Goal: Complete application form

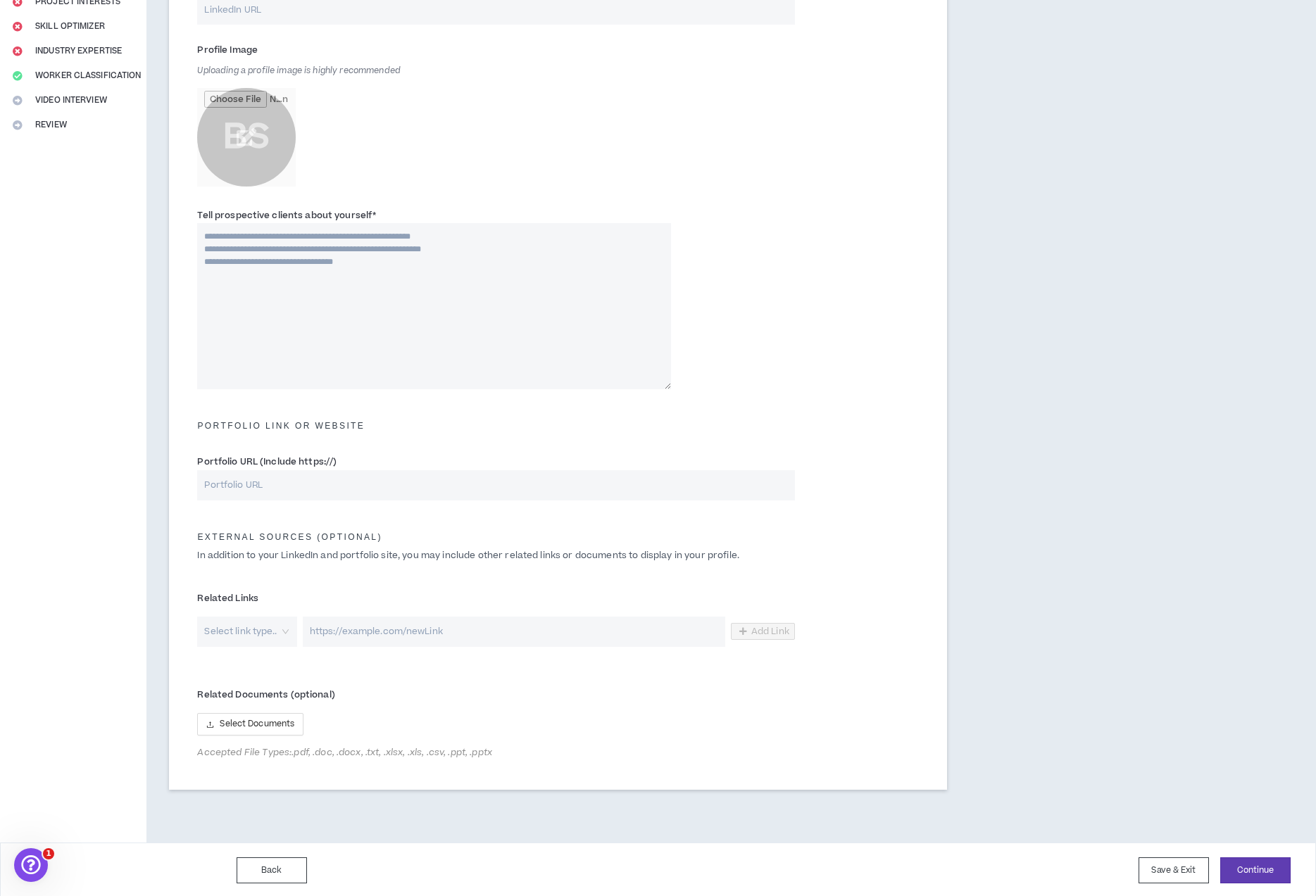
scroll to position [257, 0]
click at [304, 859] on button "Back" at bounding box center [272, 868] width 70 height 26
select select "*"
select select "US"
select select "*******"
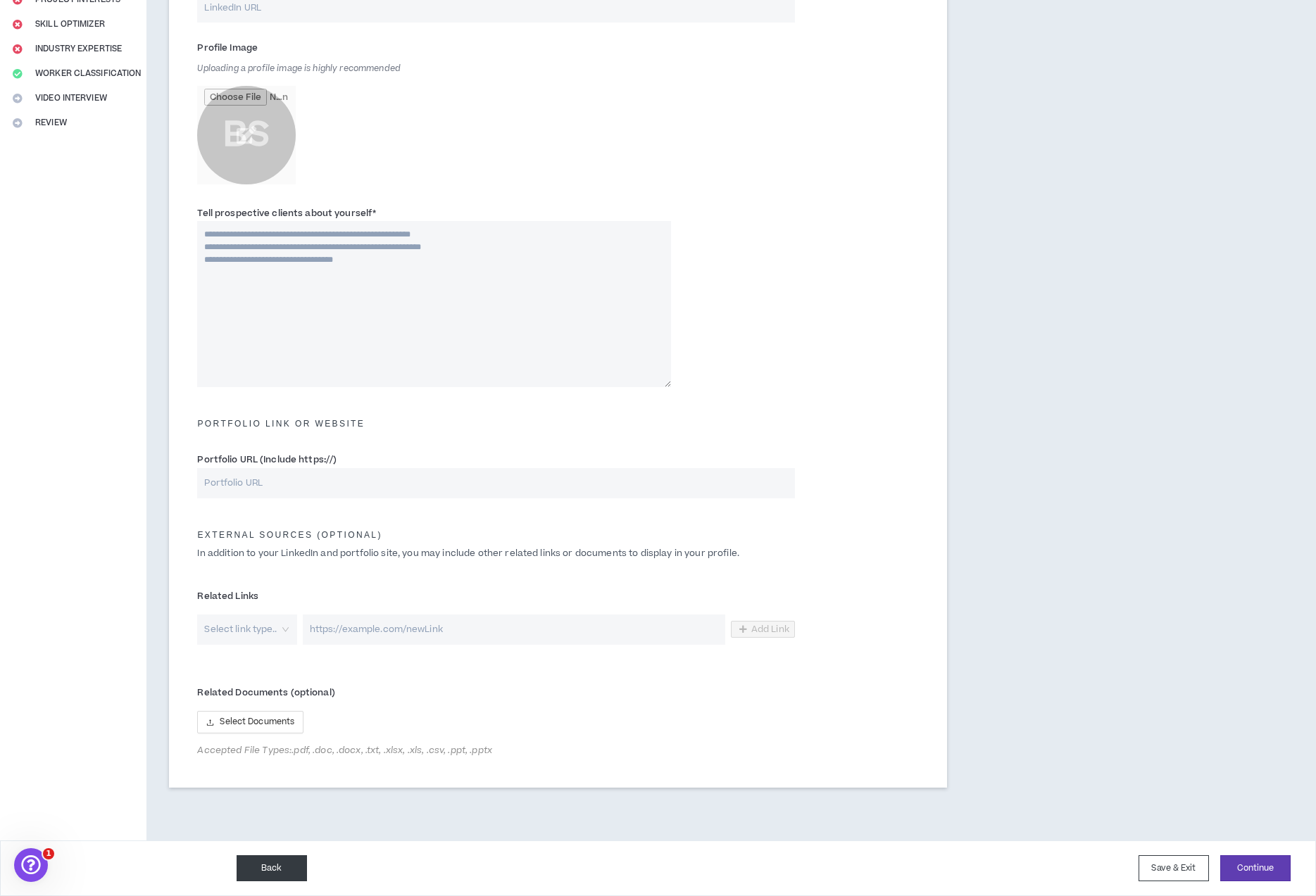
select select "*"
select select "**********"
select select "*****"
select select "***"
select select "**********"
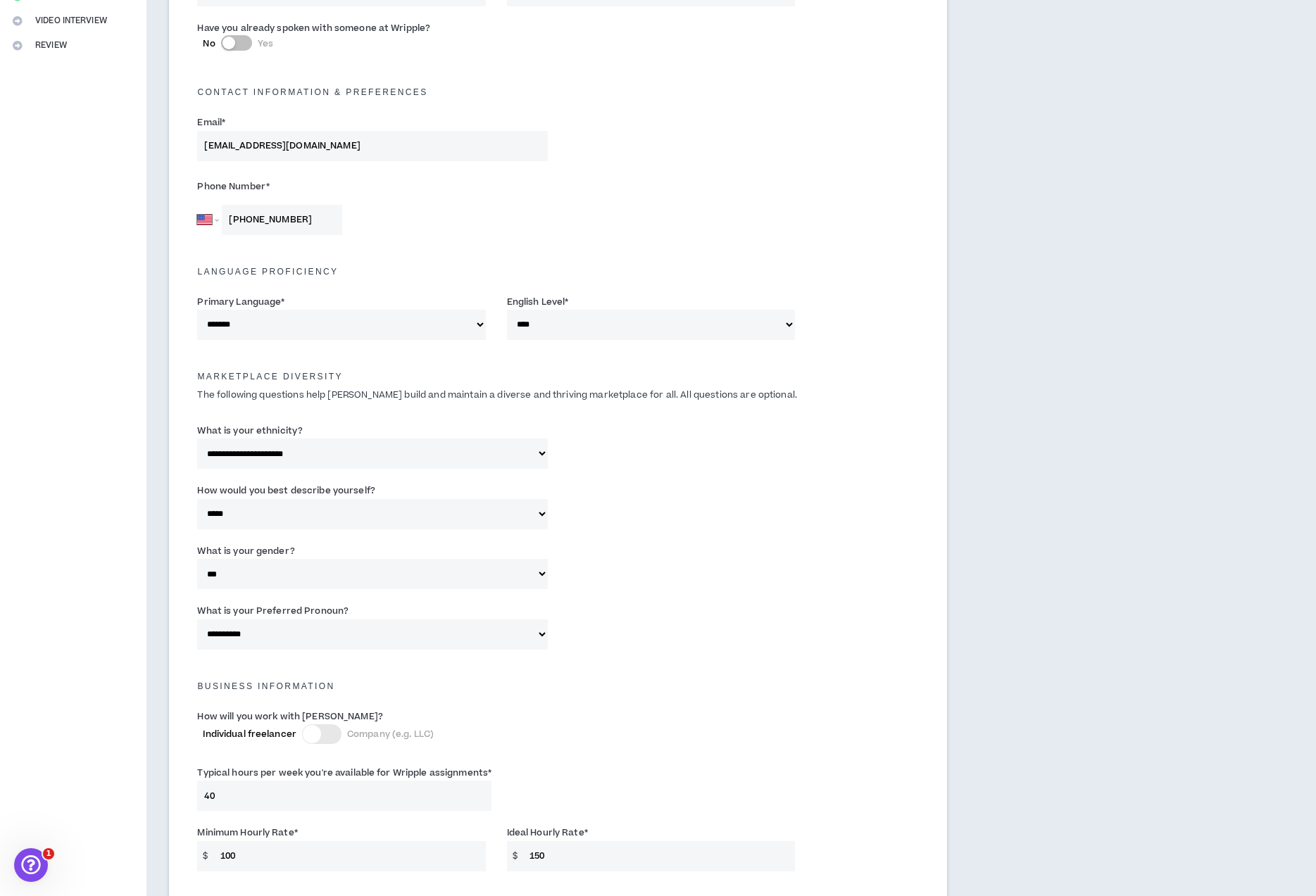
scroll to position [646, 0]
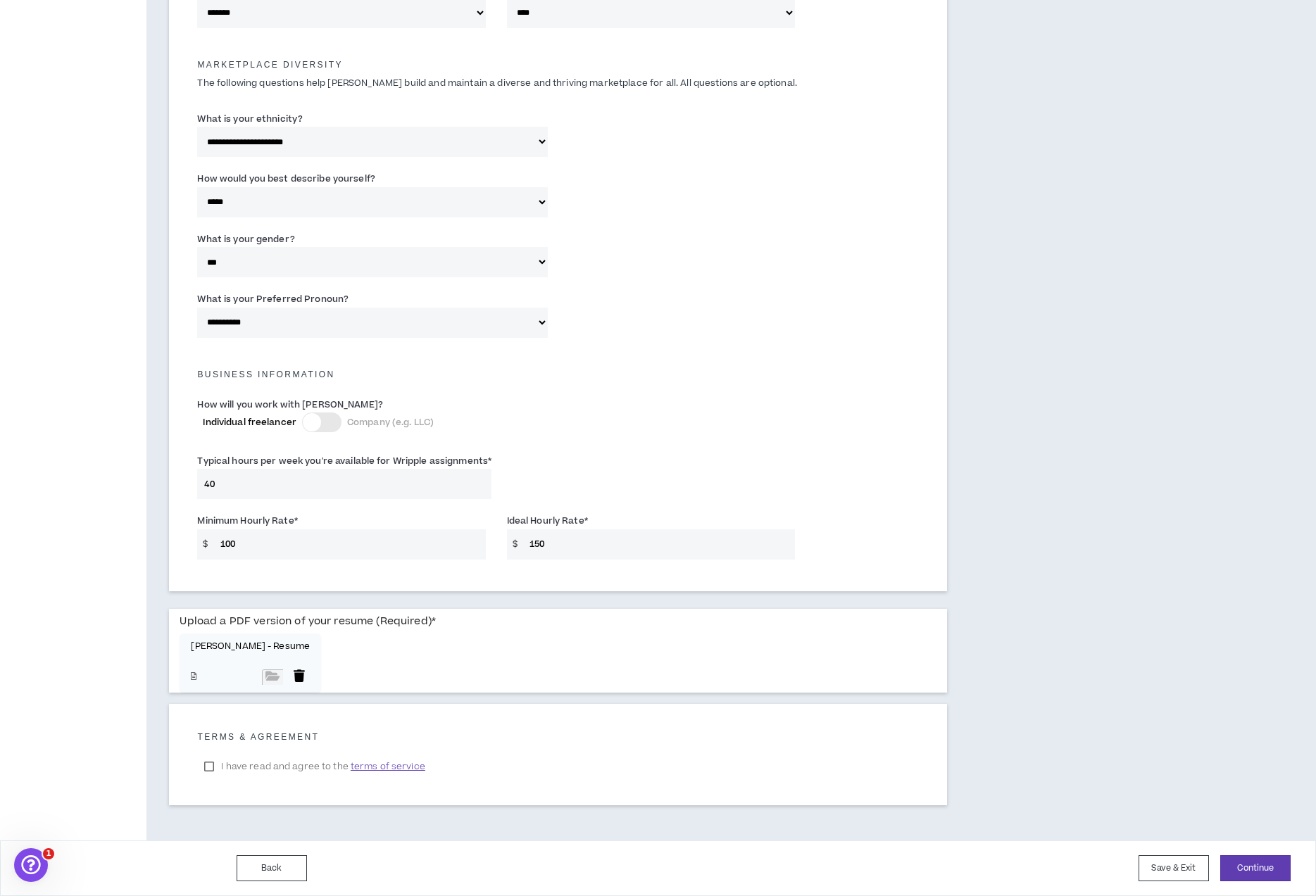
click at [289, 674] on div at bounding box center [299, 677] width 21 height 16
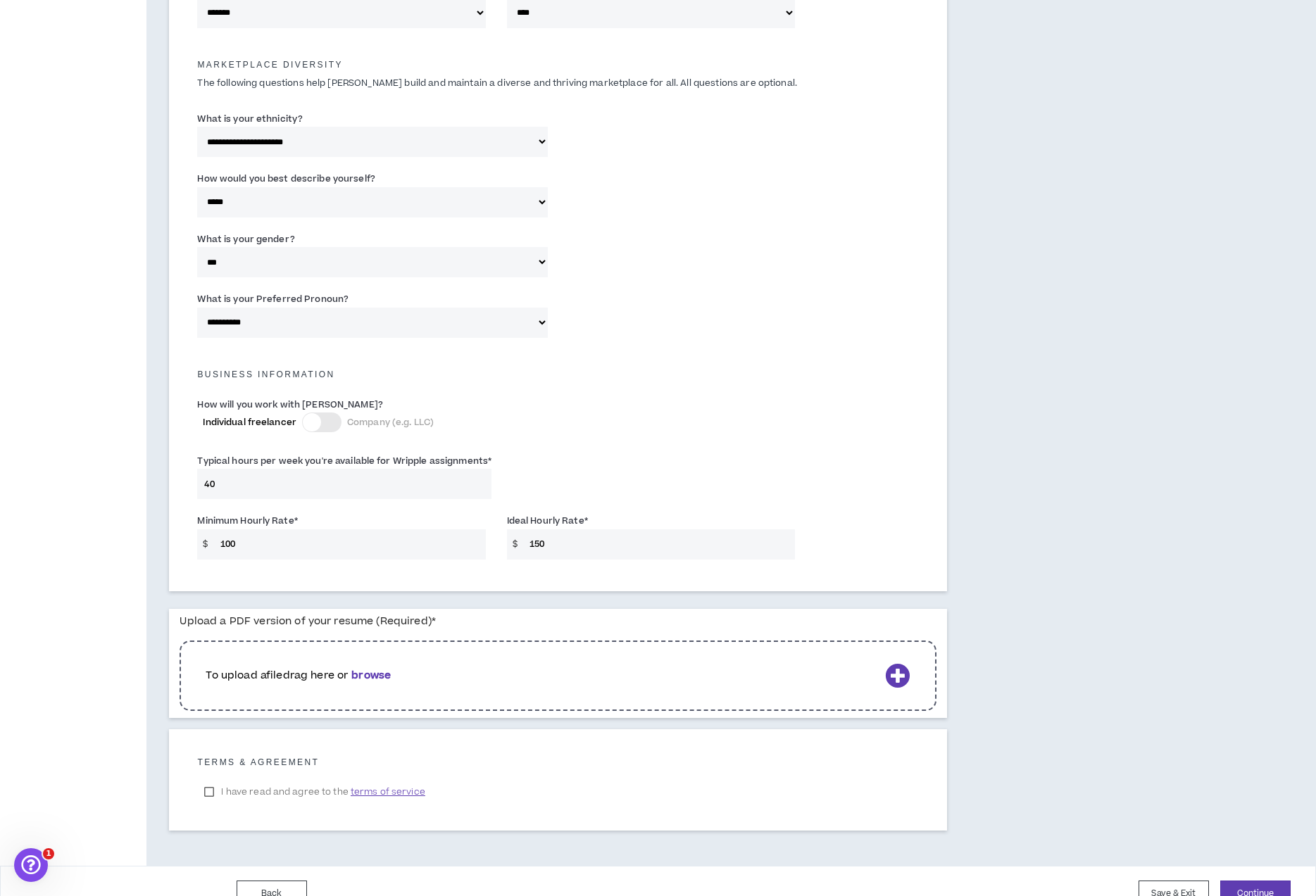
click at [380, 675] on b "browse" at bounding box center [371, 675] width 39 height 15
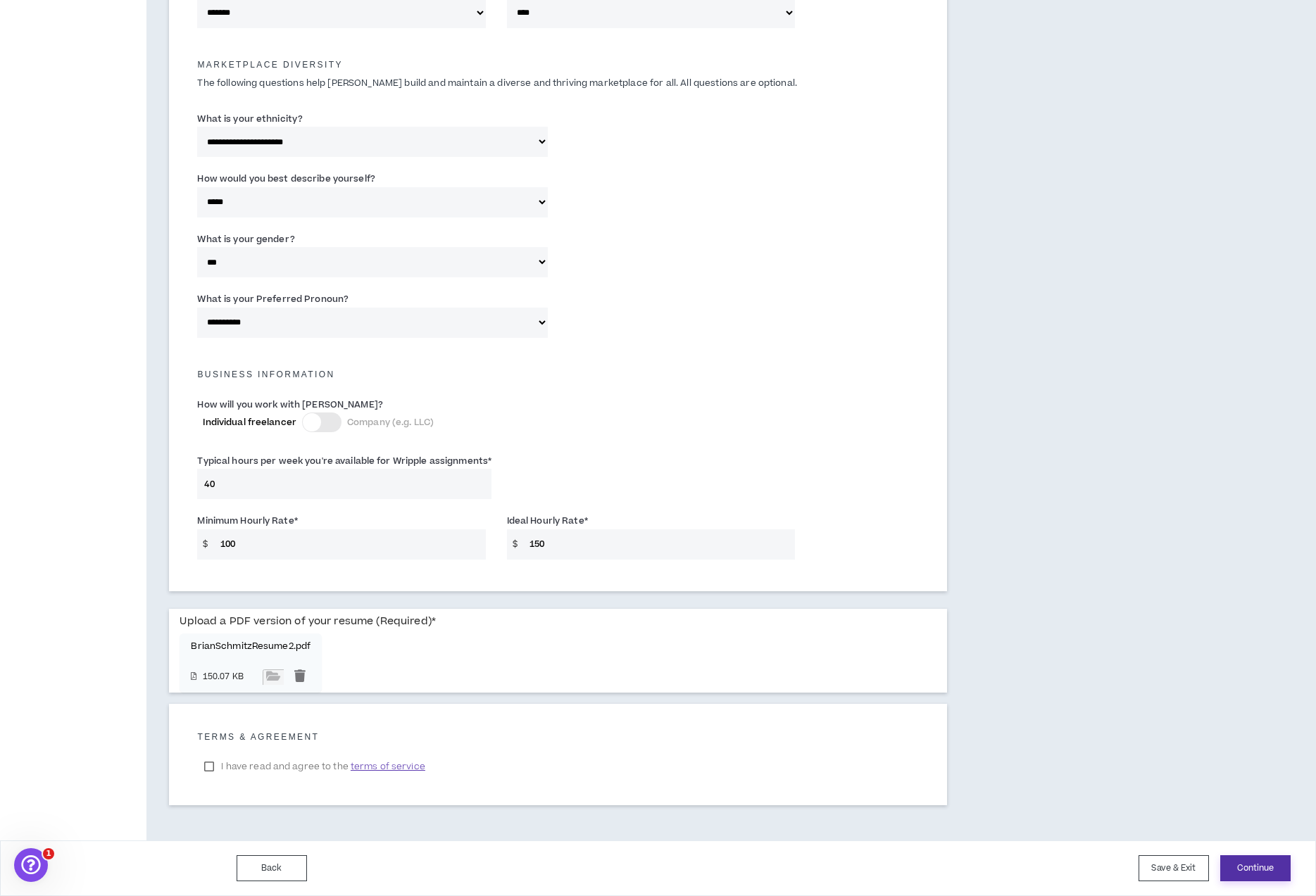
click at [1244, 876] on button "Continue" at bounding box center [1256, 868] width 70 height 26
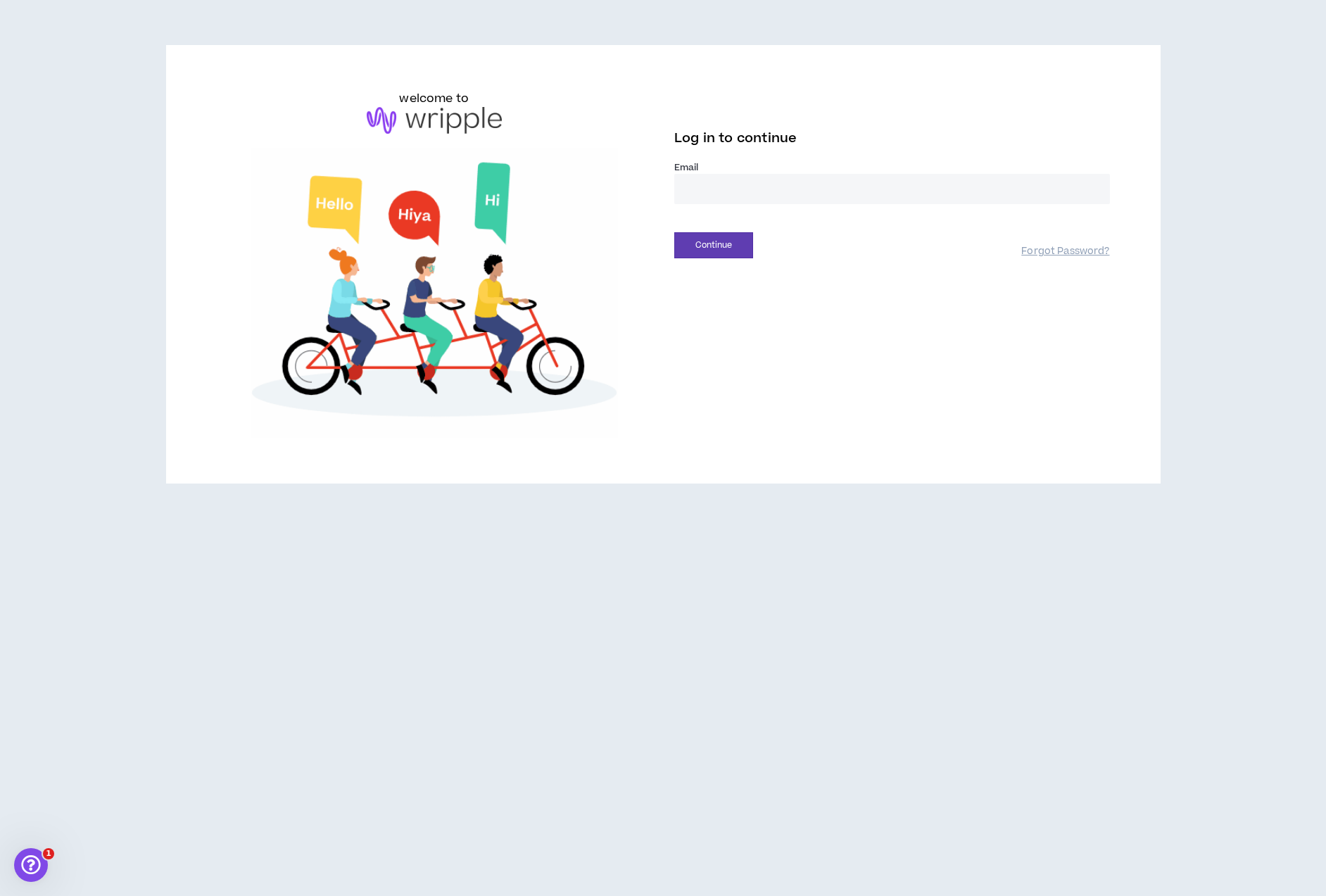
type input "**********"
click at [723, 252] on button "Continue" at bounding box center [714, 245] width 79 height 26
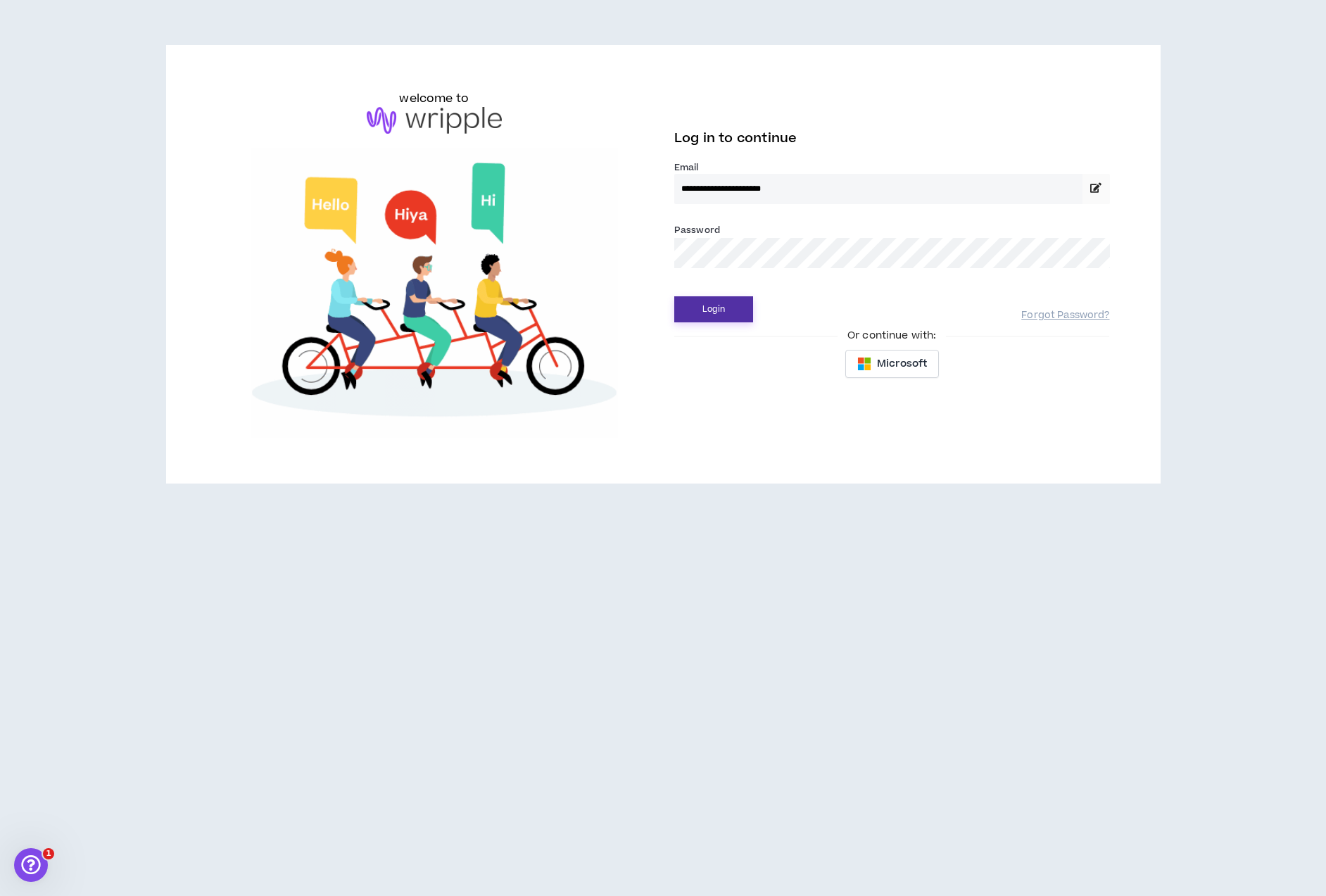
click at [727, 310] on button "Login" at bounding box center [714, 309] width 79 height 26
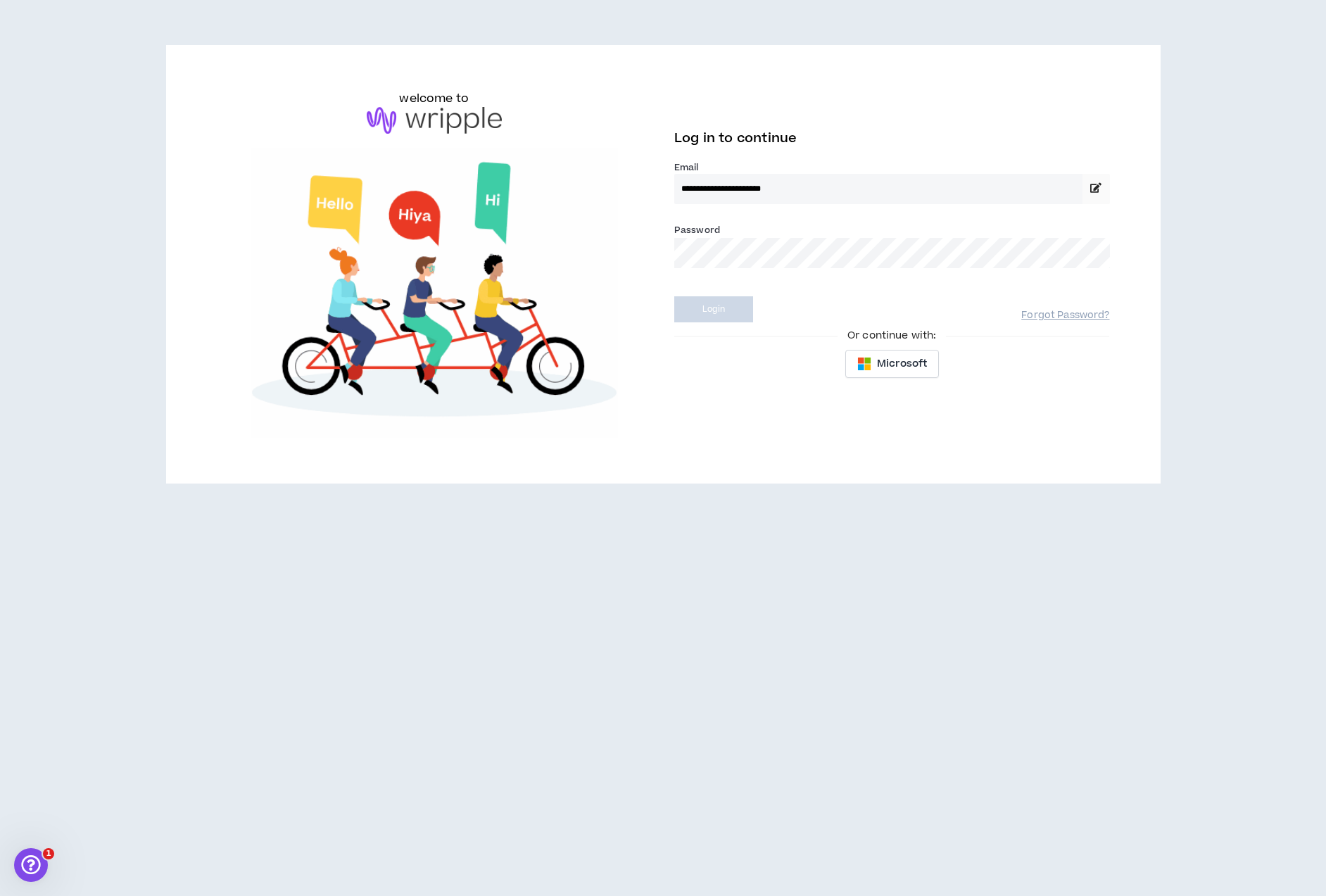
select select "*"
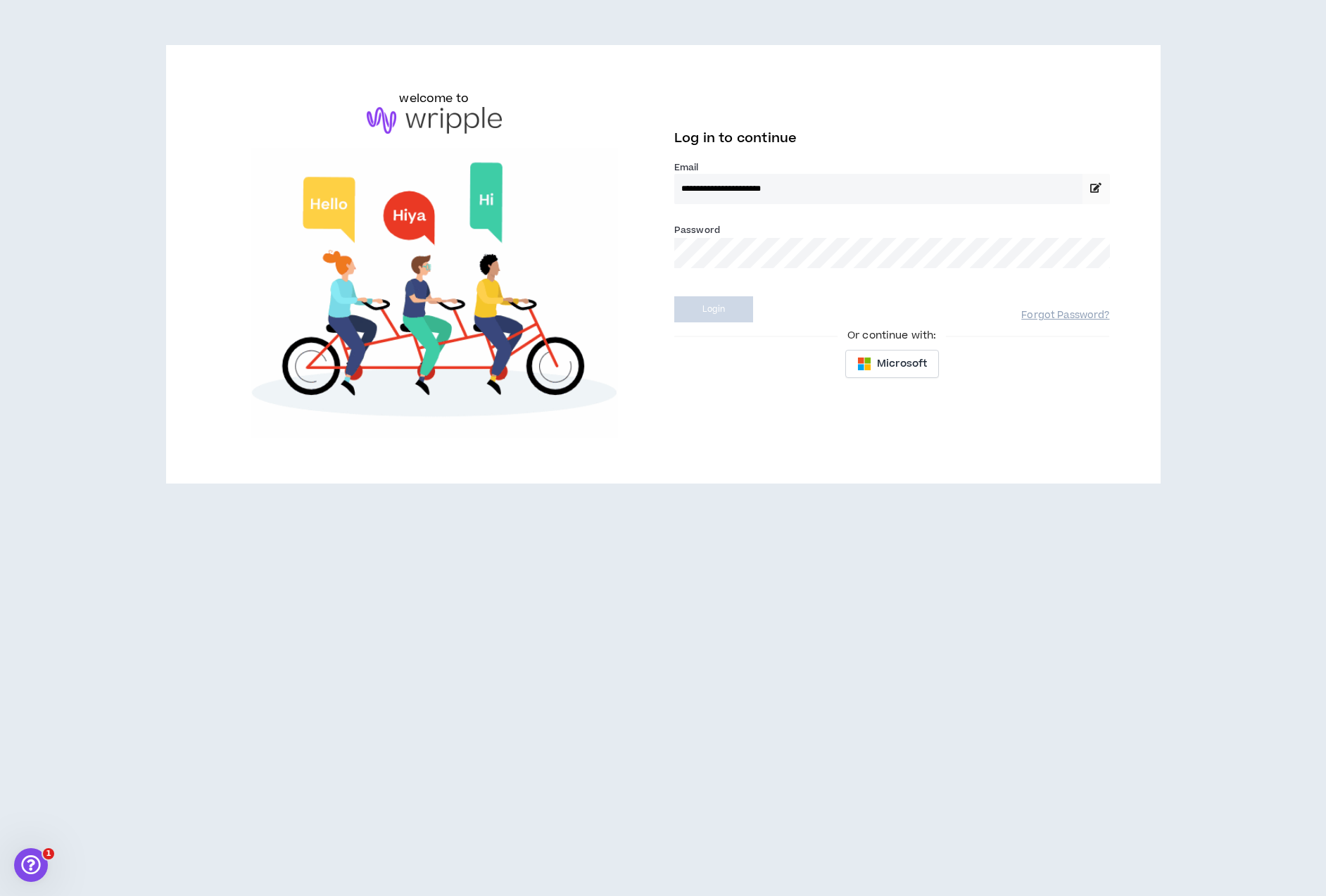
select select "US"
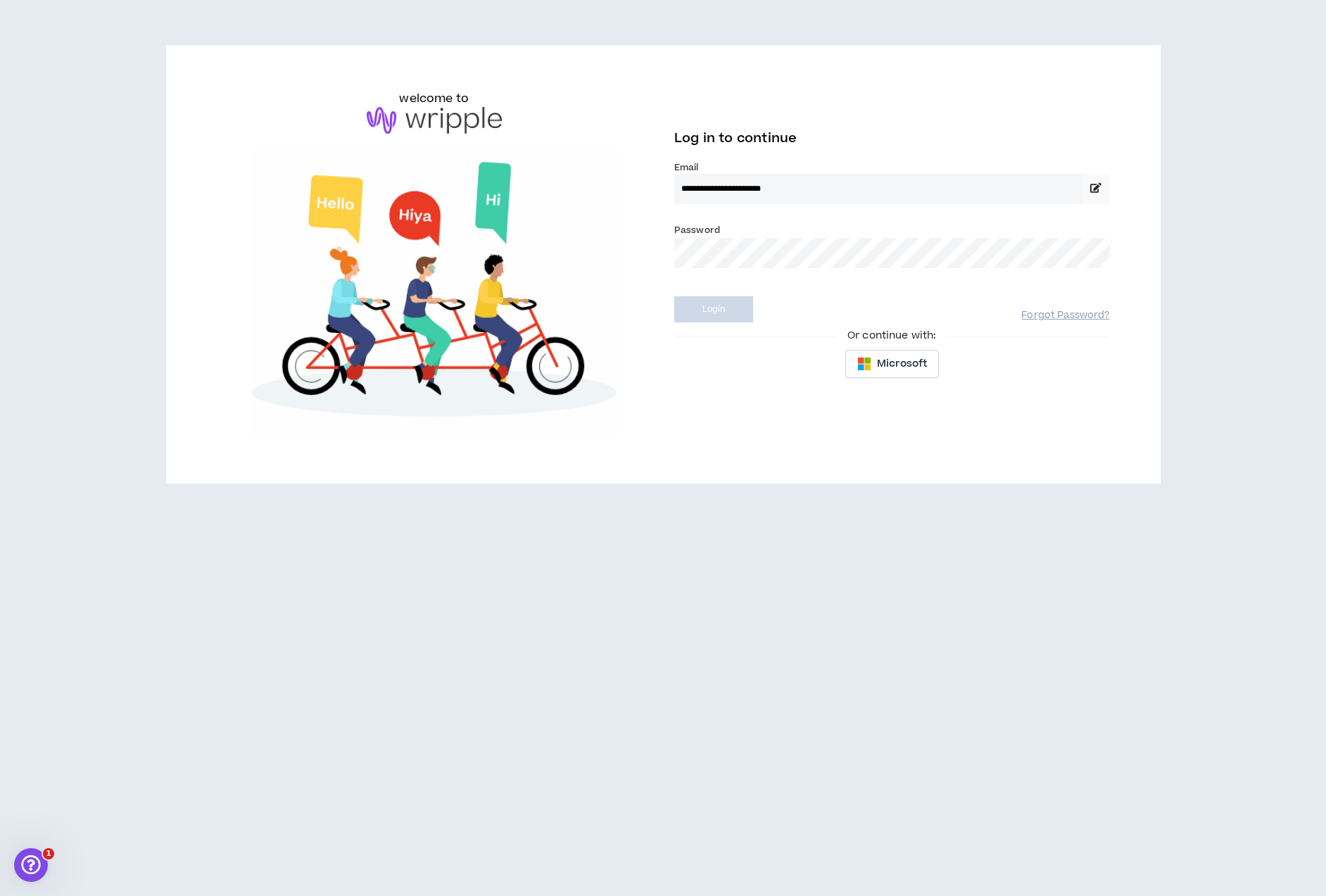
select select "*******"
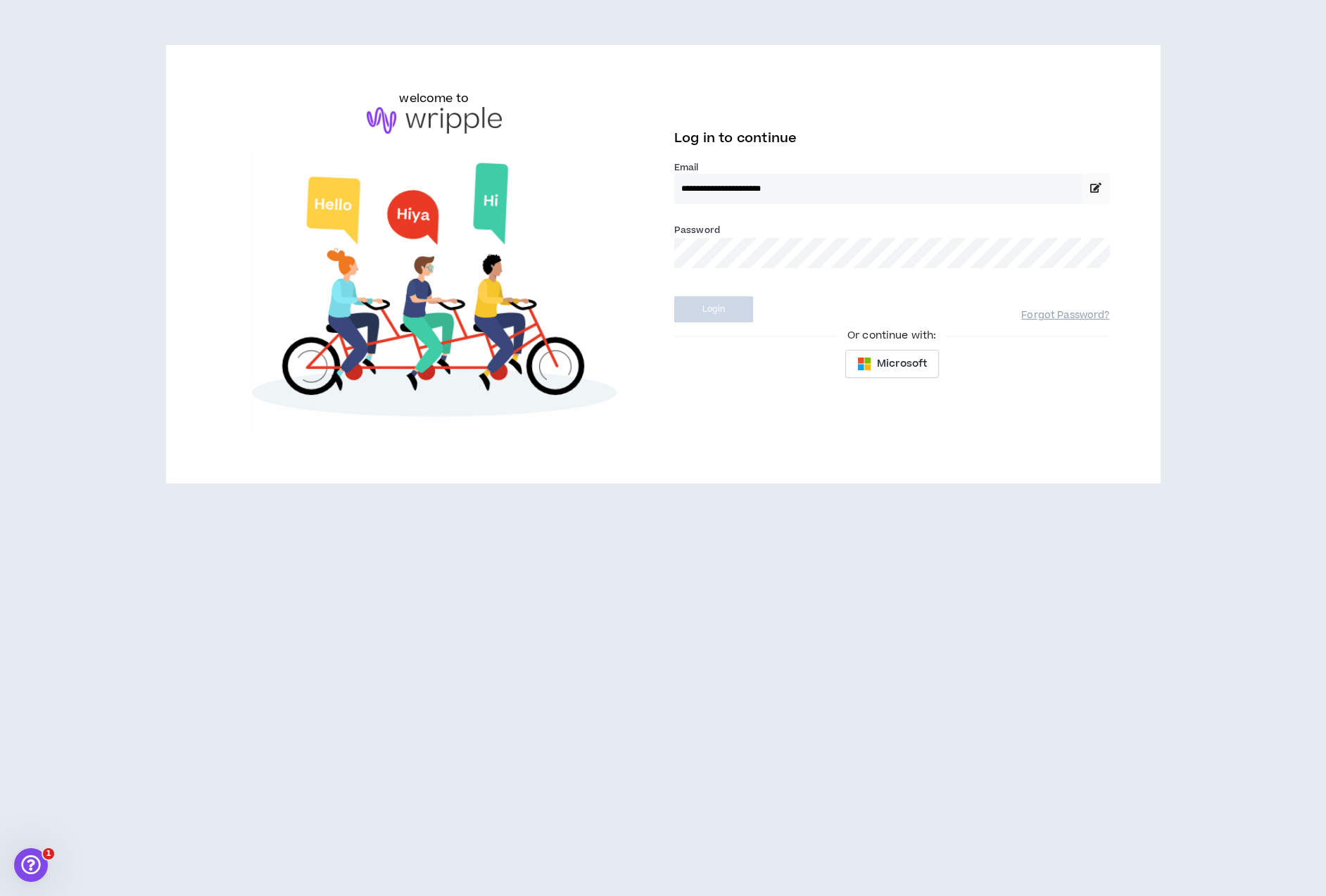
select select "*"
select select "**********"
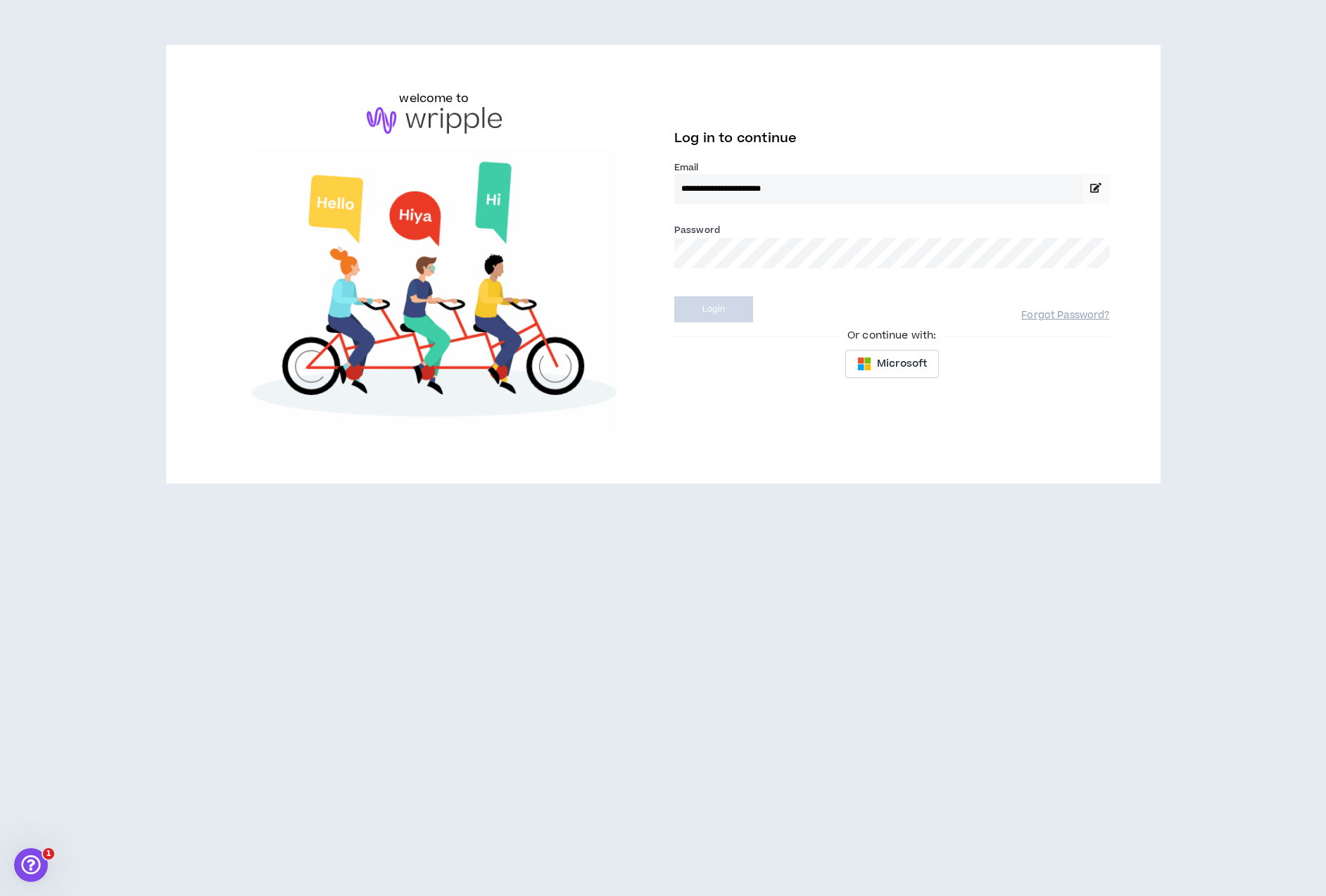
select select "*****"
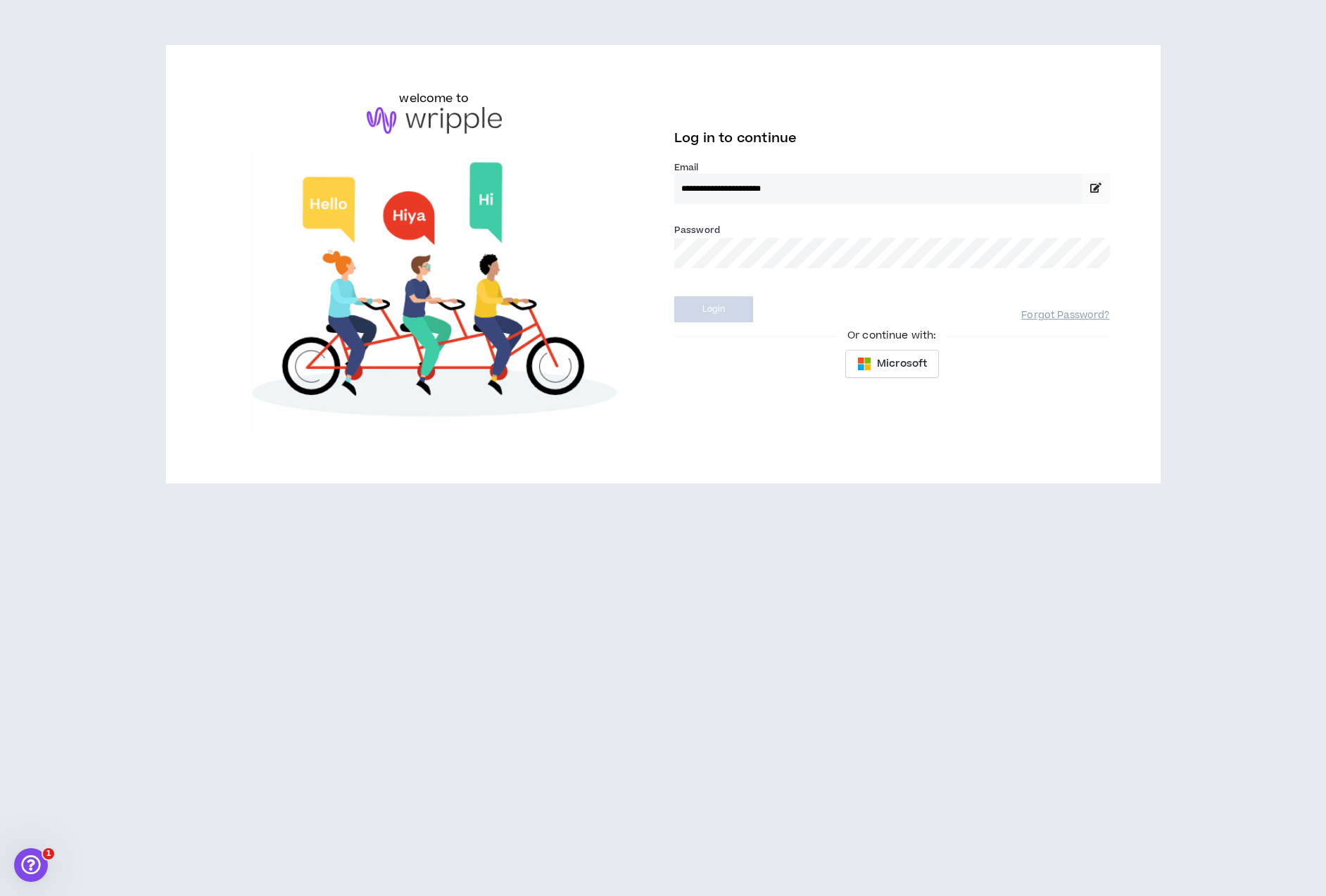
select select "***"
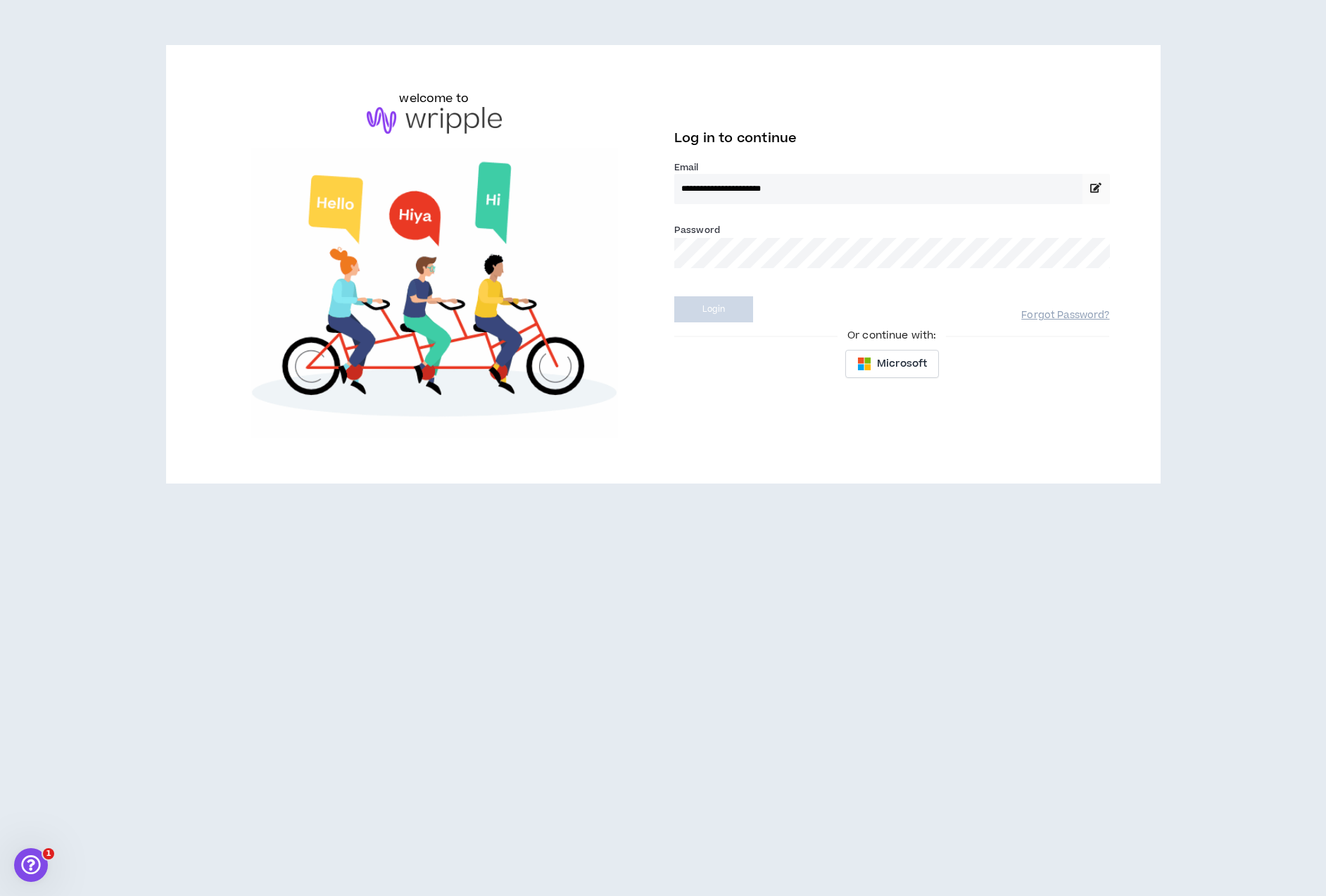
select select "**********"
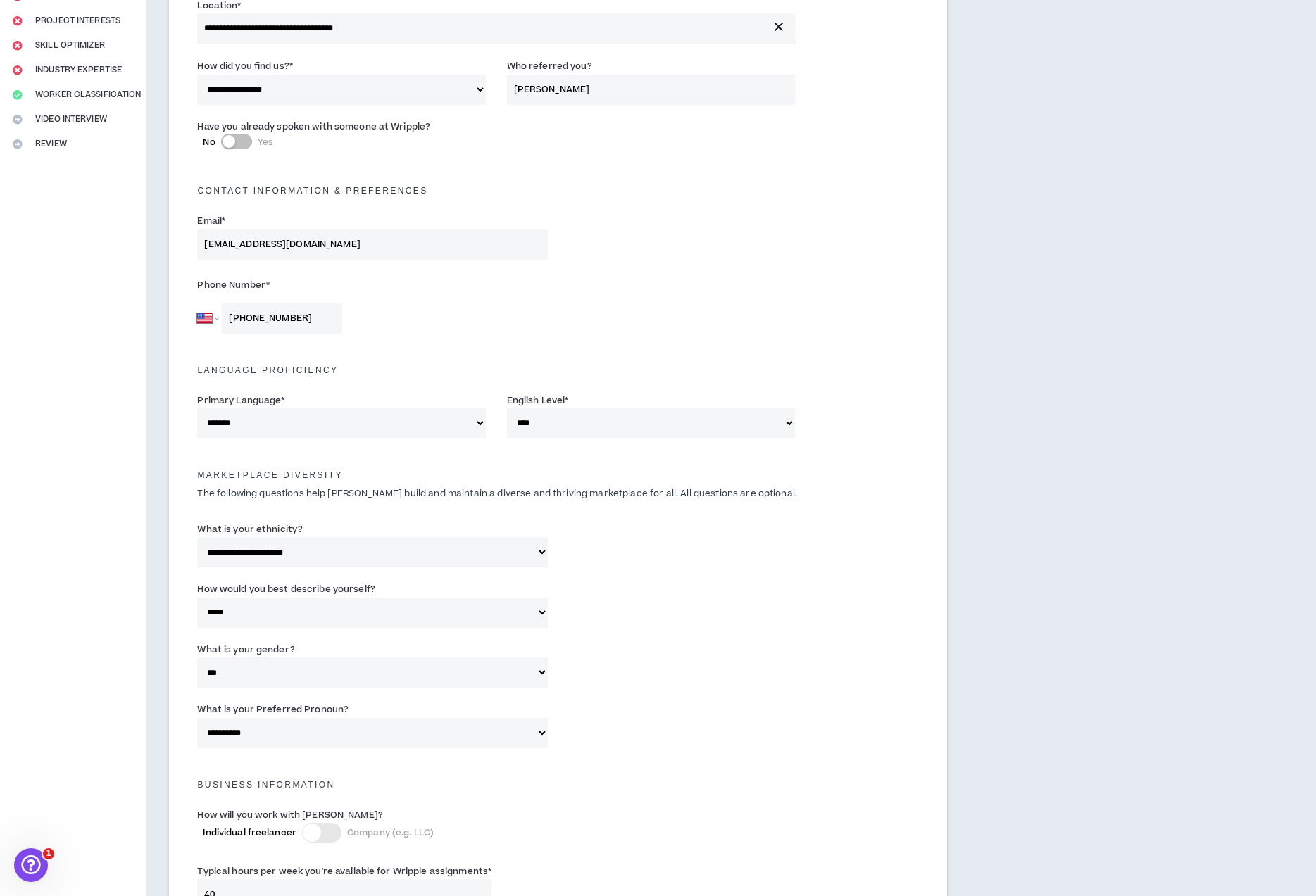
scroll to position [646, 0]
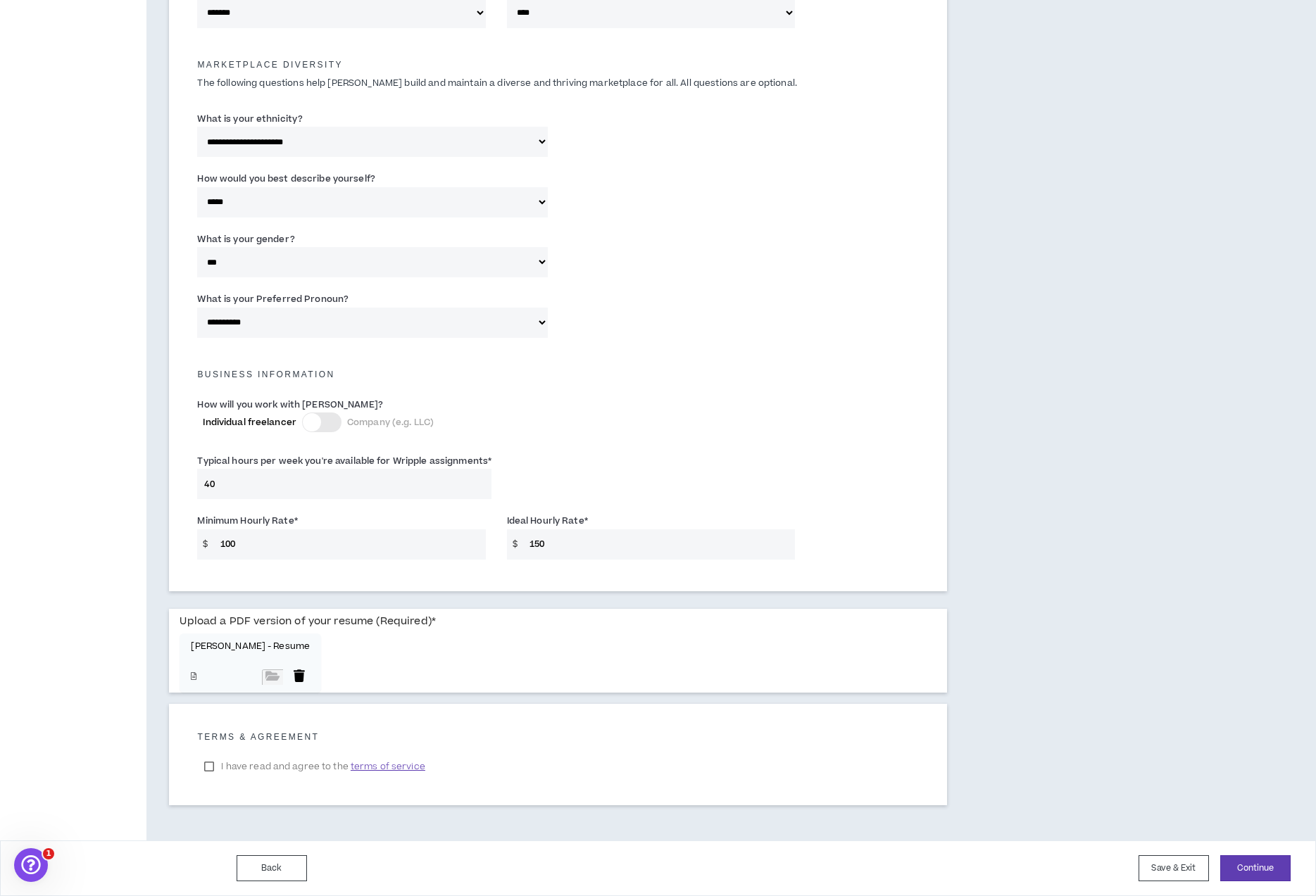
click at [289, 676] on div at bounding box center [299, 677] width 21 height 16
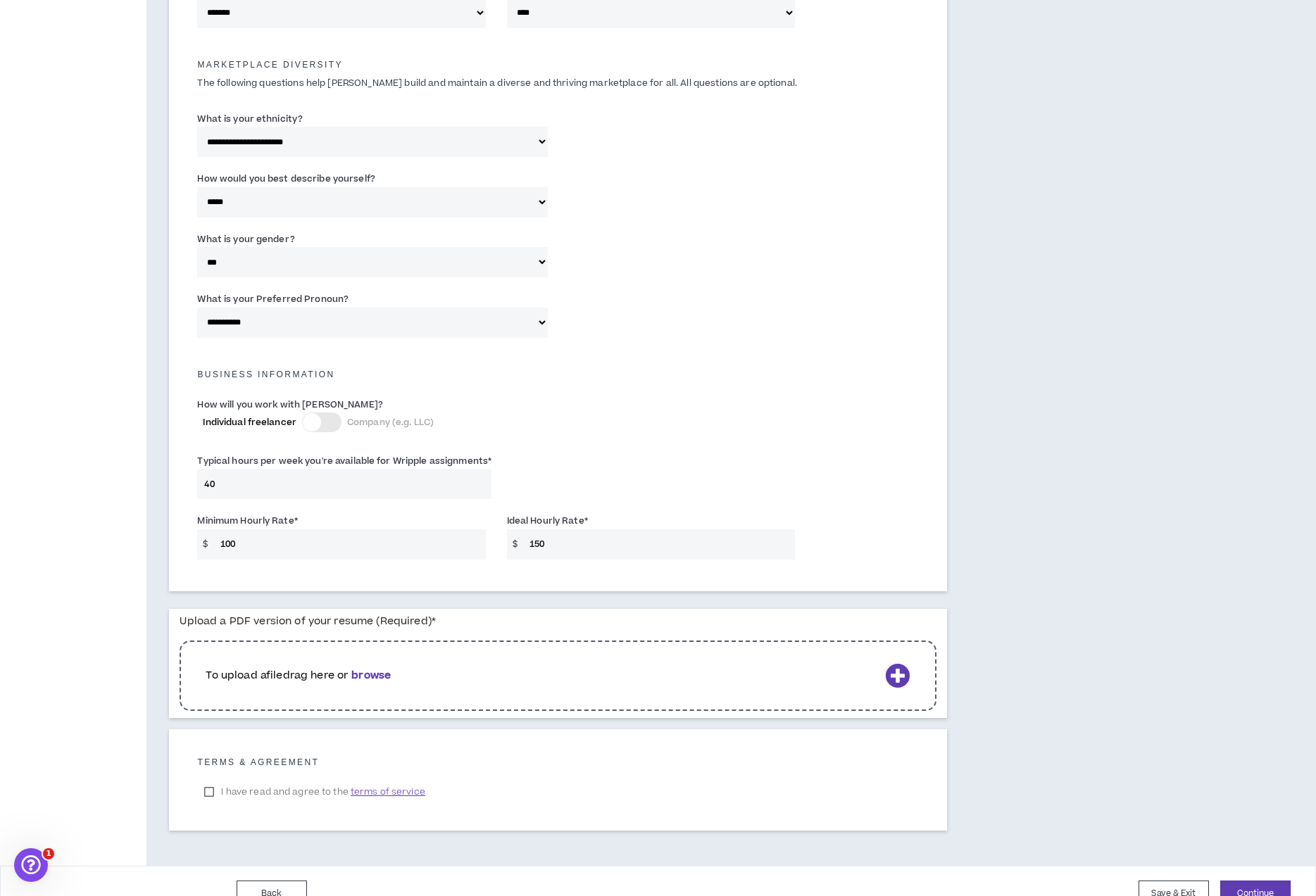
click at [388, 679] on b "browse" at bounding box center [371, 675] width 39 height 15
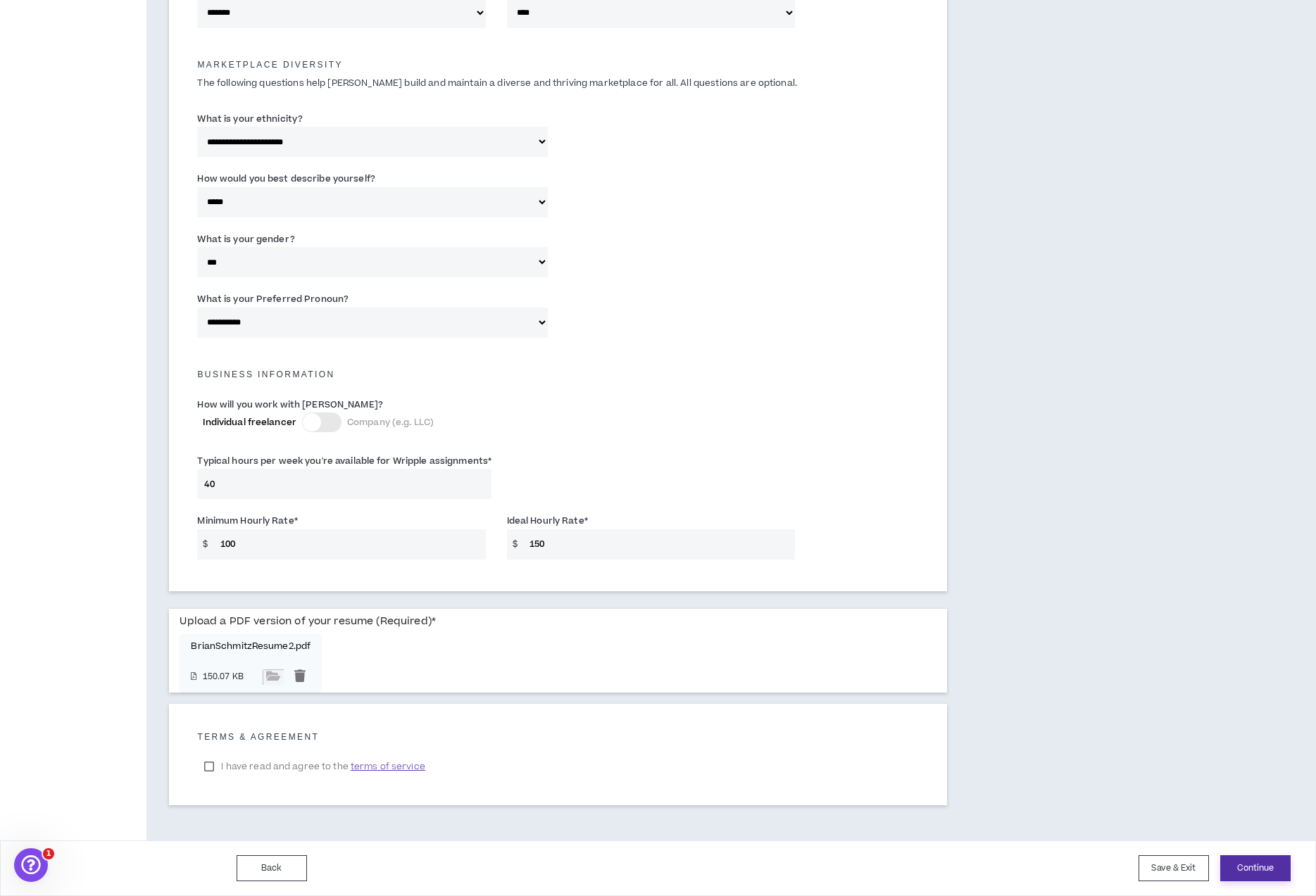
click at [1247, 872] on button "Continue" at bounding box center [1256, 868] width 70 height 26
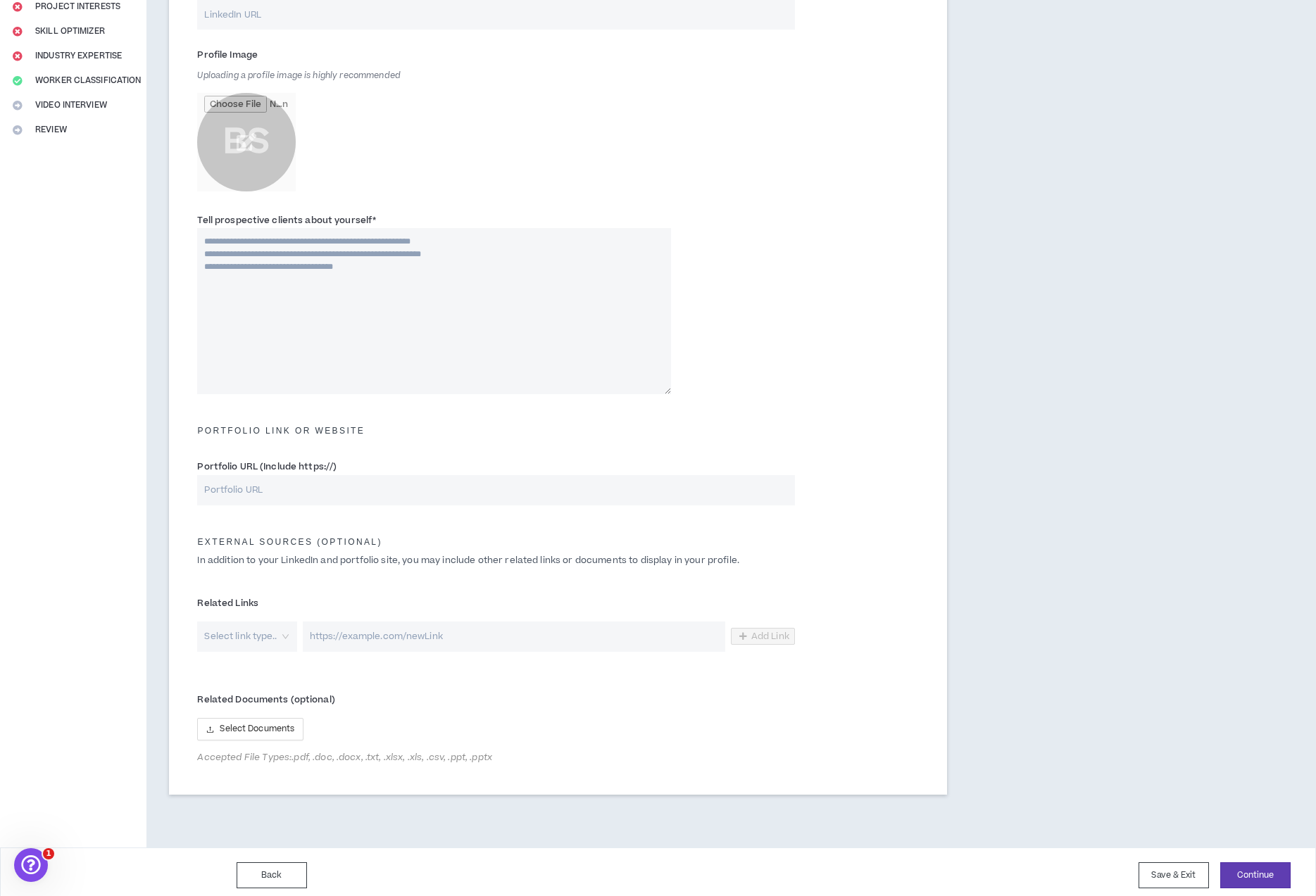
scroll to position [257, 0]
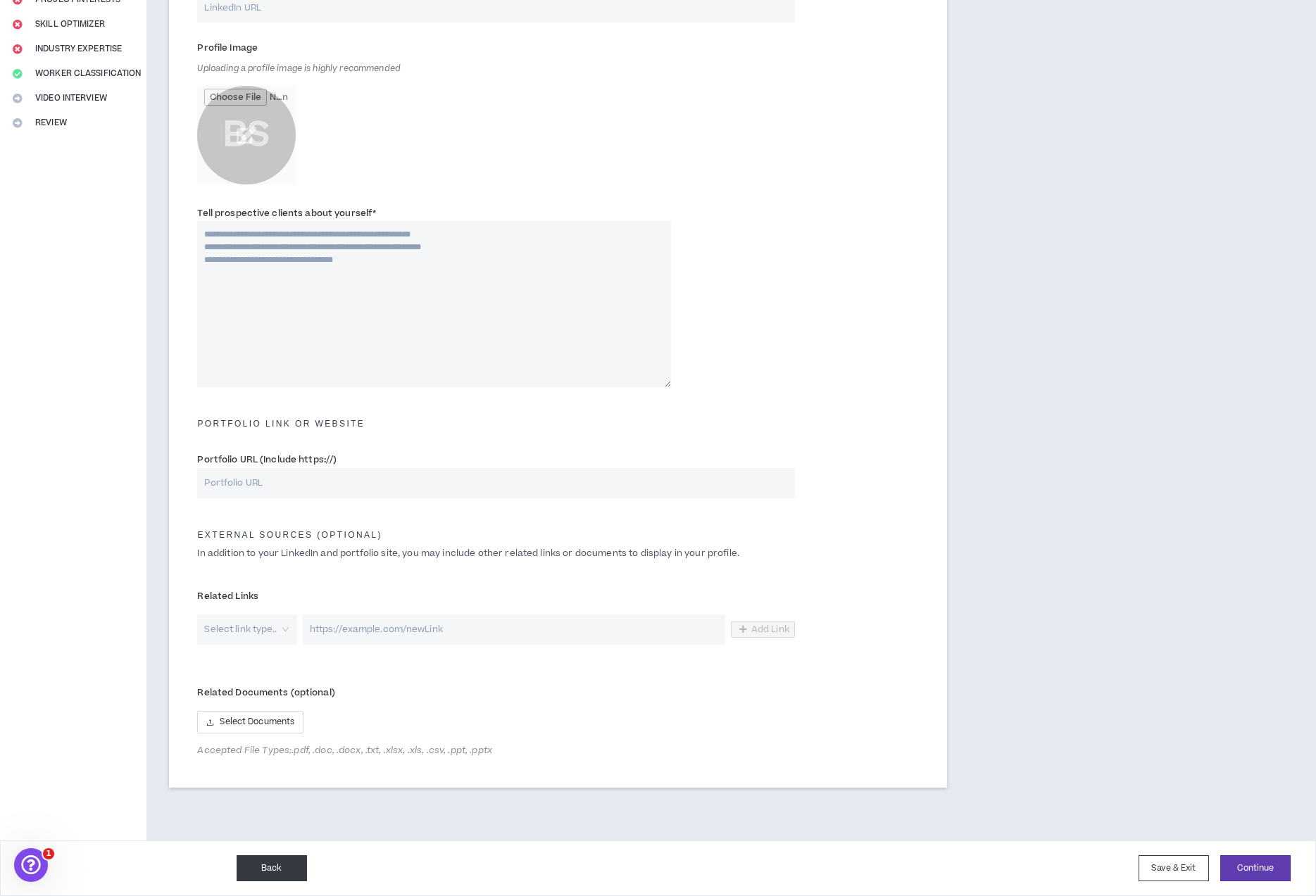
click at [296, 871] on button "Back" at bounding box center [272, 868] width 70 height 26
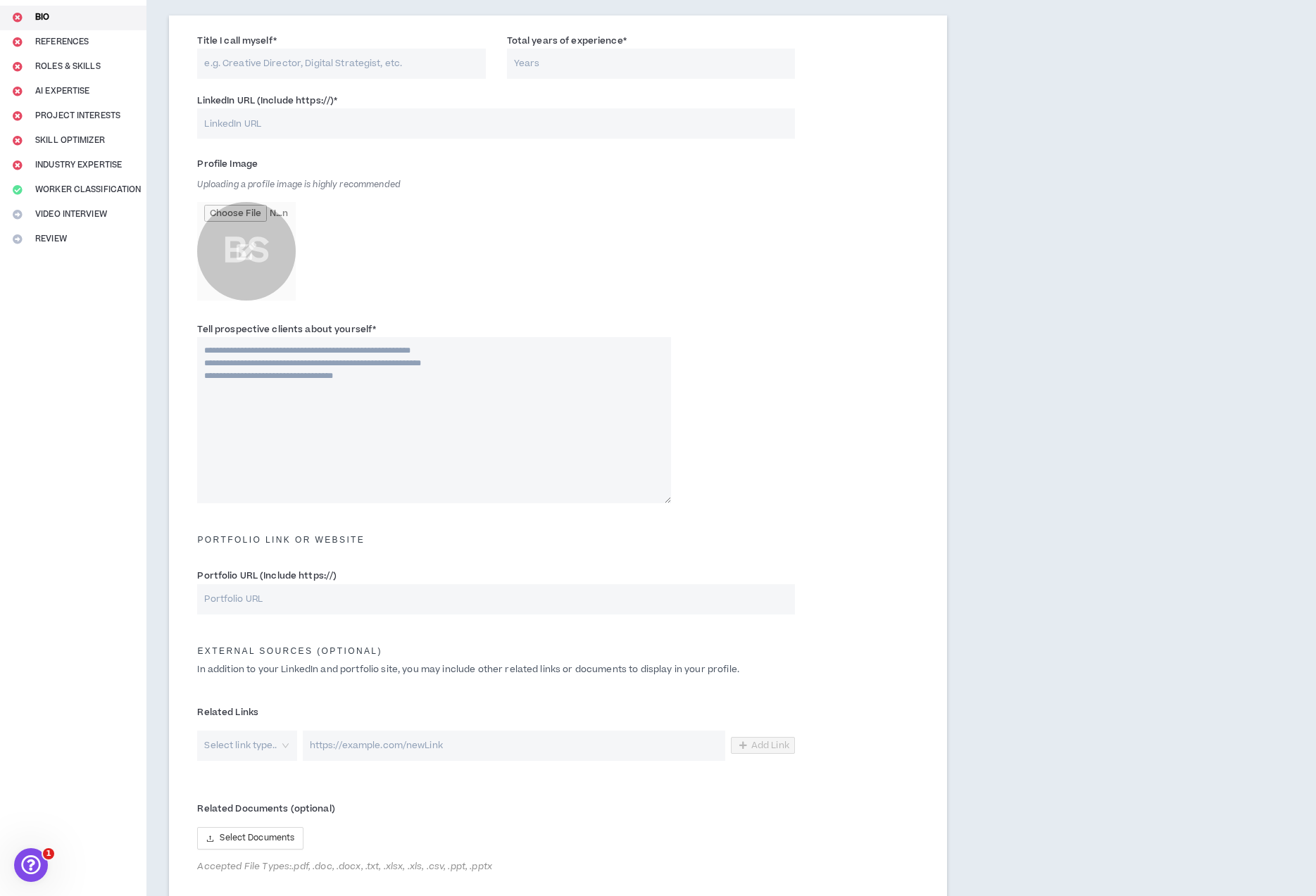
select select "*"
select select "US"
select select "*******"
select select "*"
select select "**********"
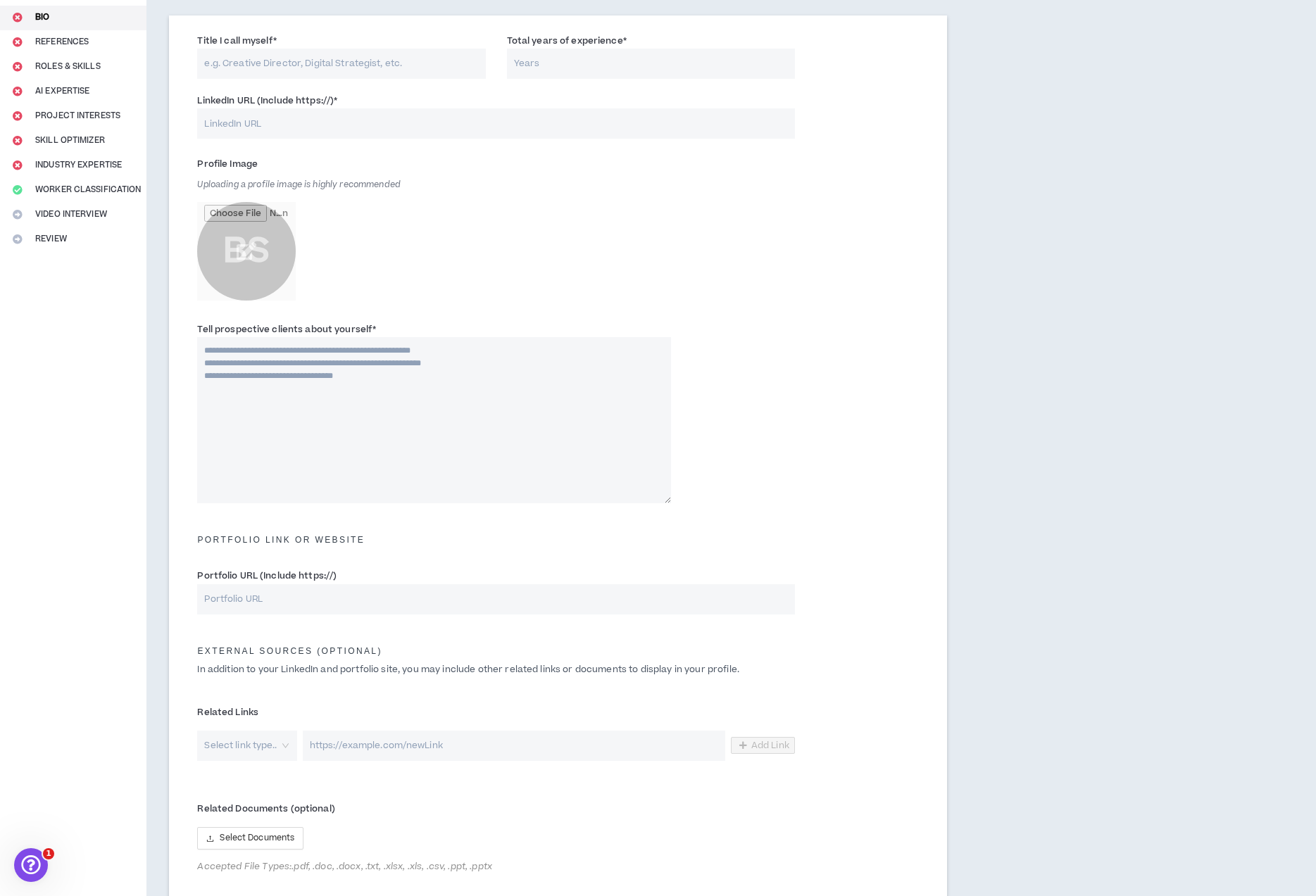
select select "*****"
select select "***"
select select "**********"
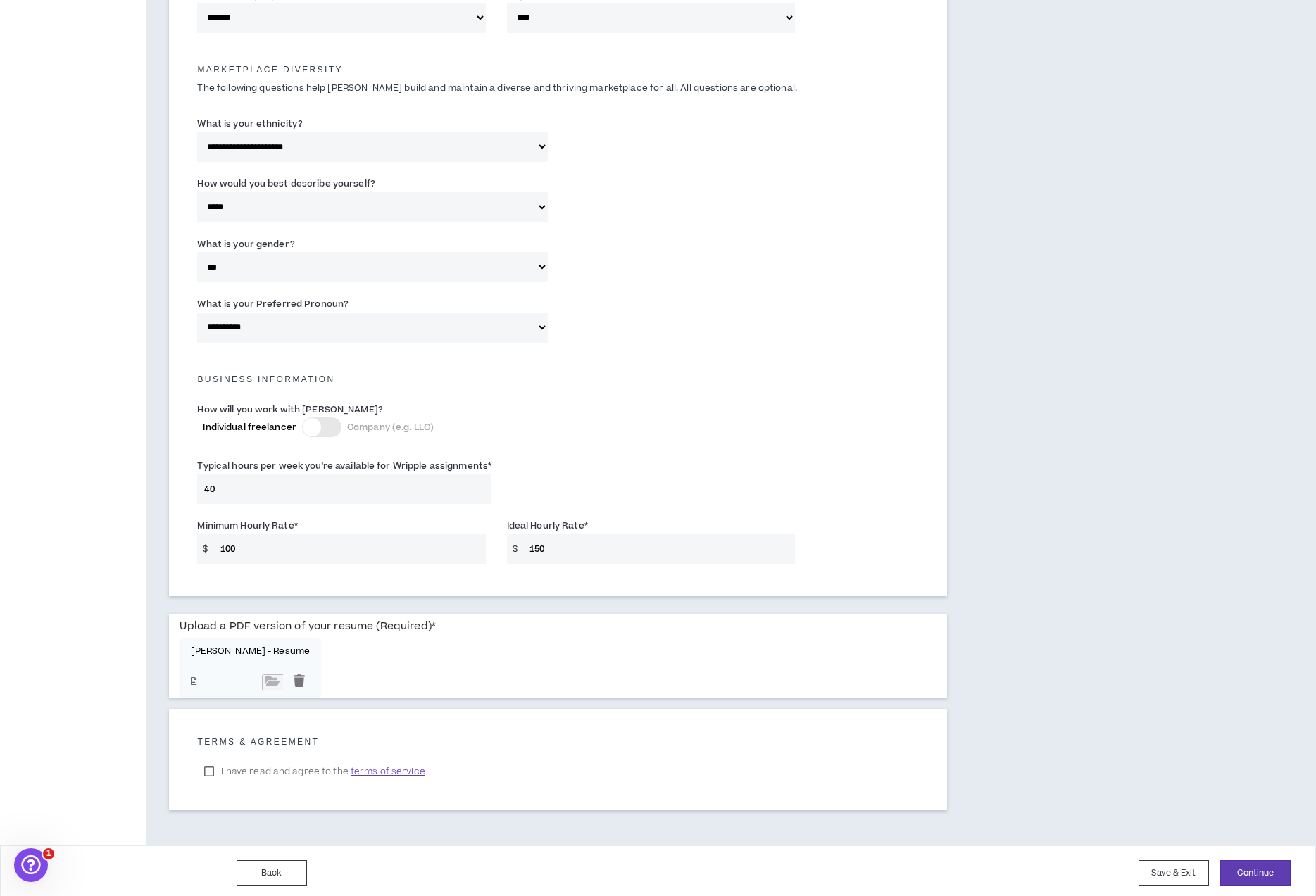
scroll to position [646, 0]
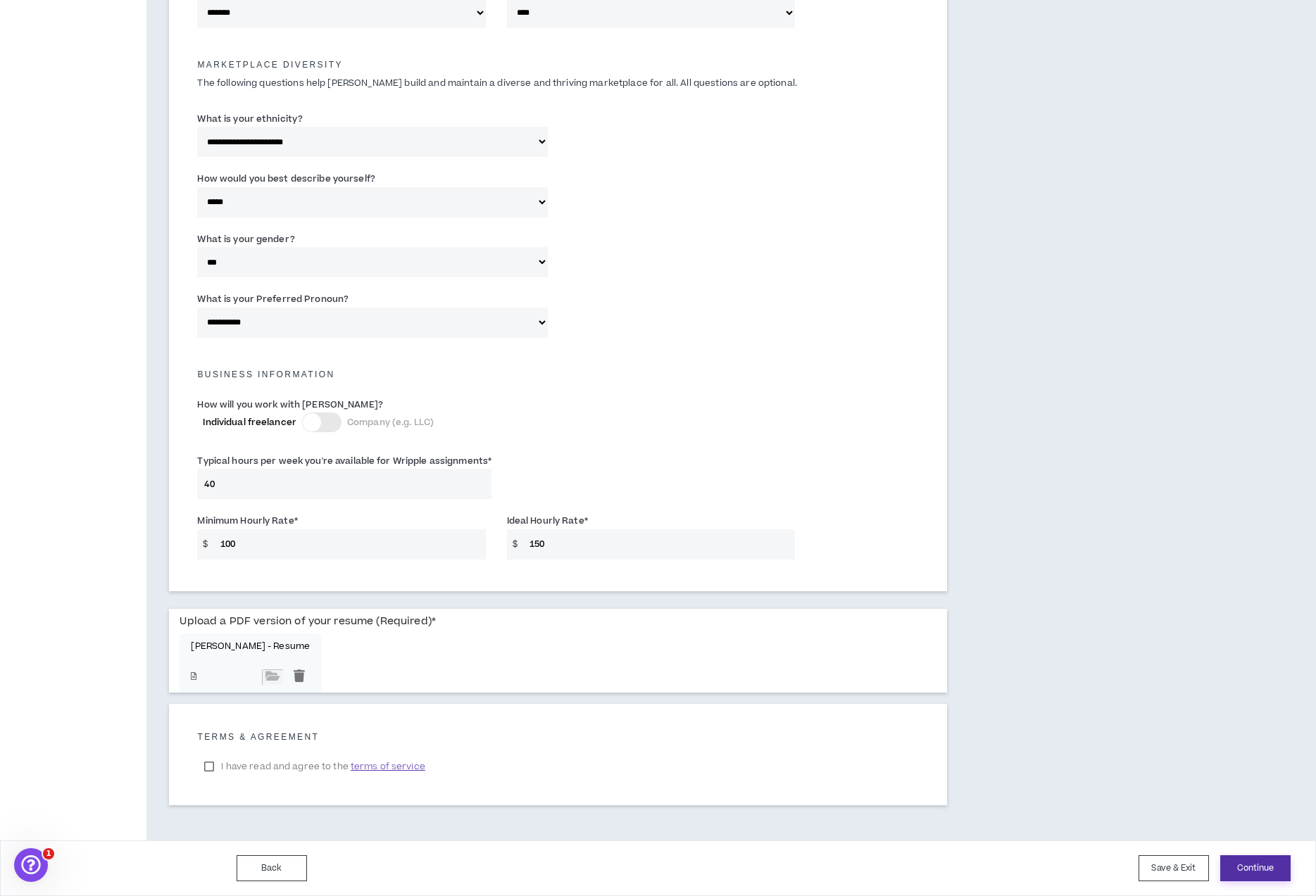
click at [1248, 868] on button "Continue" at bounding box center [1256, 868] width 70 height 26
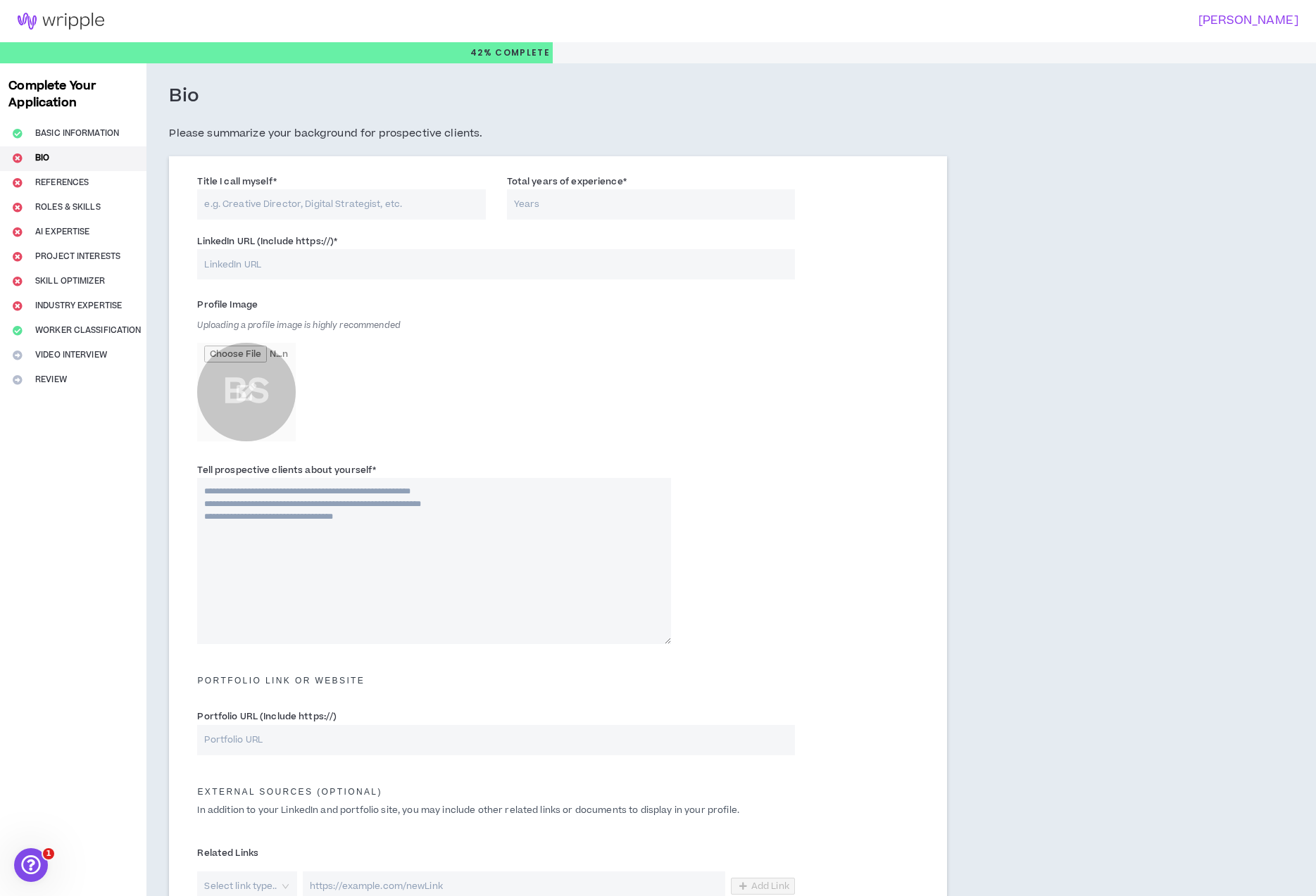
click at [291, 206] on input "Title I call myself *" at bounding box center [341, 204] width 288 height 30
type input "Dynamic Marketing & Sales Mix"
type input "2"
type input "20"
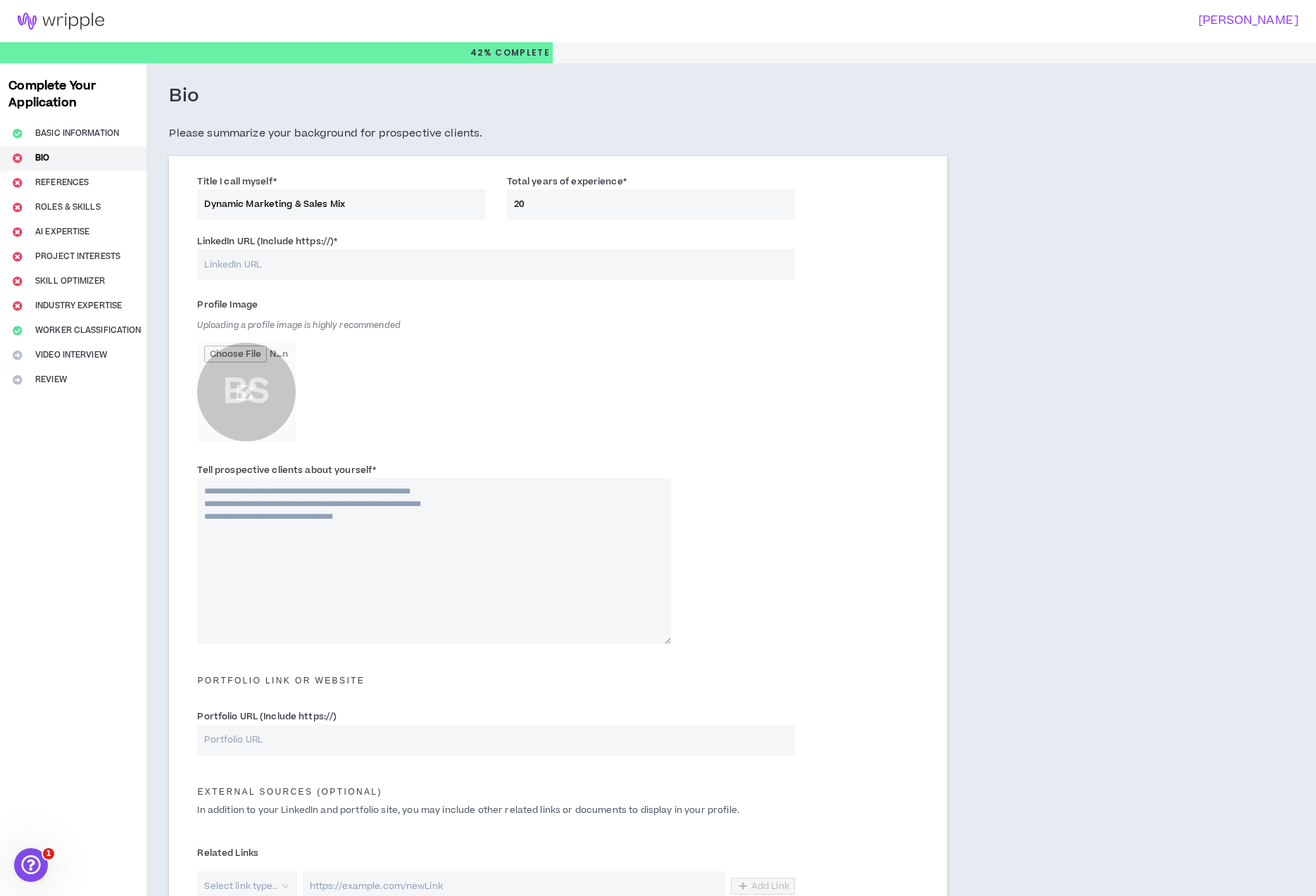
click at [313, 267] on input "LinkedIn URL (Include https://) *" at bounding box center [496, 264] width 597 height 30
paste input "https://www.linkedin.com/in/brianfschmitz/"
type input "https://www.linkedin.com/in/brianfschmitz/"
click at [254, 396] on input "file" at bounding box center [246, 391] width 98 height 98
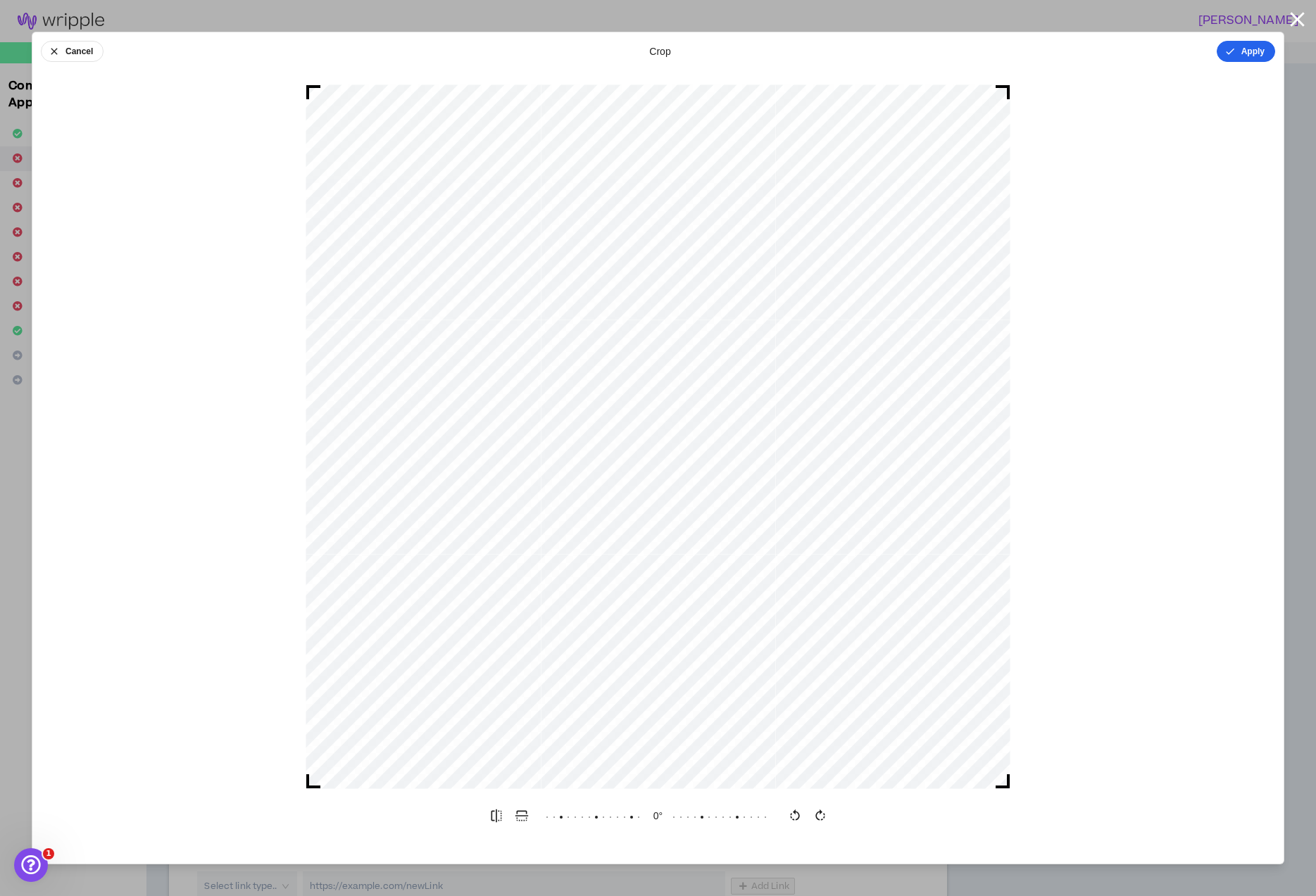
click at [1246, 54] on button "Apply" at bounding box center [1246, 51] width 59 height 21
click at [1267, 54] on button "Done" at bounding box center [1254, 51] width 42 height 21
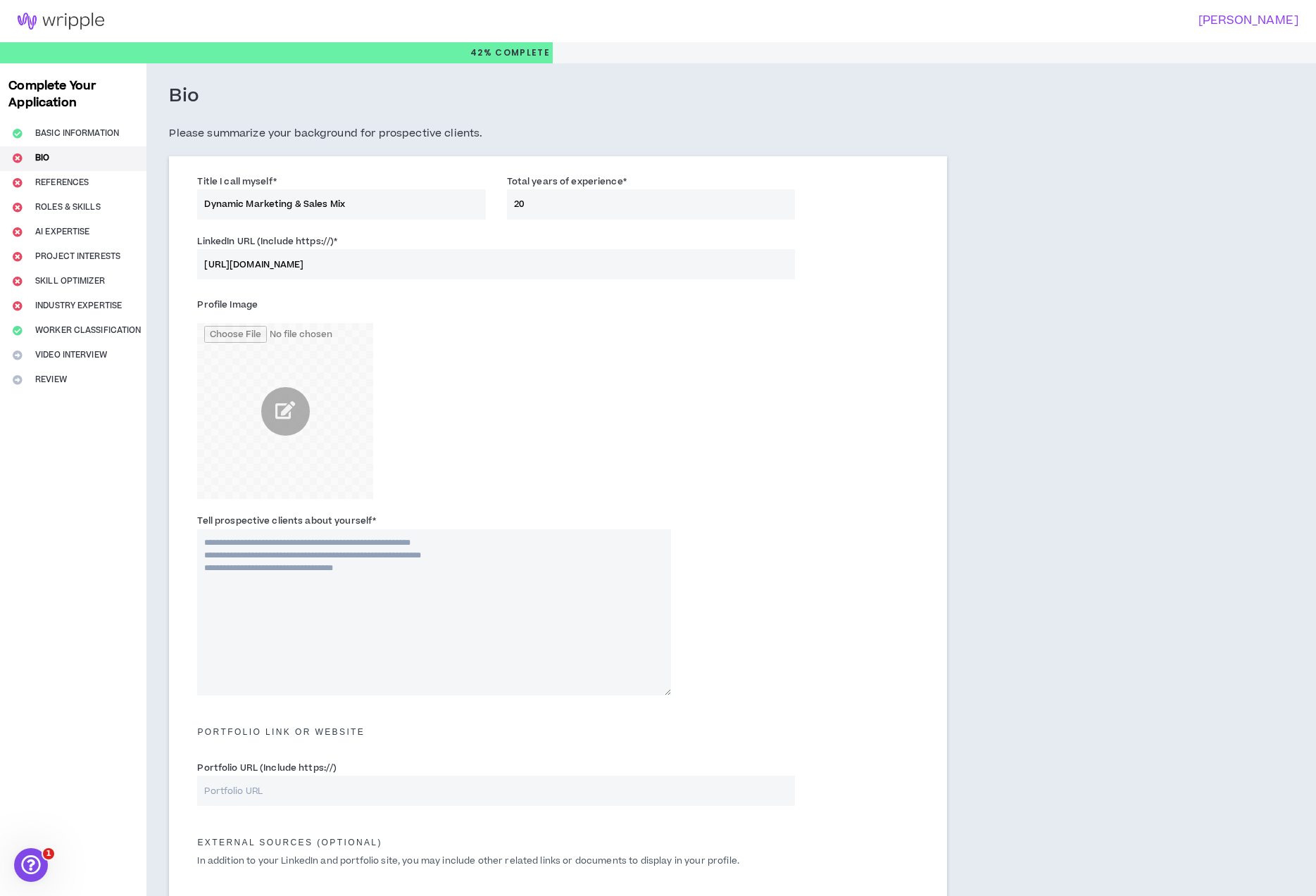
click at [352, 562] on textarea "Tell prospective clients about yourself *" at bounding box center [434, 612] width 474 height 166
paste textarea "**********"
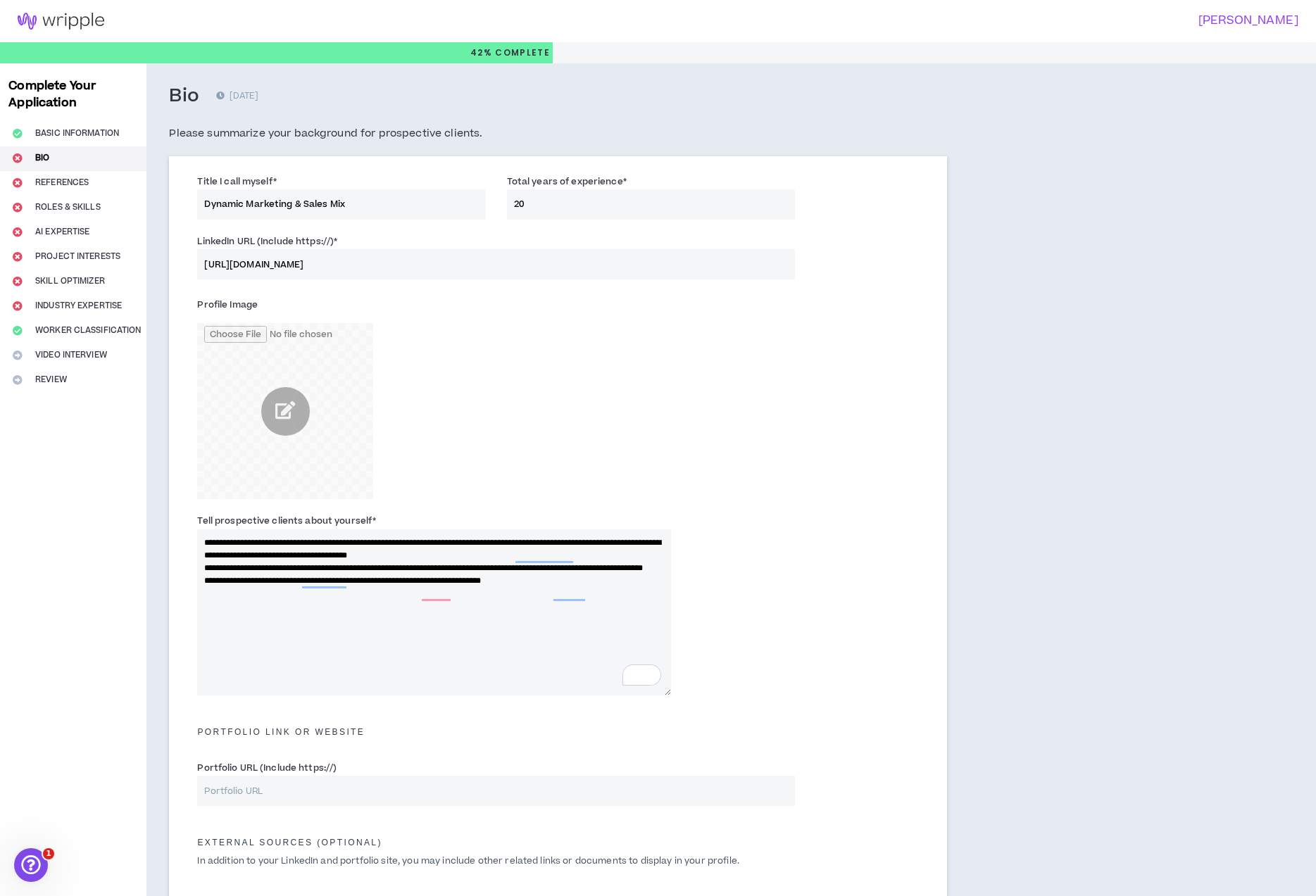
click at [205, 545] on textarea "**********" at bounding box center [434, 612] width 474 height 166
click at [422, 588] on textarea "**********" at bounding box center [434, 612] width 474 height 166
type textarea "**********"
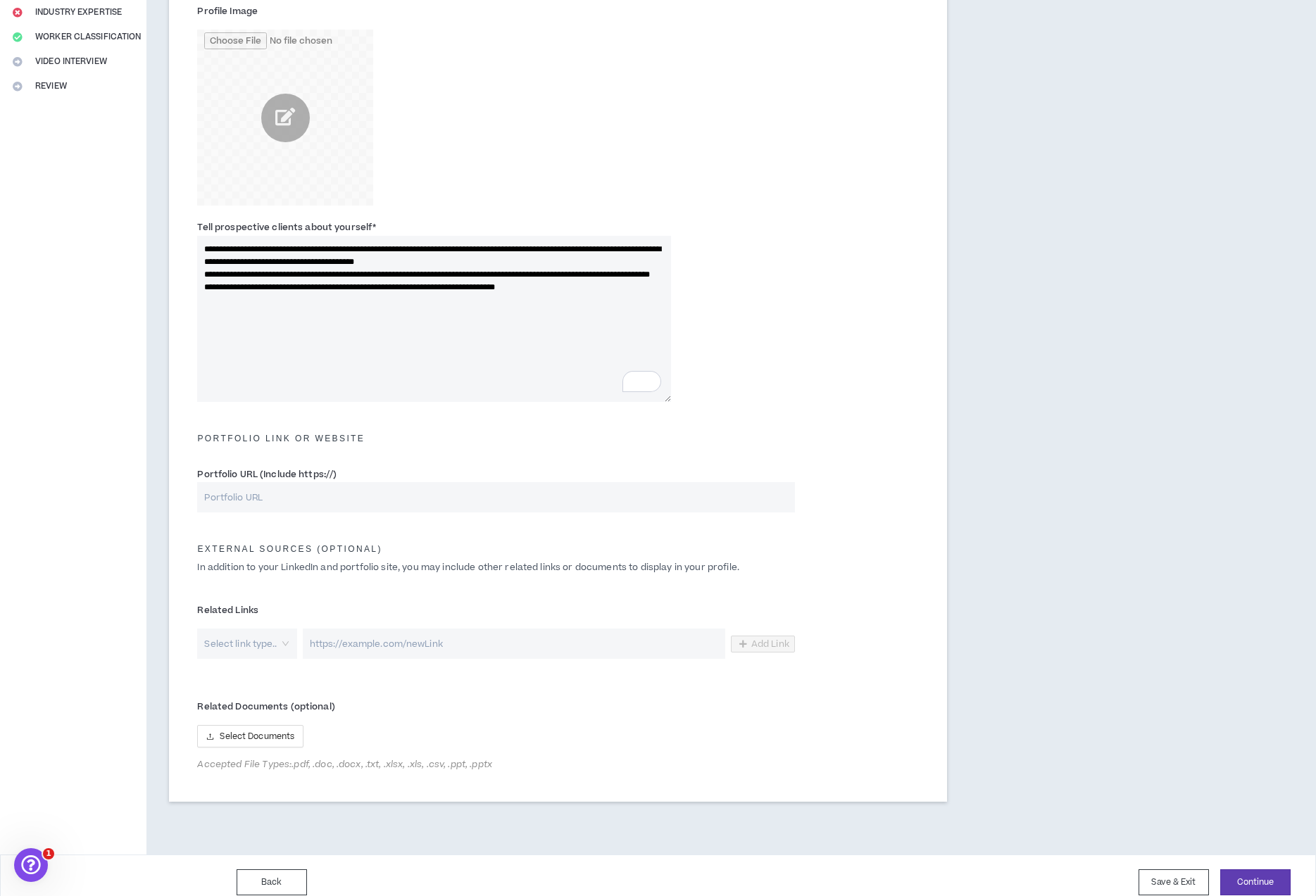
scroll to position [308, 0]
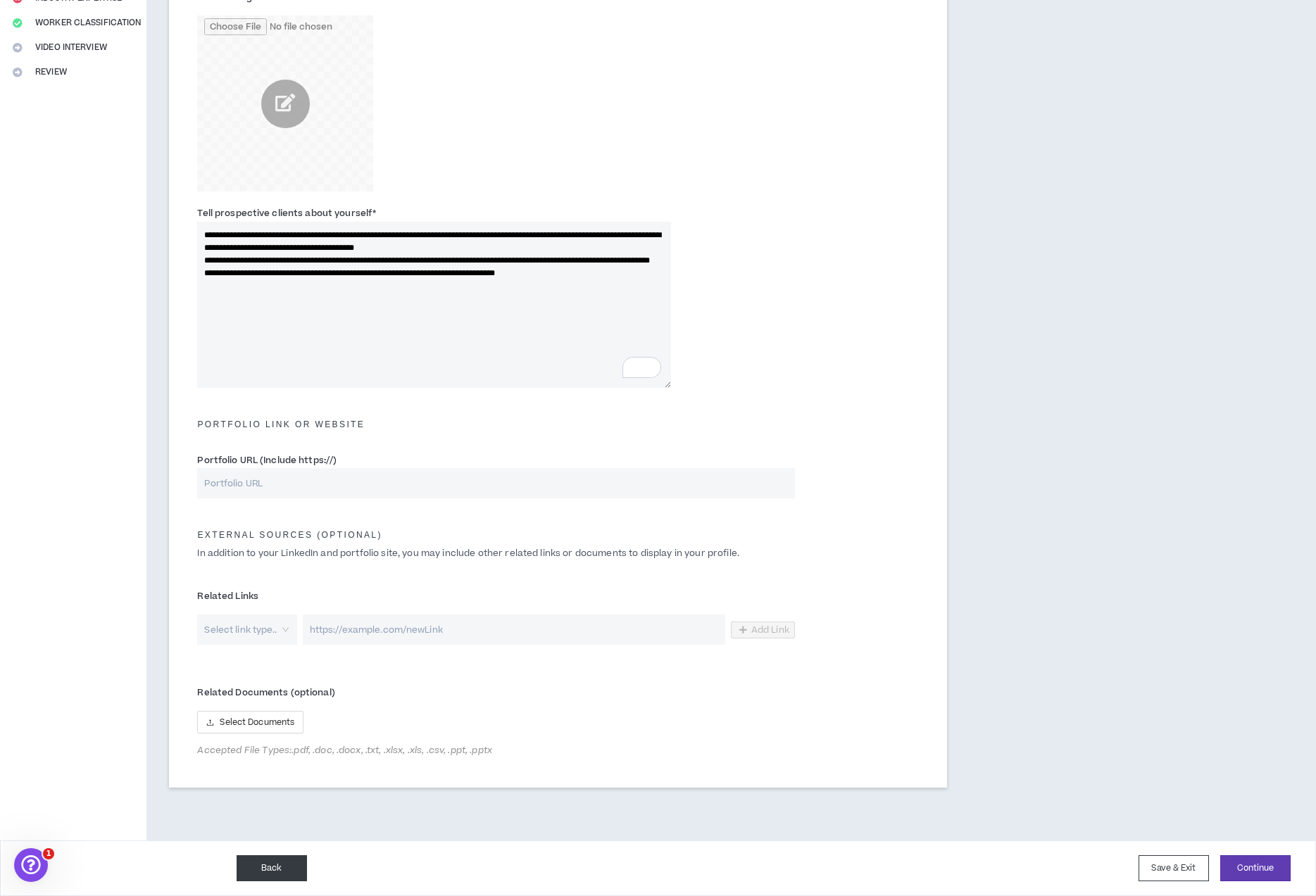
click at [285, 868] on button "Back" at bounding box center [272, 868] width 70 height 26
select select "*"
select select "US"
select select "*******"
select select "*"
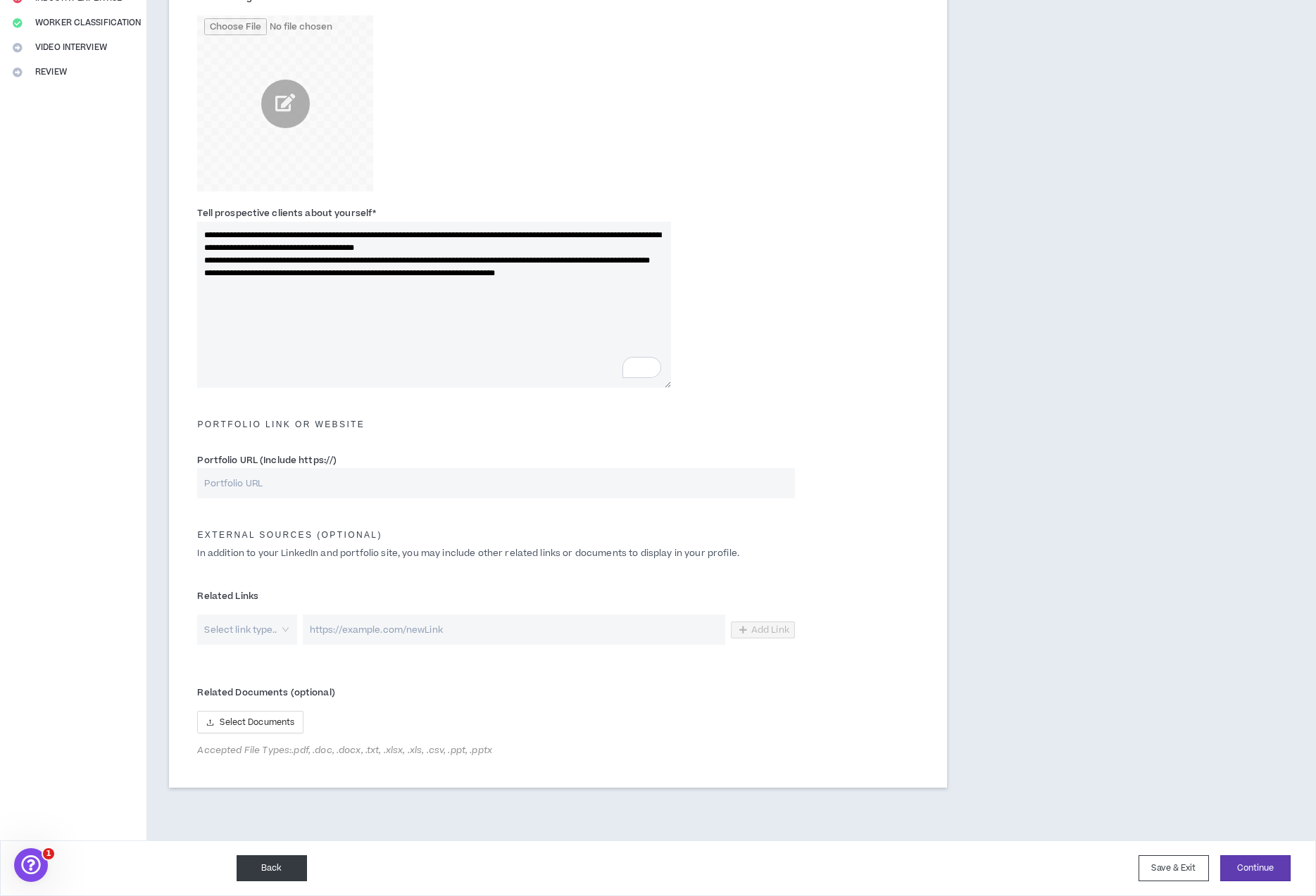
select select "**********"
select select "*****"
select select "***"
select select "**********"
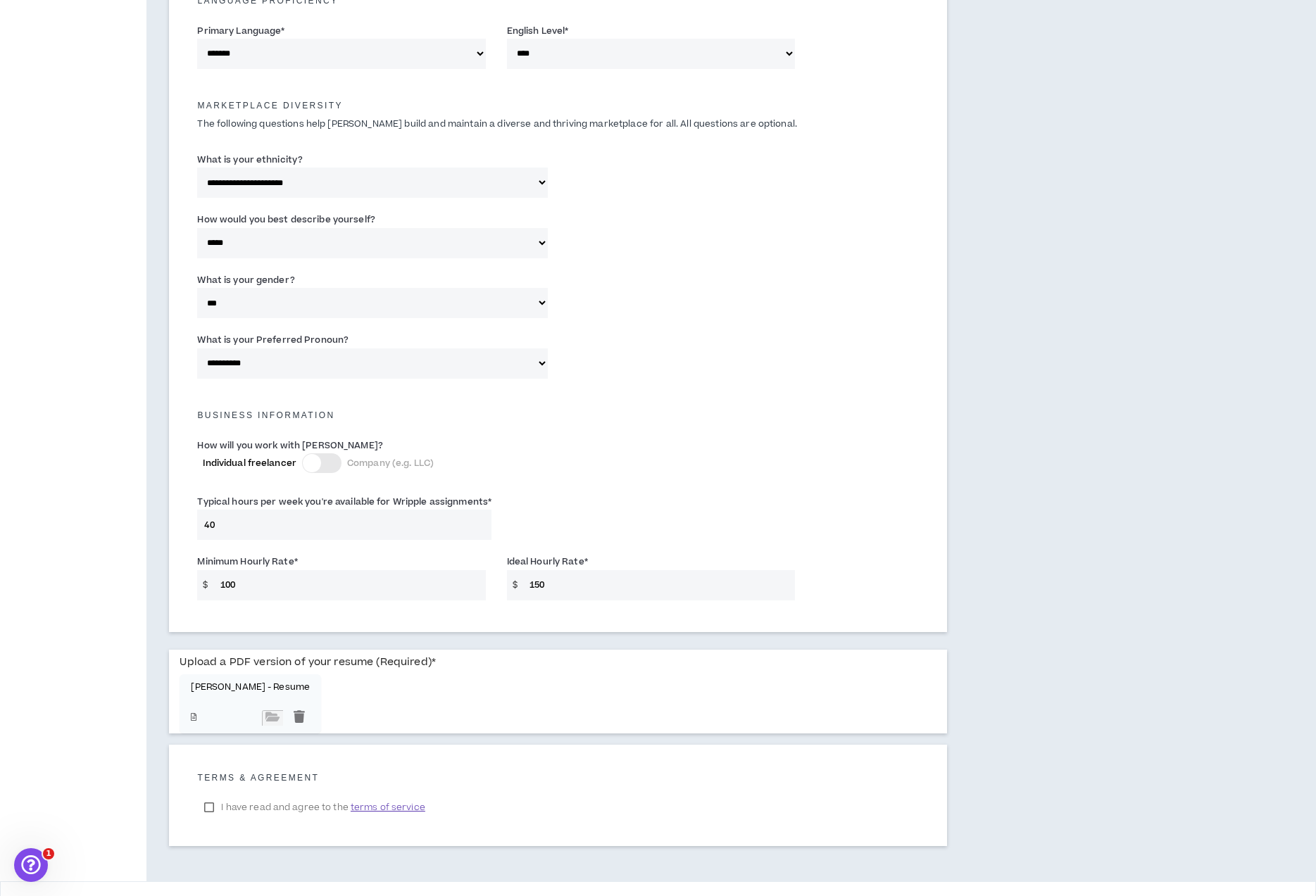
scroll to position [646, 0]
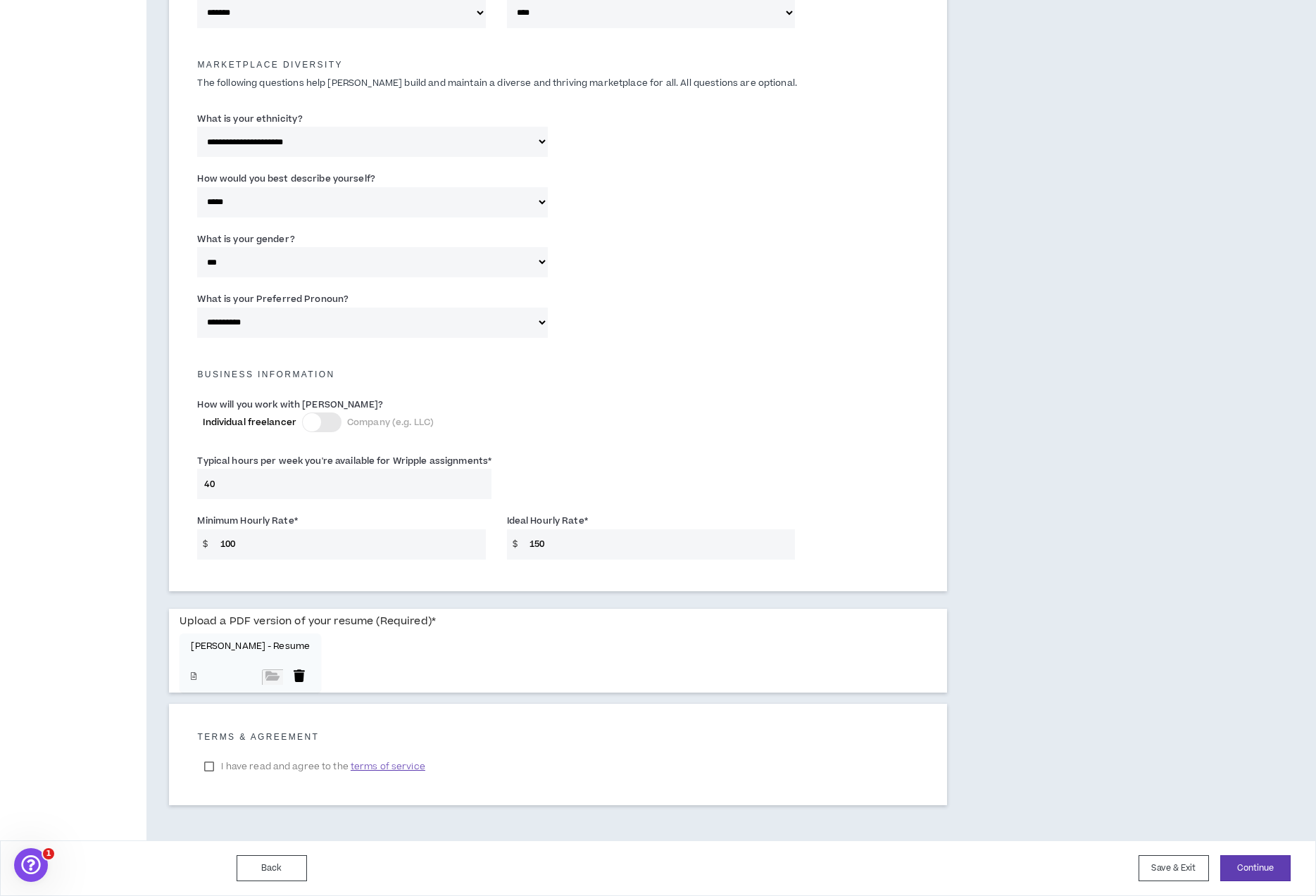
click at [289, 672] on div at bounding box center [299, 677] width 21 height 16
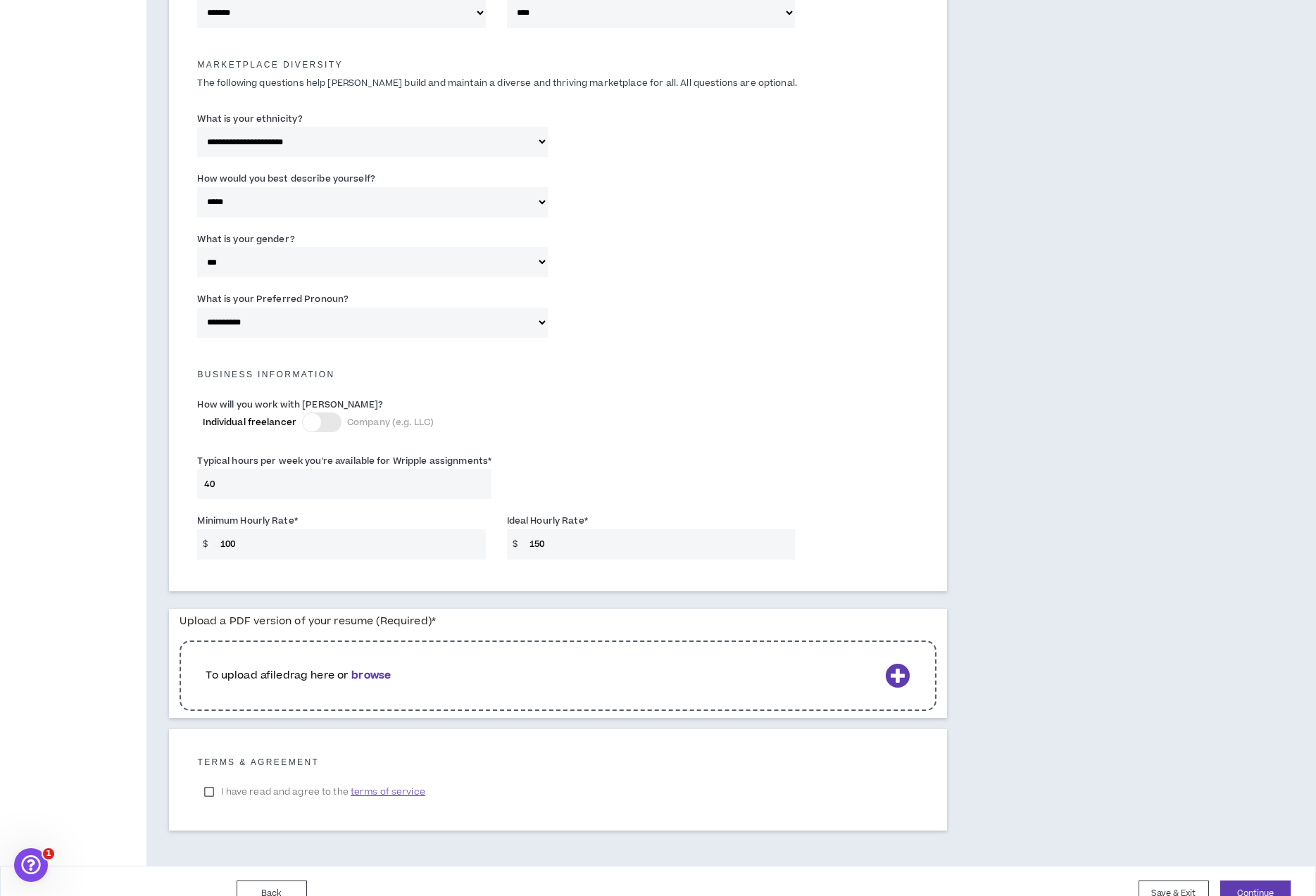
click at [372, 672] on b "browse" at bounding box center [371, 675] width 39 height 15
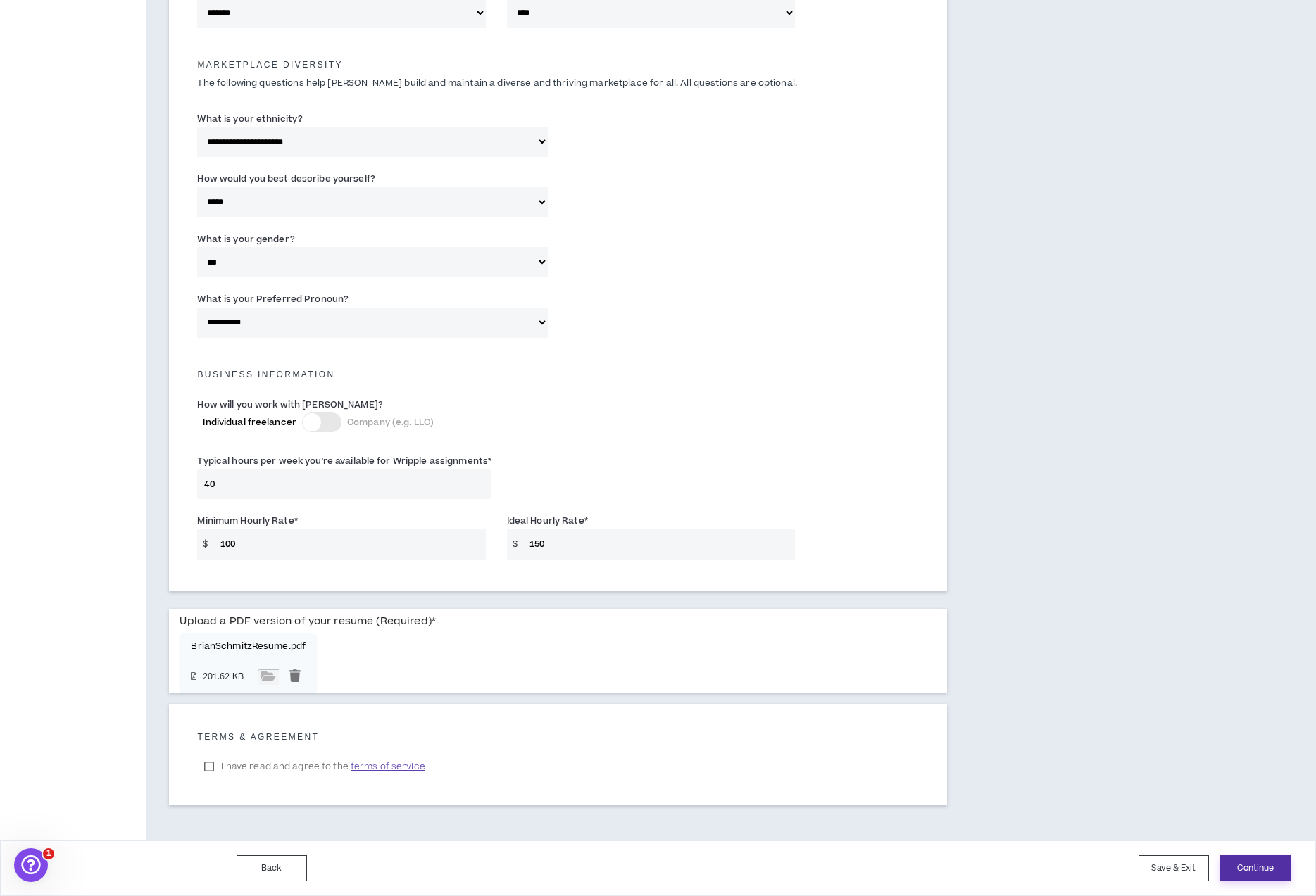
click at [1254, 862] on button "Continue" at bounding box center [1256, 868] width 70 height 26
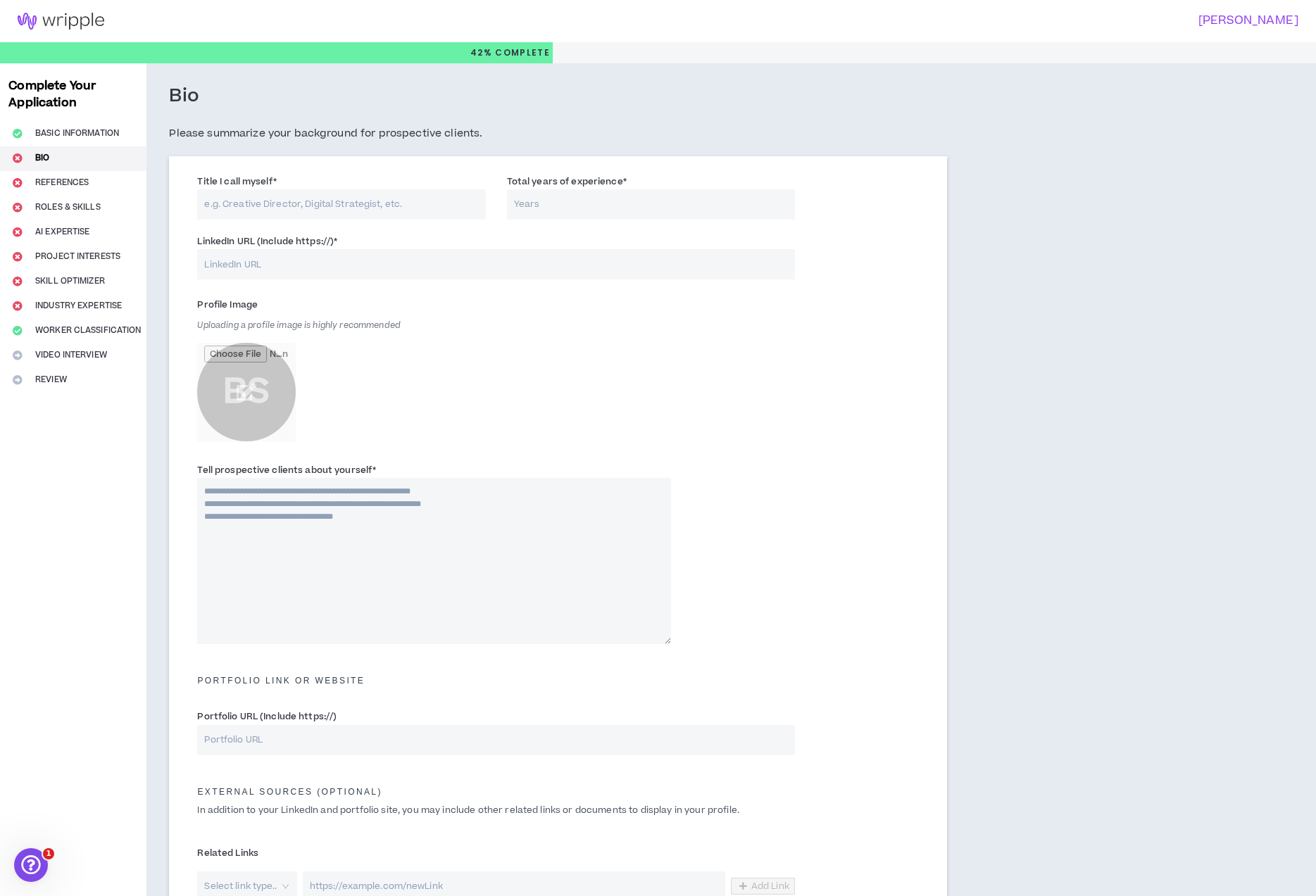
click at [303, 196] on input "Title I call myself *" at bounding box center [341, 204] width 288 height 30
click at [276, 489] on textarea "Tell prospective clients about yourself *" at bounding box center [434, 561] width 474 height 166
paste textarea "**********"
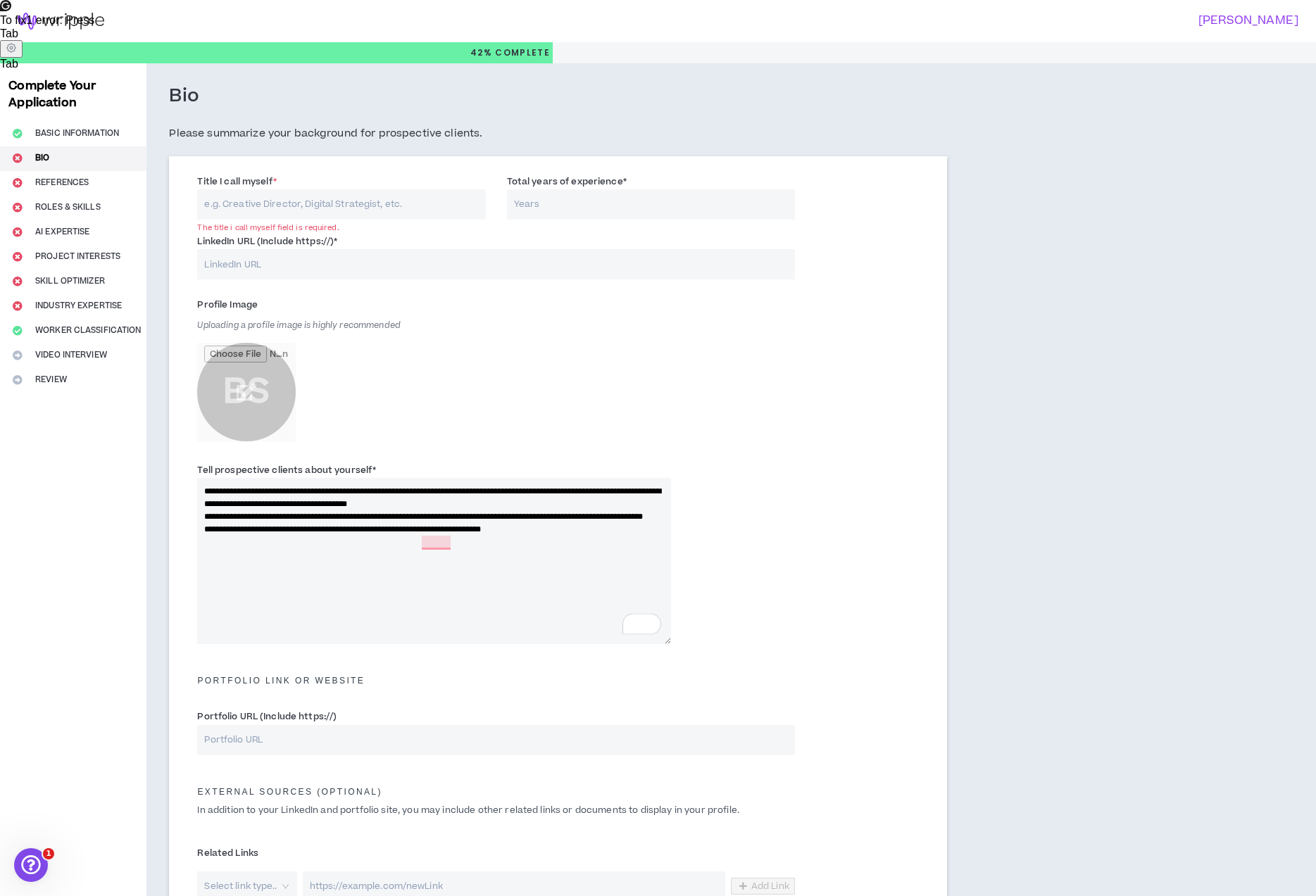
click at [207, 491] on textarea "**********" at bounding box center [434, 561] width 474 height 166
click at [423, 544] on textarea "**********" at bounding box center [434, 561] width 474 height 166
type textarea "**********"
click at [340, 209] on input "Title I call myself *" at bounding box center [341, 204] width 288 height 30
paste input "DYNAMIC MARKETING & SALES MIX"
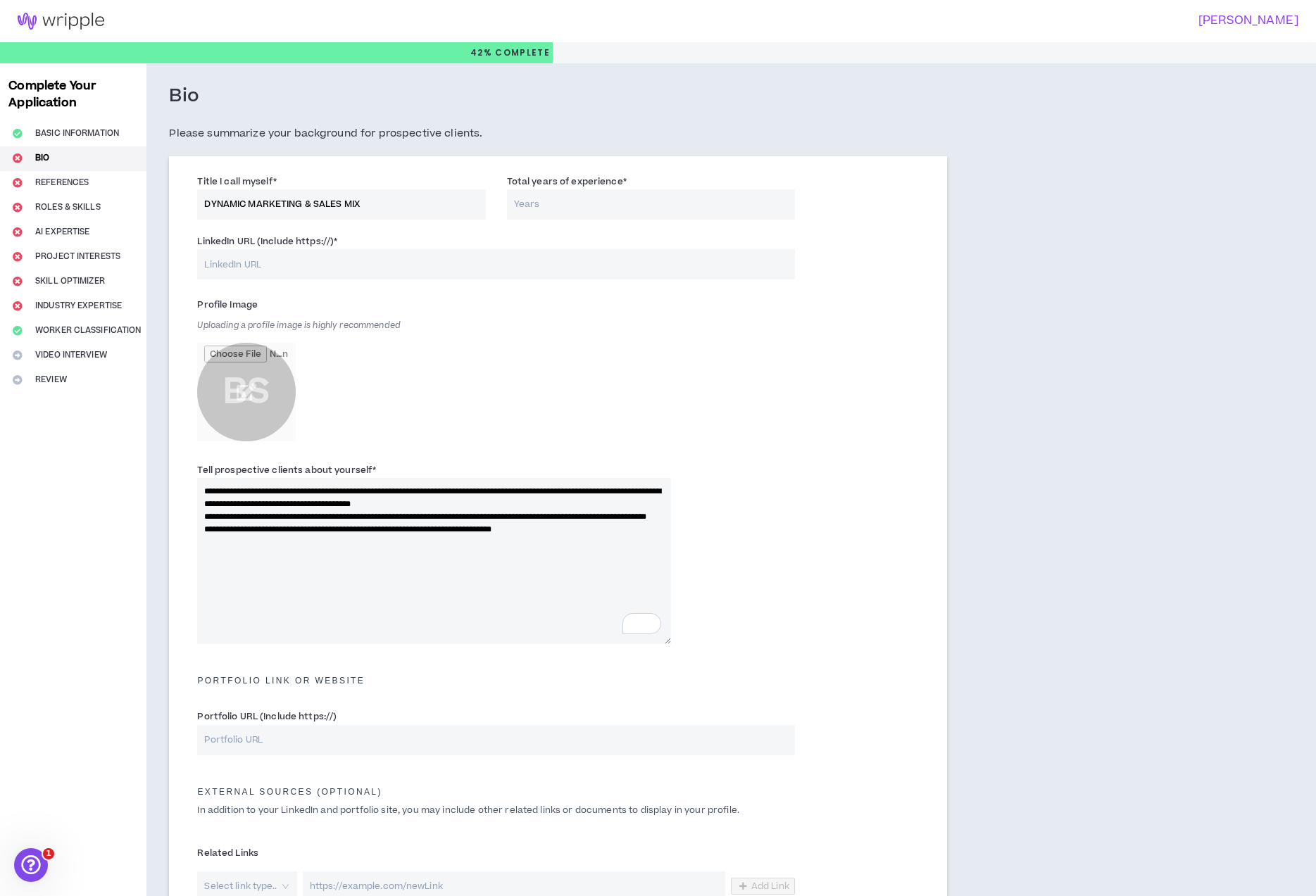
type input "DYNAMIC MARKETING & SALES MIX"
click at [574, 211] on input "Total years of experience *" at bounding box center [651, 204] width 288 height 30
type input "20"
click at [262, 270] on input "LinkedIn URL (Include https://) *" at bounding box center [496, 264] width 597 height 30
paste input "https://www.linkedin.com/in/brianfschmitz/"
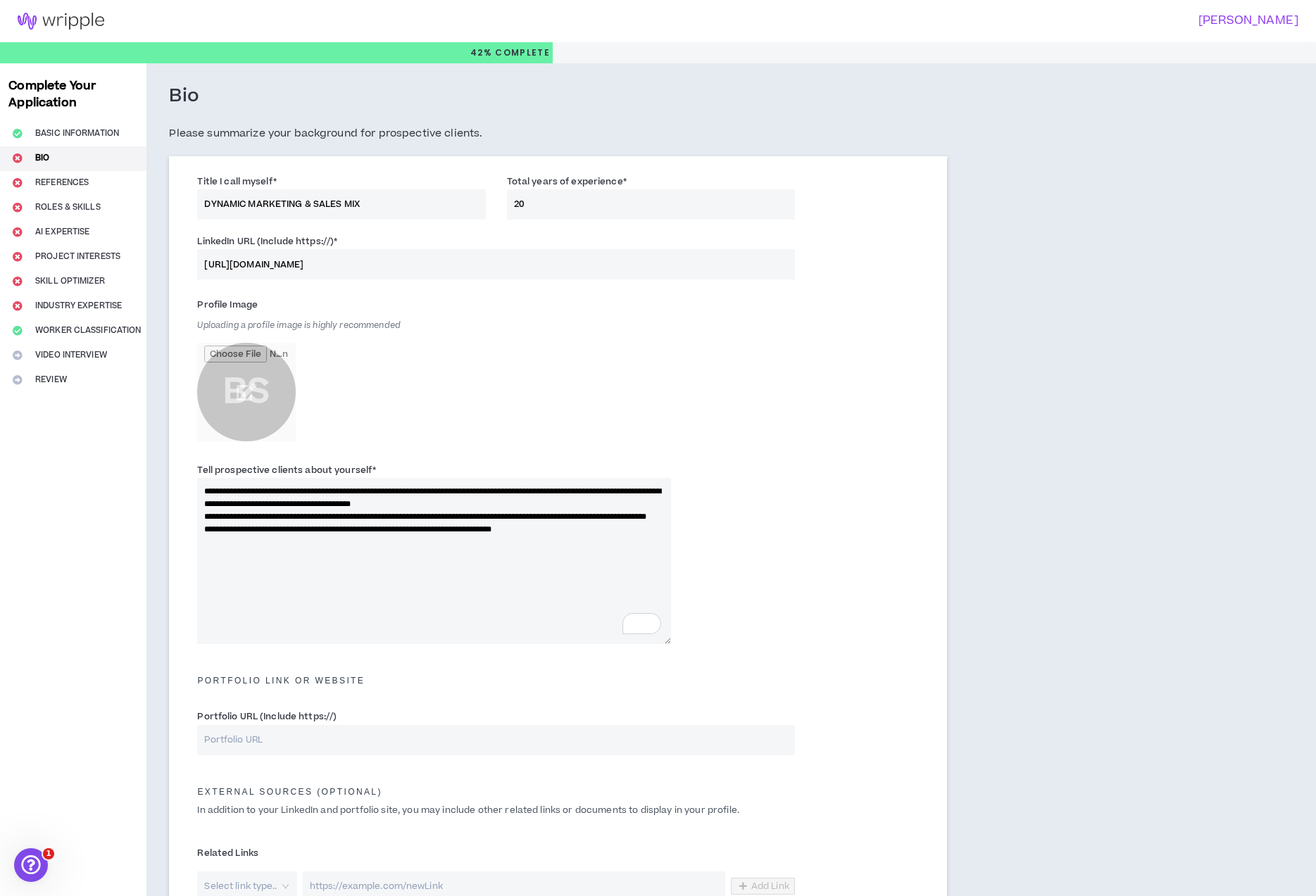
type input "https://www.linkedin.com/in/brianfschmitz/"
click at [464, 330] on div "Profile Image Uploading a profile image is highly recommended BS" at bounding box center [434, 371] width 474 height 155
click at [247, 394] on input "file" at bounding box center [246, 391] width 98 height 98
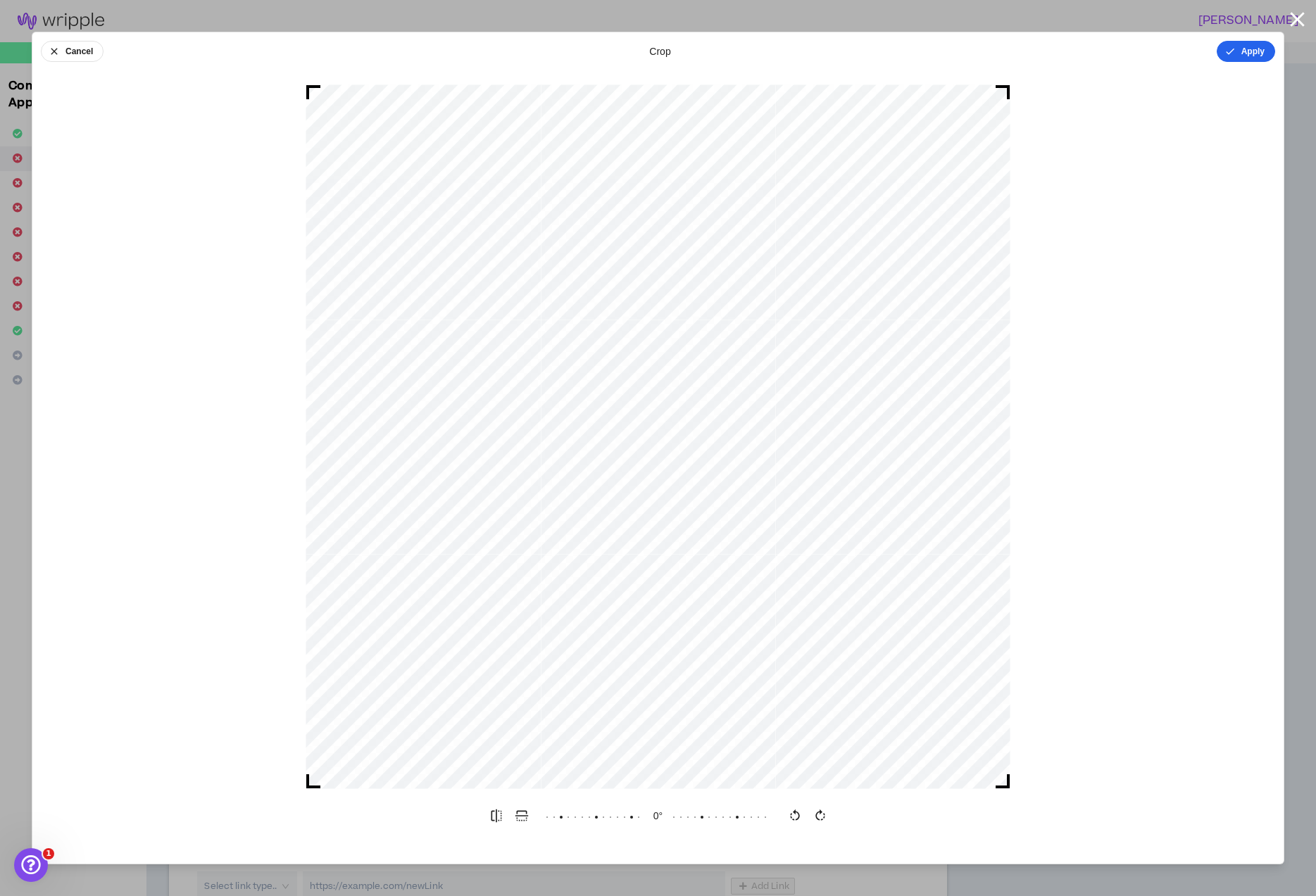
click at [1259, 50] on button "Apply" at bounding box center [1246, 51] width 59 height 21
click at [1255, 48] on button "Done" at bounding box center [1254, 51] width 42 height 21
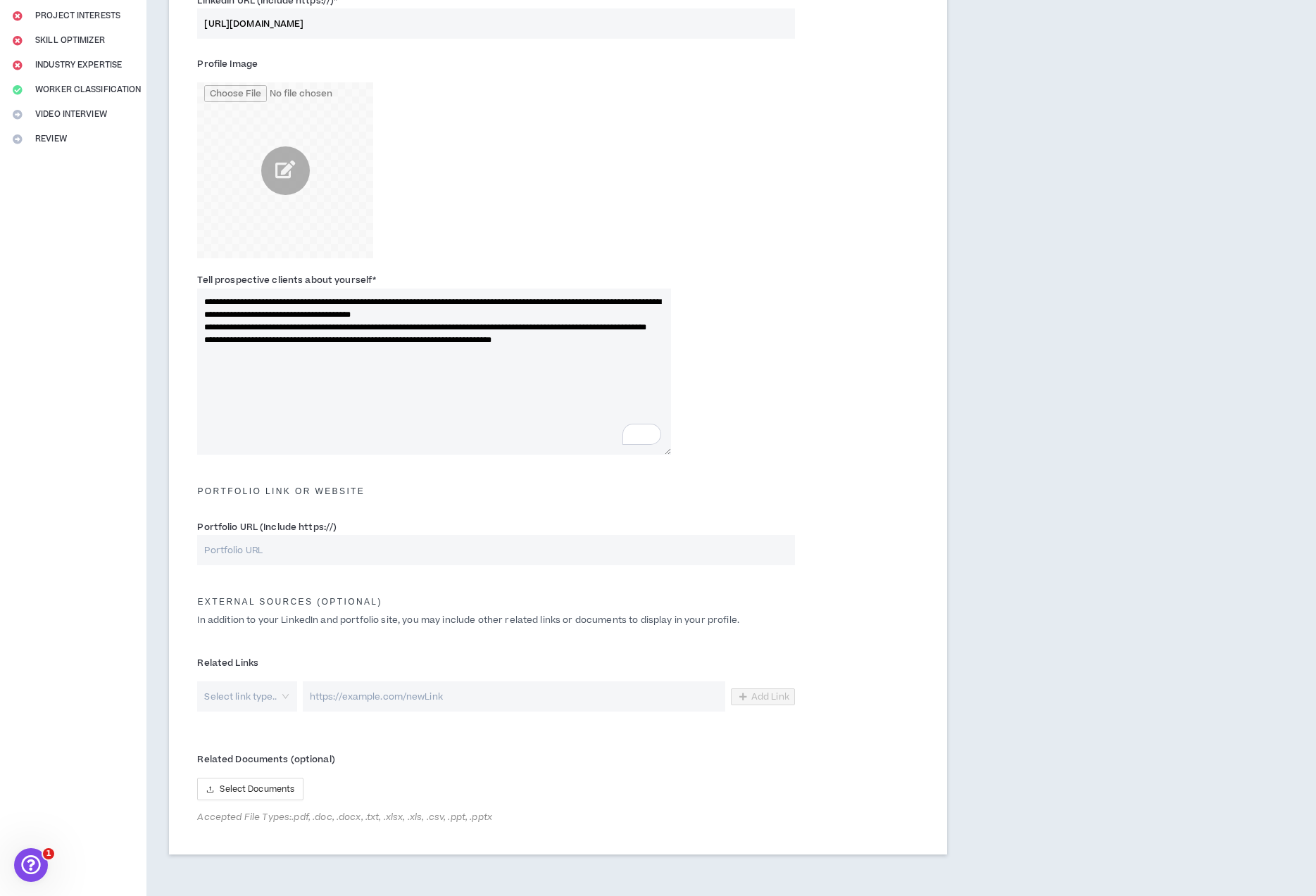
scroll to position [308, 0]
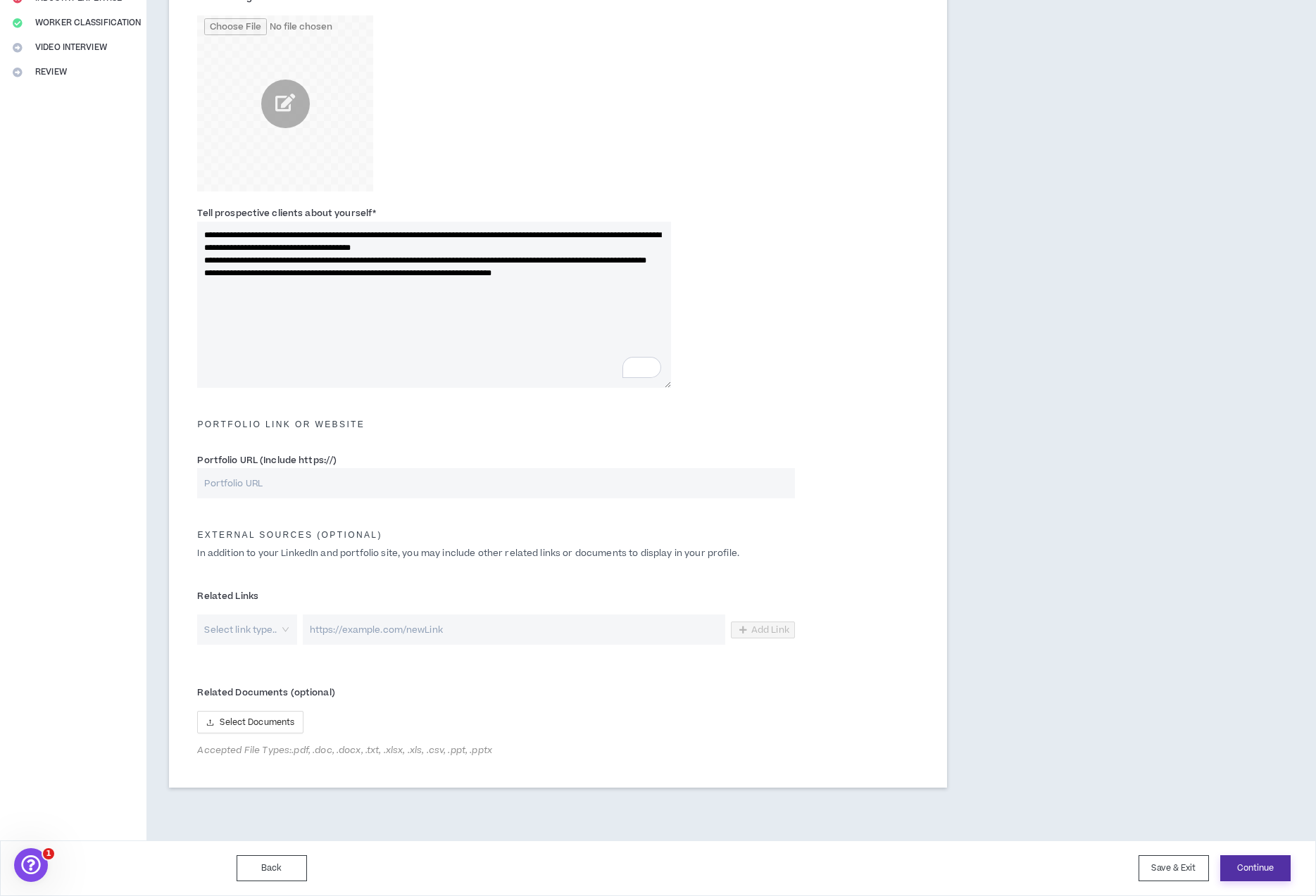
click at [1248, 867] on button "Continue" at bounding box center [1256, 868] width 70 height 26
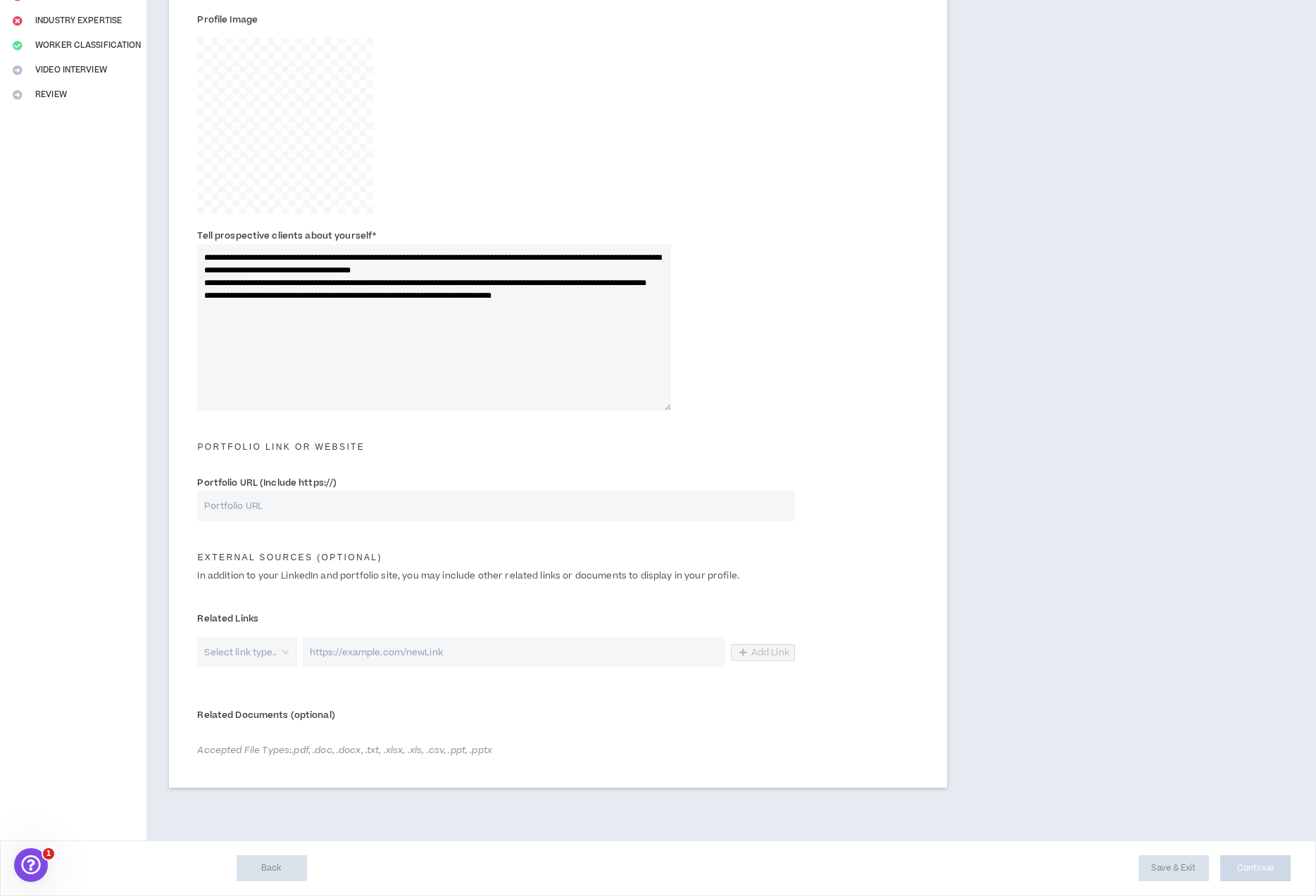
scroll to position [285, 0]
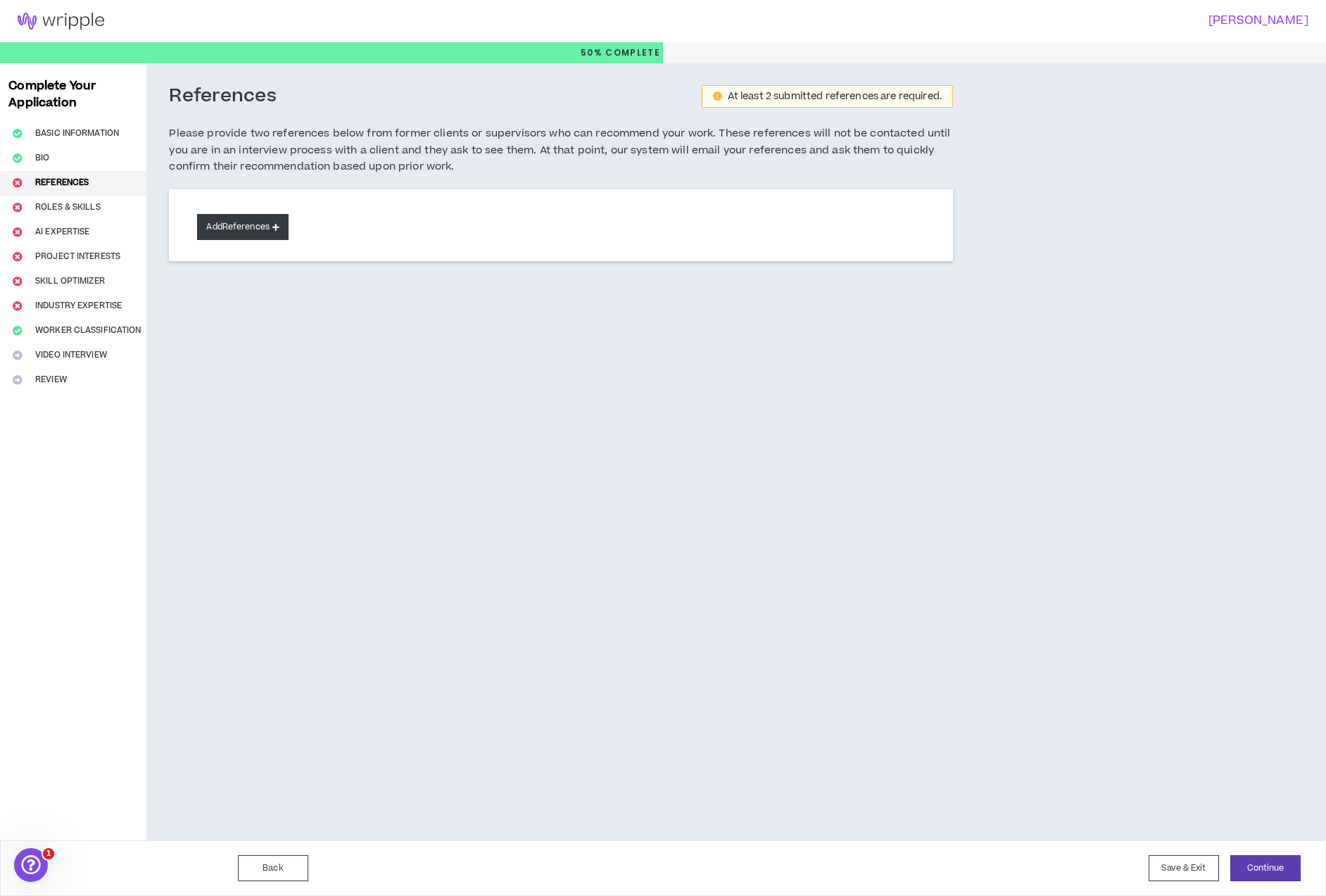
click at [274, 228] on icon at bounding box center [276, 227] width 7 height 8
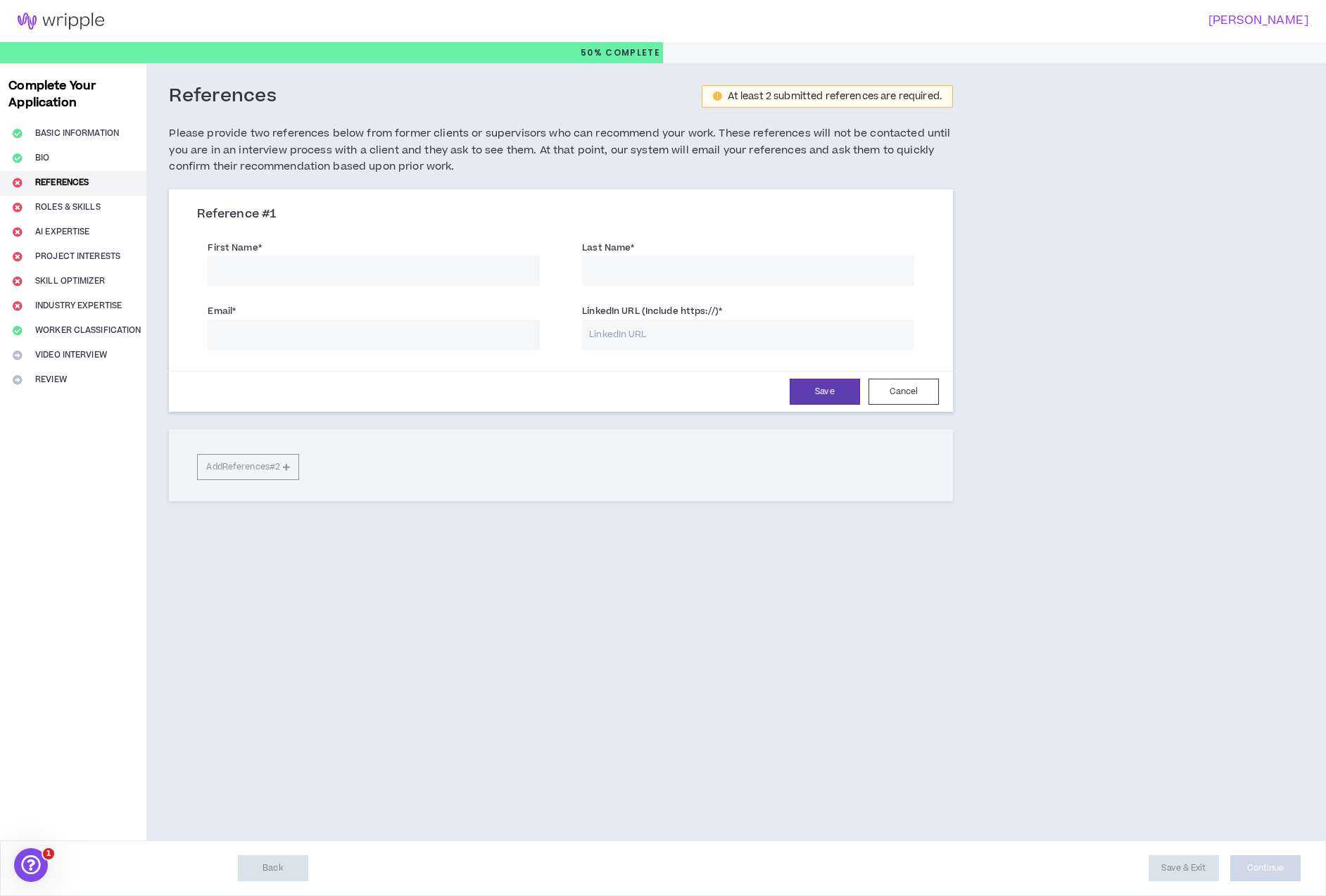
click at [299, 271] on input "First Name *" at bounding box center [374, 270] width 333 height 30
type input "Nina Kunz"
type input "Kunz"
click at [265, 272] on input "Nina Kunz" at bounding box center [374, 270] width 333 height 30
type input "Nina"
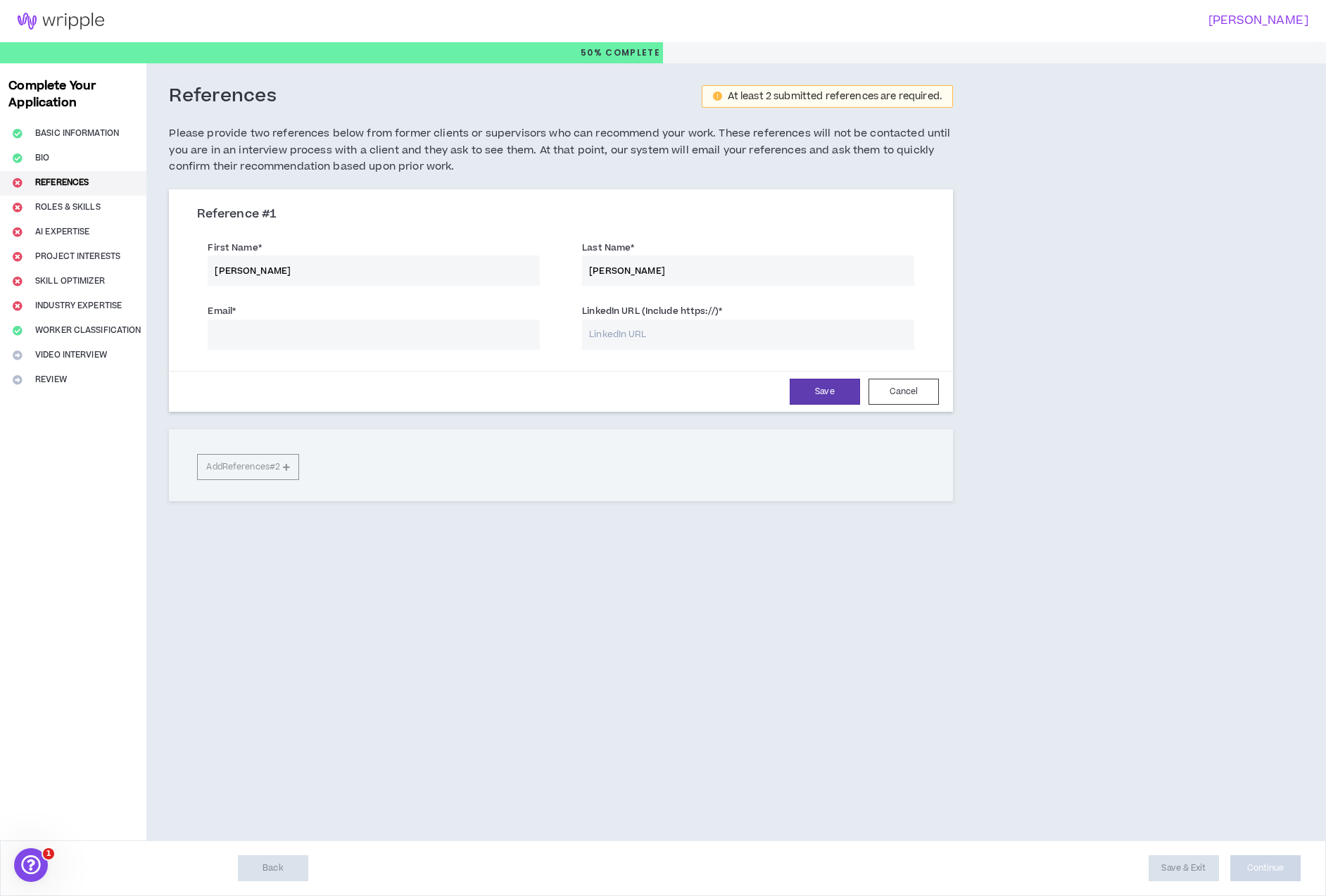
click at [662, 335] on input "LinkedIn URL (Include https://) *" at bounding box center [748, 335] width 333 height 30
click at [293, 332] on input "Email *" at bounding box center [374, 335] width 333 height 30
paste input "ninapkunz@outlook.com"
type input "ninapkunz@outlook.com"
click at [690, 337] on input "LinkedIn URL (Include https://) *" at bounding box center [748, 335] width 333 height 30
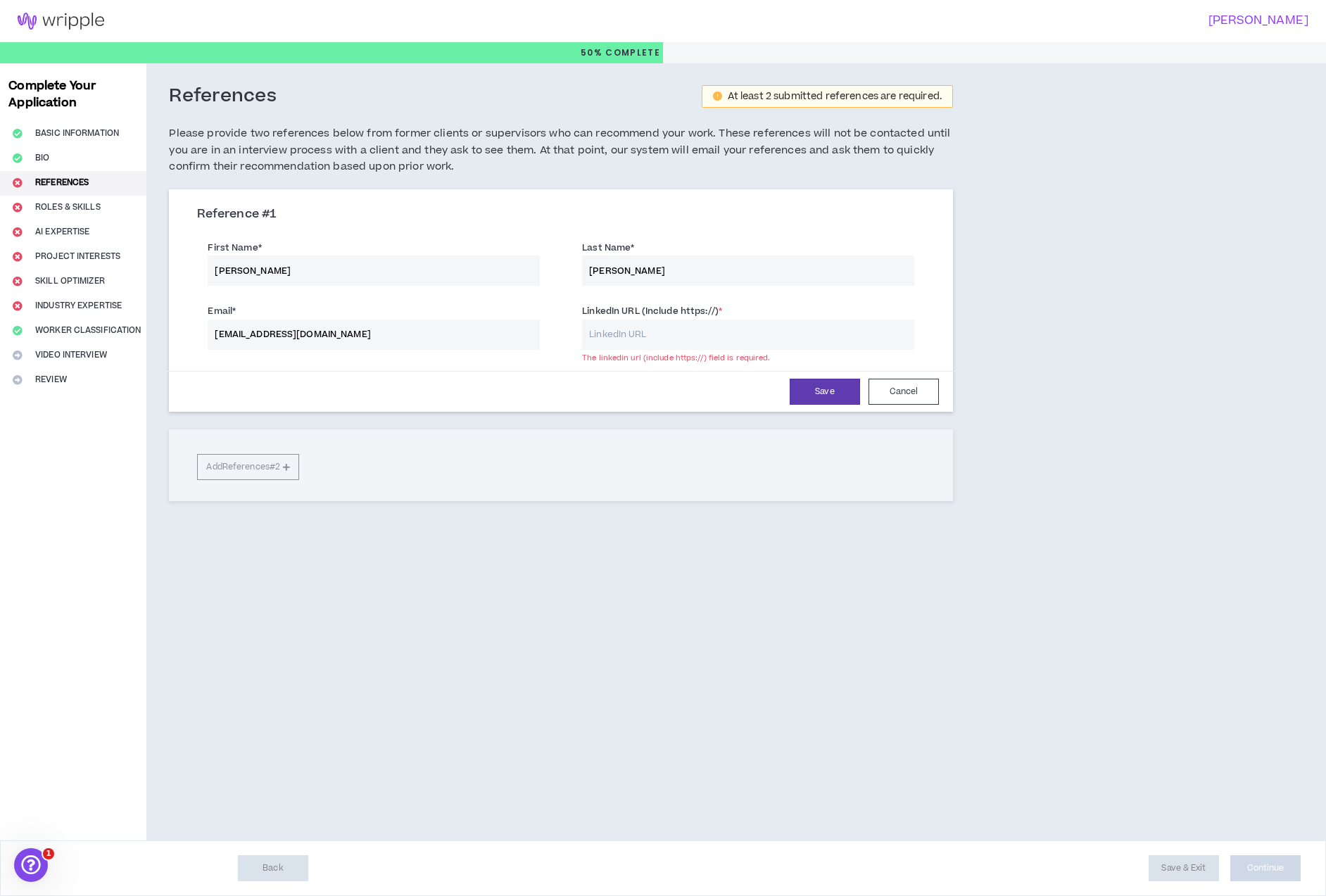
paste input "https://www.linkedin.com/in/ninapurviskunz/"
type input "https://www.linkedin.com/in/ninapurviskunz/"
click at [826, 390] on button "Save" at bounding box center [825, 391] width 70 height 26
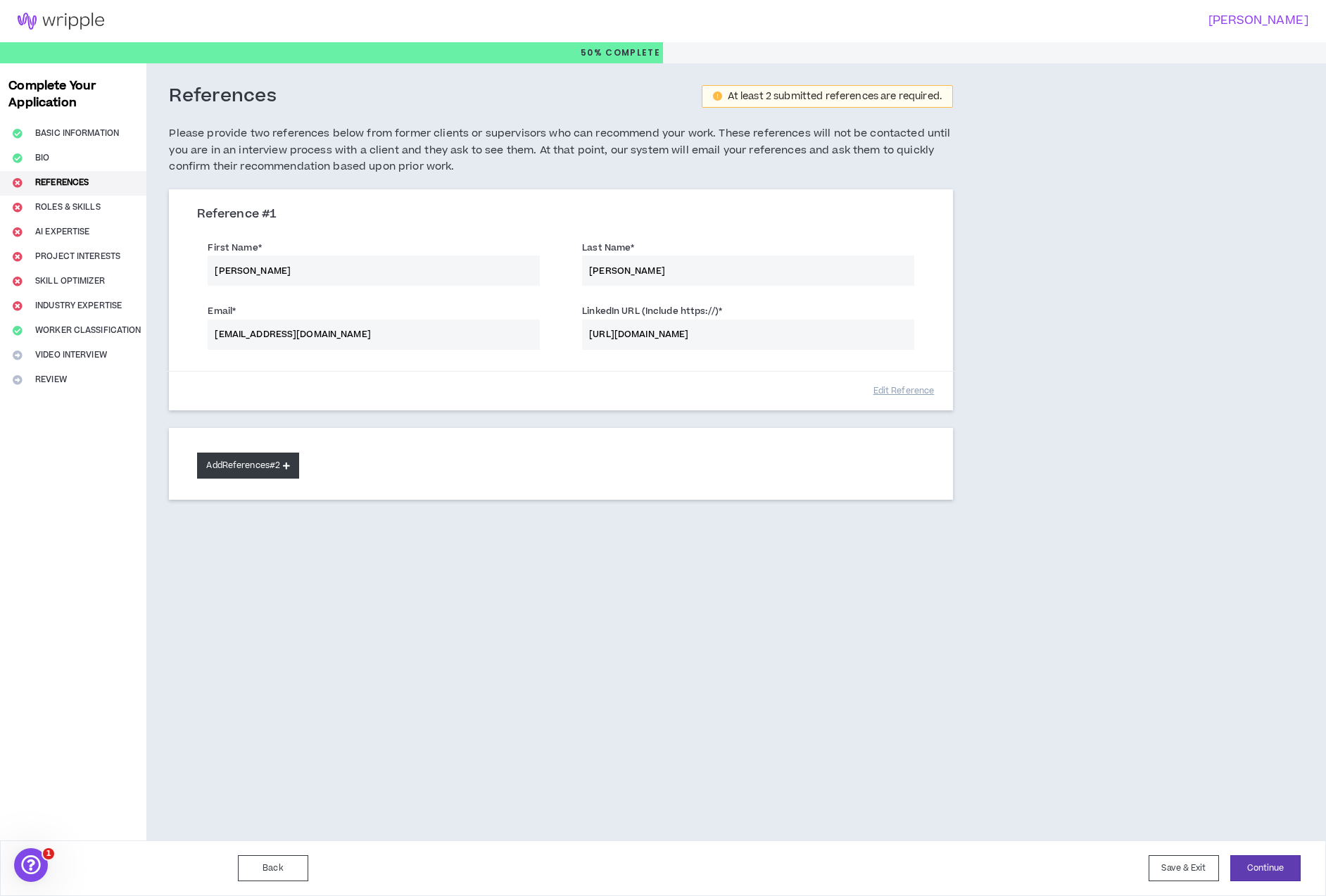
click at [266, 468] on button "Add References #2" at bounding box center [248, 465] width 102 height 26
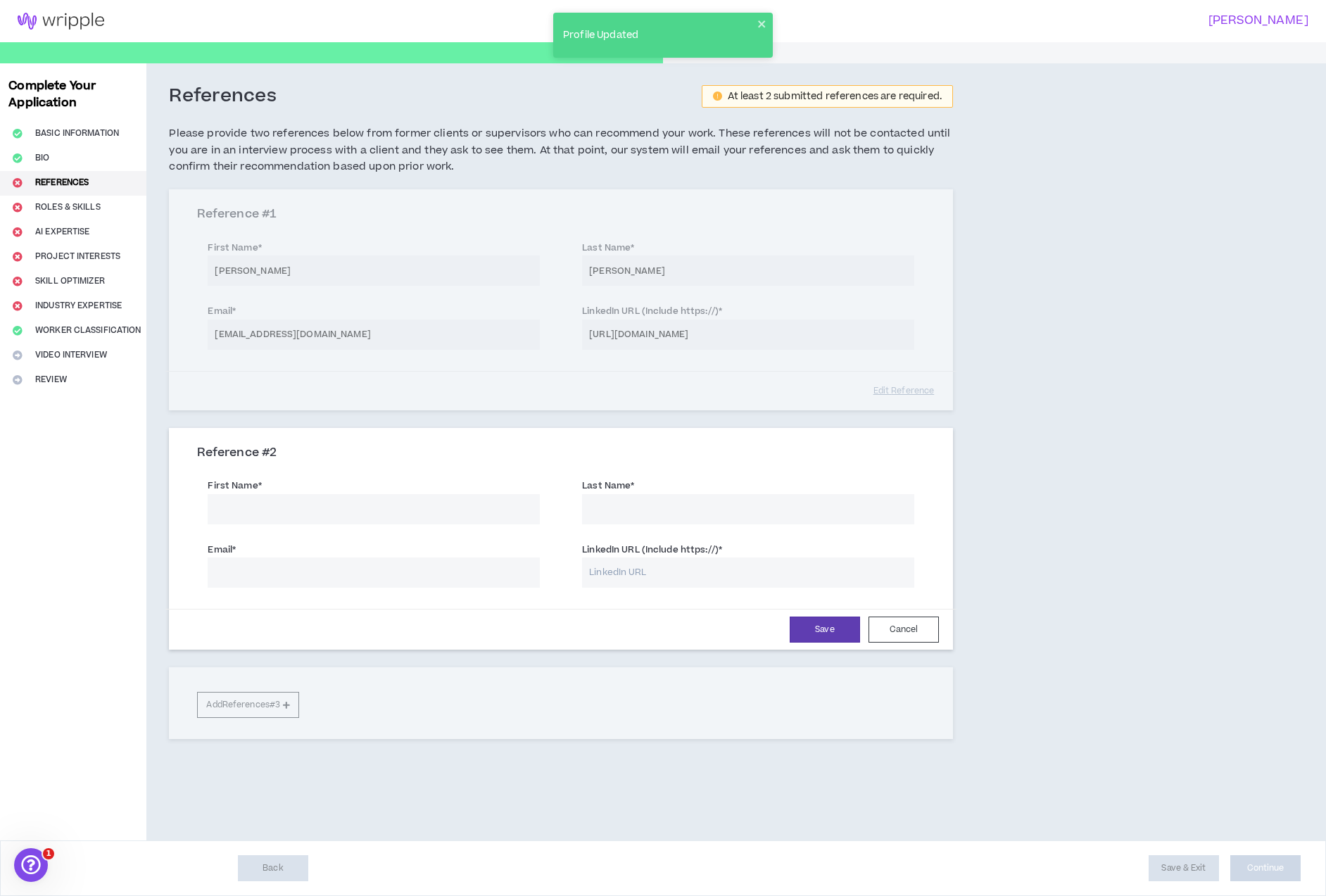
click at [307, 507] on input "First Name *" at bounding box center [374, 509] width 333 height 30
type input "Annette"
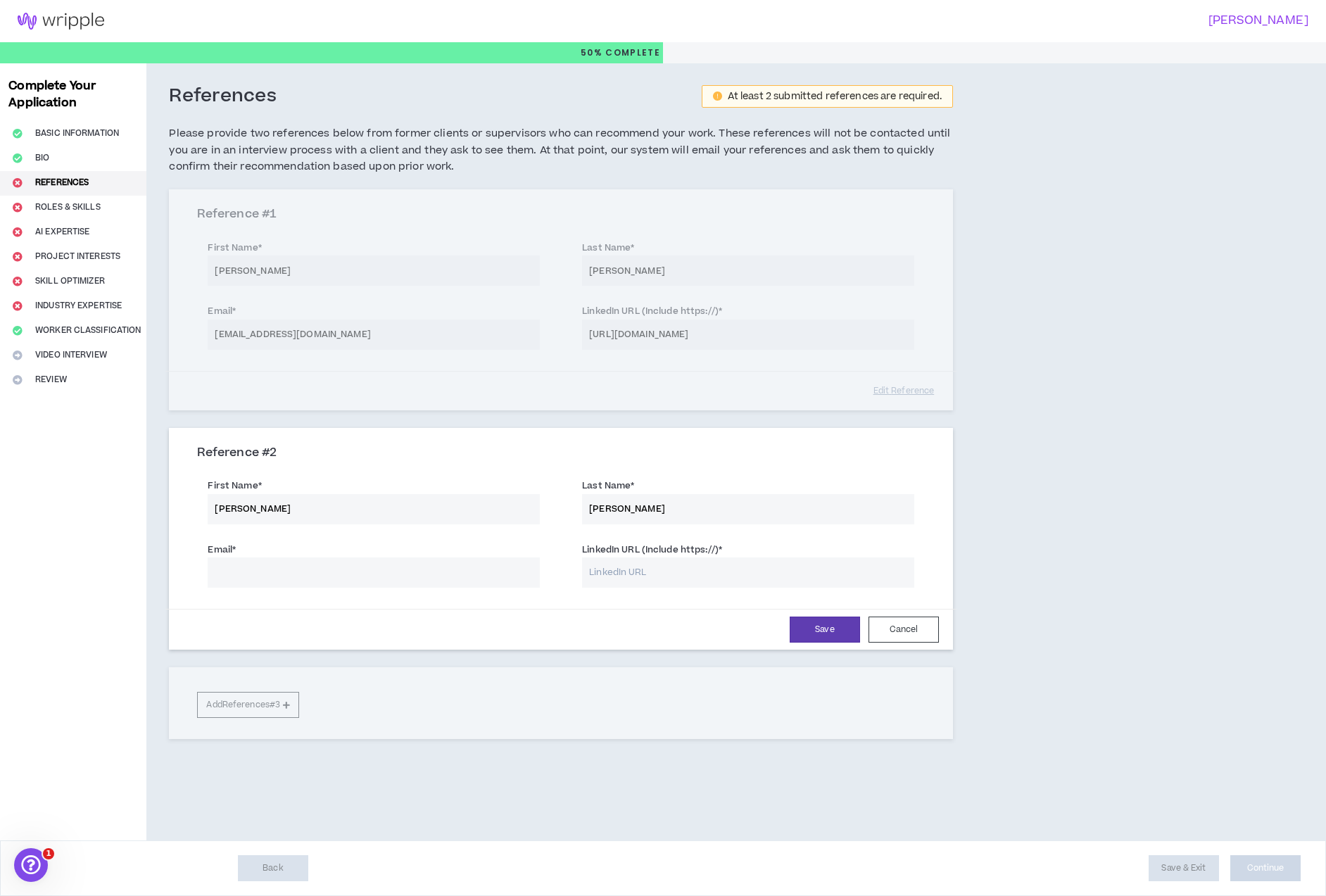
type input "Goodwine"
type input "agoodwine@svb.com"
paste input "https://www.linkedin.com/in/annettegoodwine/"
type input "https://www.linkedin.com/in/annettegoodwine/"
drag, startPoint x: 355, startPoint y: 574, endPoint x: 213, endPoint y: 577, distance: 142.0
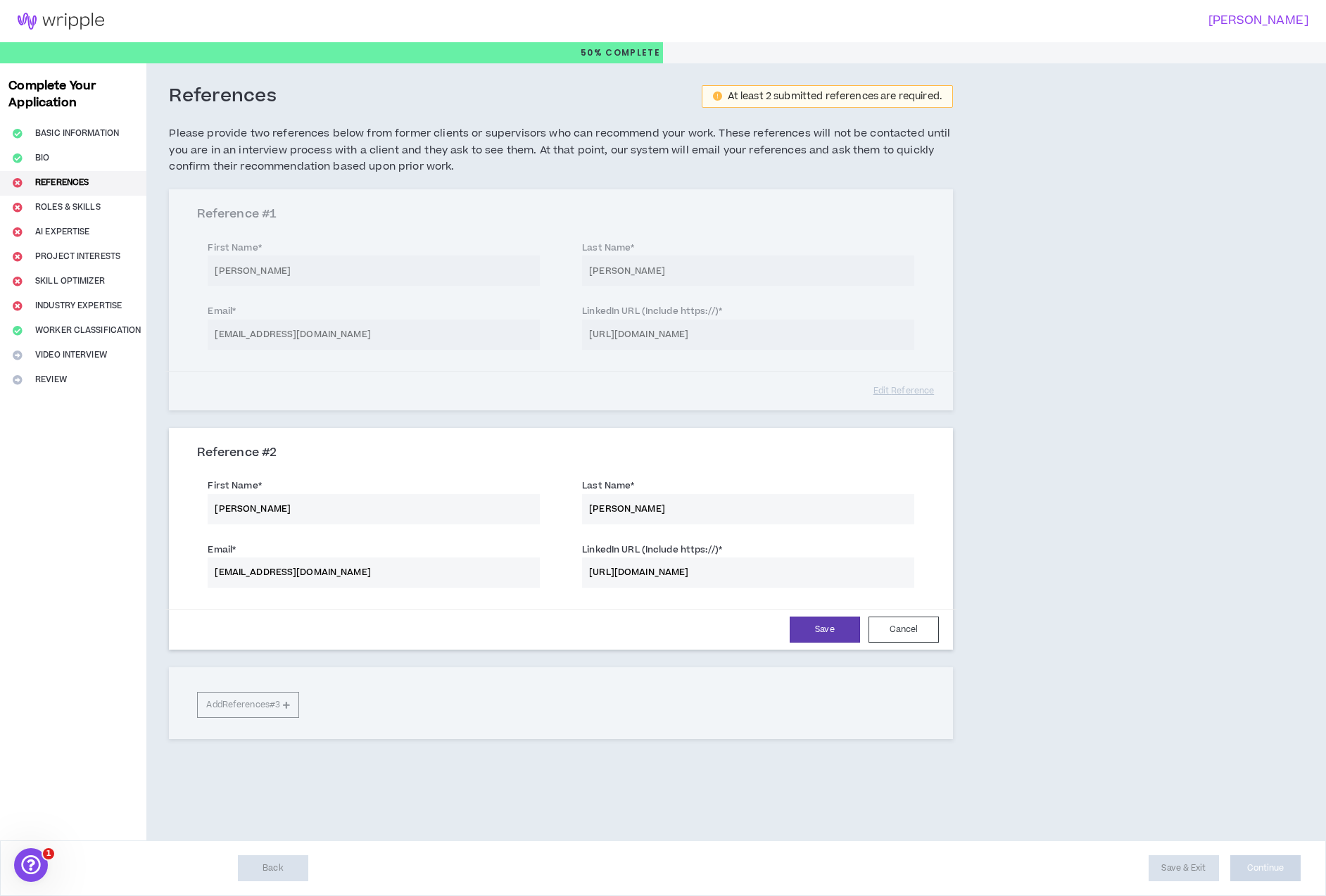
click at [213, 577] on input "agoodwine@svb.com" at bounding box center [374, 573] width 333 height 30
click at [796, 629] on button "Save" at bounding box center [825, 629] width 70 height 26
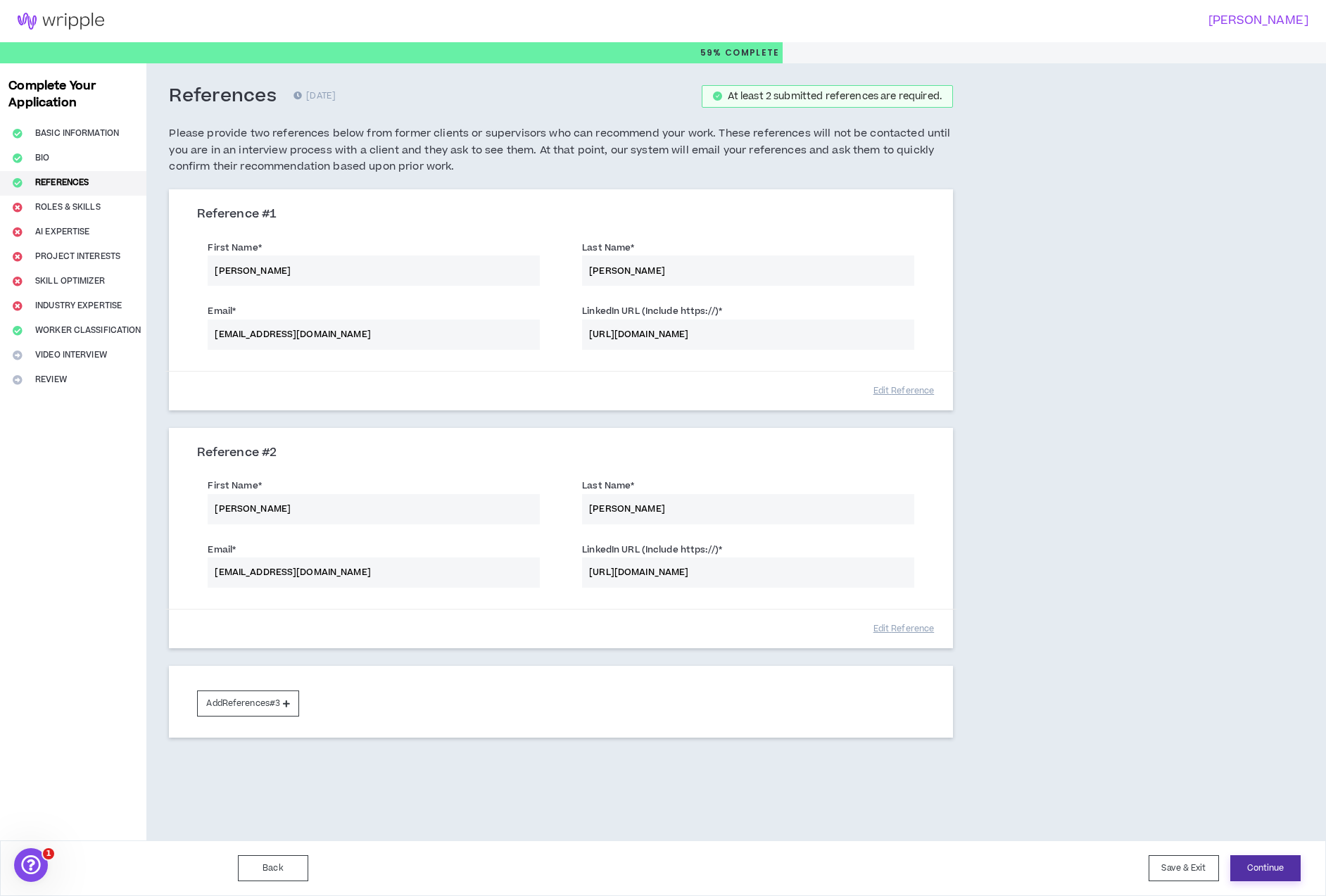
click at [1270, 867] on button "Continue" at bounding box center [1266, 868] width 70 height 26
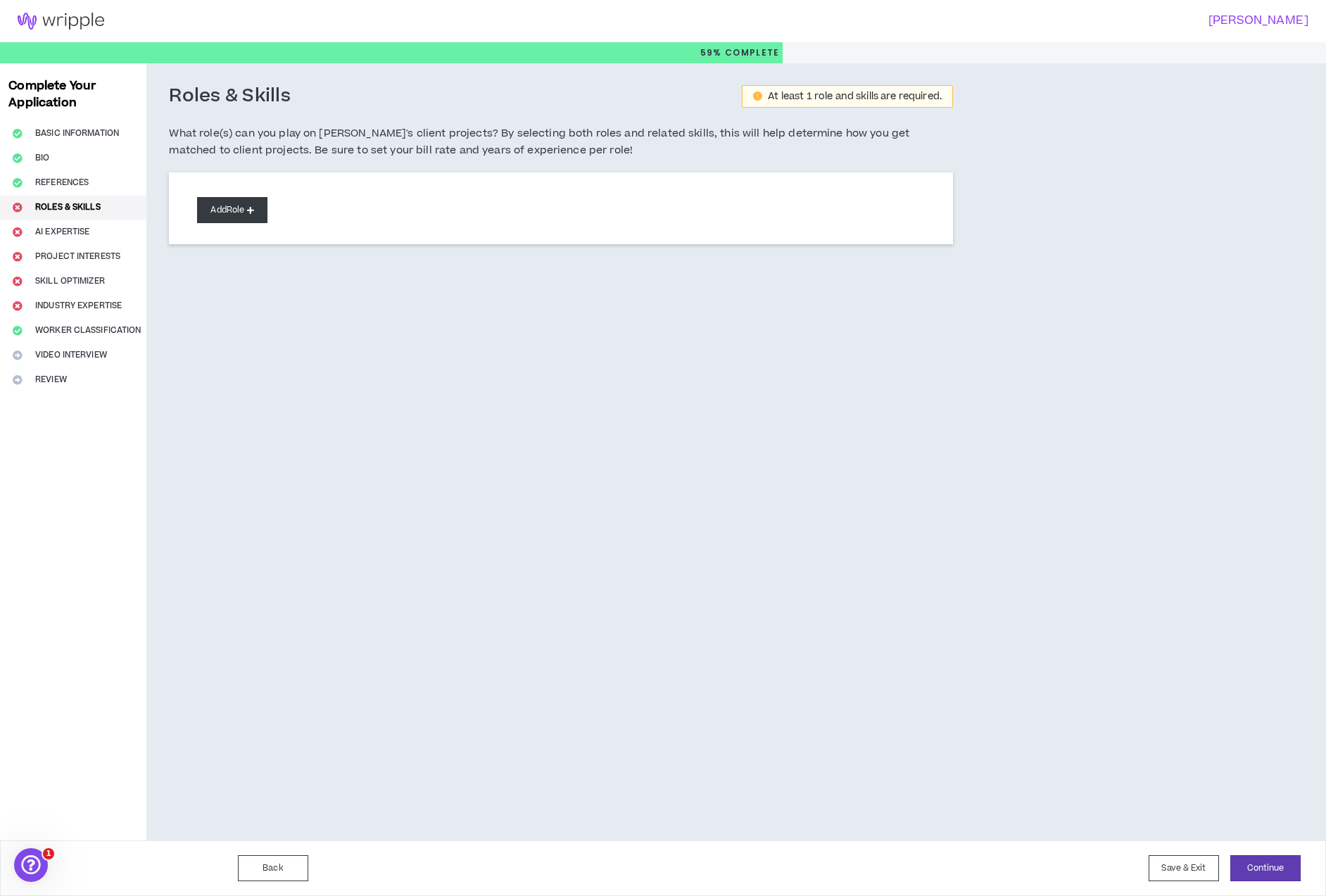
click at [218, 205] on button "Add Role" at bounding box center [232, 210] width 70 height 26
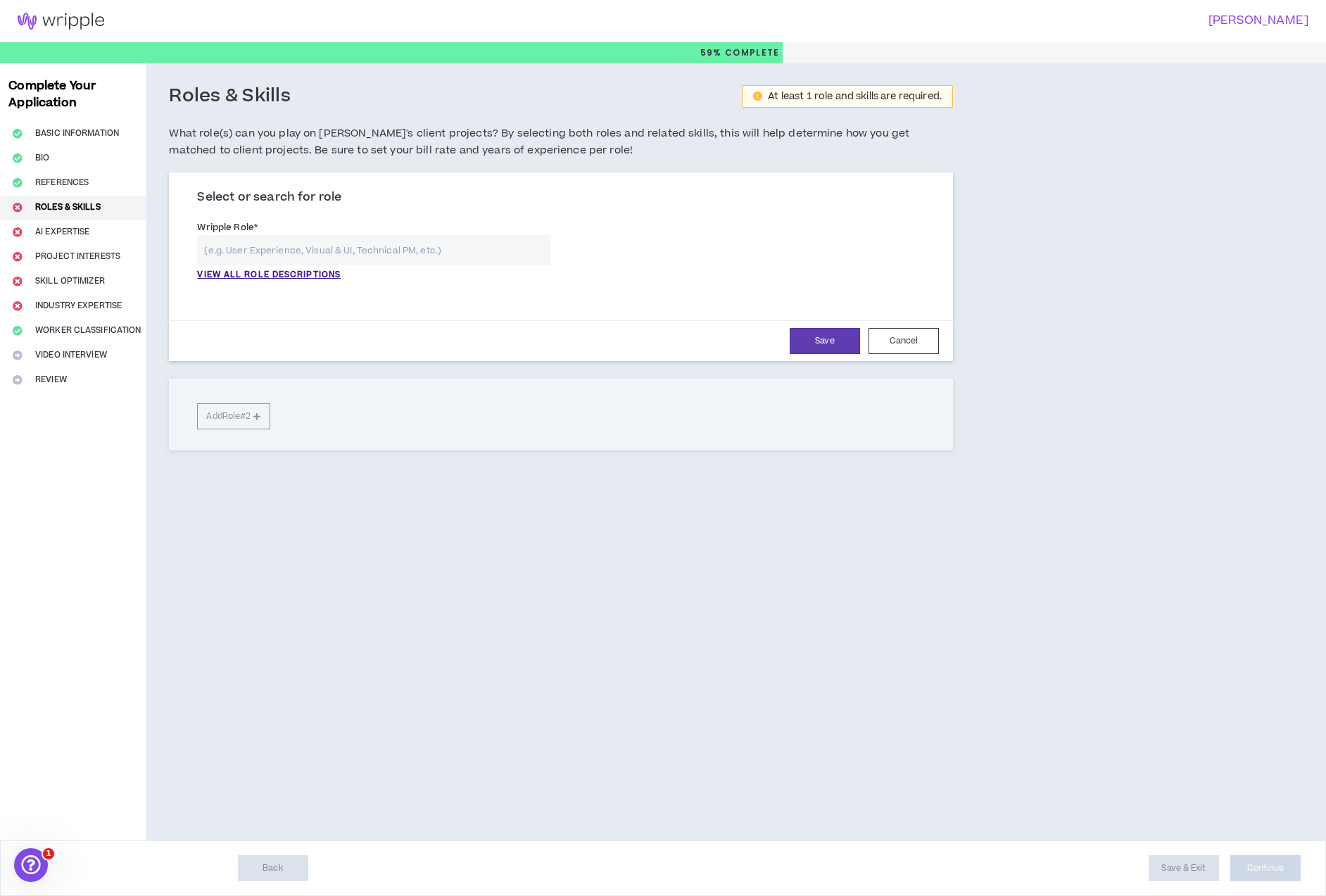
click at [271, 250] on input "text" at bounding box center [373, 250] width 353 height 30
click at [269, 272] on p "VIEW ALL ROLE DESCRIPTIONS" at bounding box center [269, 275] width 143 height 13
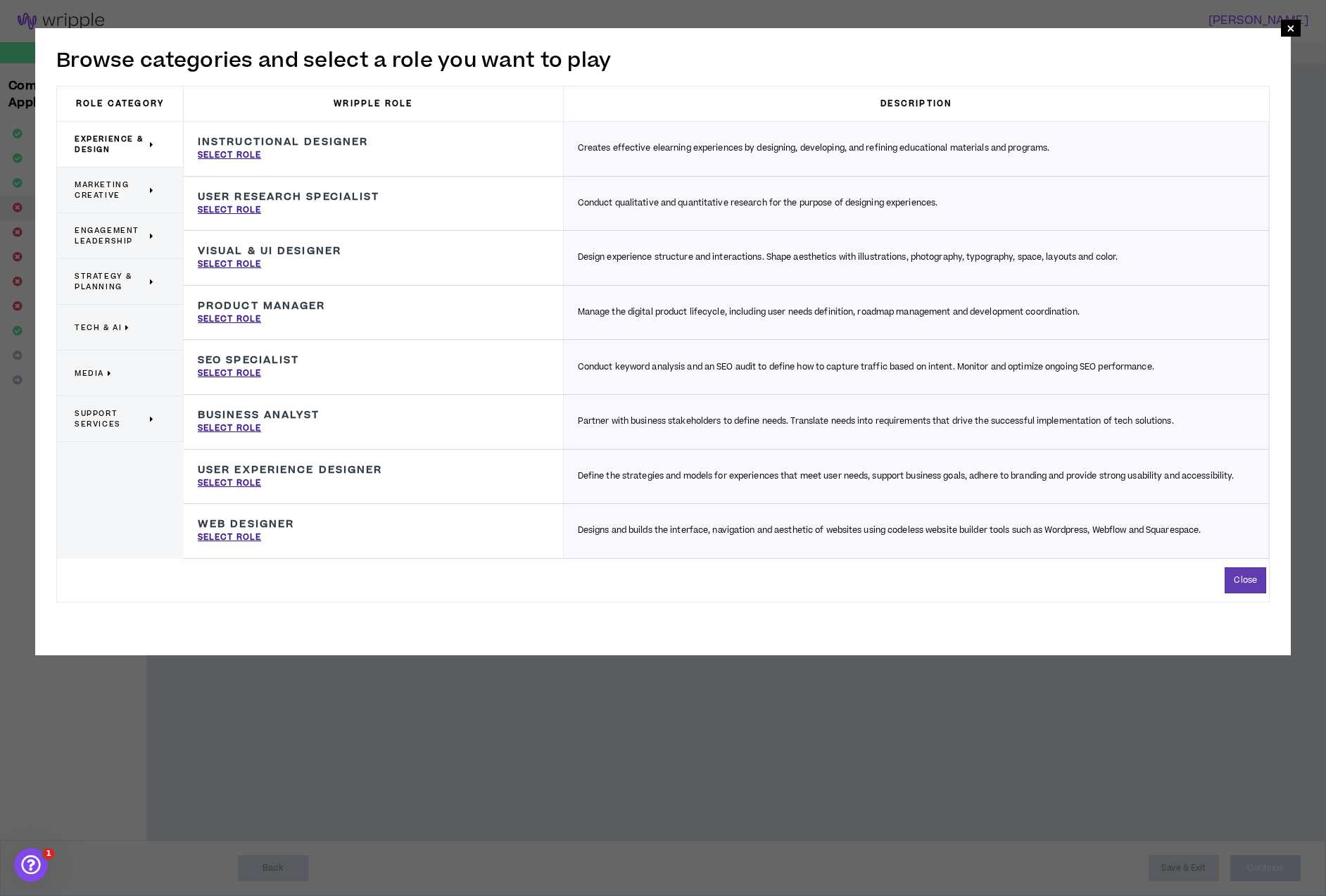
click at [121, 191] on span "Marketing Creative" at bounding box center [110, 189] width 72 height 21
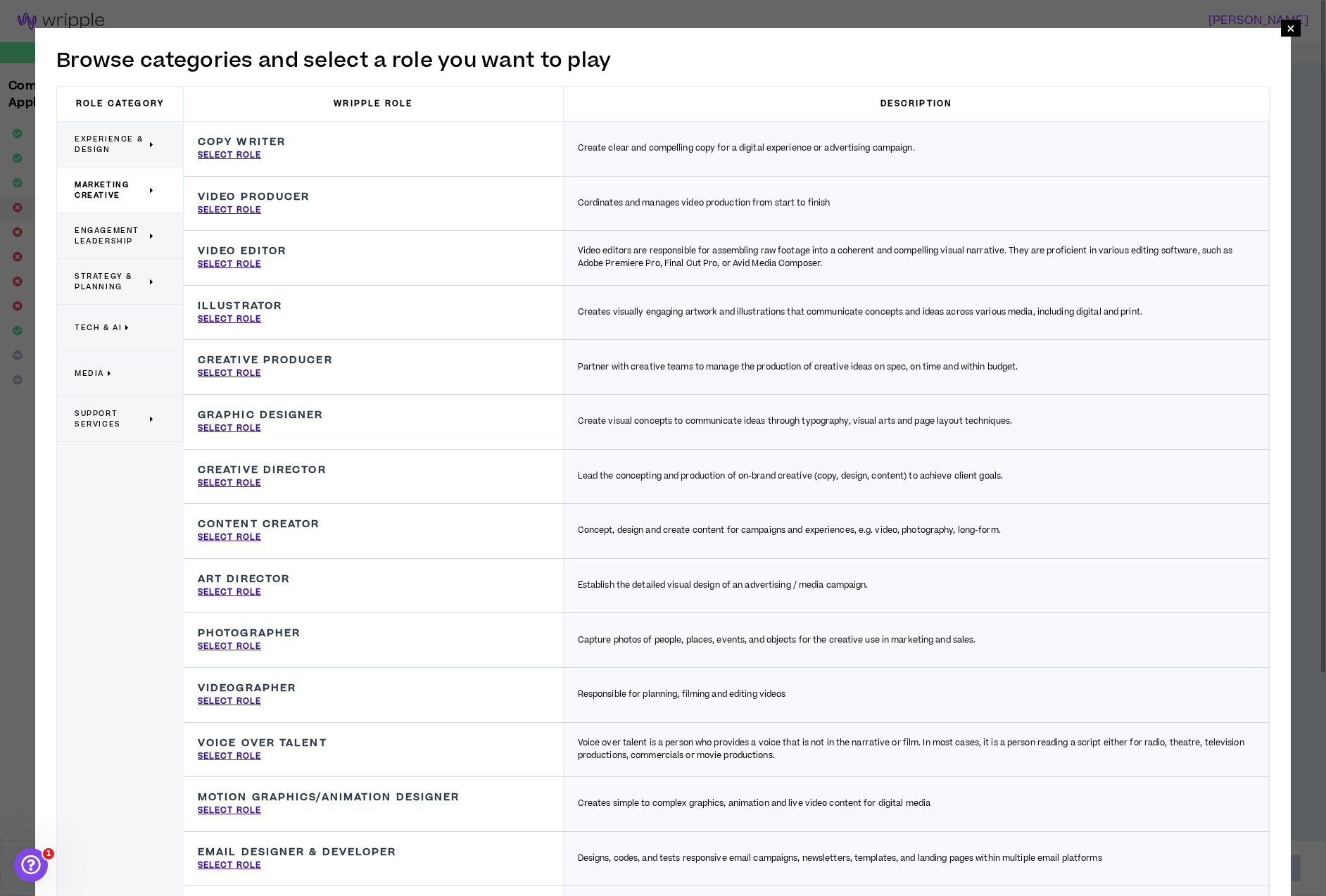
click at [110, 280] on span "Strategy & Planning" at bounding box center [110, 281] width 72 height 21
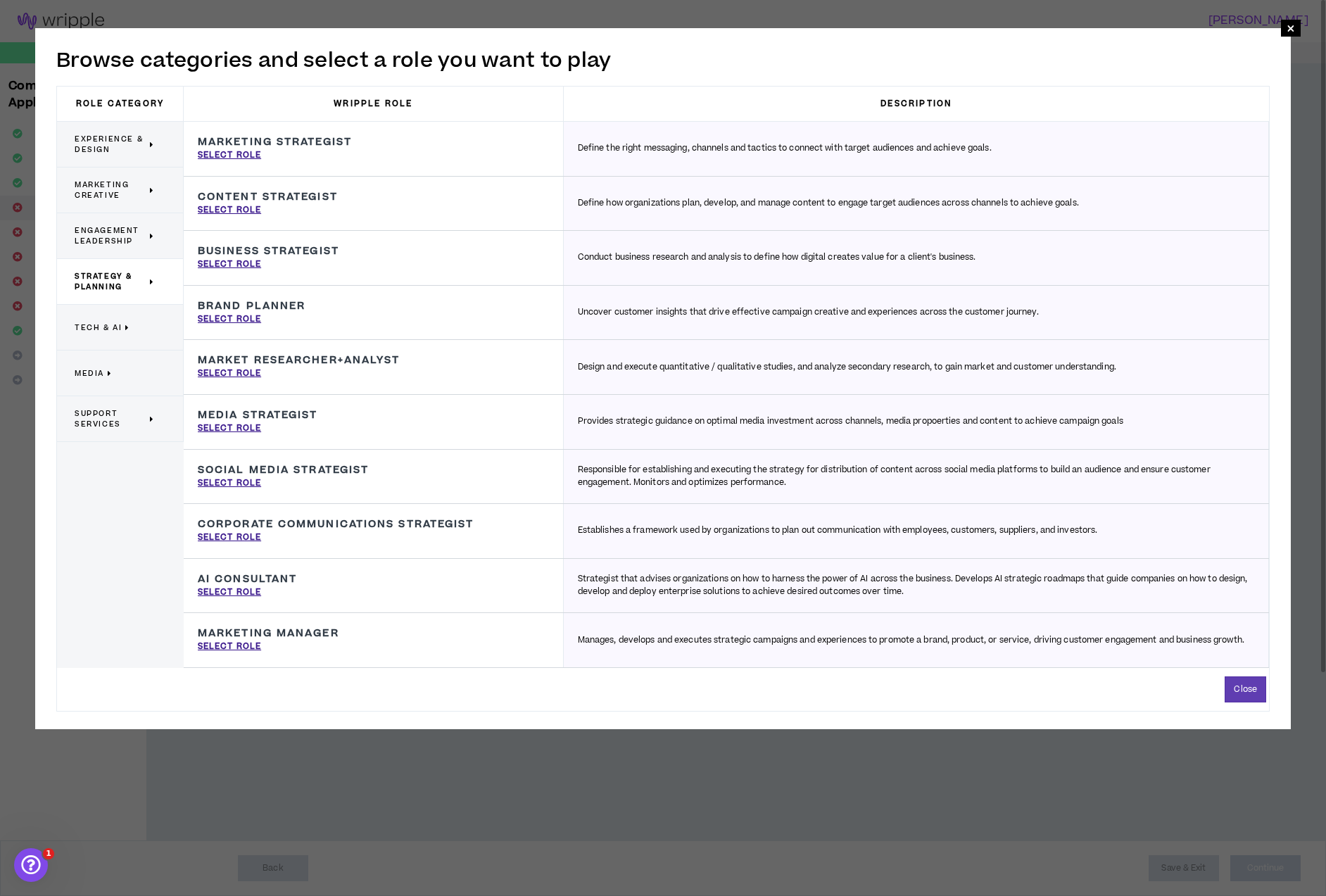
click at [105, 151] on span "Experience & Design" at bounding box center [110, 144] width 72 height 21
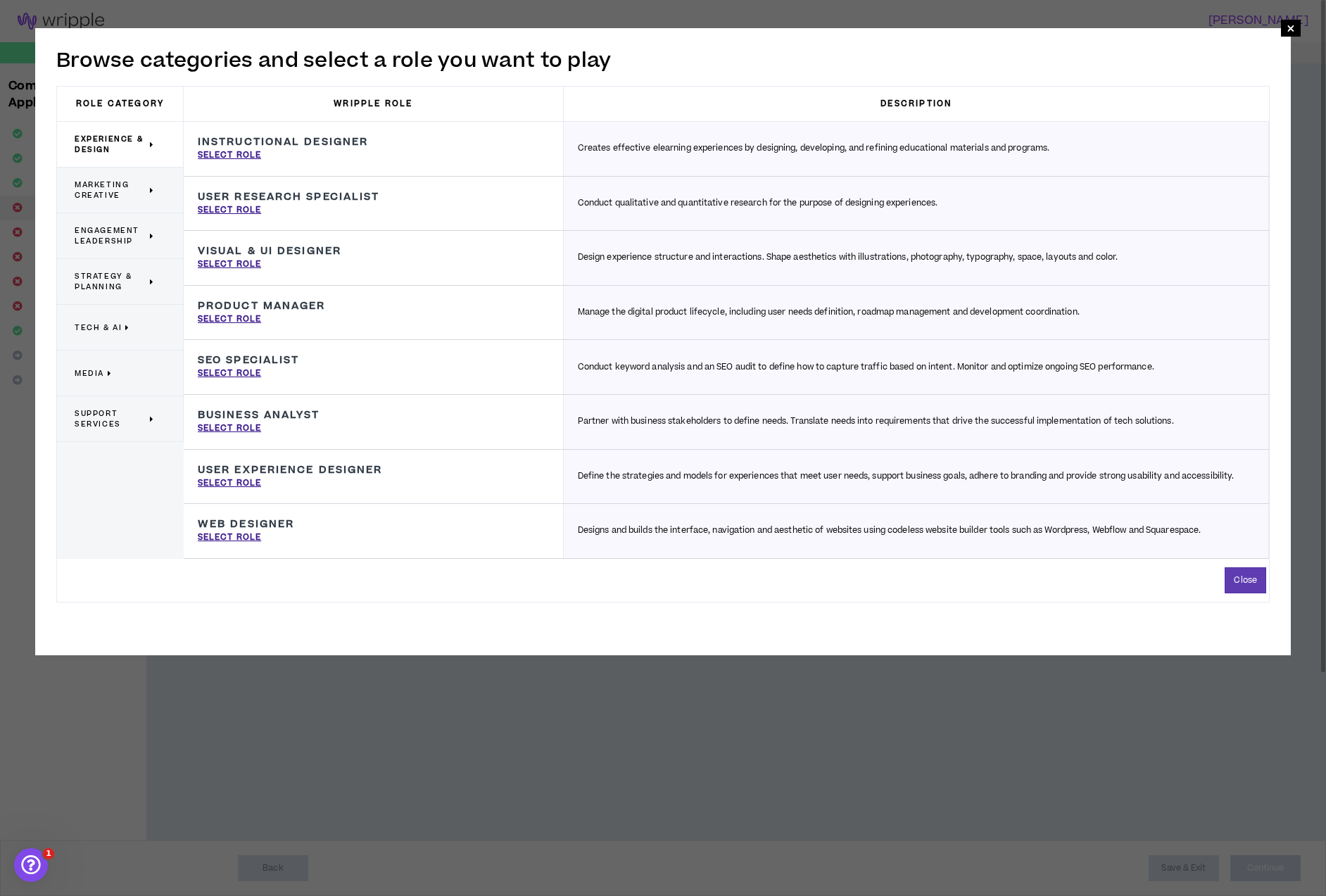
click at [115, 183] on span "Marketing Creative" at bounding box center [110, 189] width 72 height 21
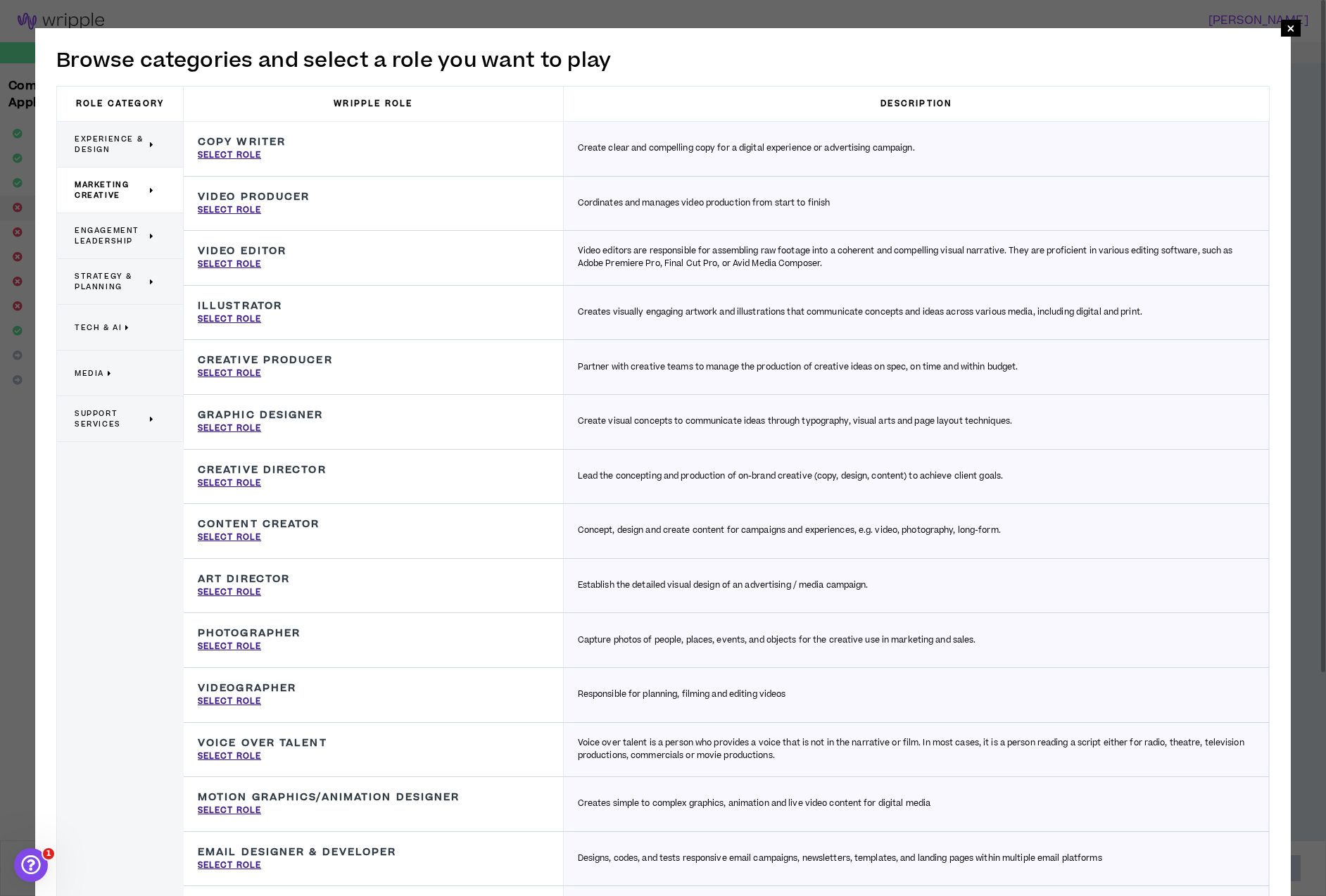
click at [128, 234] on span "Engagement Leadership" at bounding box center [110, 235] width 72 height 21
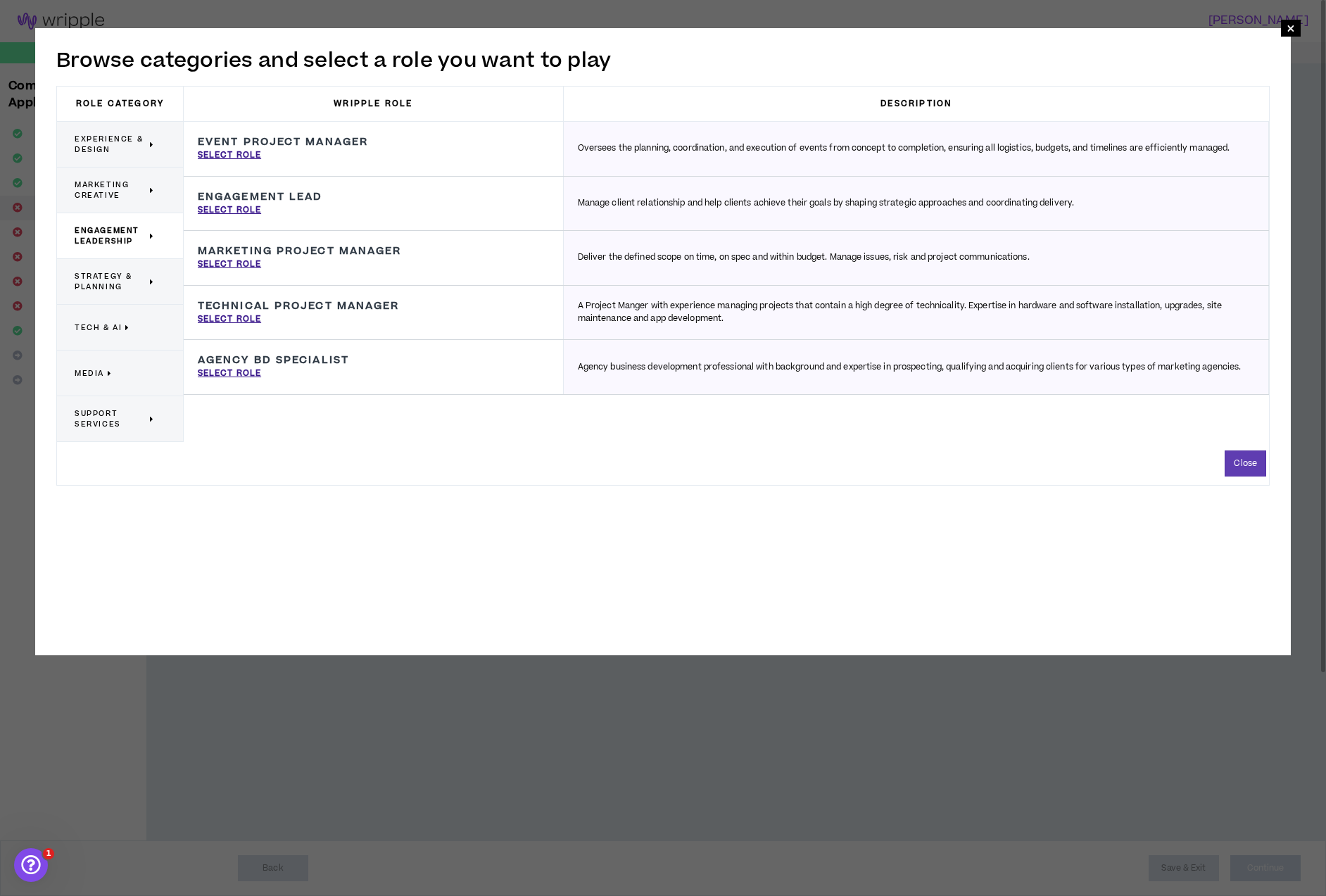
click at [107, 272] on span "Strategy & Planning" at bounding box center [110, 281] width 72 height 21
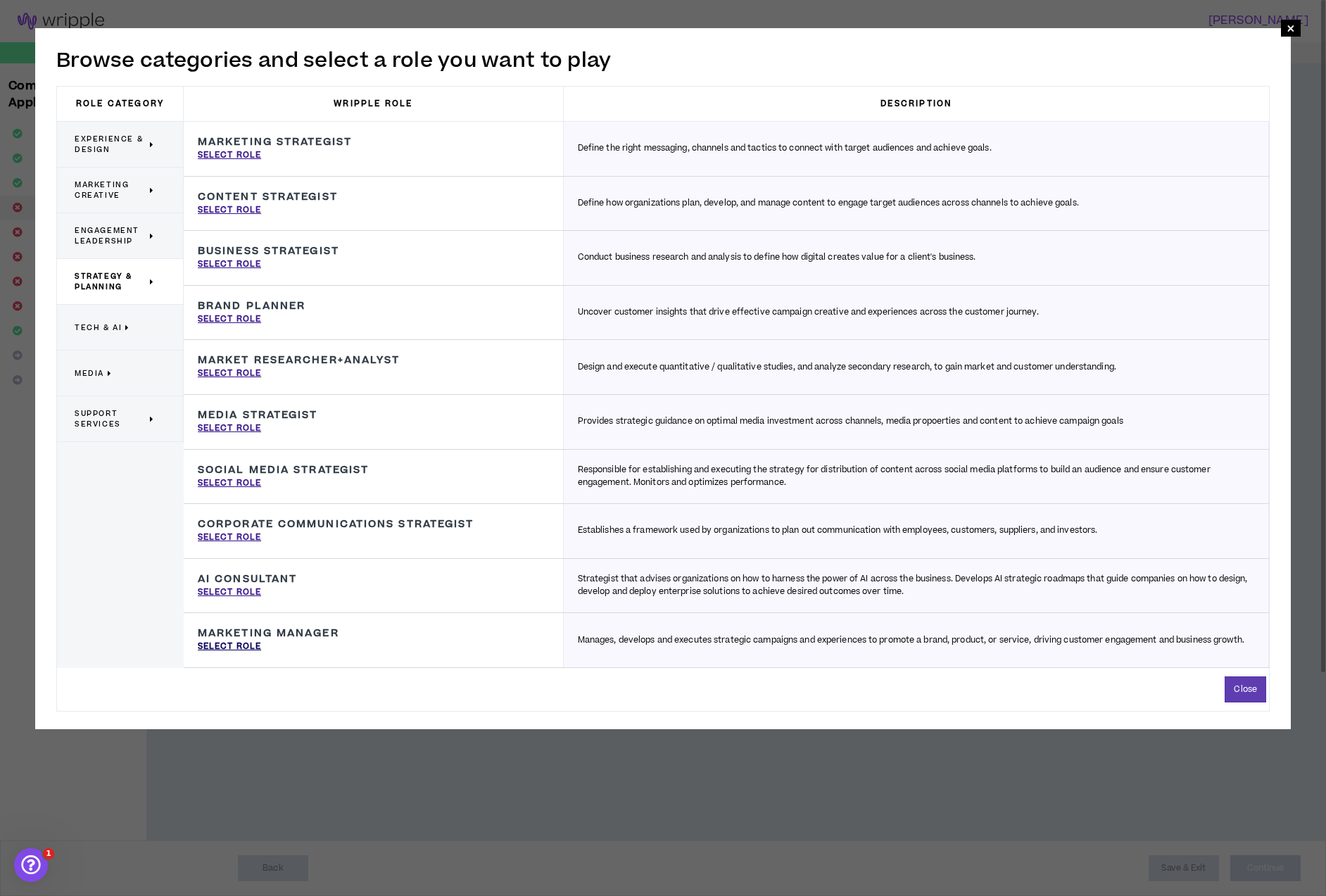
click at [226, 646] on p "Select Role" at bounding box center [229, 647] width 63 height 13
type input "Marketing Manager"
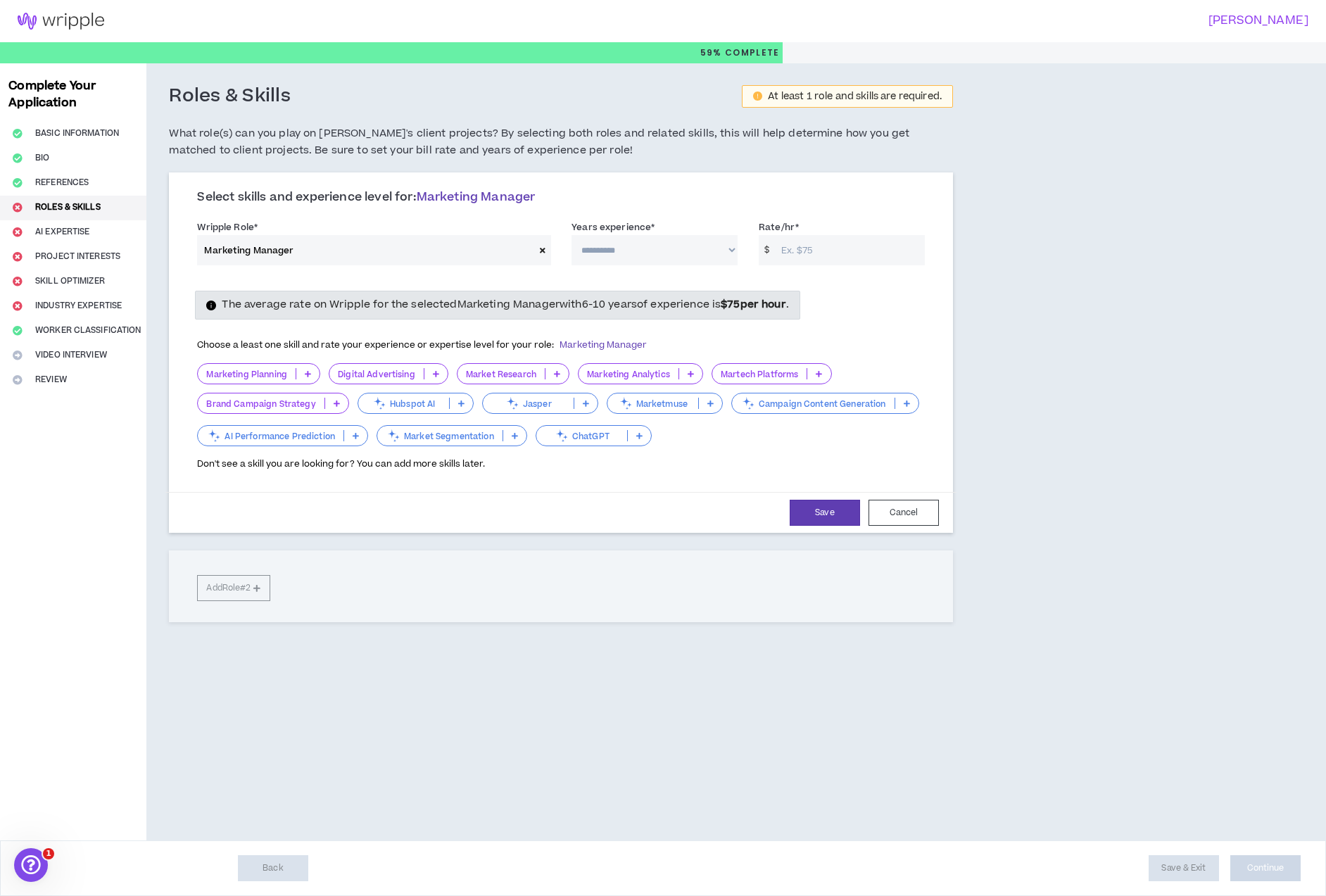
click at [845, 249] on input "Rate/hr *" at bounding box center [849, 250] width 151 height 30
type input "125"
click at [623, 252] on select "**********" at bounding box center [654, 250] width 166 height 30
select select "***"
click at [571, 235] on select "**********" at bounding box center [654, 250] width 166 height 30
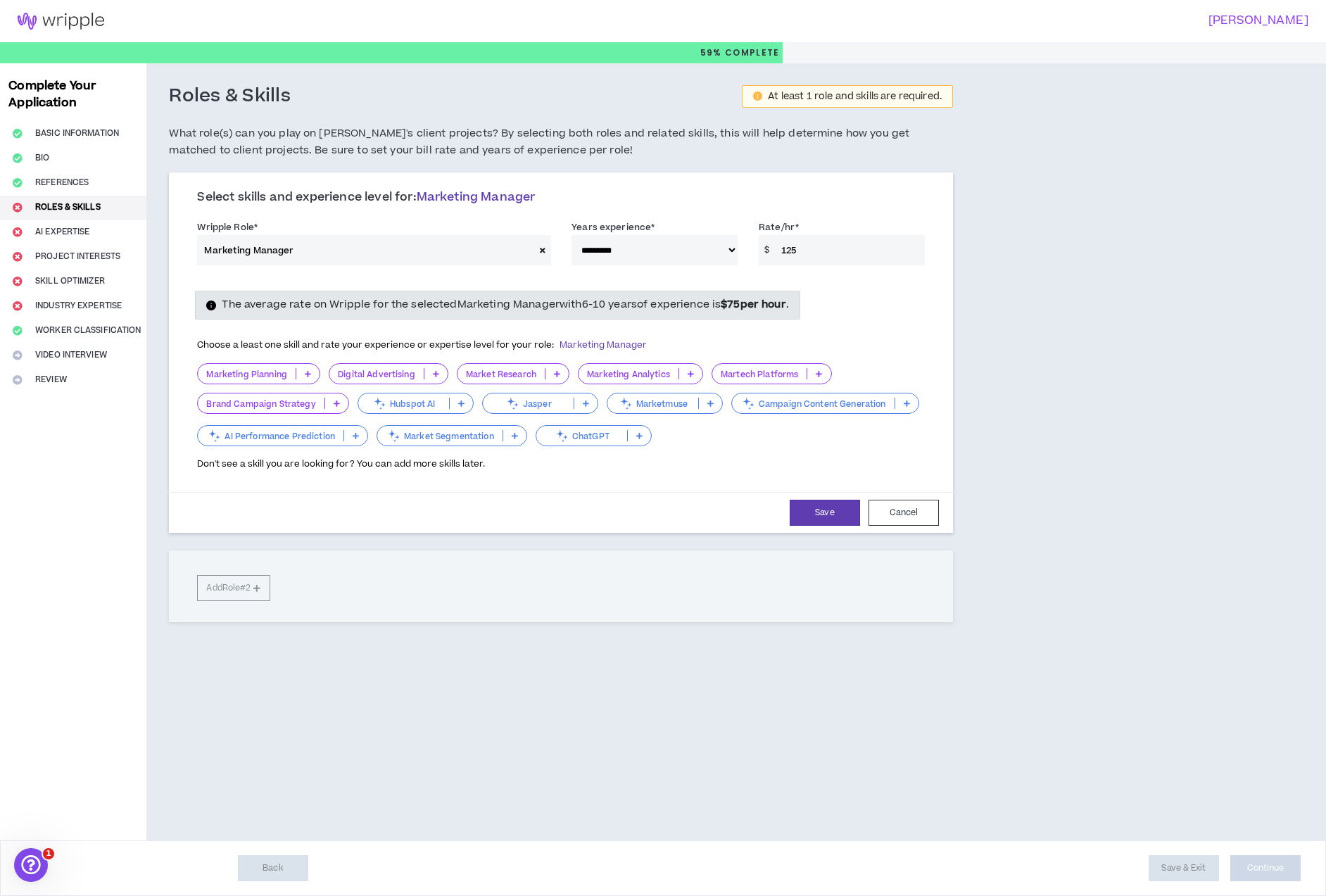
click at [540, 250] on icon at bounding box center [543, 250] width 6 height 8
select select
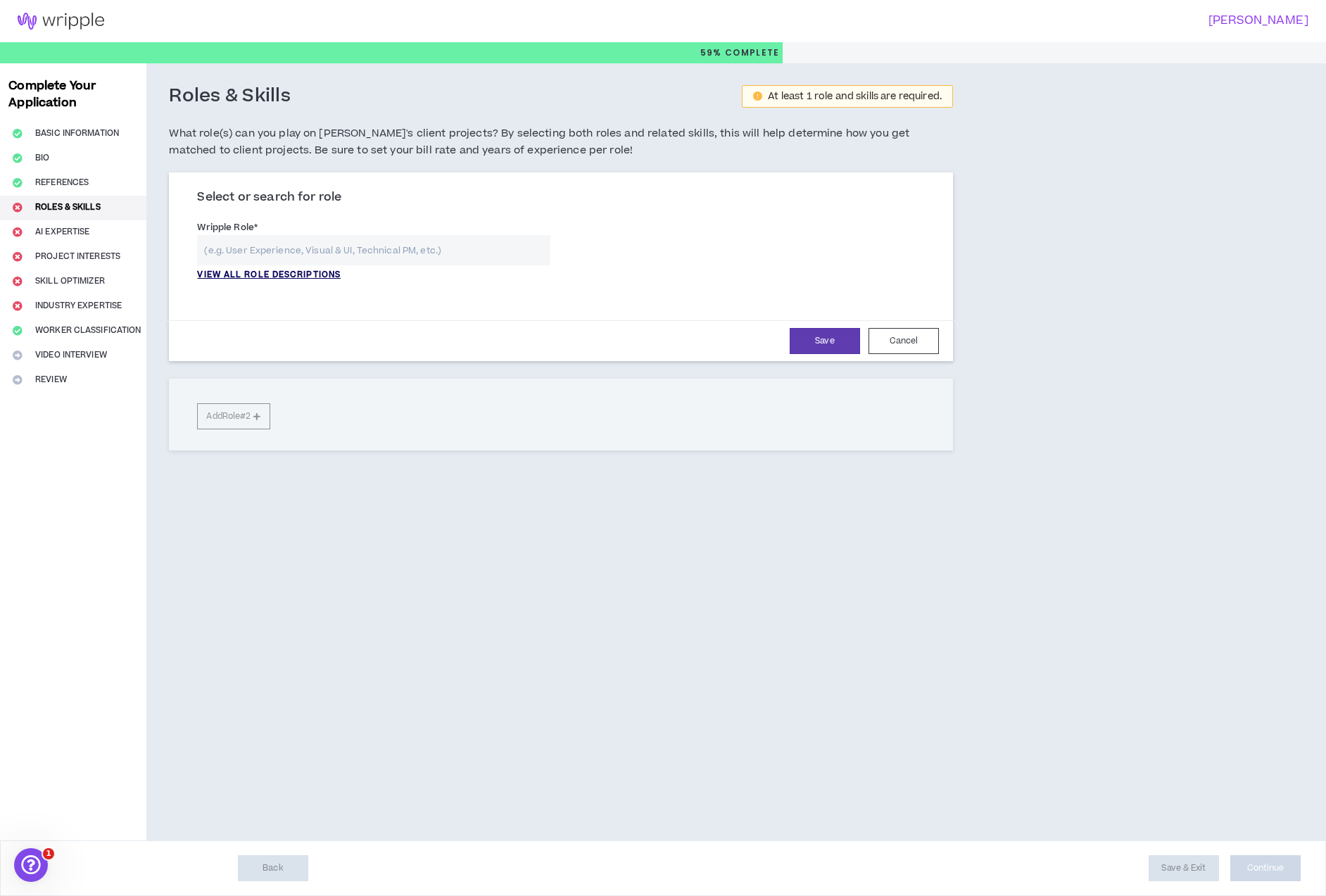
click at [292, 272] on p "VIEW ALL ROLE DESCRIPTIONS" at bounding box center [269, 275] width 143 height 13
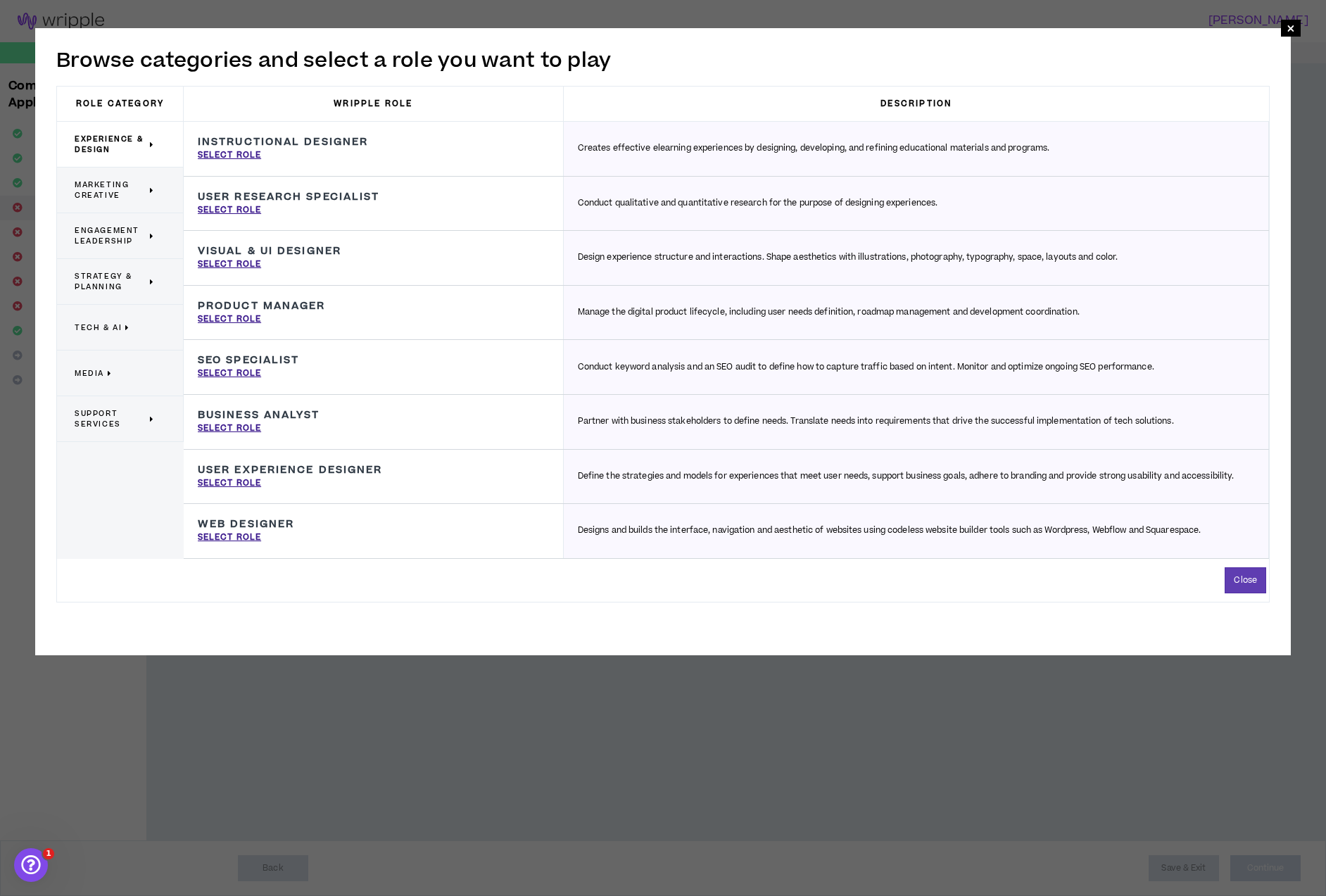
click at [114, 197] on span "Marketing Creative" at bounding box center [110, 189] width 72 height 21
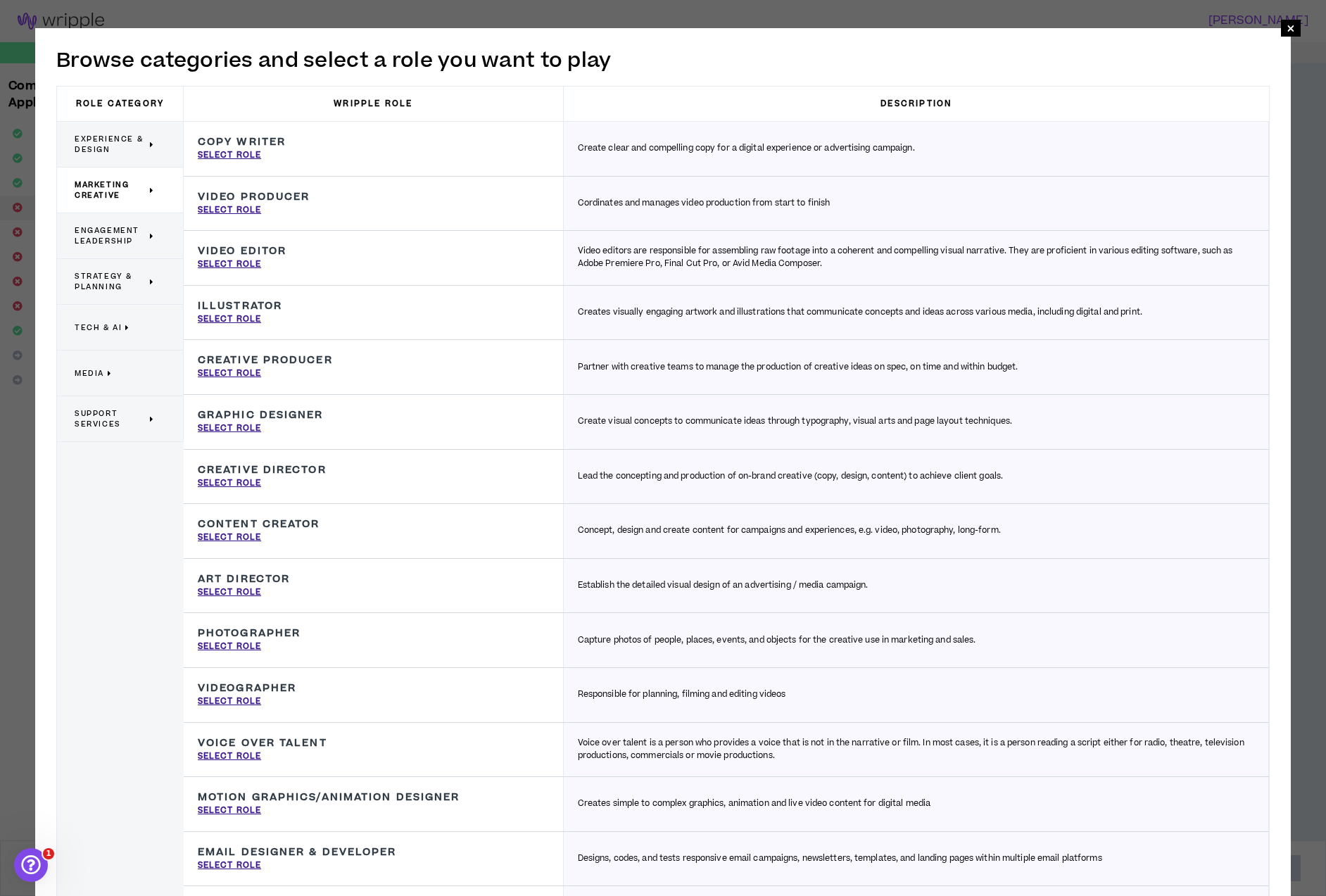
click at [118, 287] on span "Strategy & Planning" at bounding box center [110, 281] width 72 height 21
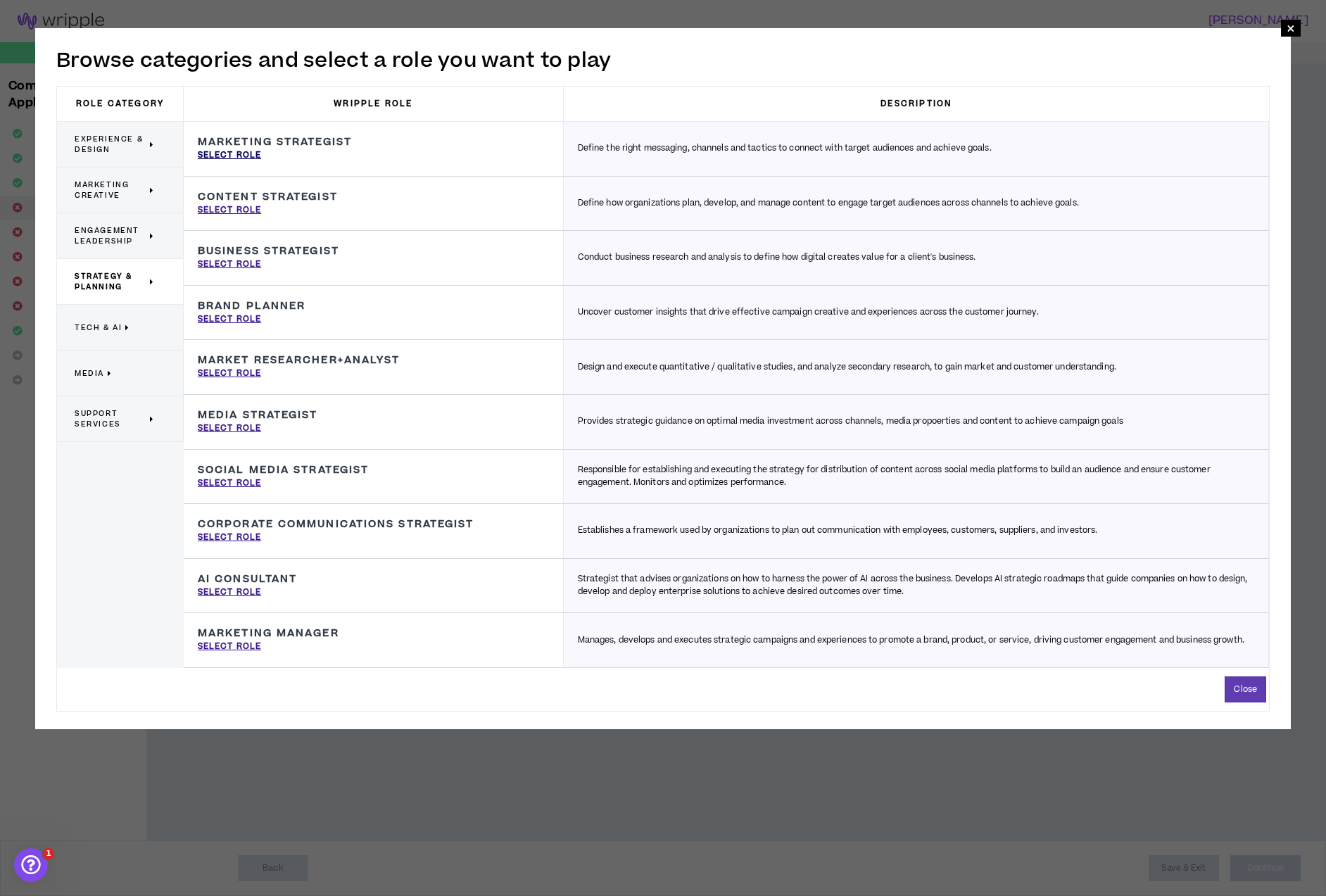
click at [246, 156] on p "Select Role" at bounding box center [229, 156] width 63 height 13
type input "Marketing Strategist"
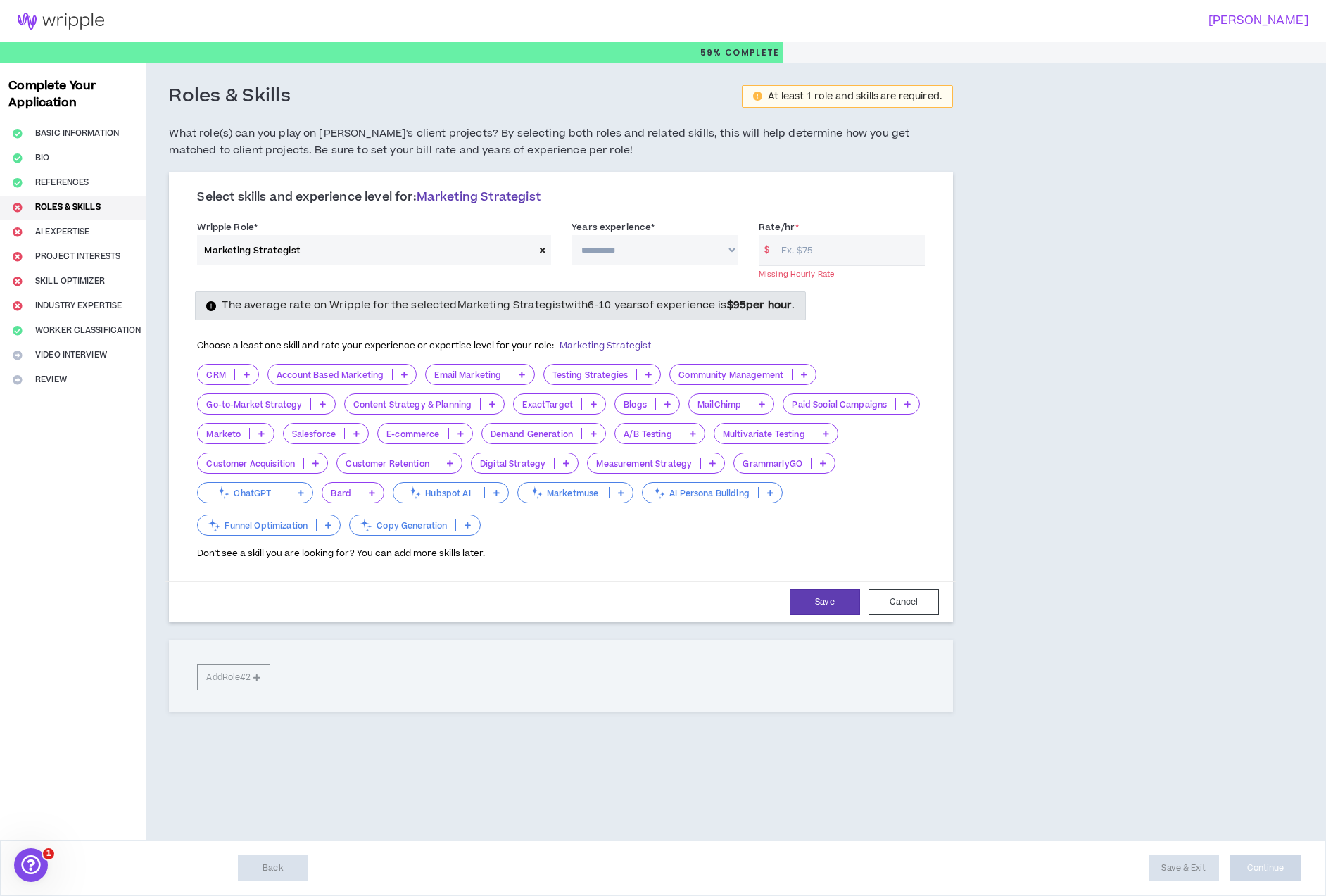
click at [812, 249] on input "Rate/hr *" at bounding box center [849, 250] width 151 height 30
type input "125"
click at [649, 248] on select "**********" at bounding box center [654, 250] width 166 height 30
select select "***"
click at [571, 235] on select "**********" at bounding box center [654, 250] width 166 height 30
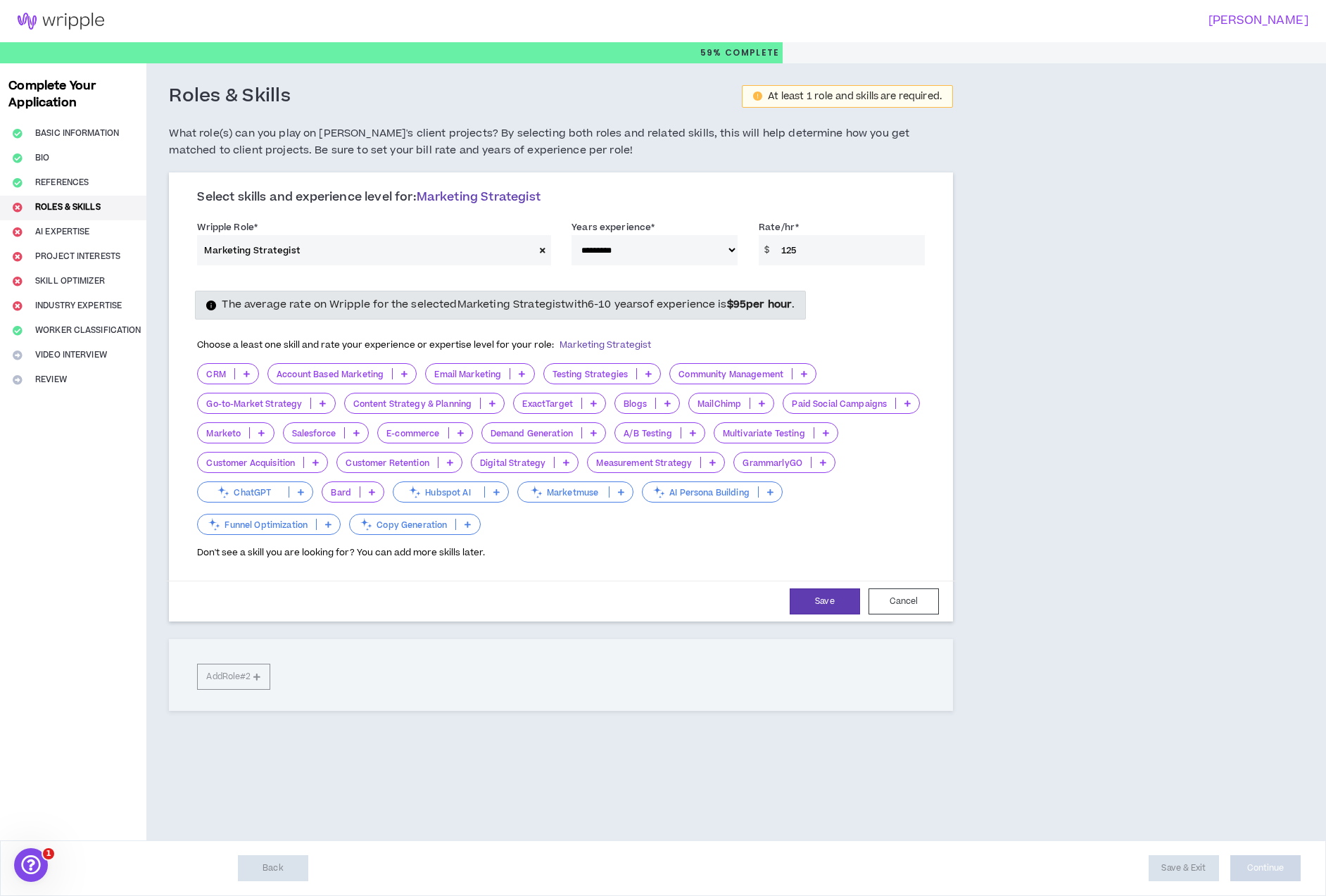
click at [323, 404] on icon at bounding box center [323, 404] width 6 height 7
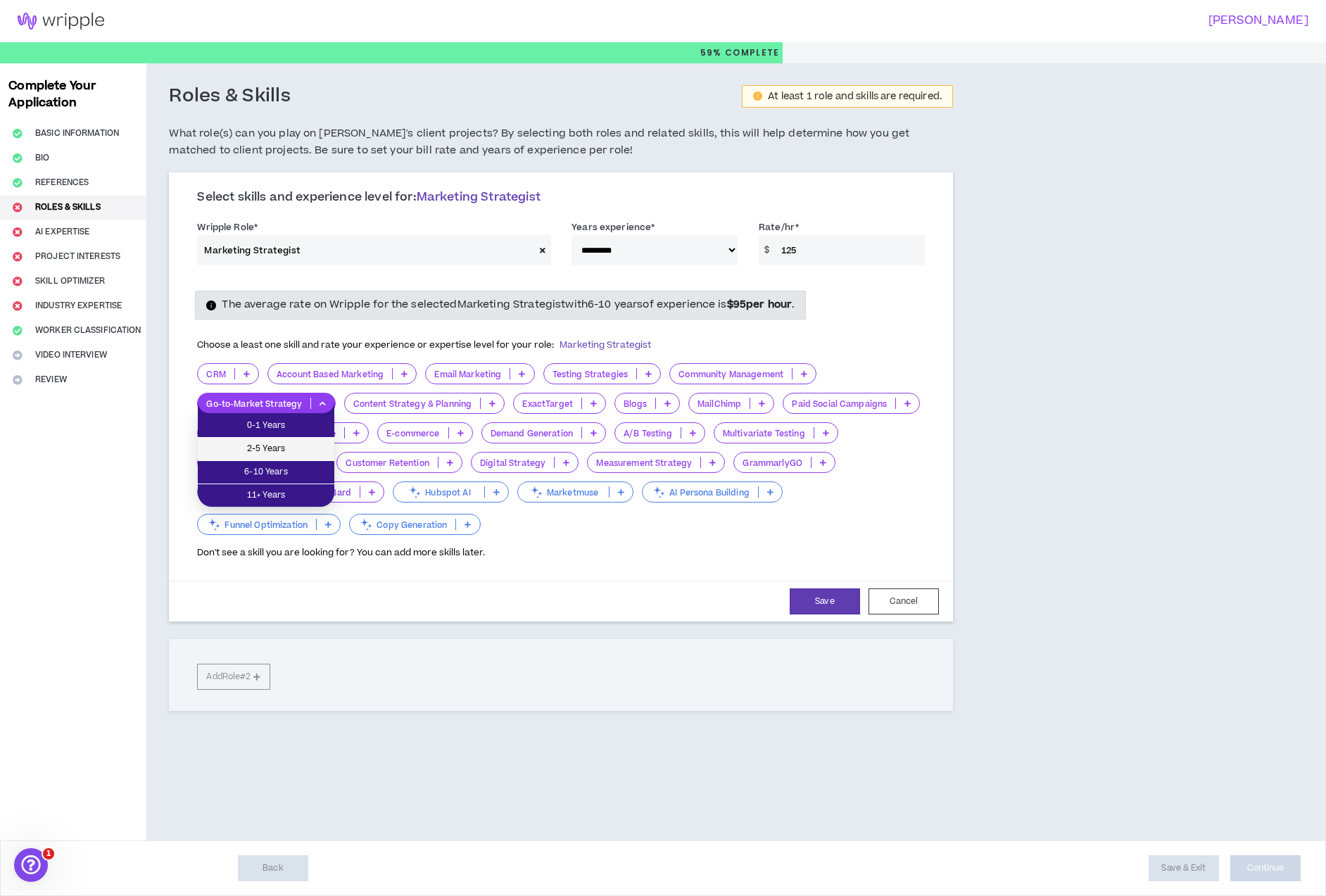
click at [308, 442] on span "2-5 Years" at bounding box center [266, 449] width 120 height 16
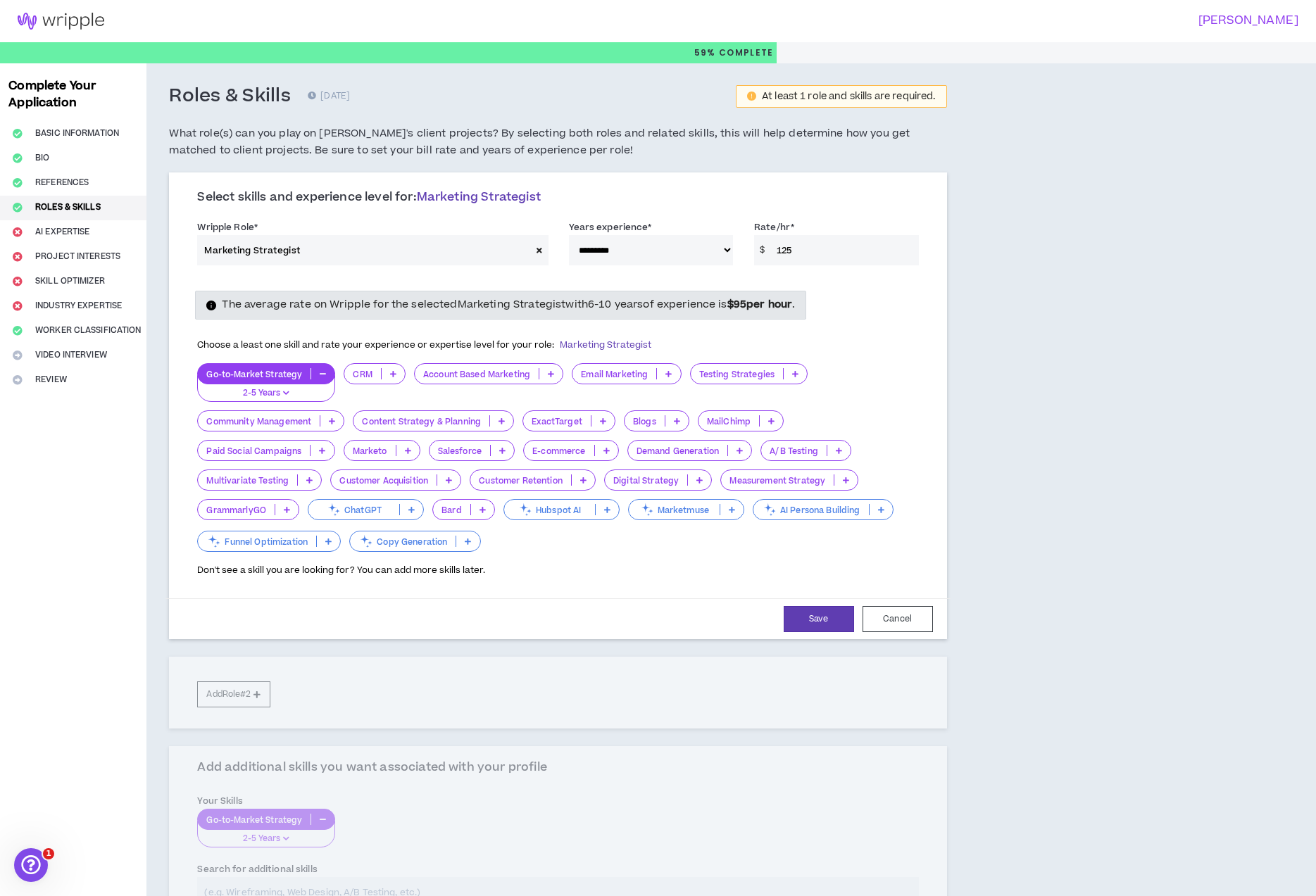
click at [666, 374] on icon at bounding box center [668, 374] width 6 height 7
click at [642, 437] on span "6-10 Years" at bounding box center [625, 443] width 92 height 16
click at [409, 450] on icon at bounding box center [408, 451] width 6 height 7
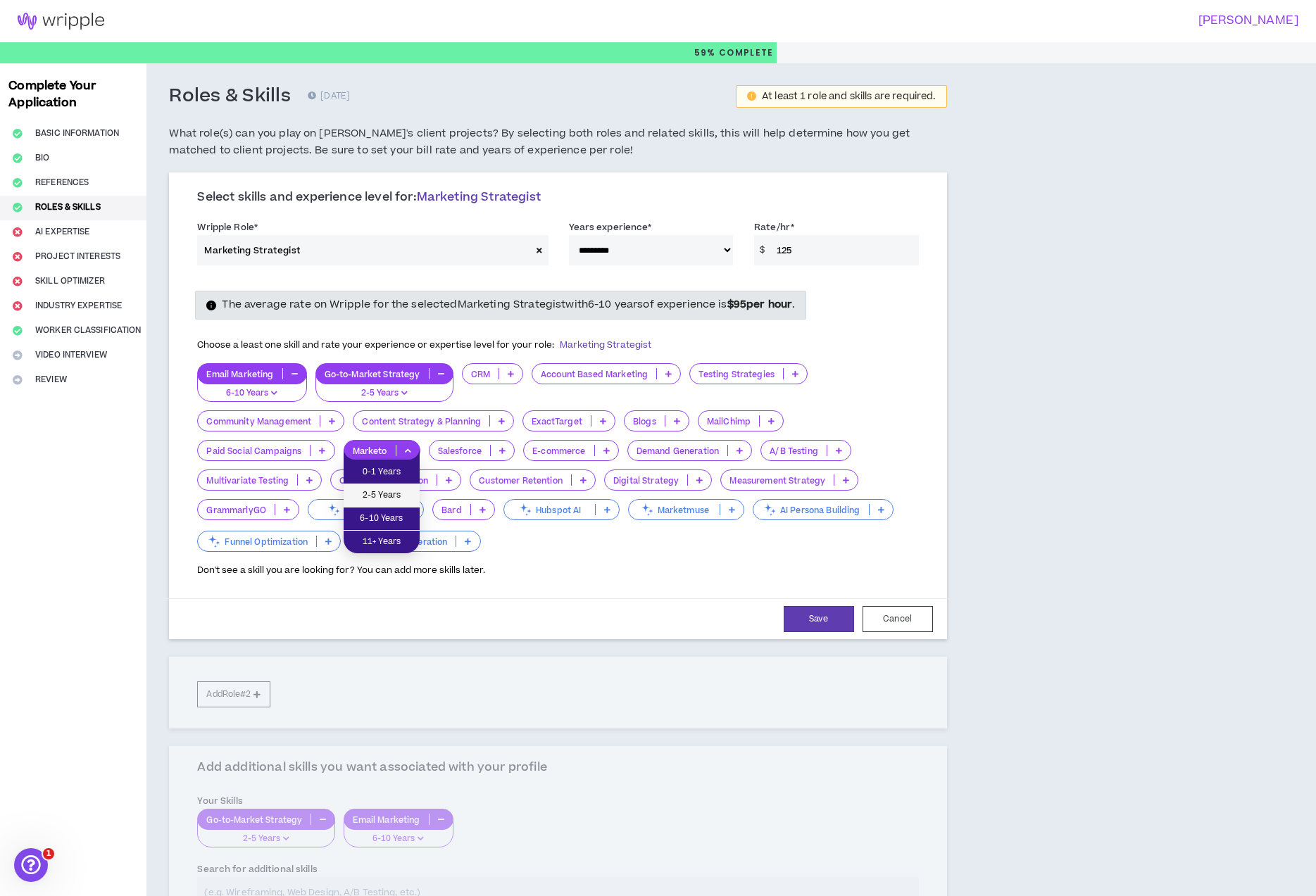
click at [399, 485] on li "2-5 Years" at bounding box center [382, 496] width 76 height 23
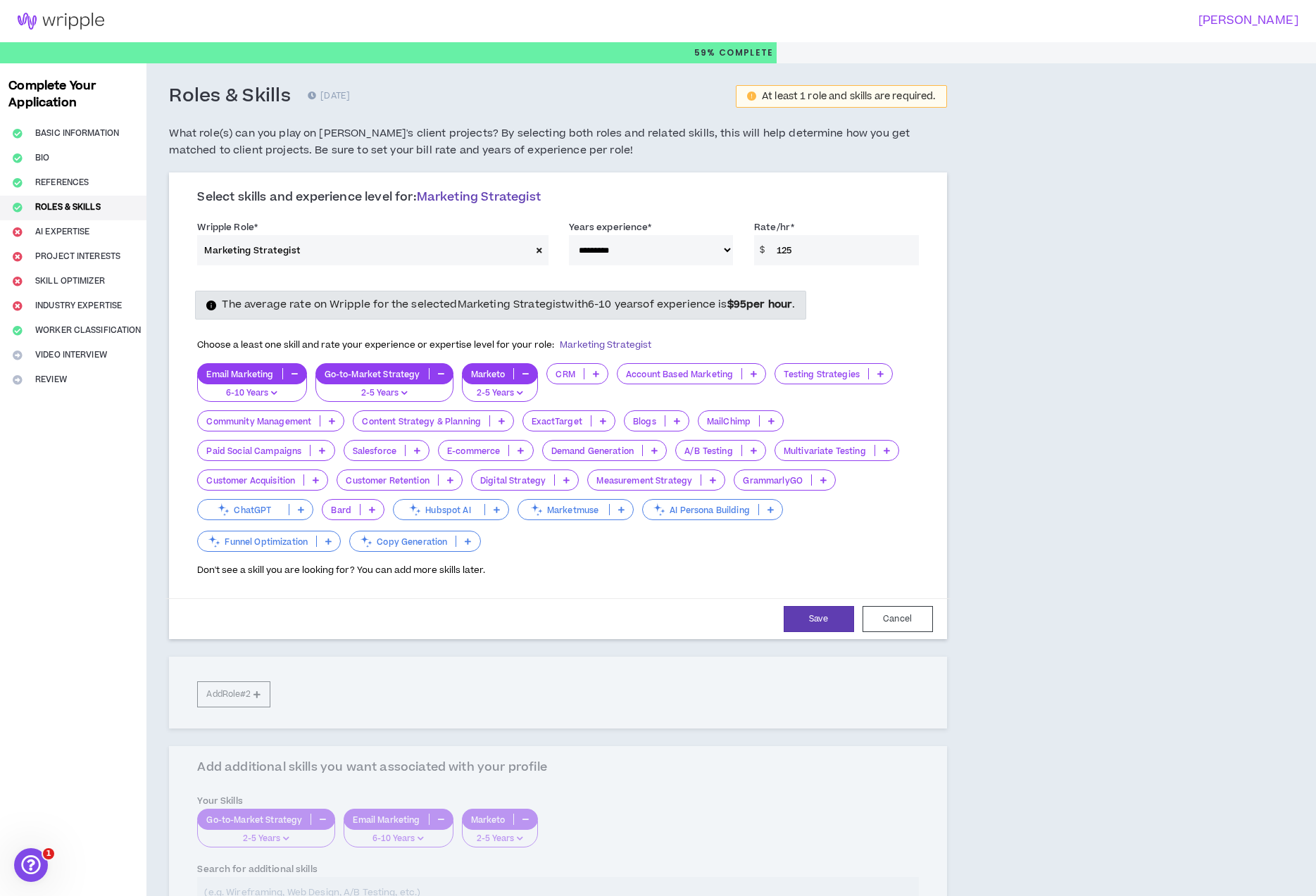
click at [498, 421] on p at bounding box center [501, 421] width 23 height 11
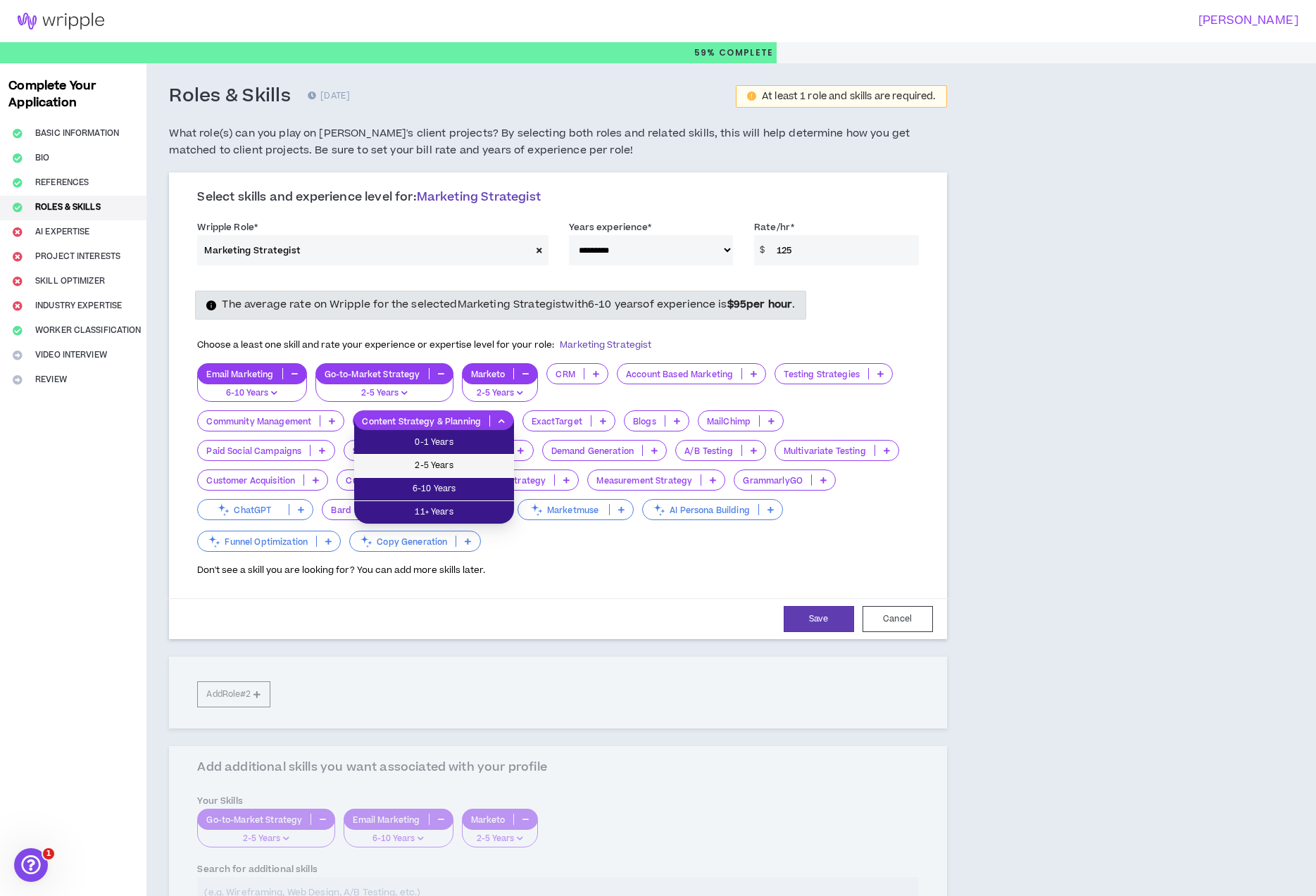
click at [481, 459] on span "2-5 Years" at bounding box center [434, 466] width 143 height 16
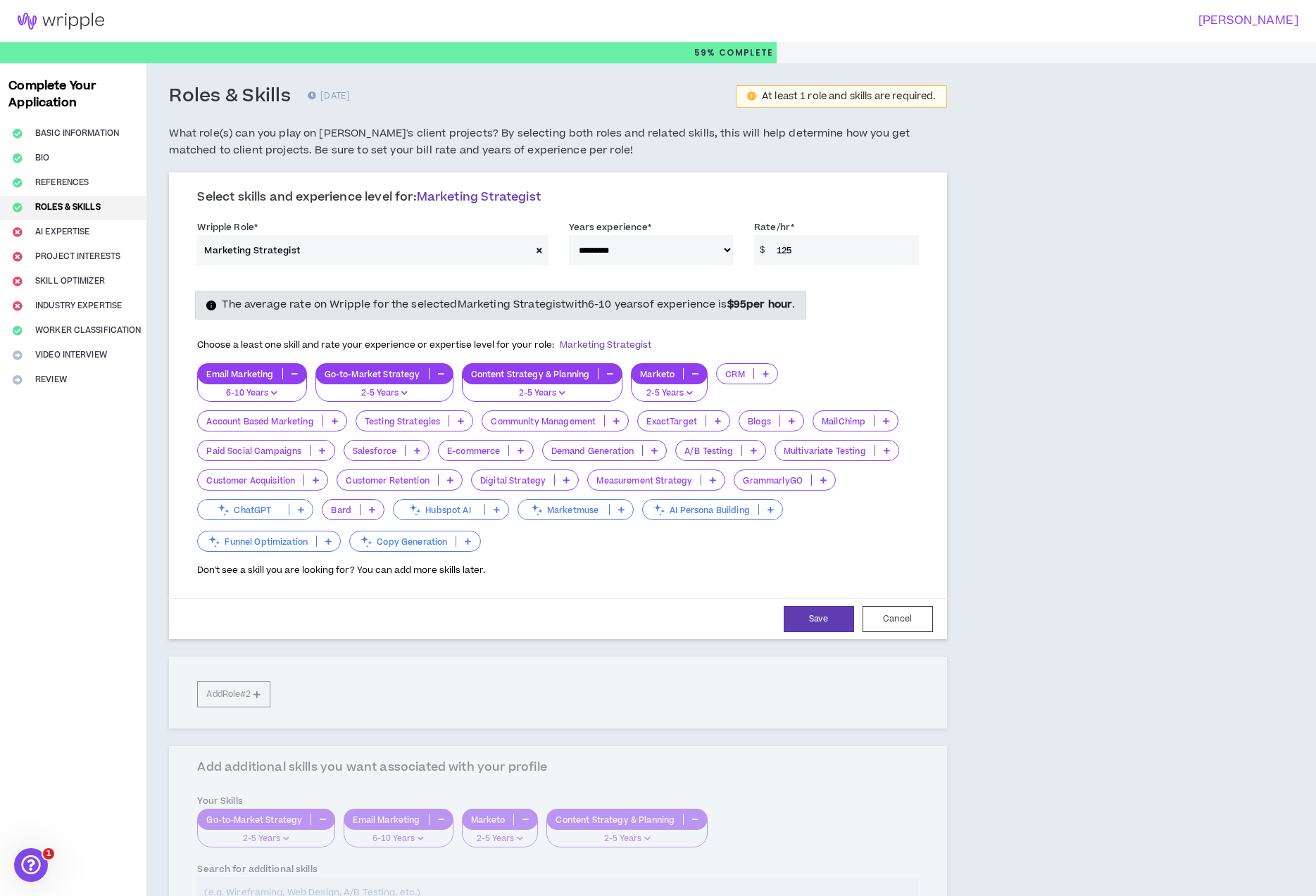
click at [891, 451] on p at bounding box center [887, 451] width 23 height 11
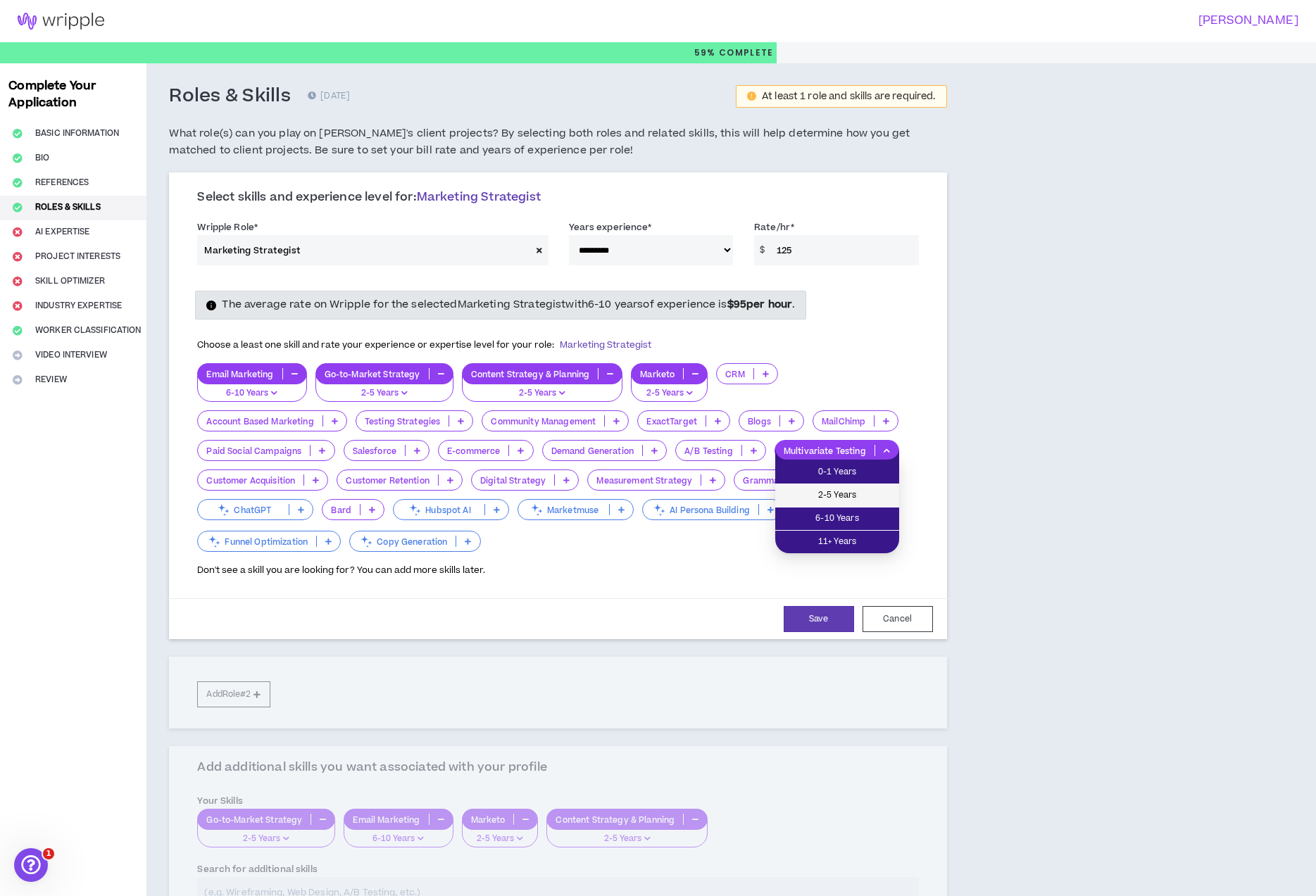
click at [855, 489] on span "2-5 Years" at bounding box center [837, 496] width 107 height 16
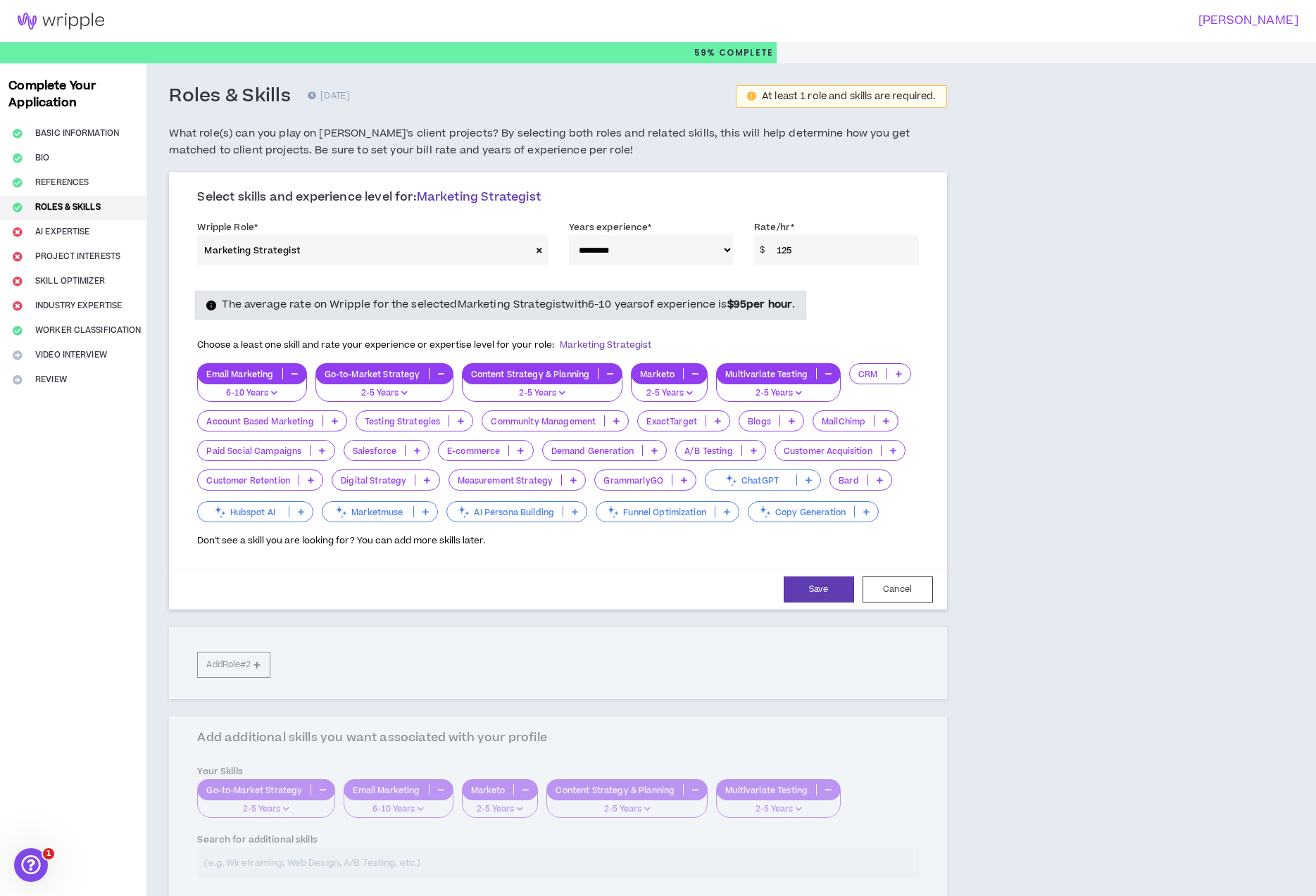
click at [658, 450] on icon at bounding box center [654, 451] width 6 height 7
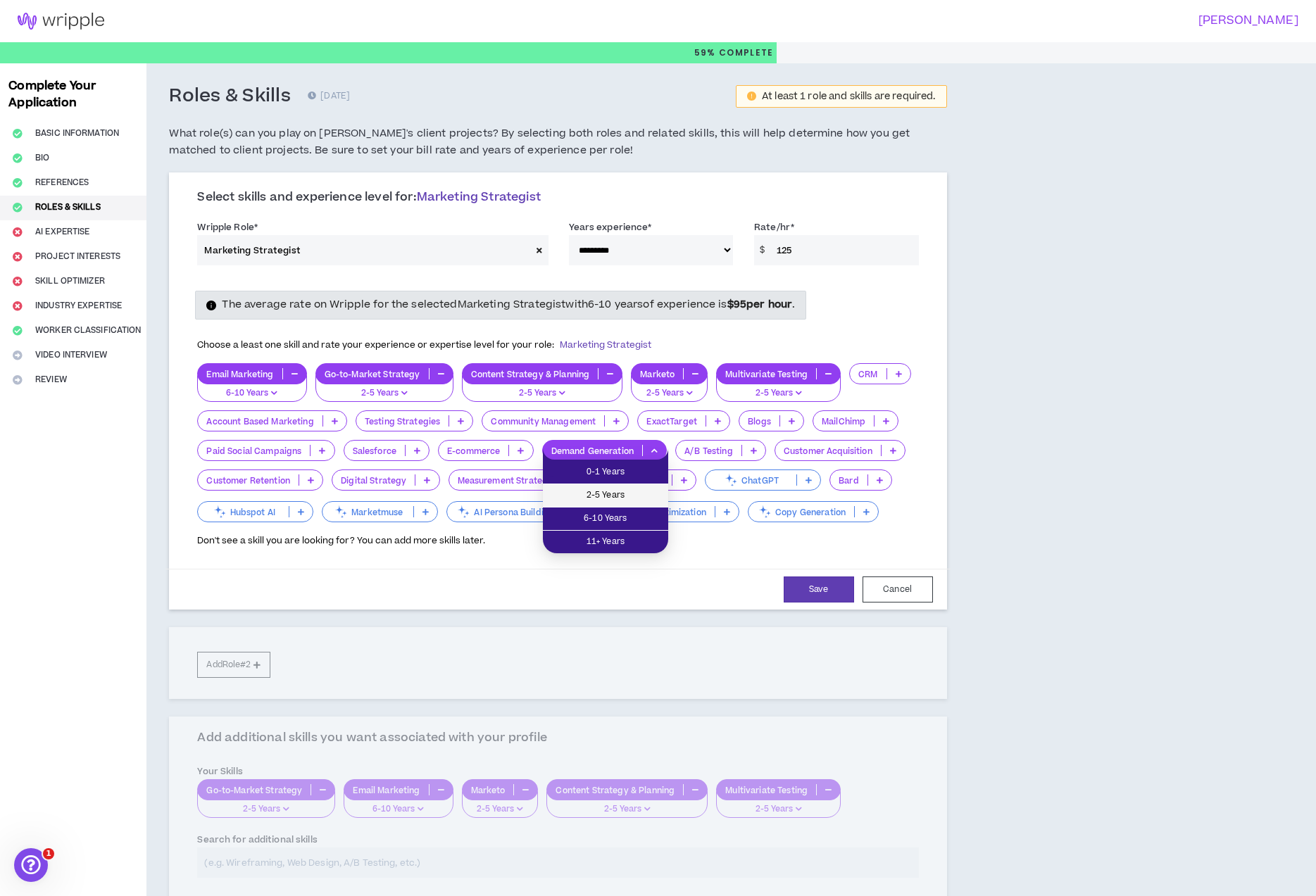
click at [650, 492] on span "2-5 Years" at bounding box center [605, 496] width 108 height 16
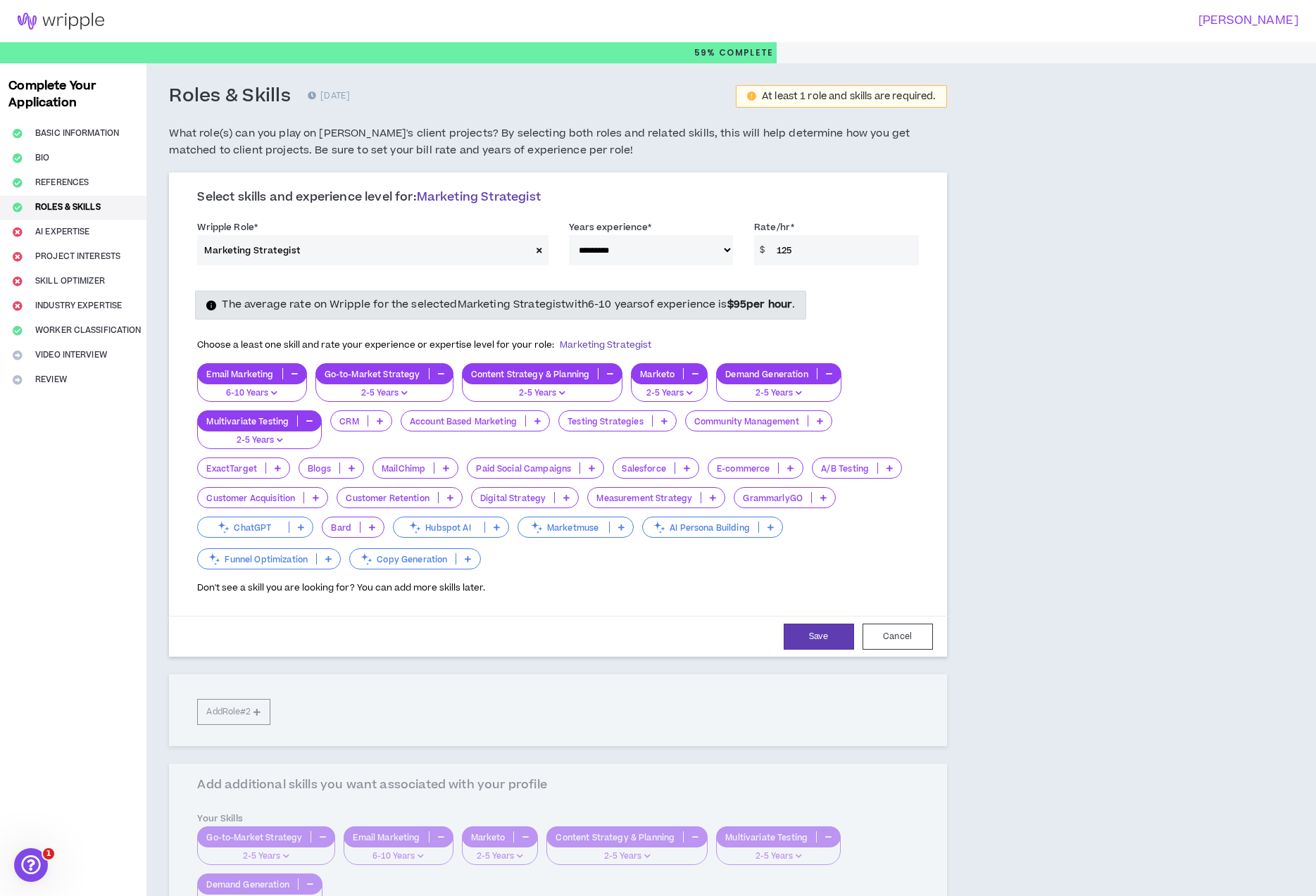
click at [321, 495] on p at bounding box center [316, 497] width 23 height 11
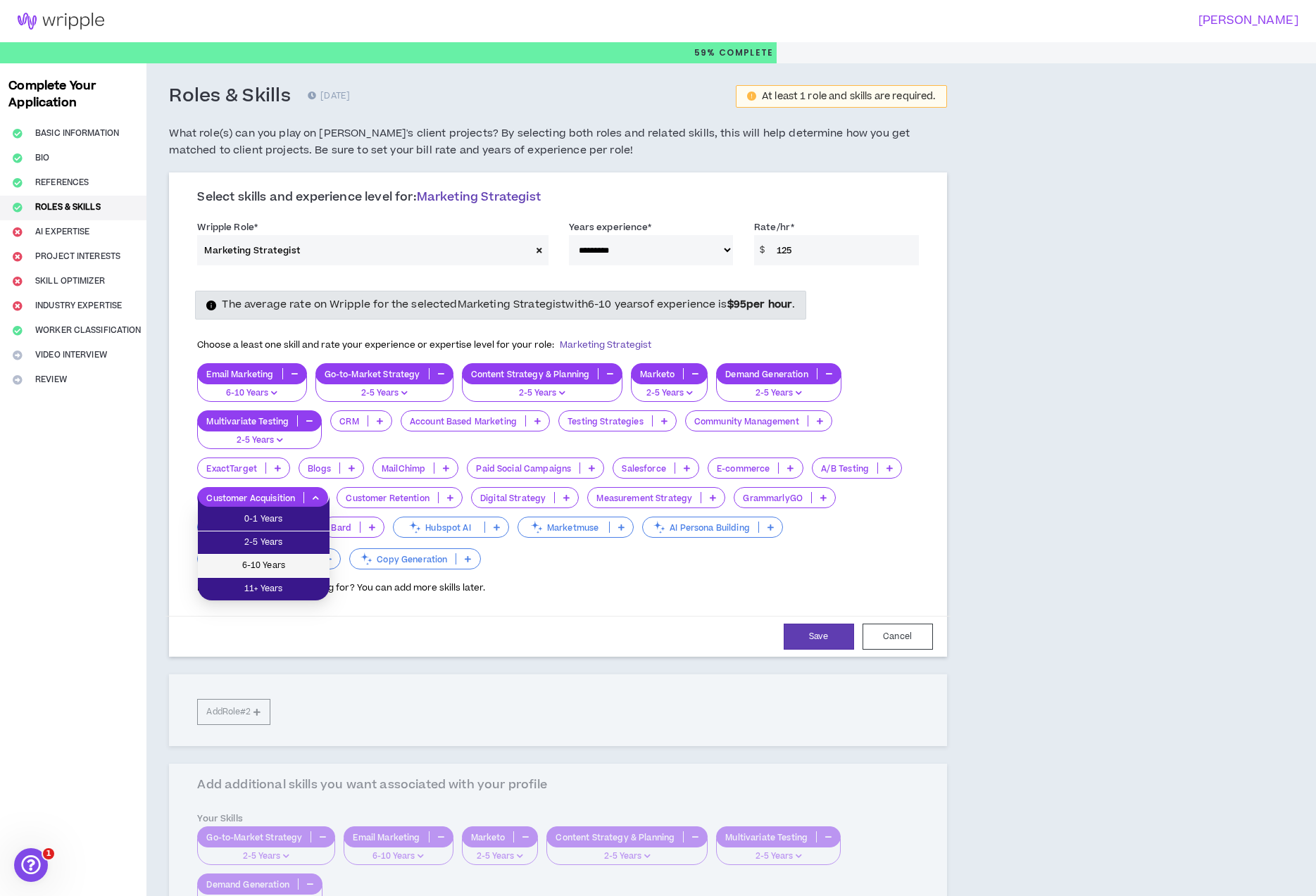
click at [295, 560] on span "6-10 Years" at bounding box center [264, 566] width 115 height 16
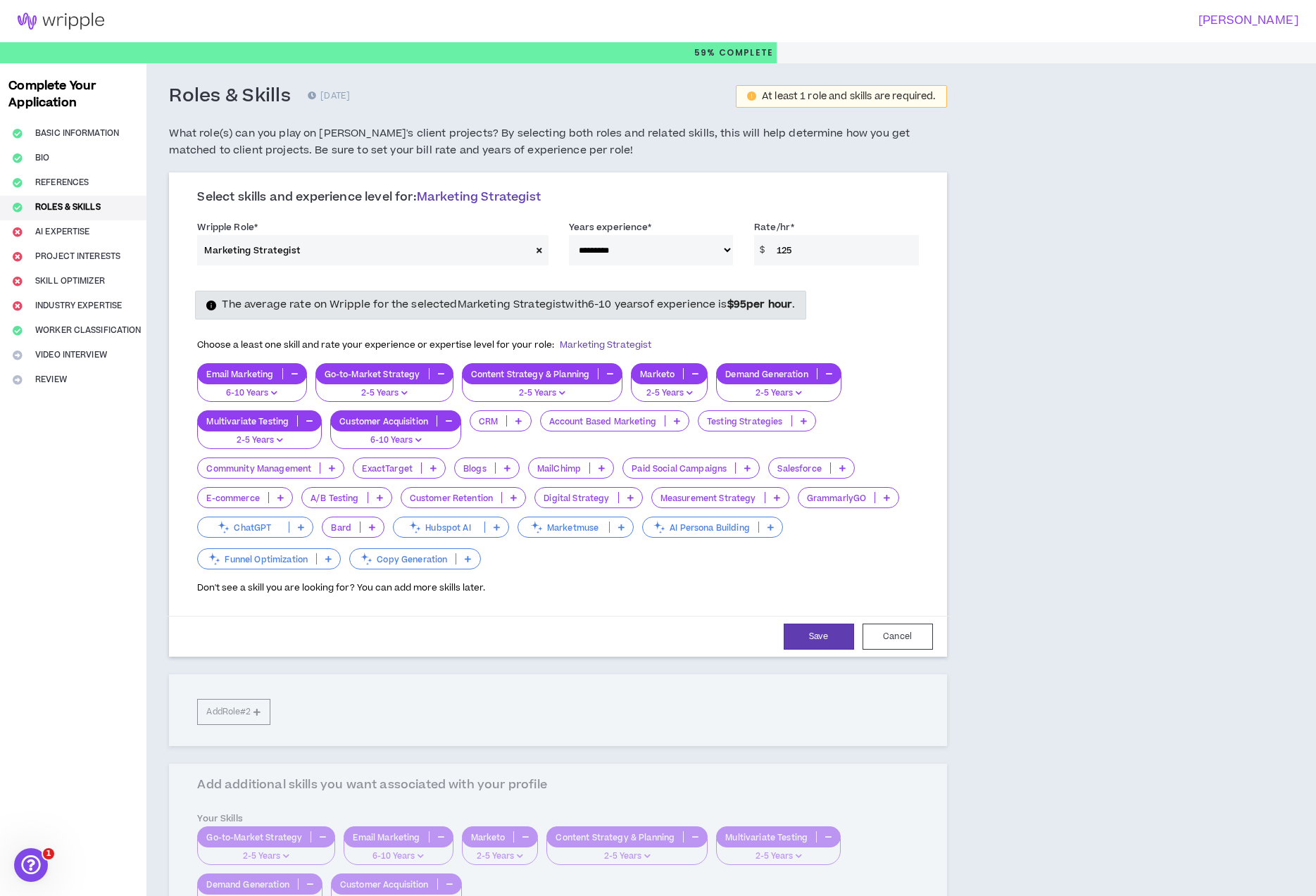
click at [511, 497] on icon at bounding box center [513, 497] width 6 height 7
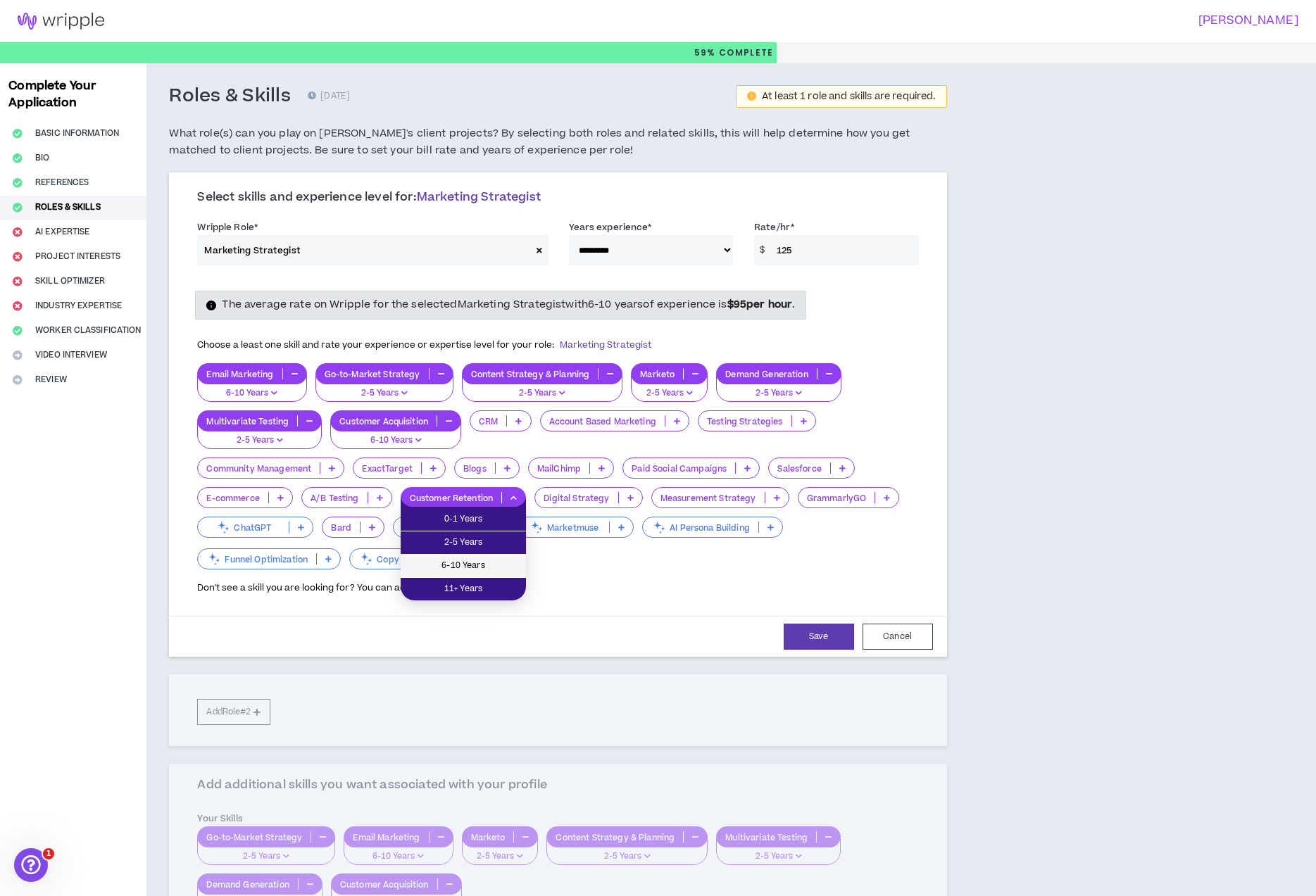
click at [478, 566] on span "6-10 Years" at bounding box center [463, 566] width 108 height 16
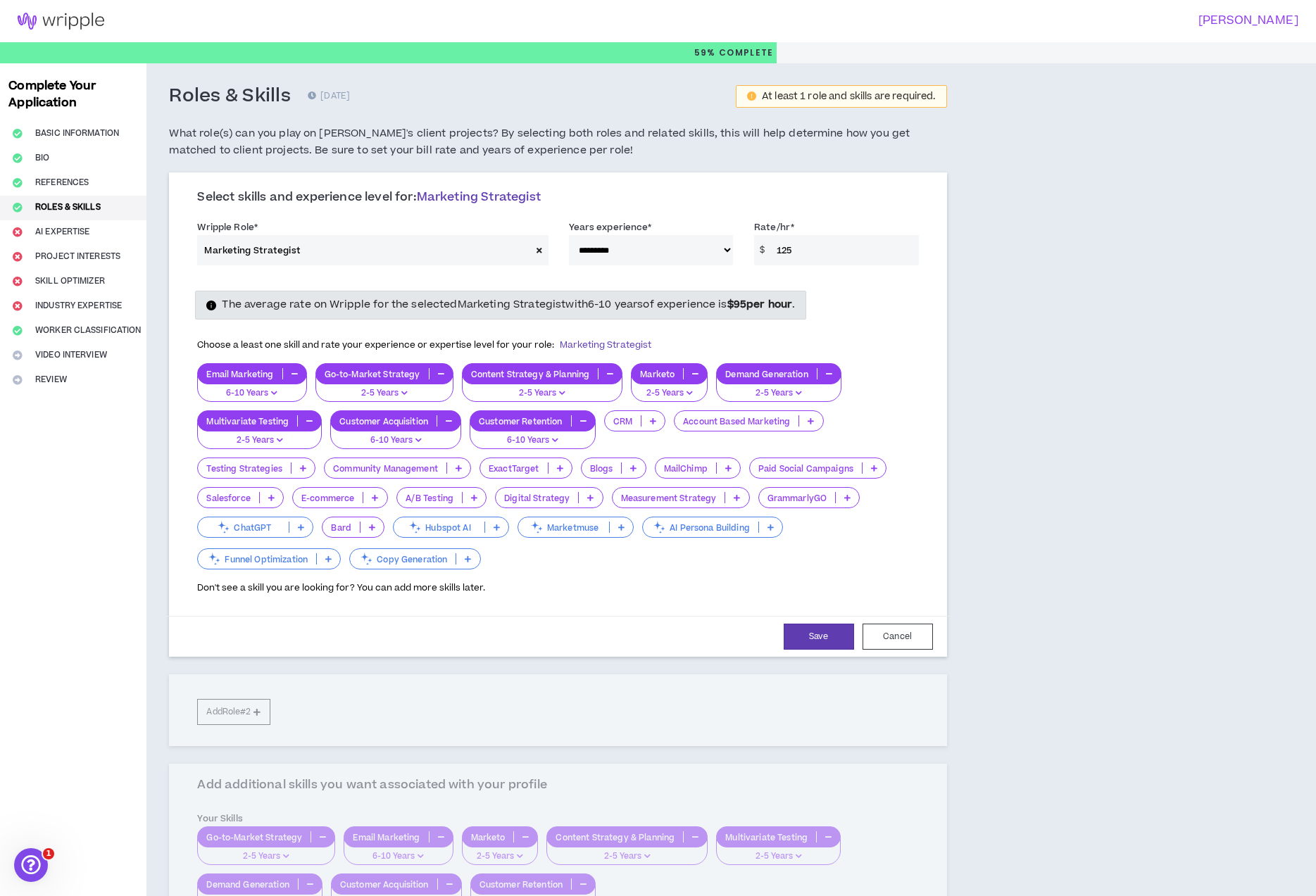
click at [590, 499] on icon at bounding box center [590, 497] width 6 height 7
click at [543, 569] on span "6-10 Years" at bounding box center [549, 566] width 90 height 16
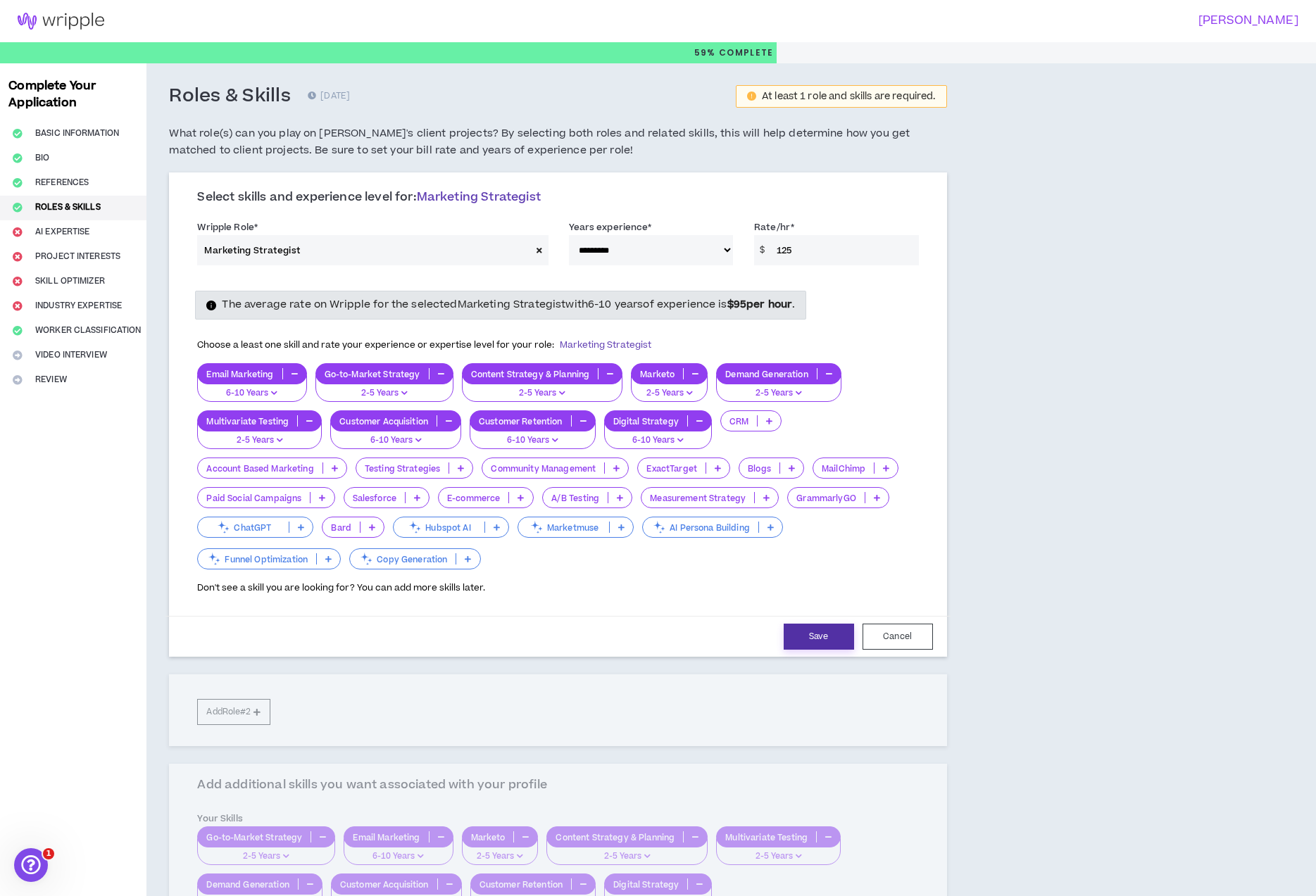
click at [802, 641] on button "Save" at bounding box center [819, 637] width 70 height 26
select select "***"
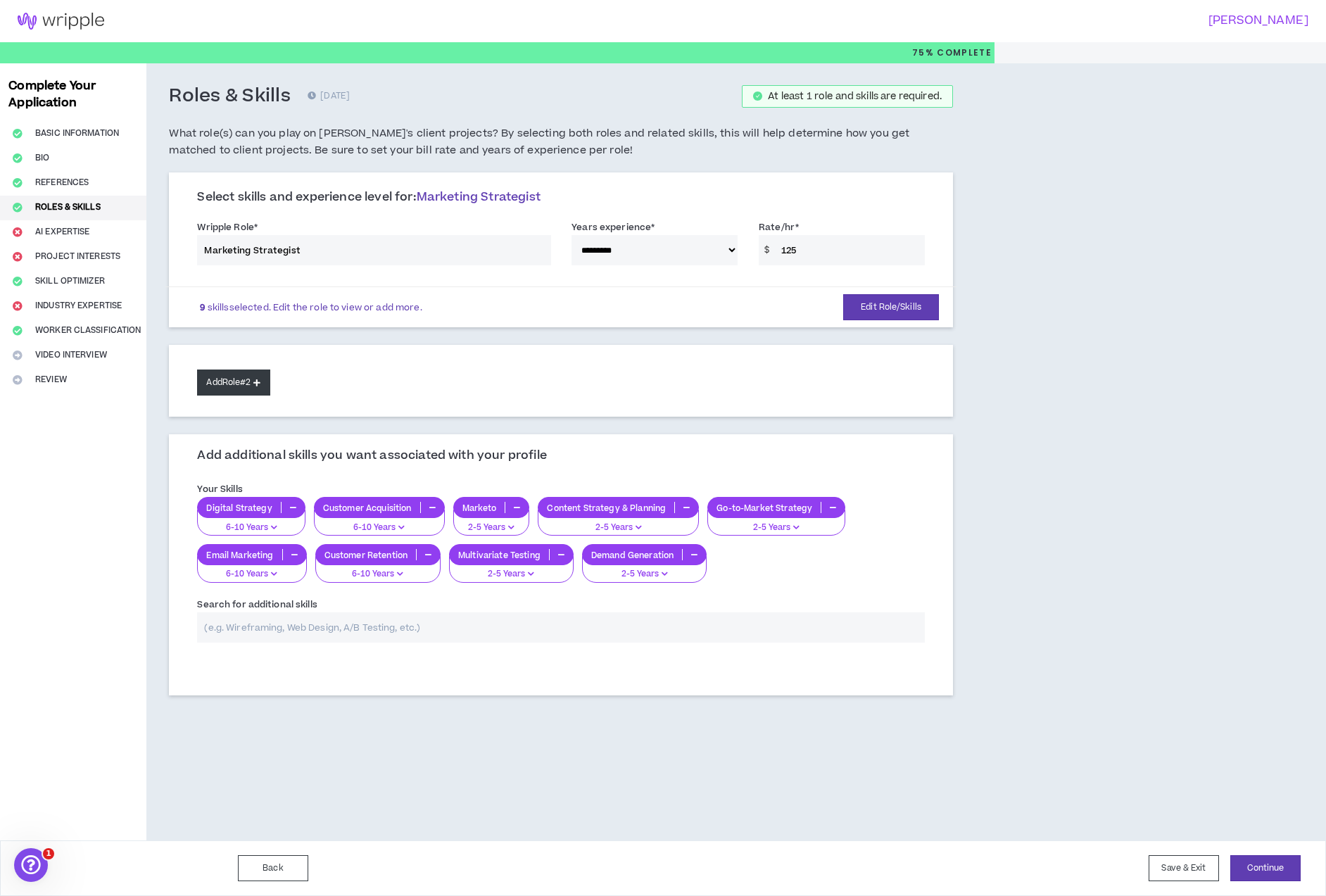
click at [267, 378] on button "Add Role #2" at bounding box center [233, 383] width 72 height 26
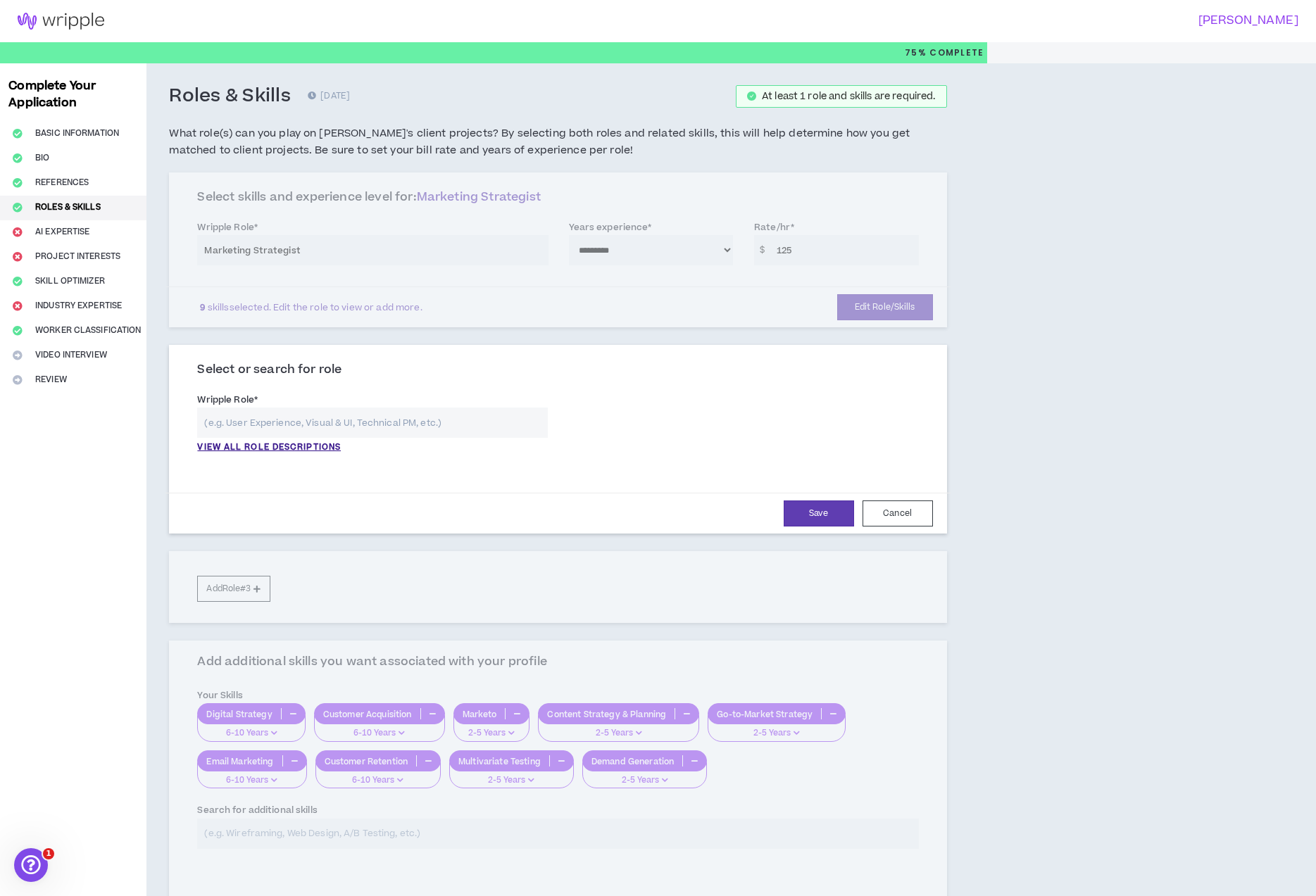
click at [280, 420] on input "text" at bounding box center [372, 423] width 350 height 30
click at [286, 445] on p "VIEW ALL ROLE DESCRIPTIONS" at bounding box center [269, 448] width 143 height 13
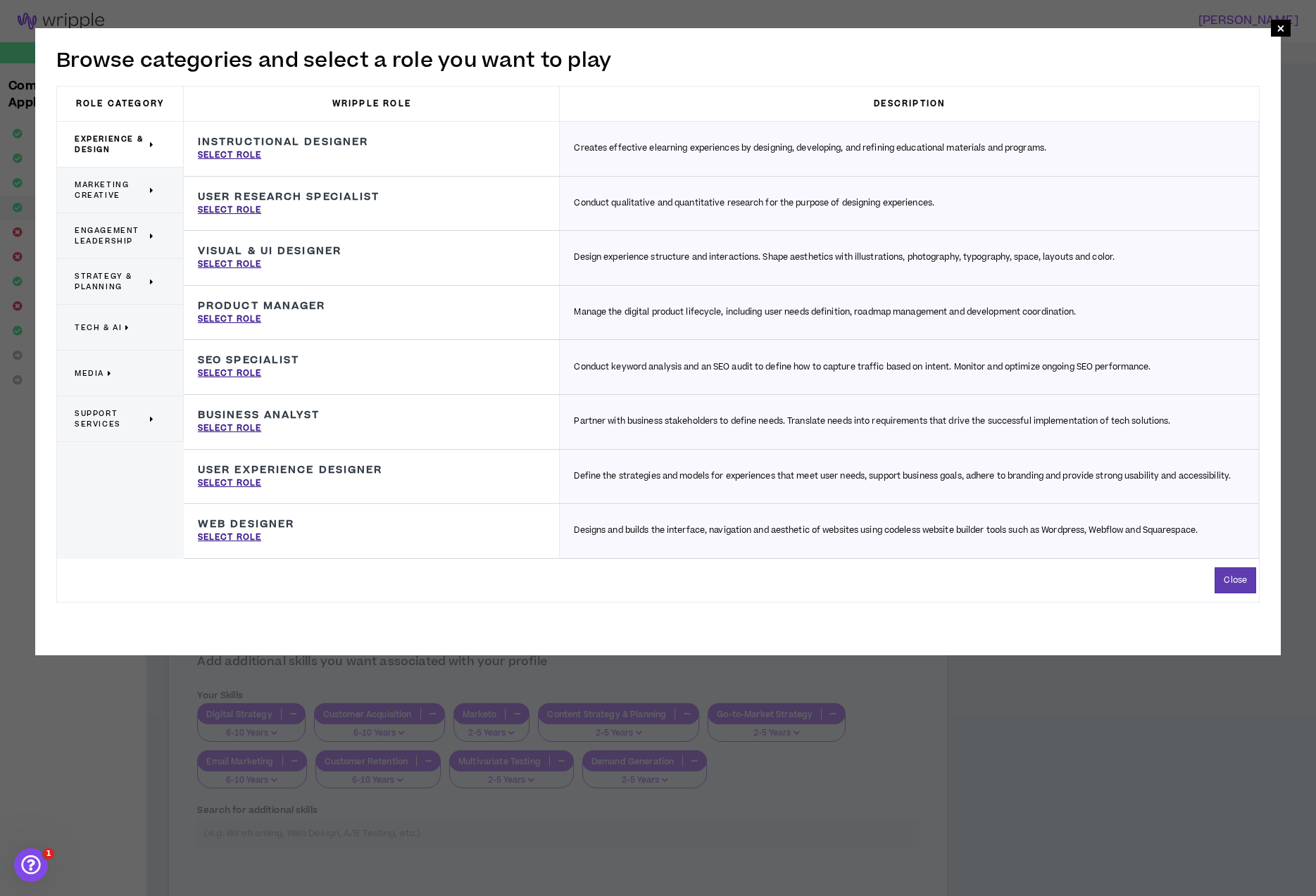
click at [134, 410] on span "Support Services" at bounding box center [110, 419] width 72 height 21
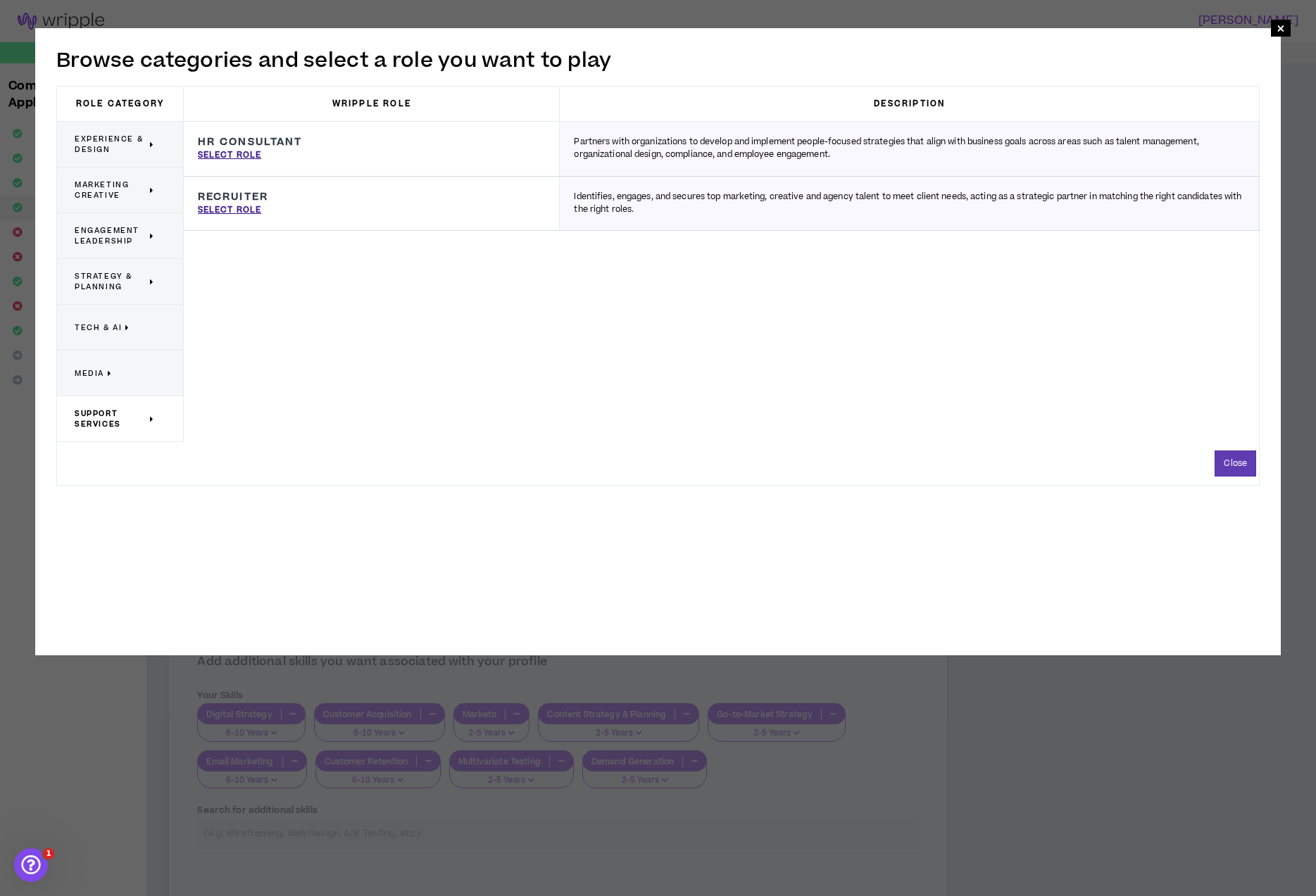
click at [87, 376] on span "Media" at bounding box center [89, 373] width 29 height 11
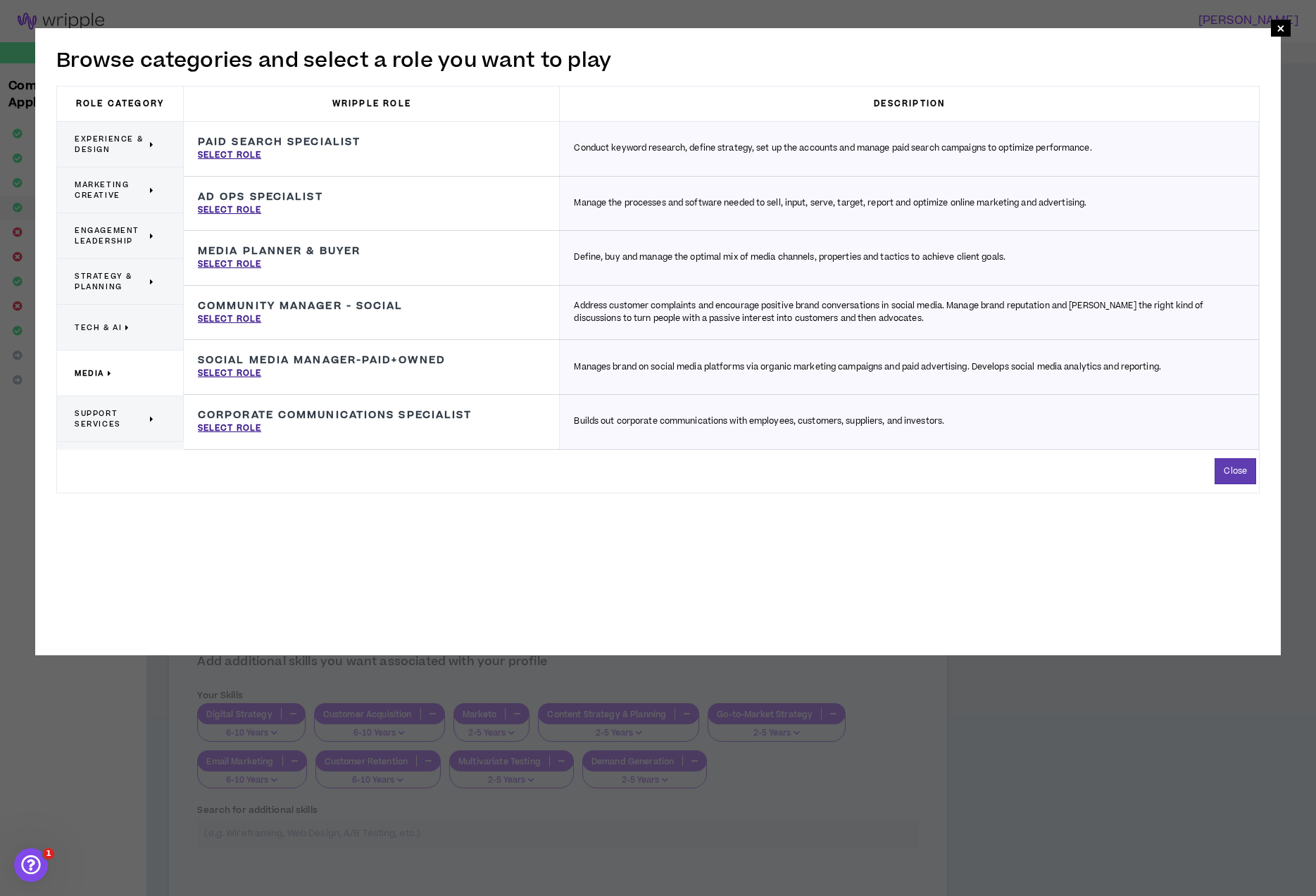
click at [102, 325] on span "Tech & AI" at bounding box center [98, 328] width 47 height 11
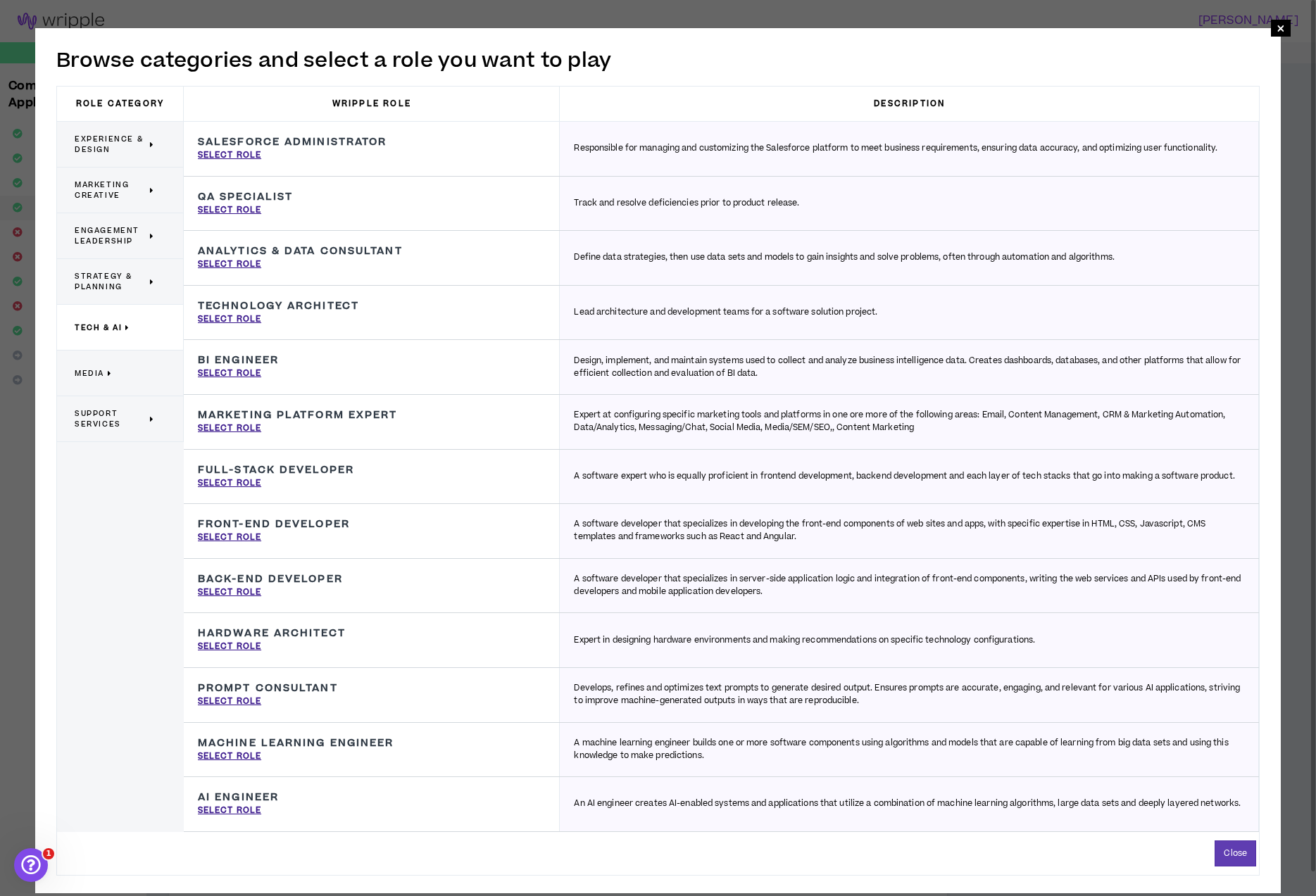
click at [128, 289] on span "Strategy & Planning" at bounding box center [110, 281] width 72 height 21
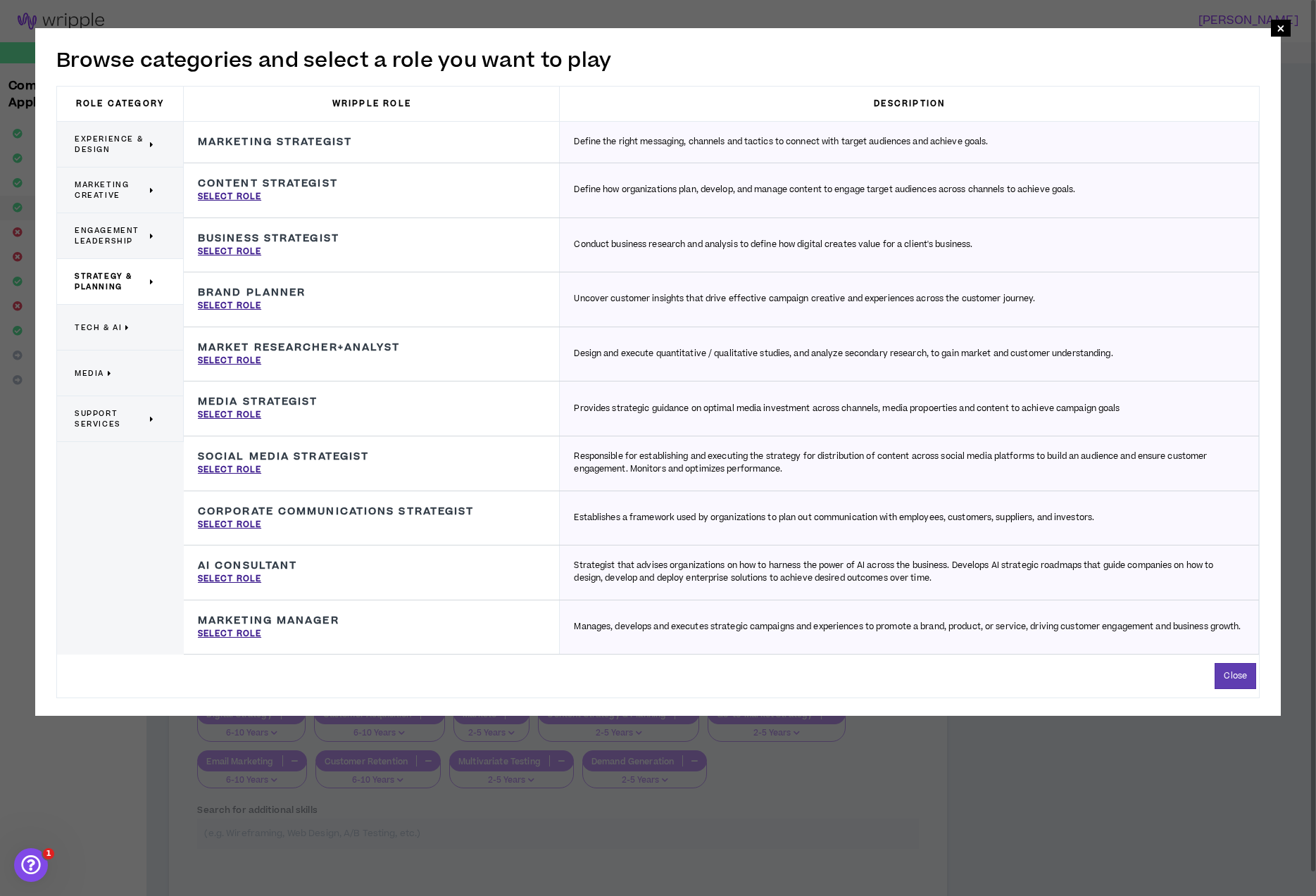
click at [114, 244] on span "Engagement Leadership" at bounding box center [110, 235] width 72 height 21
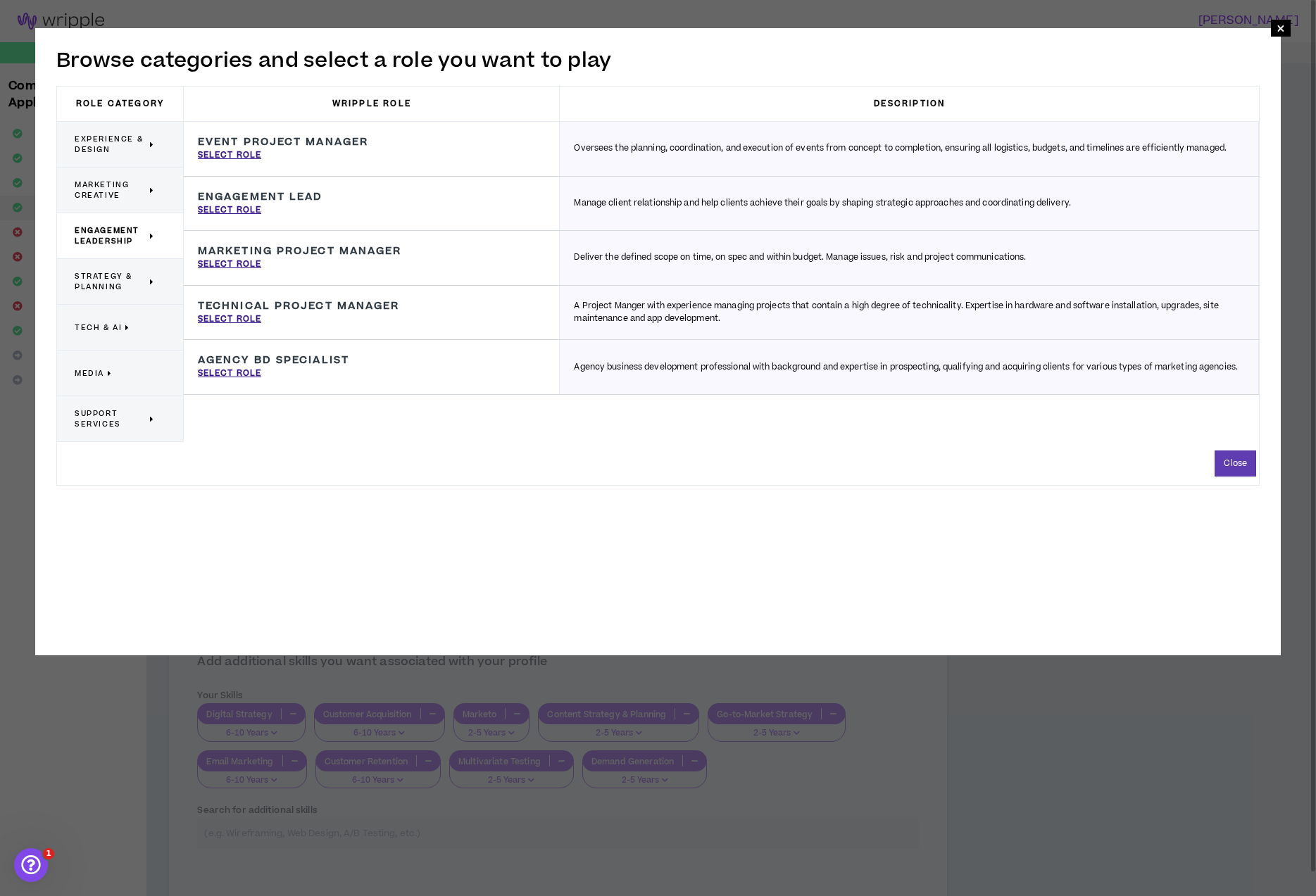
click at [116, 199] on span "Marketing Creative" at bounding box center [110, 189] width 72 height 21
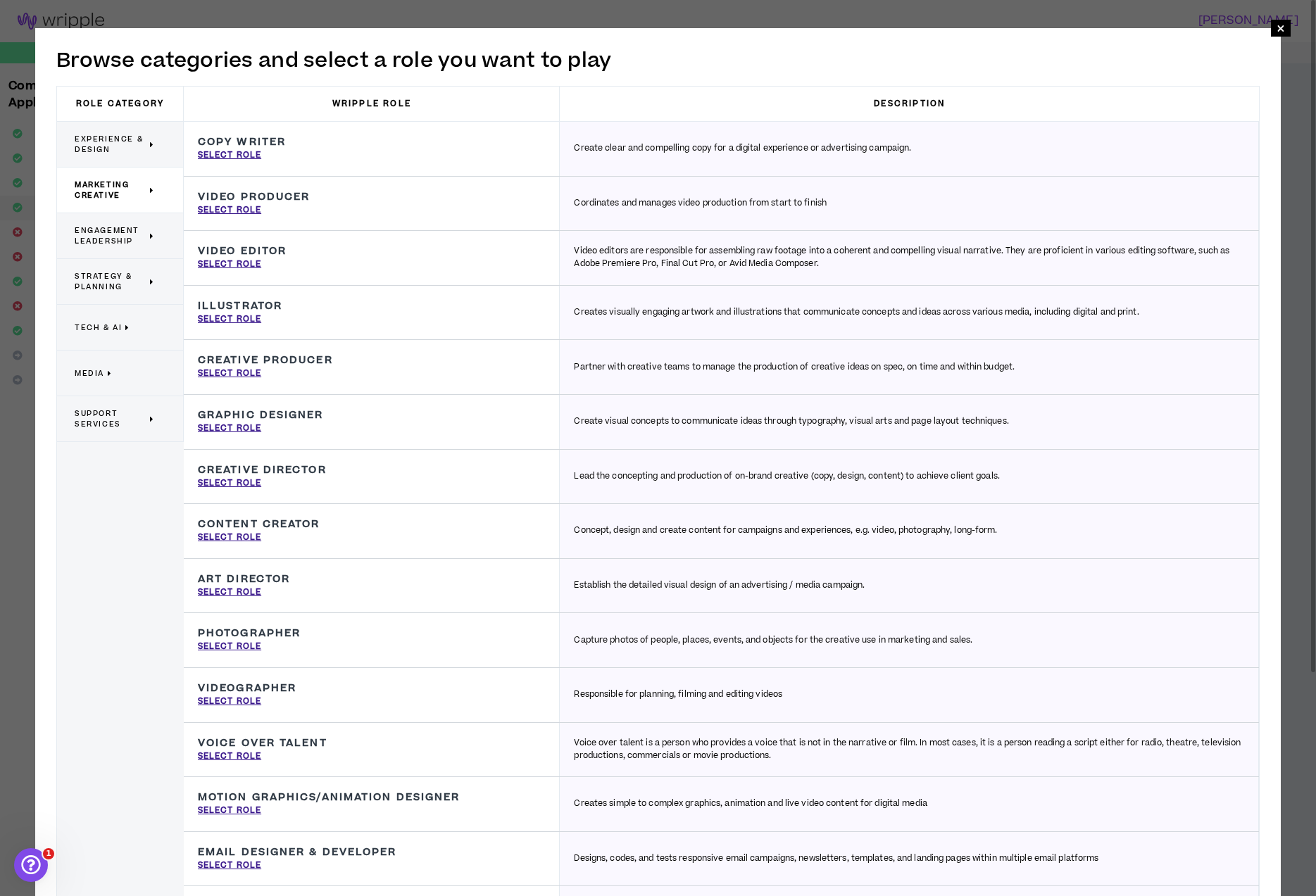
click at [121, 156] on p "Experience & Design" at bounding box center [115, 144] width 80 height 31
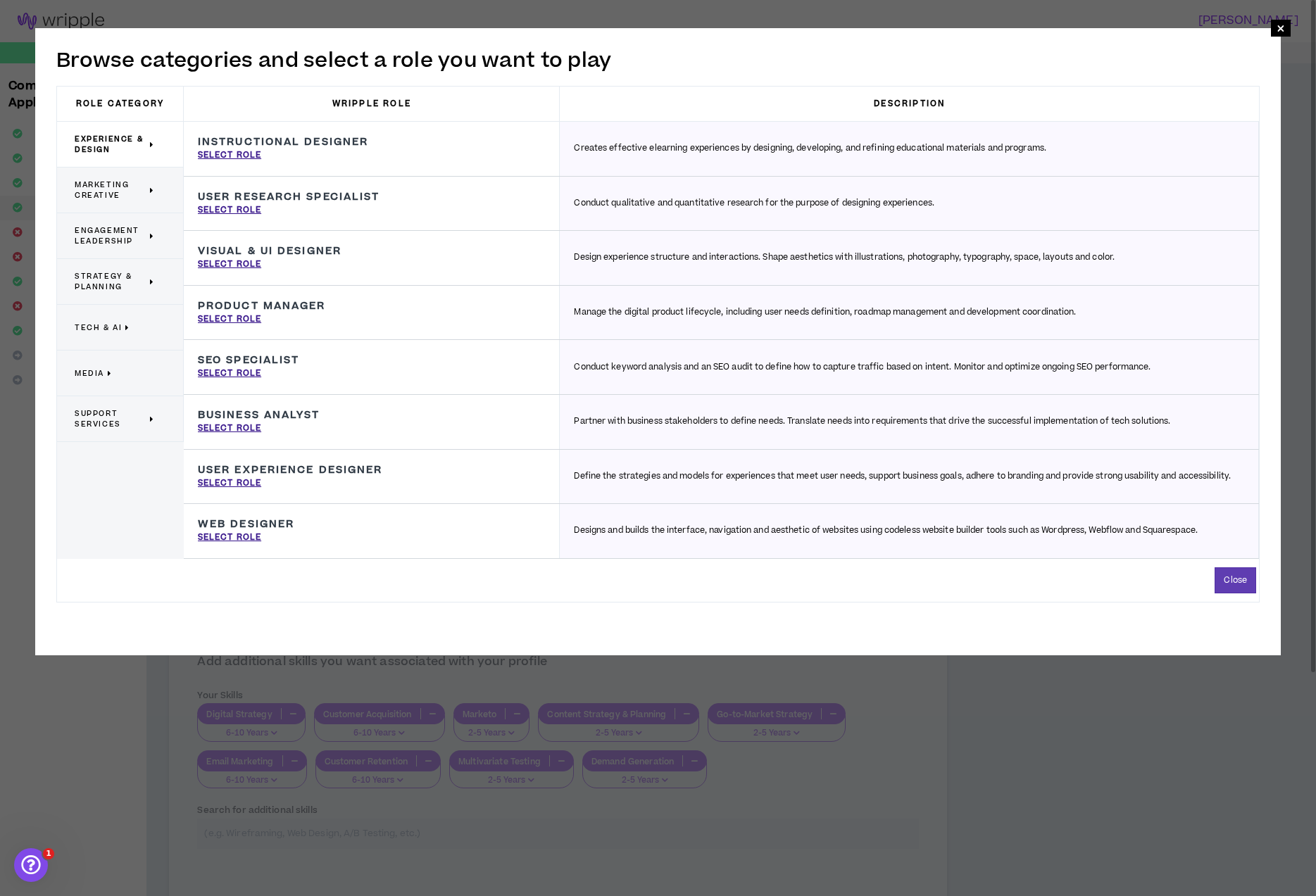
click at [91, 191] on span "Marketing Creative" at bounding box center [110, 189] width 72 height 21
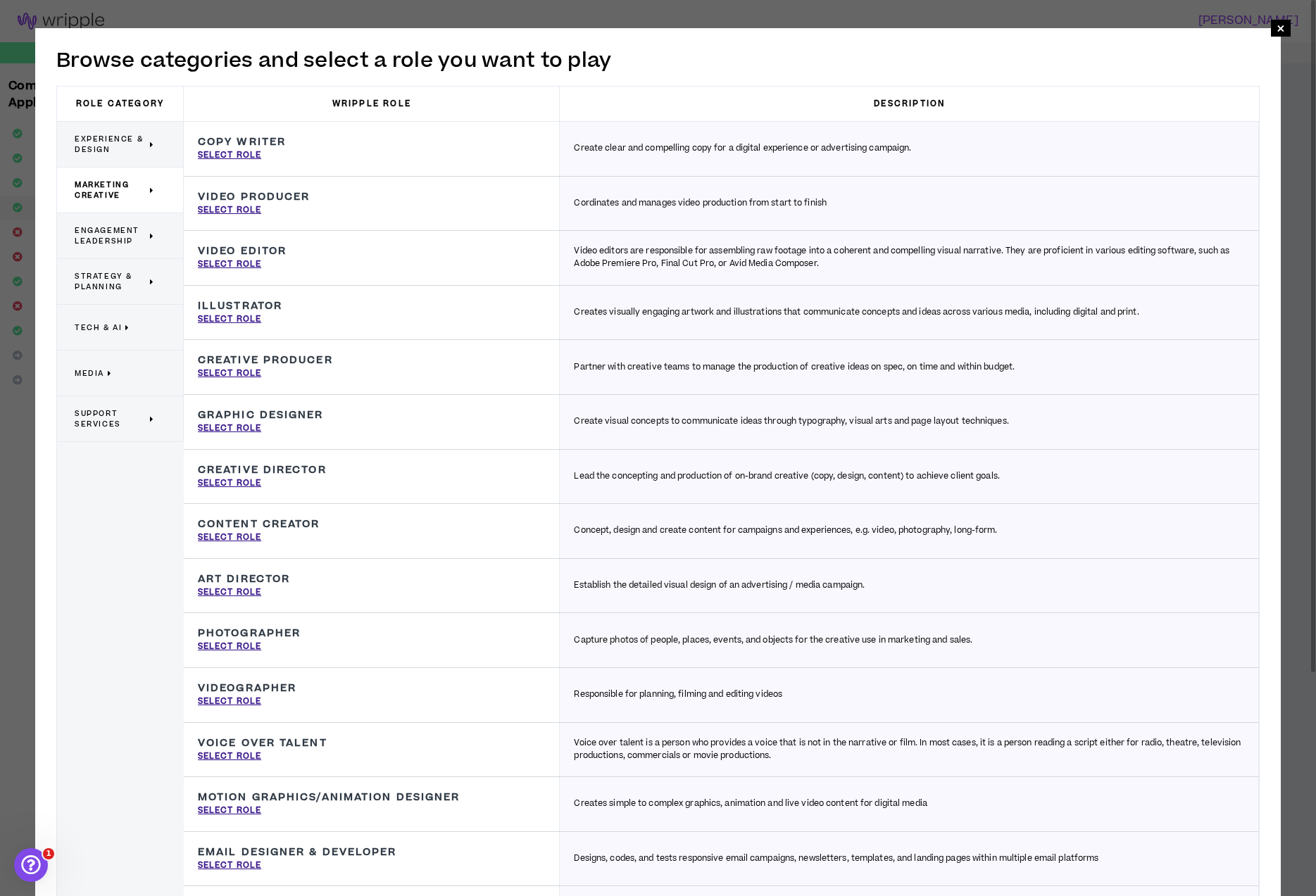
click at [122, 284] on span "Strategy & Planning" at bounding box center [110, 281] width 72 height 21
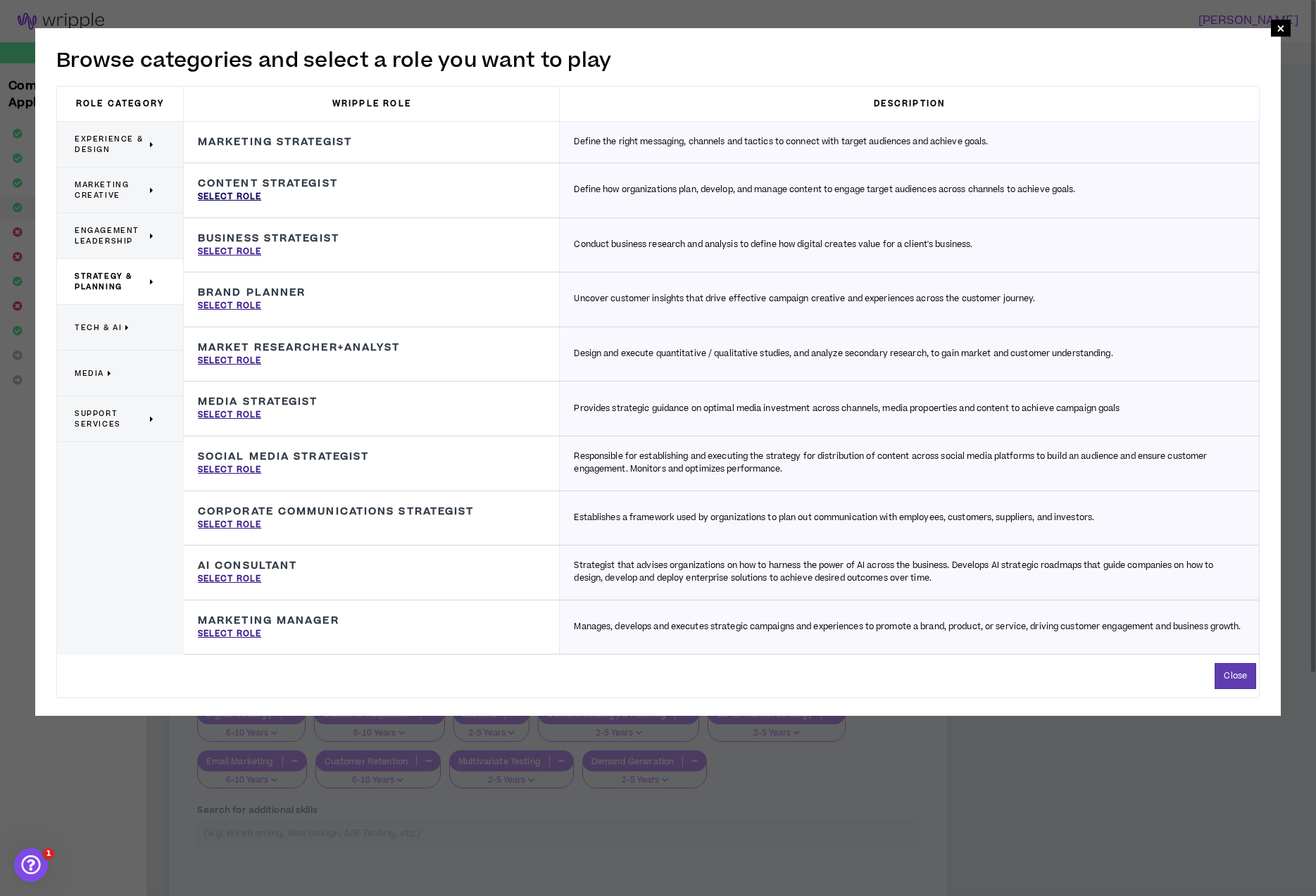
click at [245, 194] on p "Select Role" at bounding box center [229, 197] width 63 height 13
type input "Content Strategist"
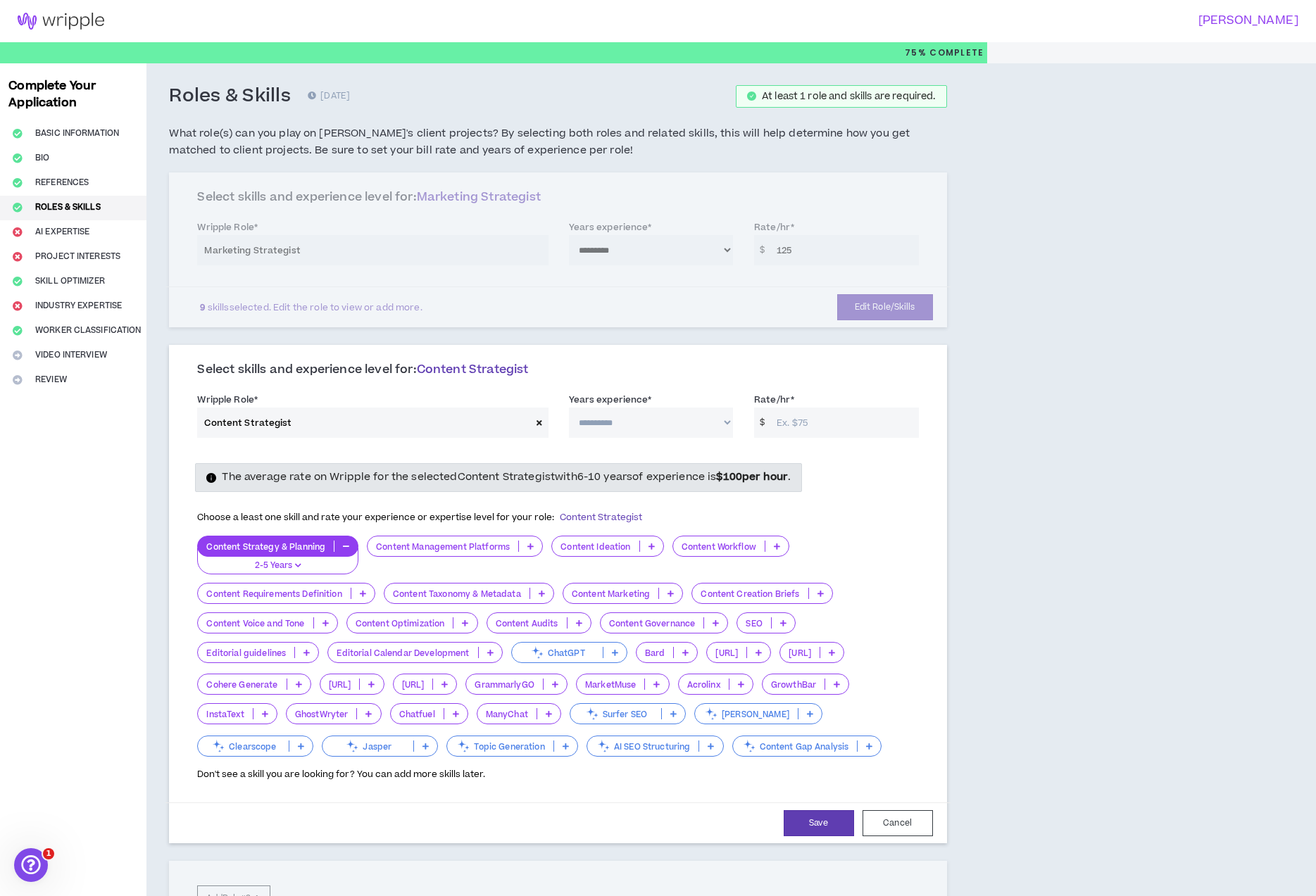
click at [677, 595] on p at bounding box center [671, 594] width 23 height 11
click at [652, 629] on li "2-5 Years" at bounding box center [625, 639] width 120 height 23
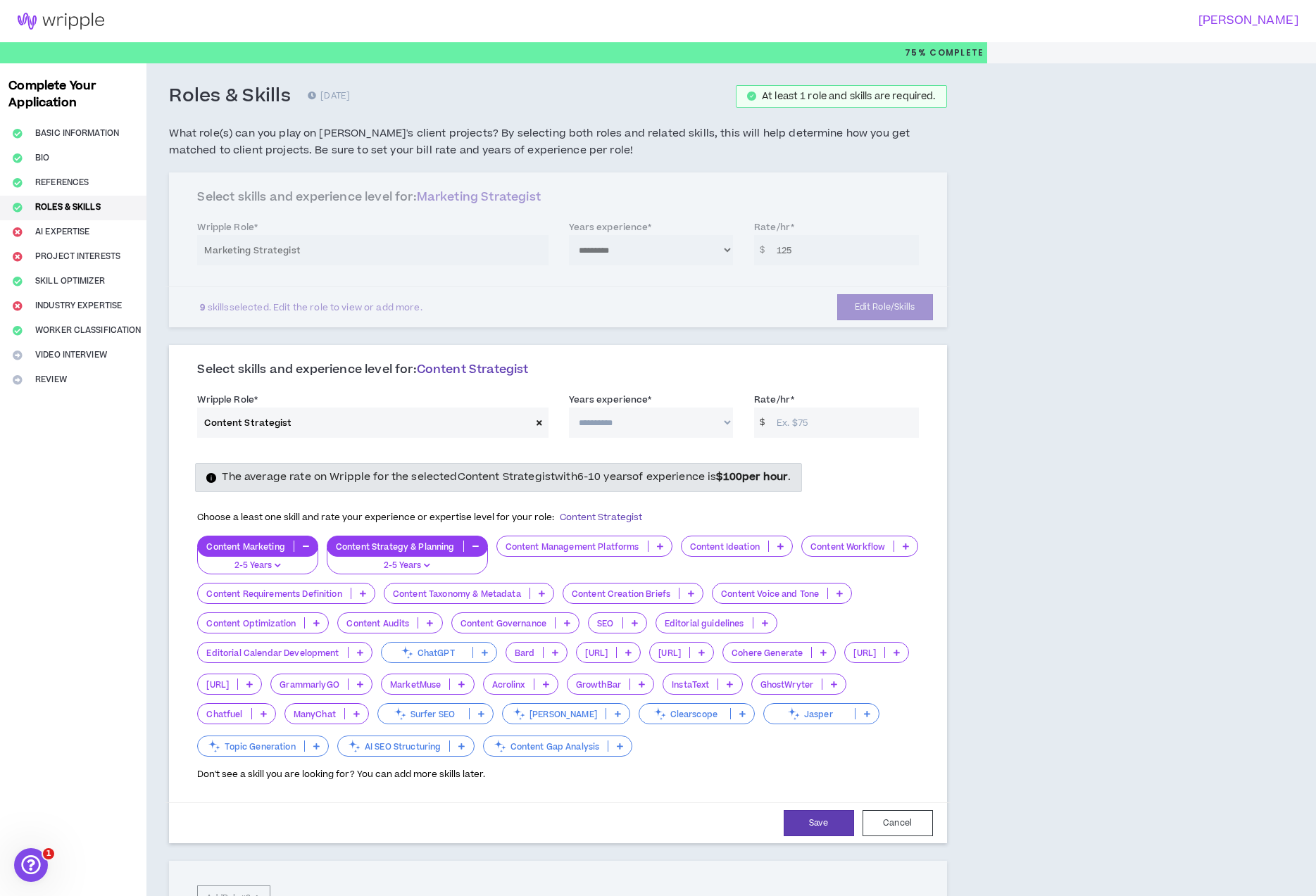
click at [703, 596] on p at bounding box center [691, 594] width 23 height 11
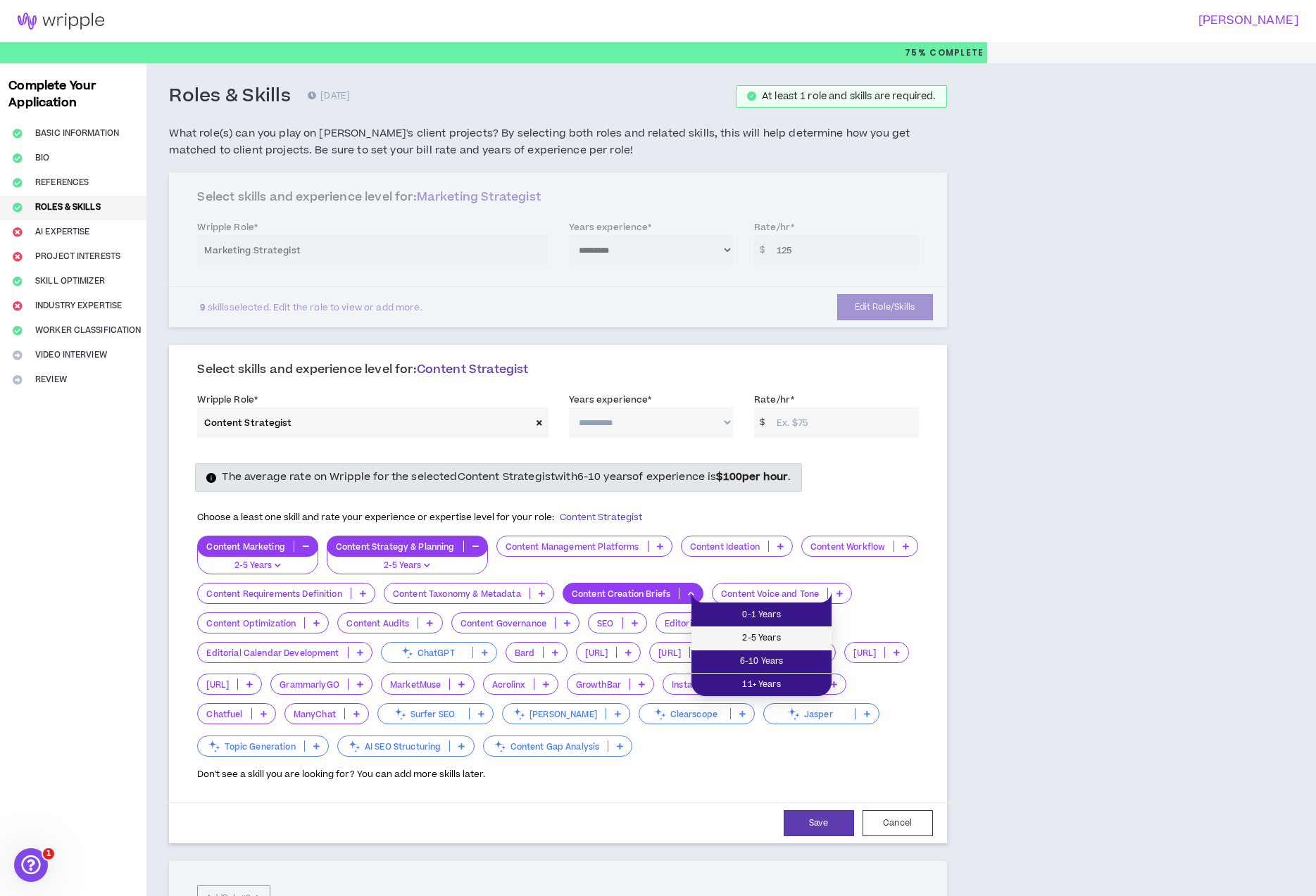
click at [790, 631] on span "2-5 Years" at bounding box center [762, 639] width 123 height 16
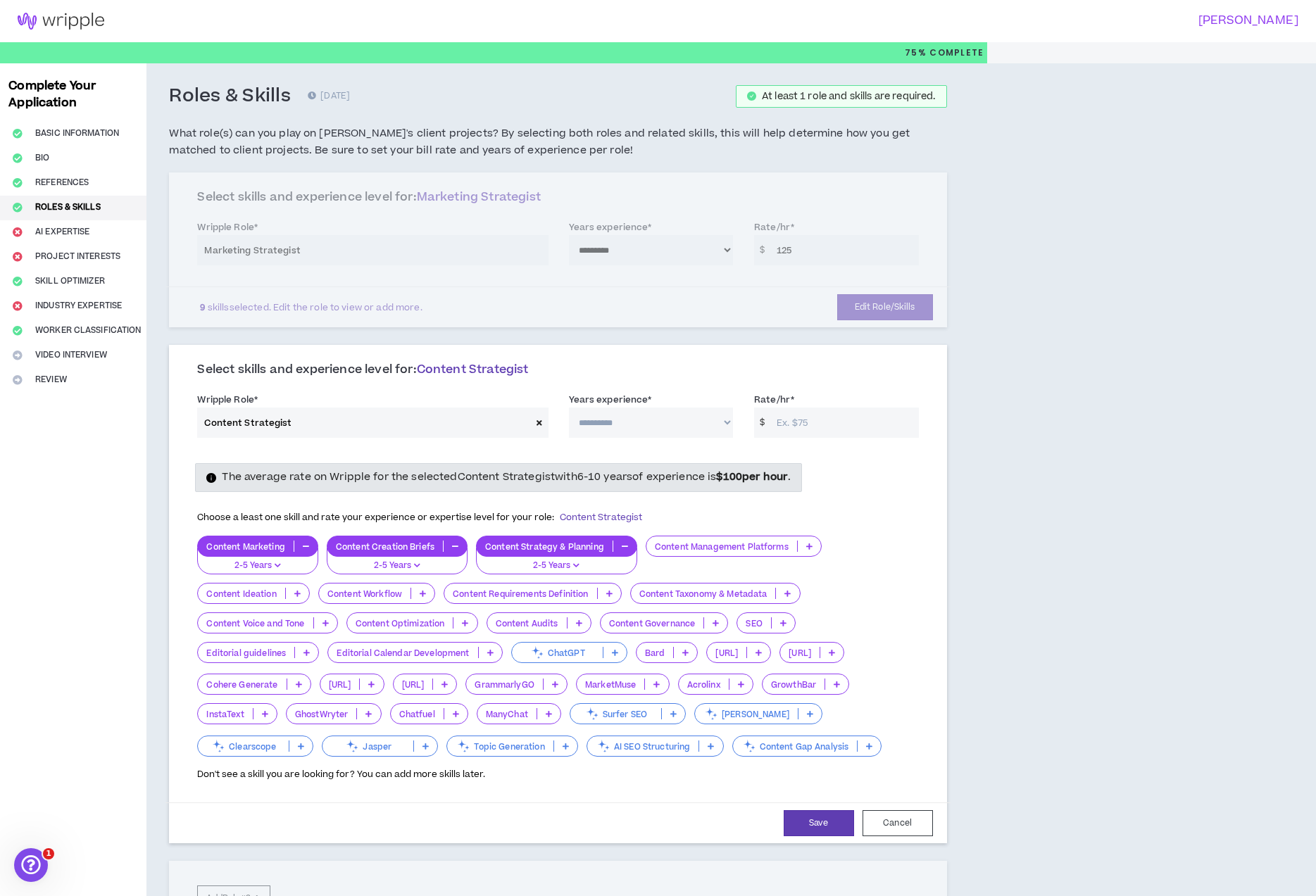
click at [584, 619] on p at bounding box center [579, 623] width 23 height 11
click at [574, 658] on li "2-5 Years" at bounding box center [540, 668] width 104 height 23
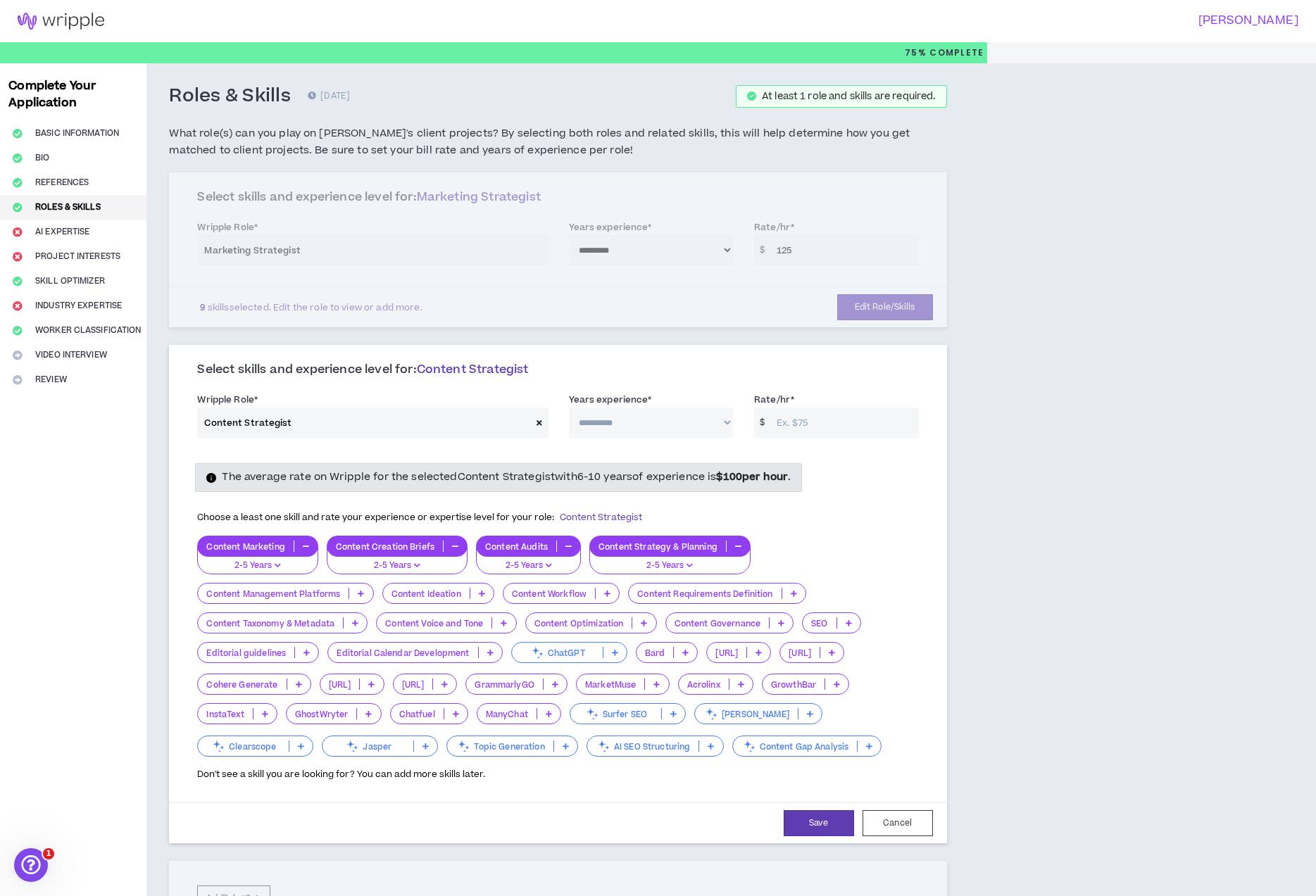
click at [787, 627] on p at bounding box center [781, 623] width 23 height 11
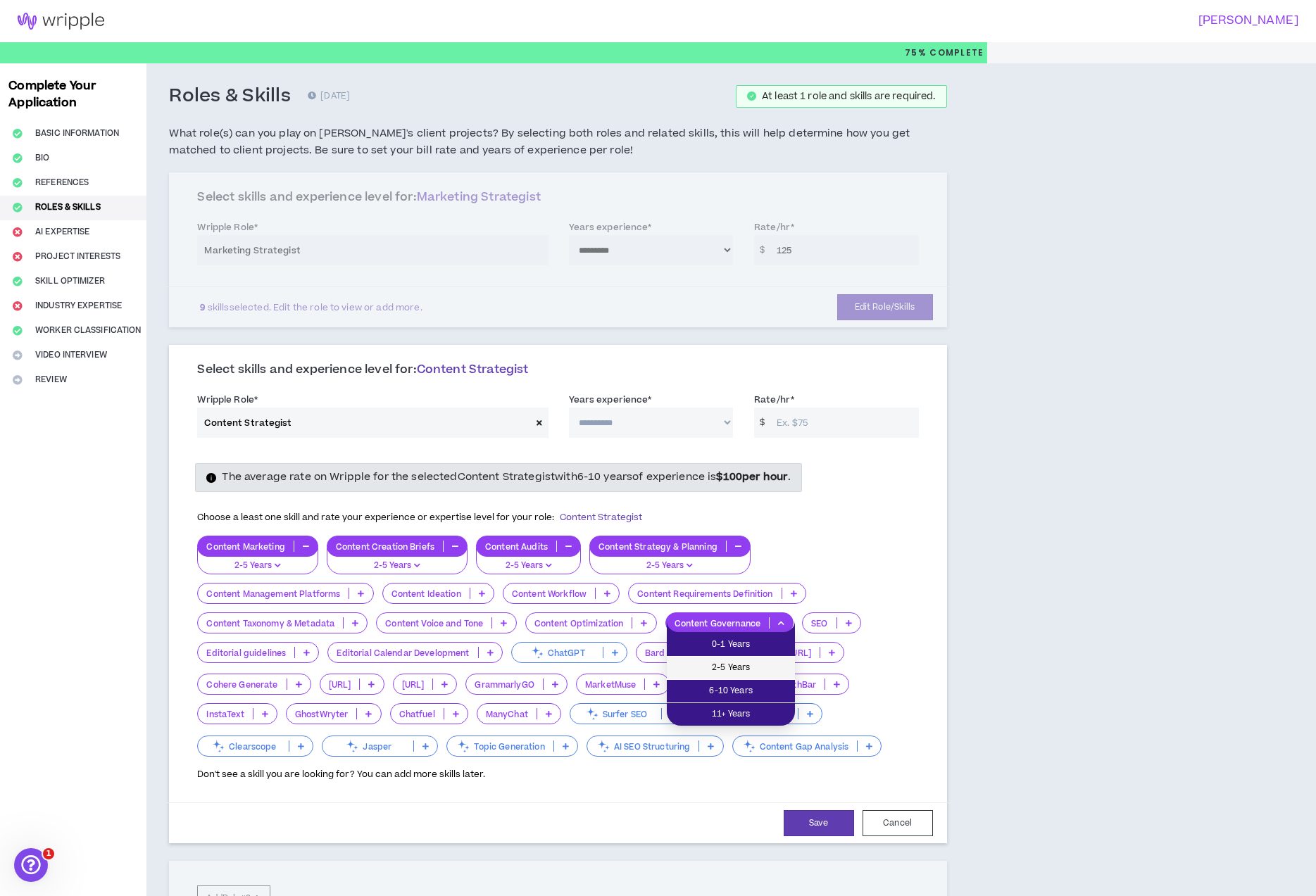
click at [753, 668] on span "2-5 Years" at bounding box center [731, 668] width 111 height 16
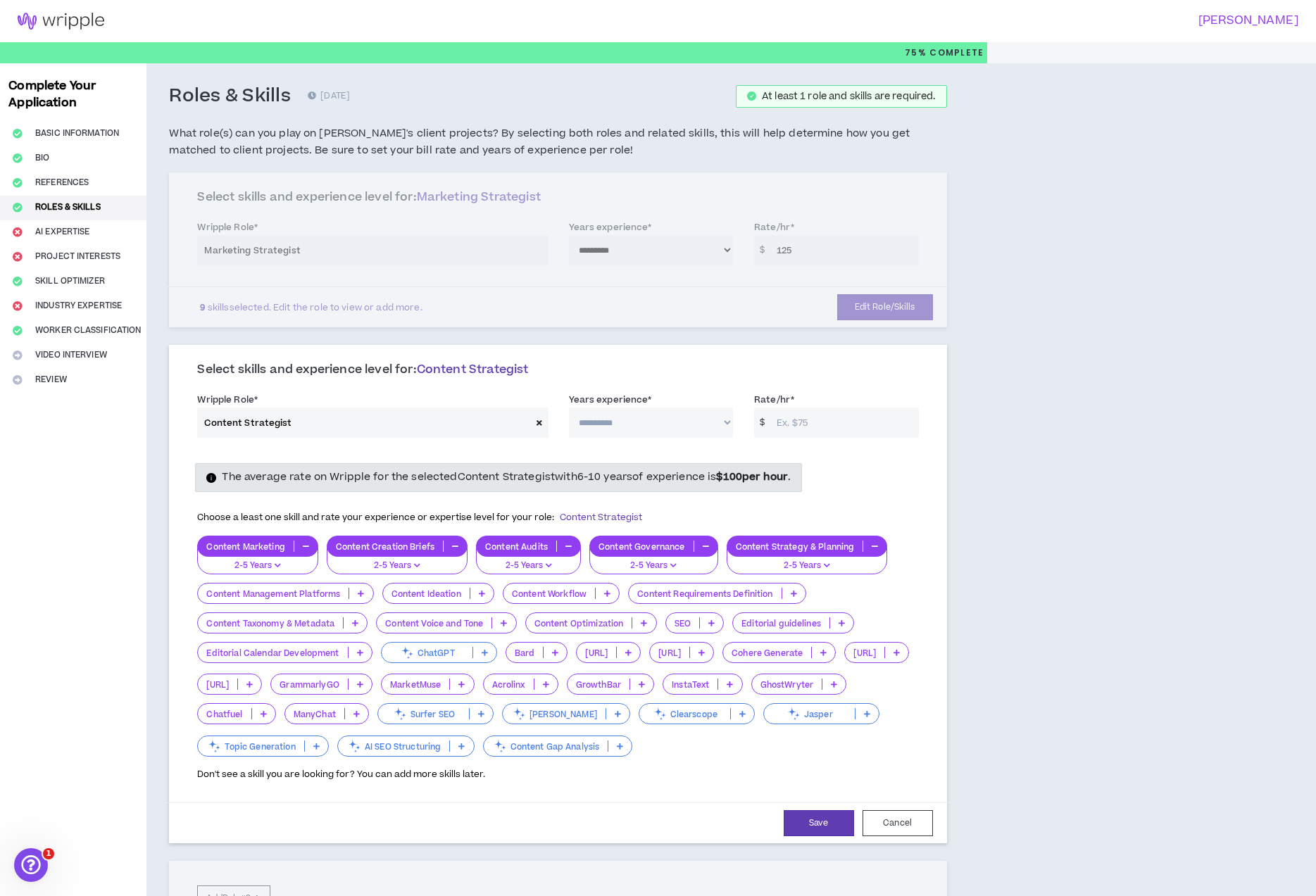
click at [361, 652] on icon at bounding box center [360, 652] width 6 height 7
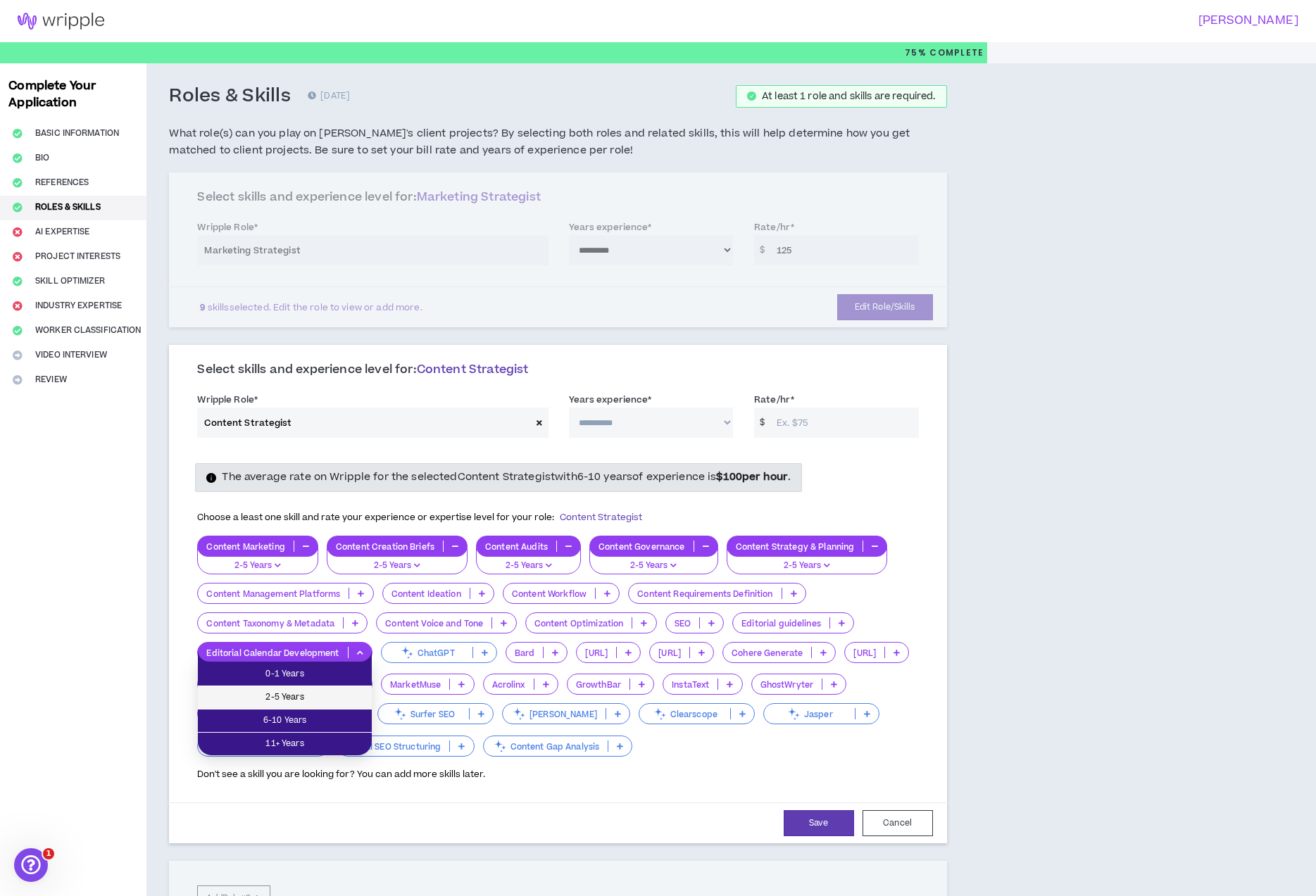
click at [349, 687] on li "2-5 Years" at bounding box center [285, 697] width 174 height 23
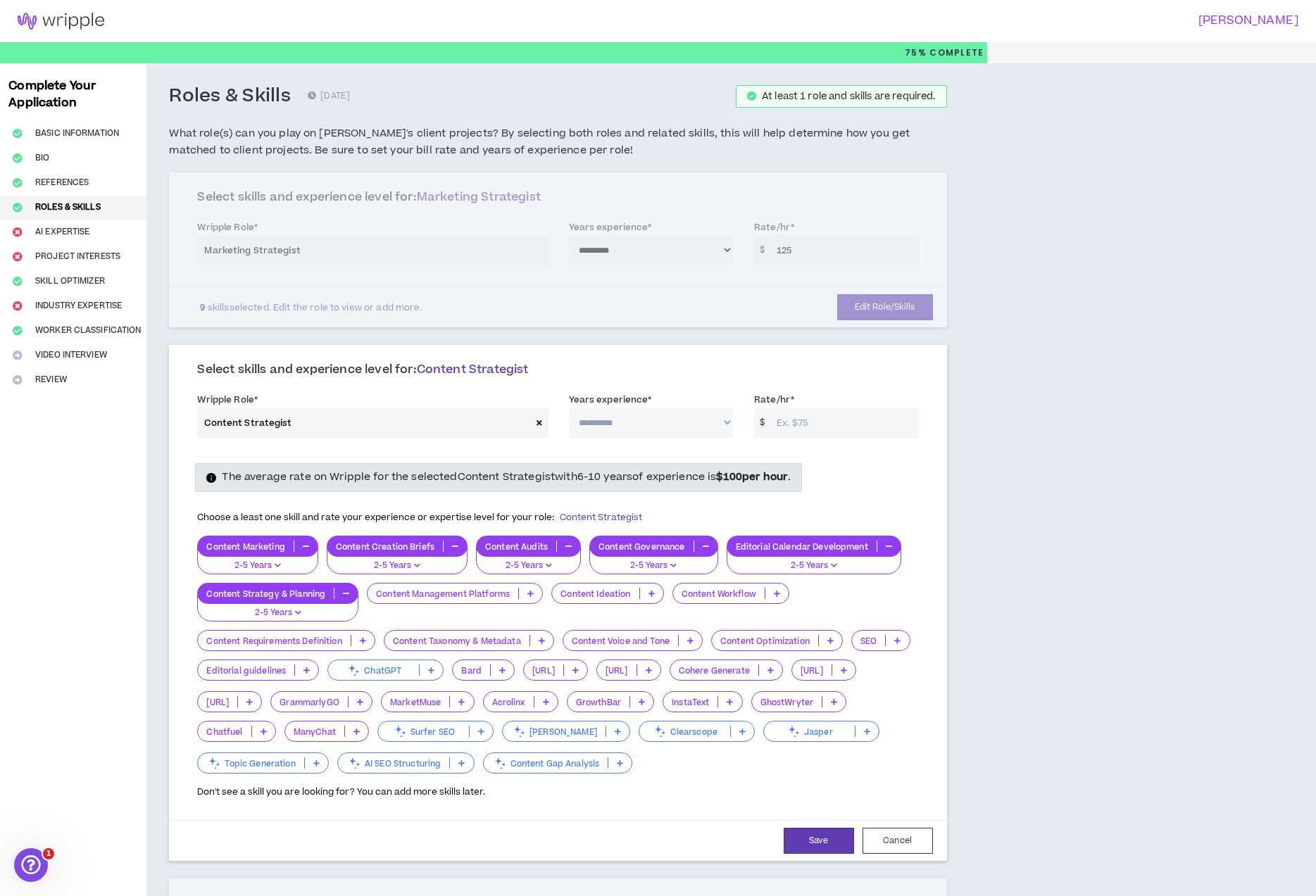
click at [303, 671] on icon at bounding box center [306, 670] width 6 height 7
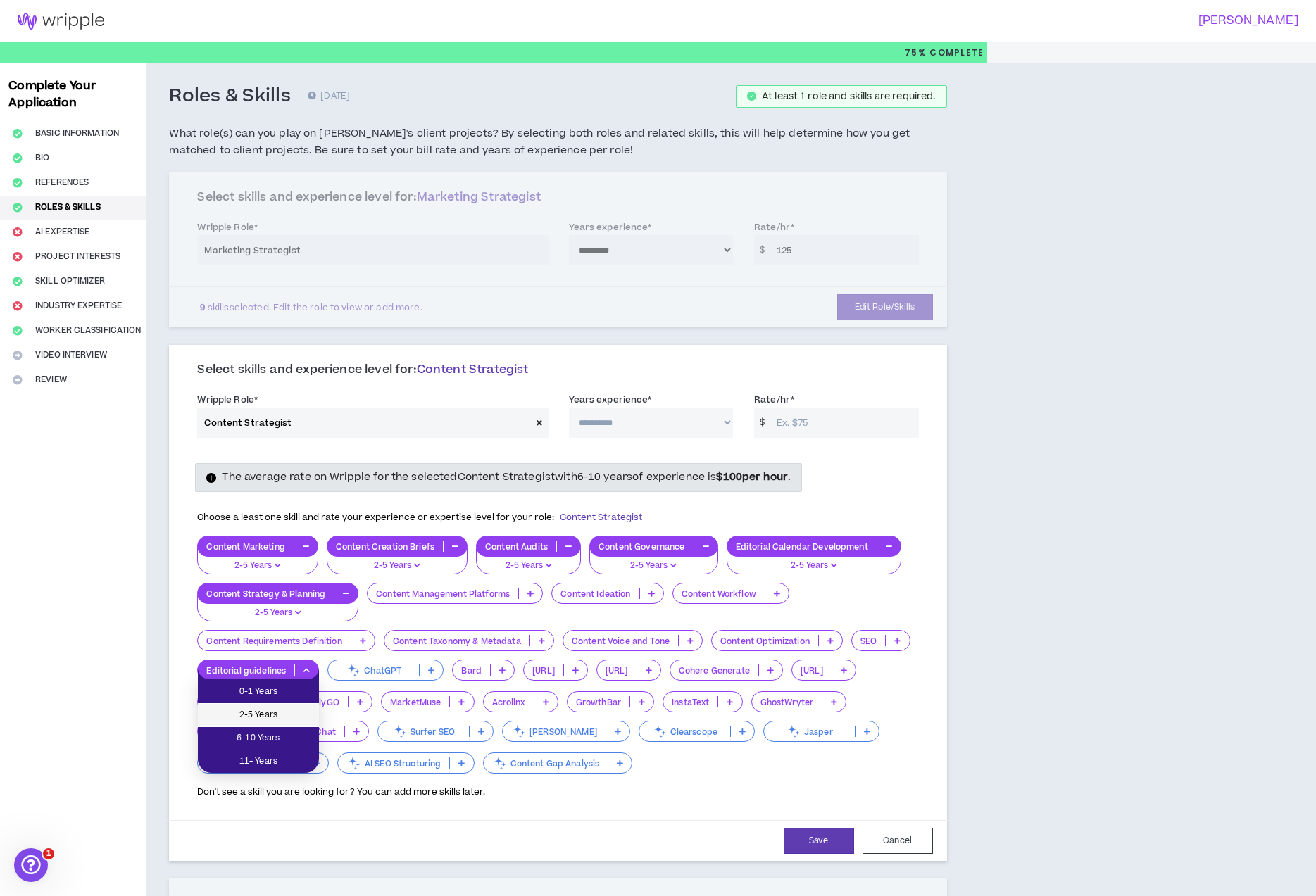
click at [280, 710] on span "2-5 Years" at bounding box center [258, 715] width 104 height 16
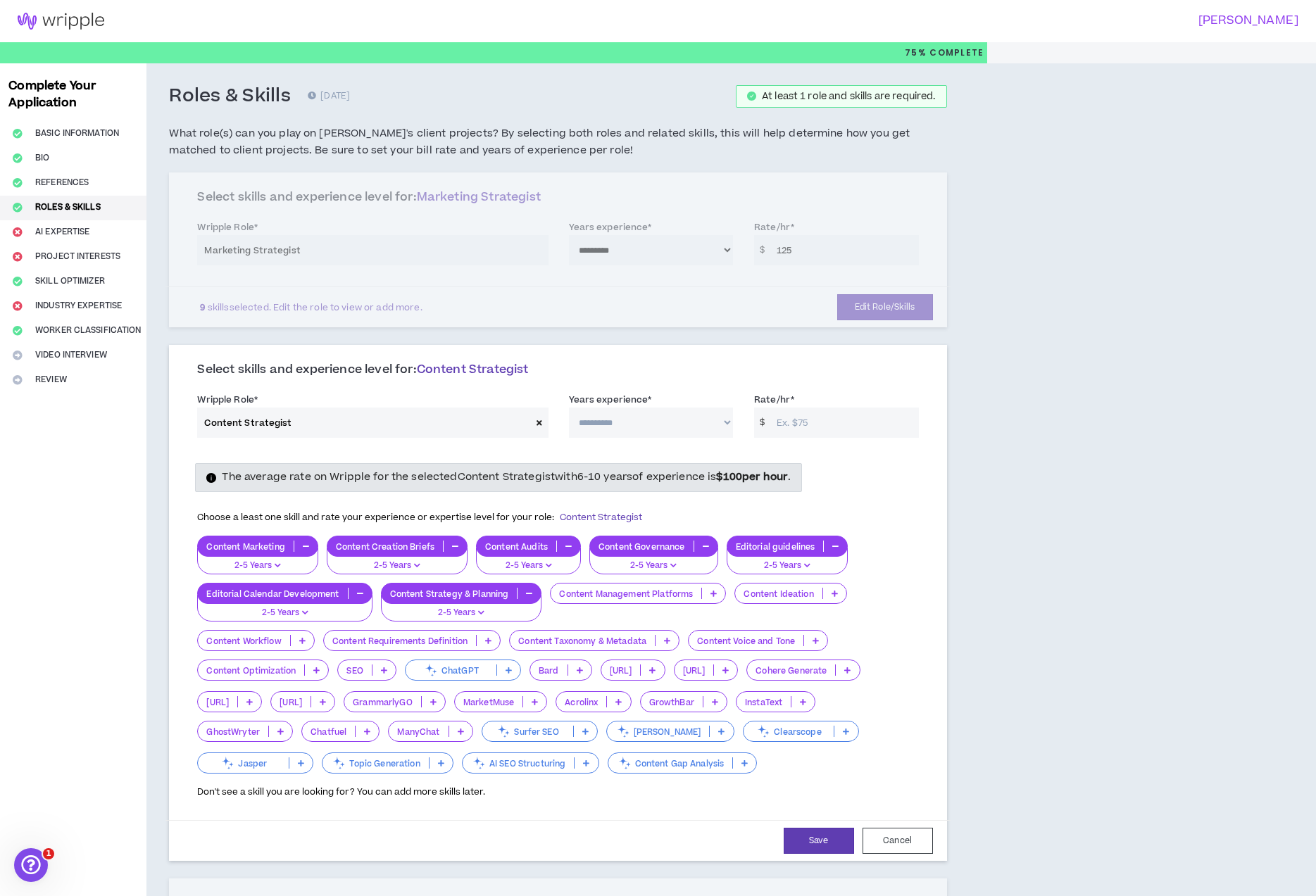
click at [253, 699] on icon at bounding box center [250, 702] width 6 height 7
click at [257, 720] on span "0-1 Years" at bounding box center [237, 725] width 62 height 16
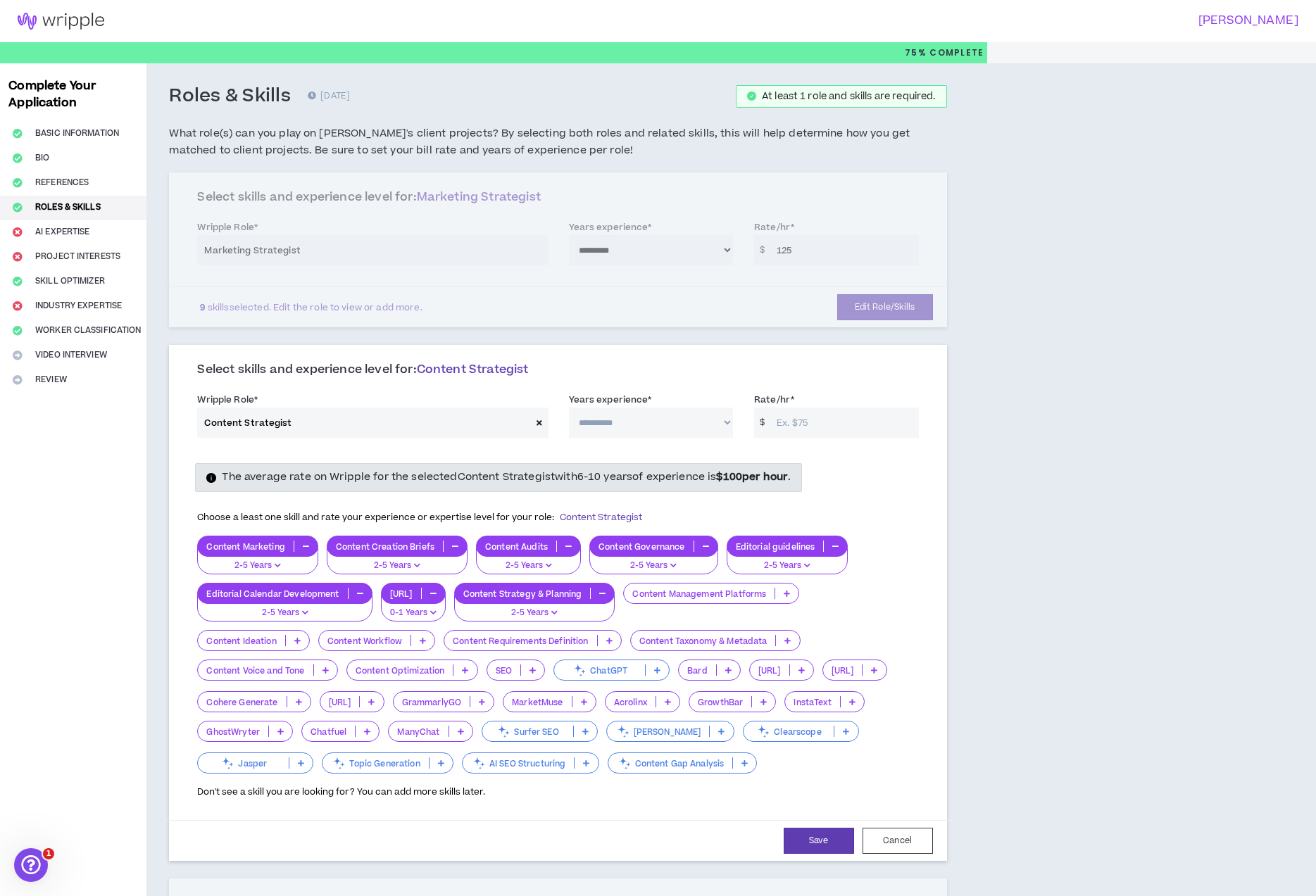
click at [299, 644] on icon at bounding box center [297, 641] width 6 height 7
click at [288, 678] on span "2-5 Years" at bounding box center [254, 686] width 95 height 16
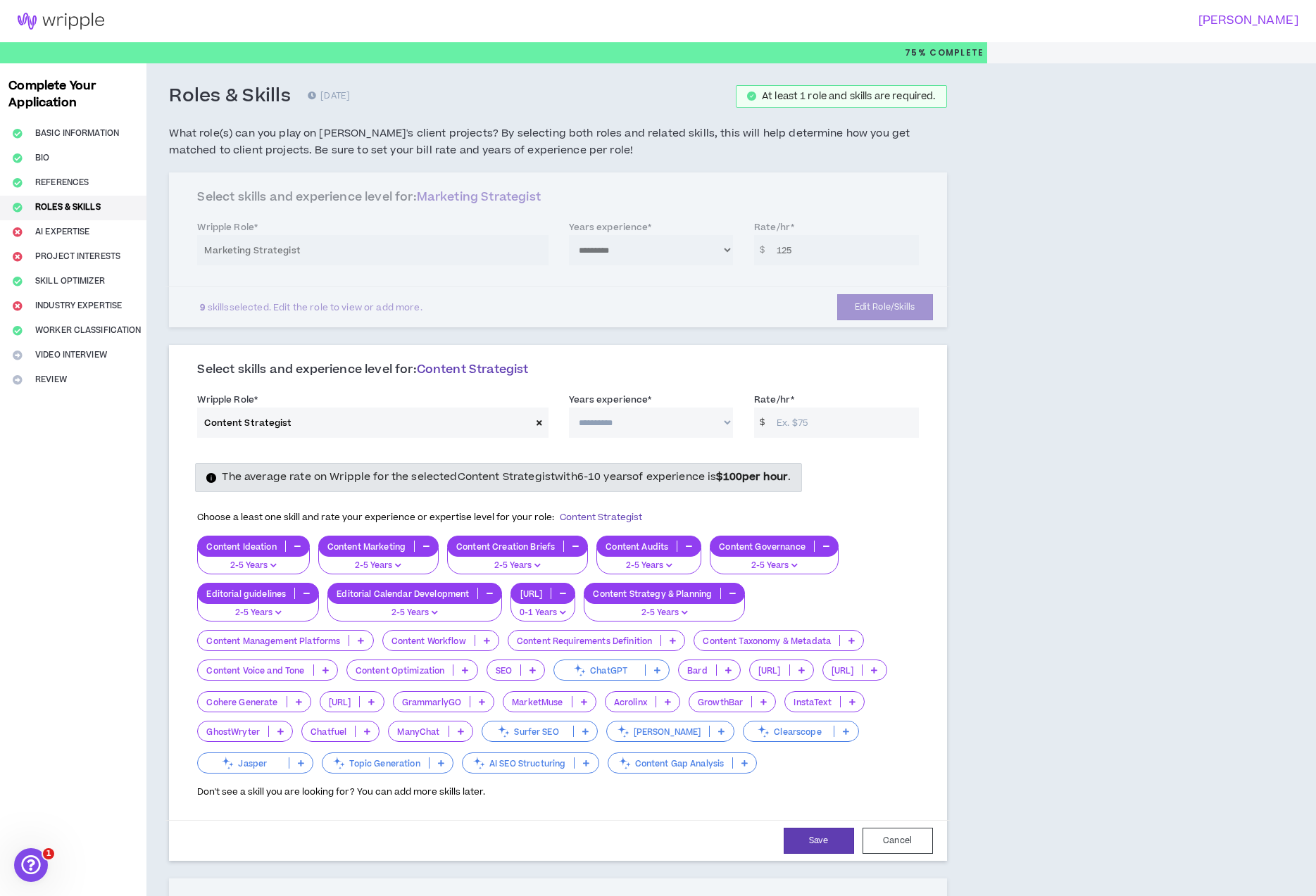
click at [485, 642] on icon at bounding box center [487, 641] width 6 height 7
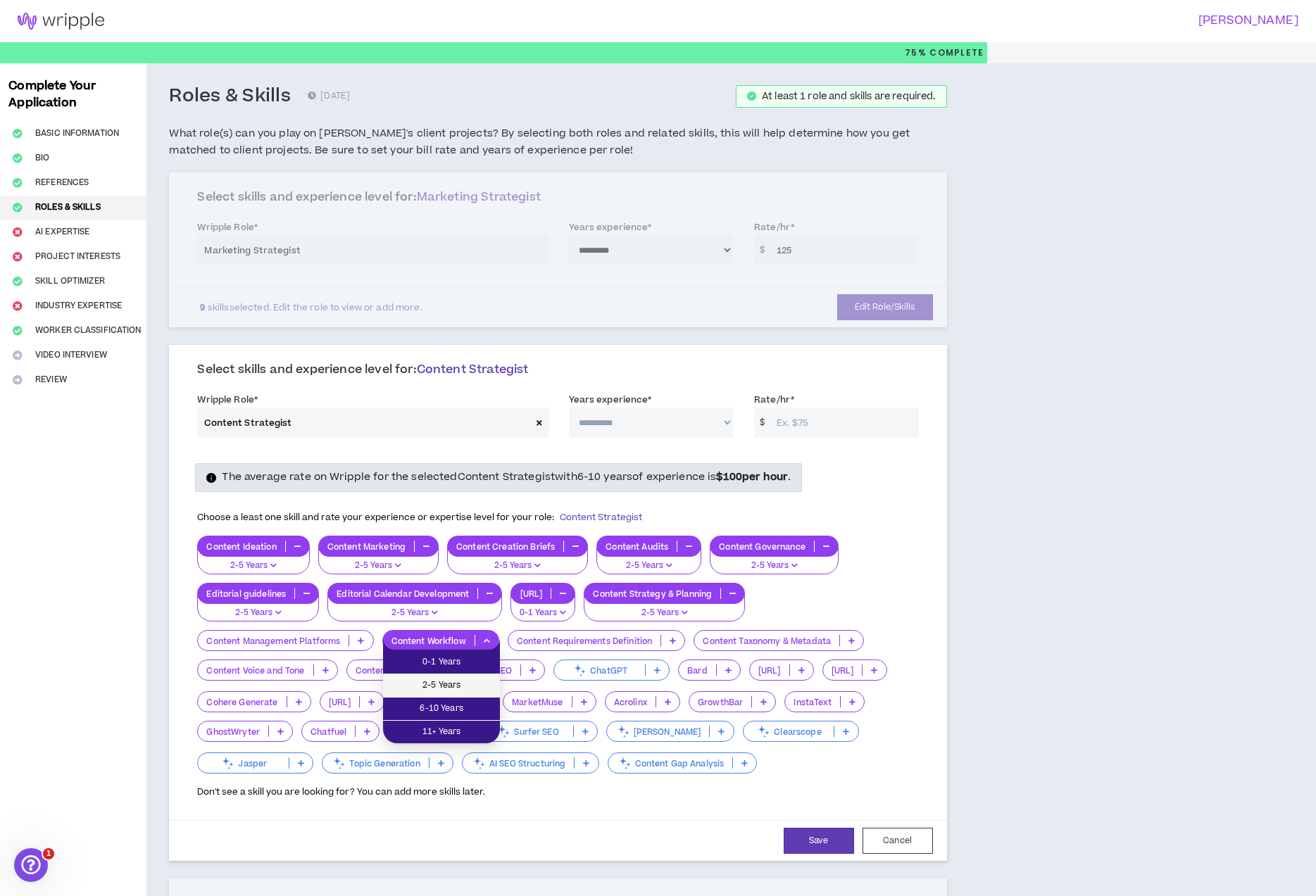
click at [470, 680] on span "2-5 Years" at bounding box center [441, 686] width 100 height 16
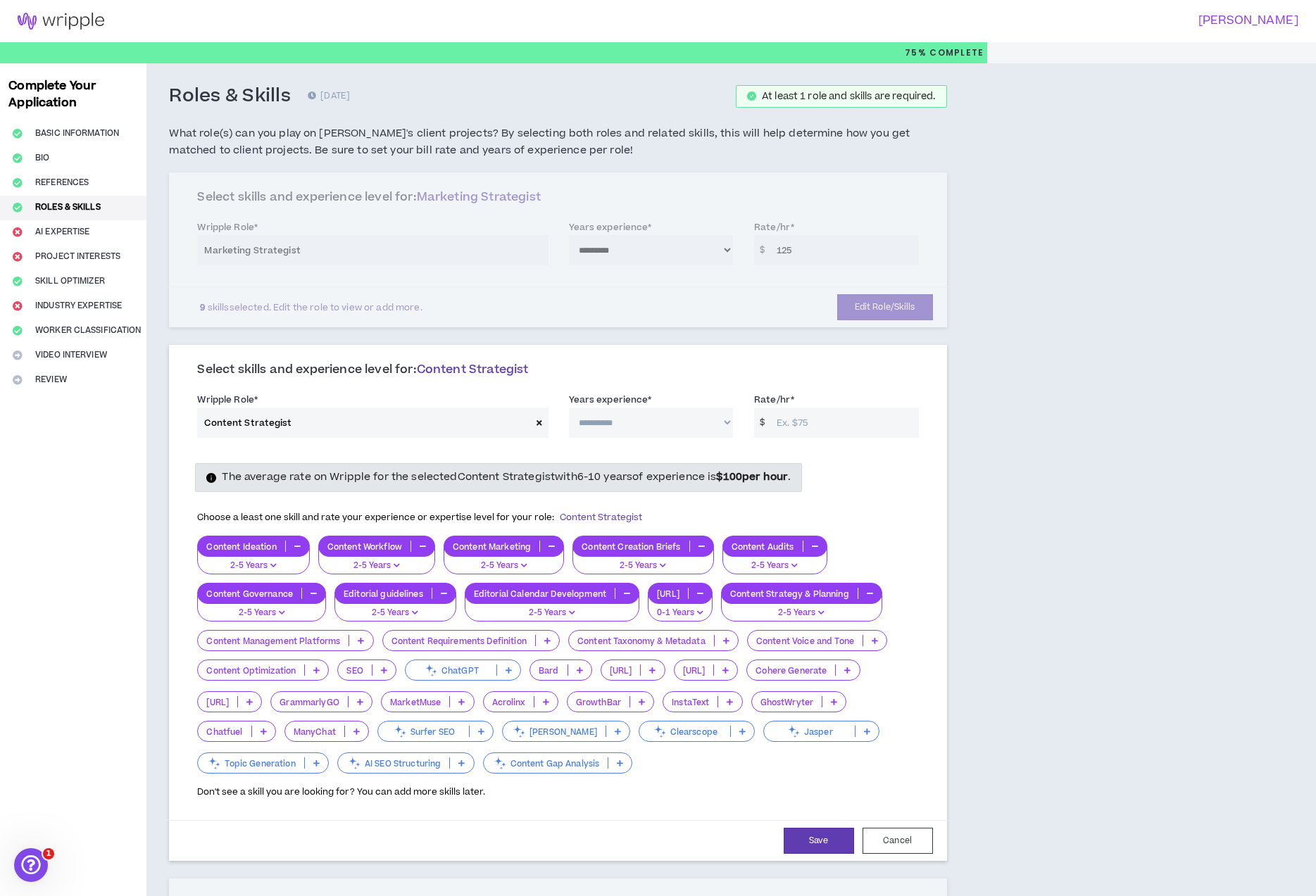
click at [319, 671] on icon at bounding box center [316, 670] width 6 height 7
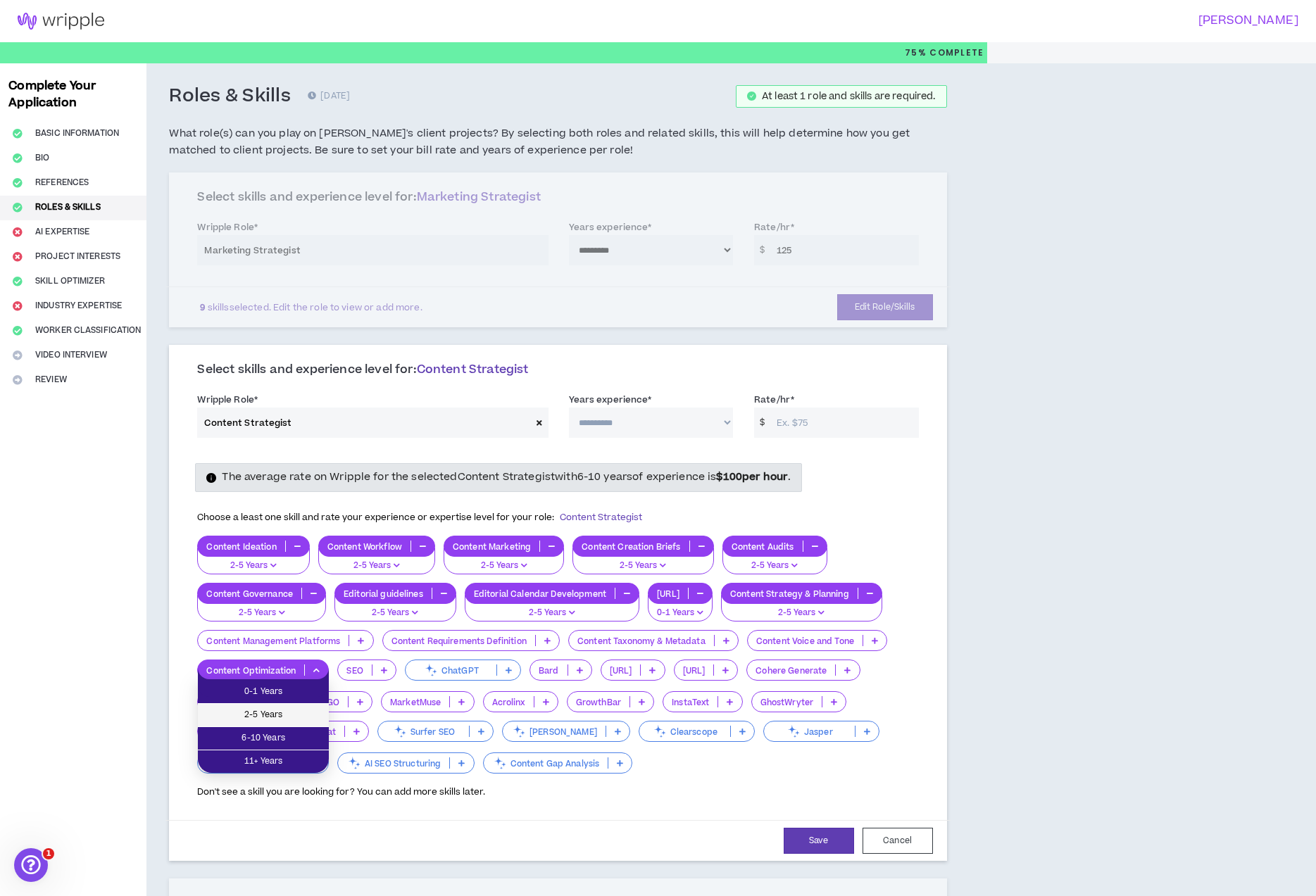
click at [313, 708] on span "2-5 Years" at bounding box center [263, 715] width 114 height 16
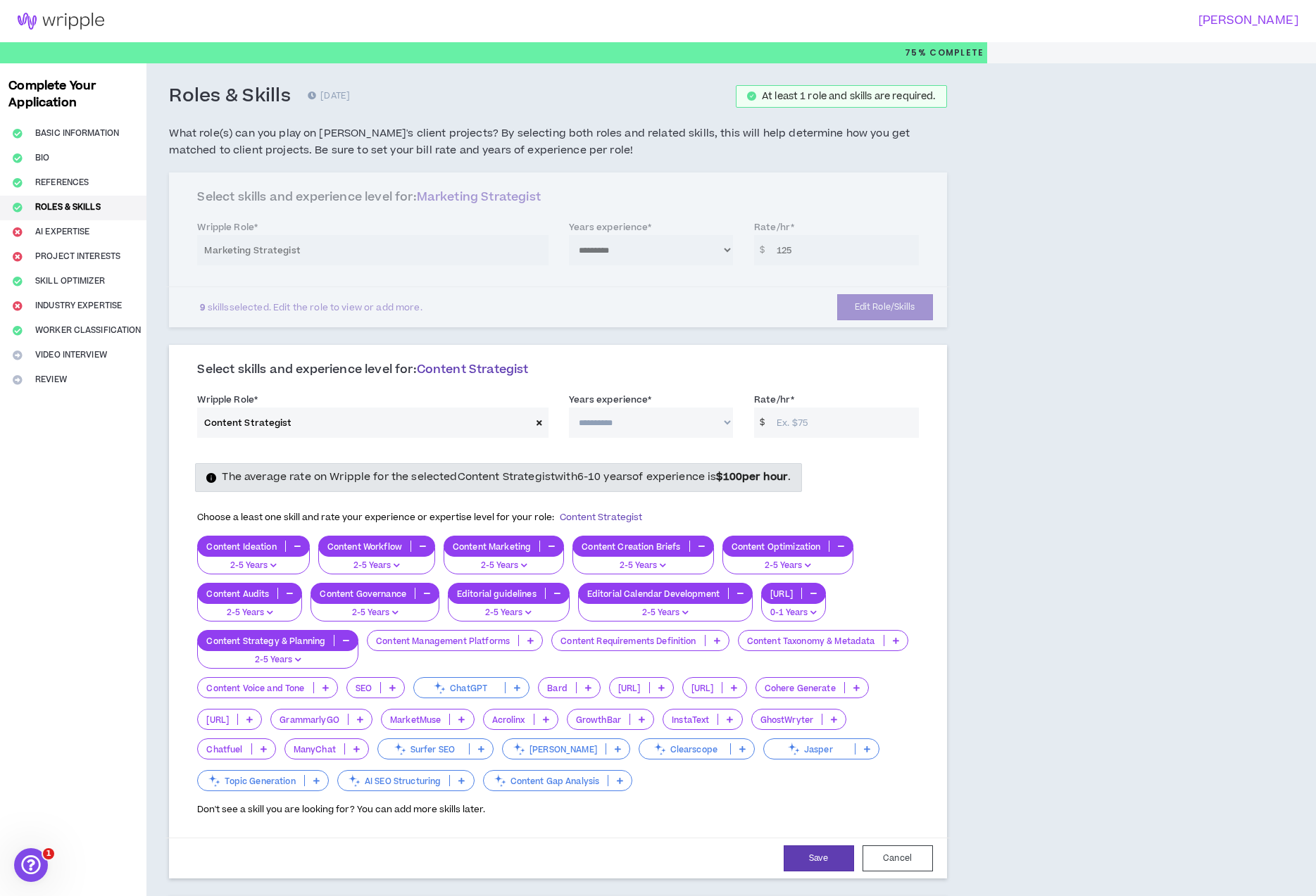
click at [533, 642] on icon at bounding box center [531, 641] width 6 height 7
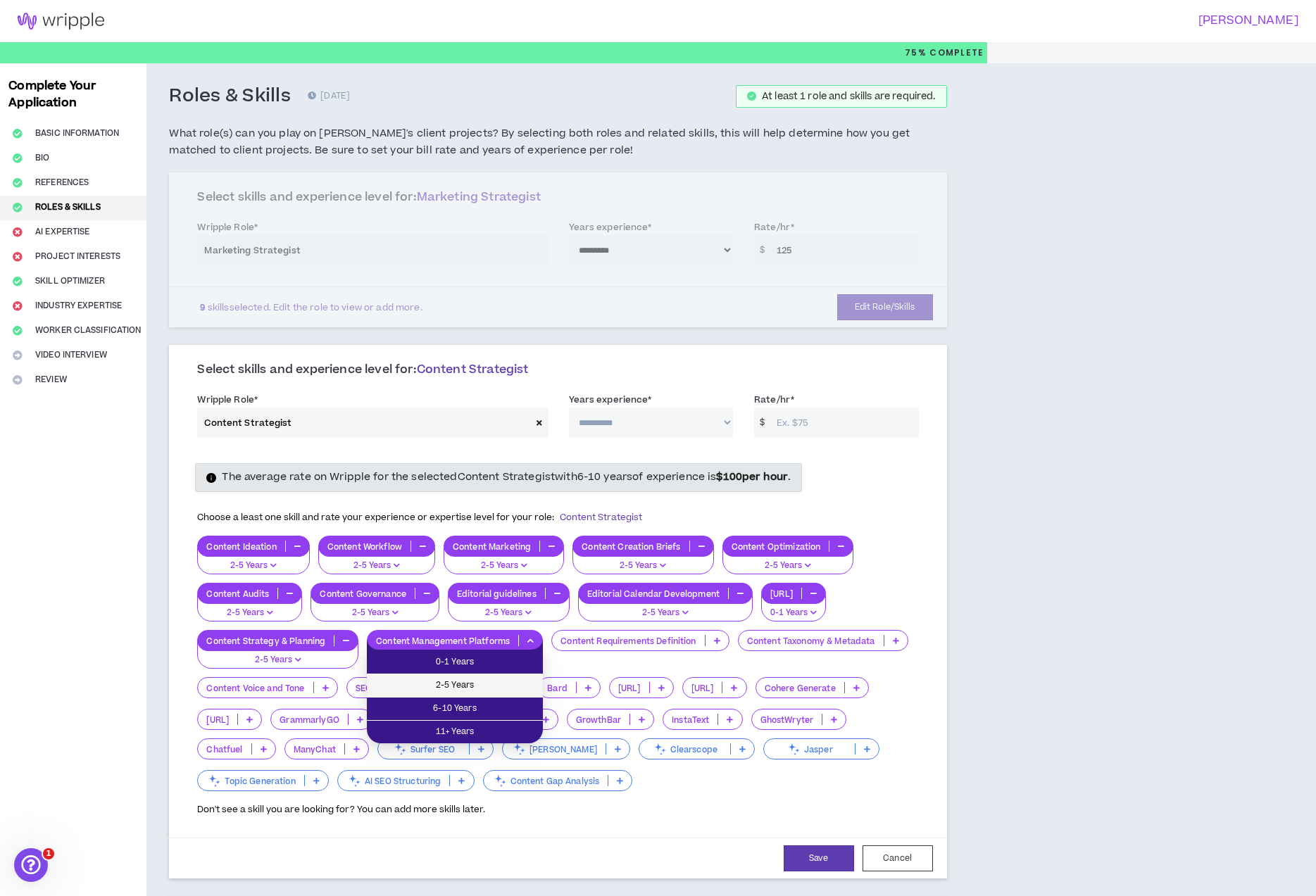
click at [485, 683] on span "2-5 Years" at bounding box center [455, 686] width 159 height 16
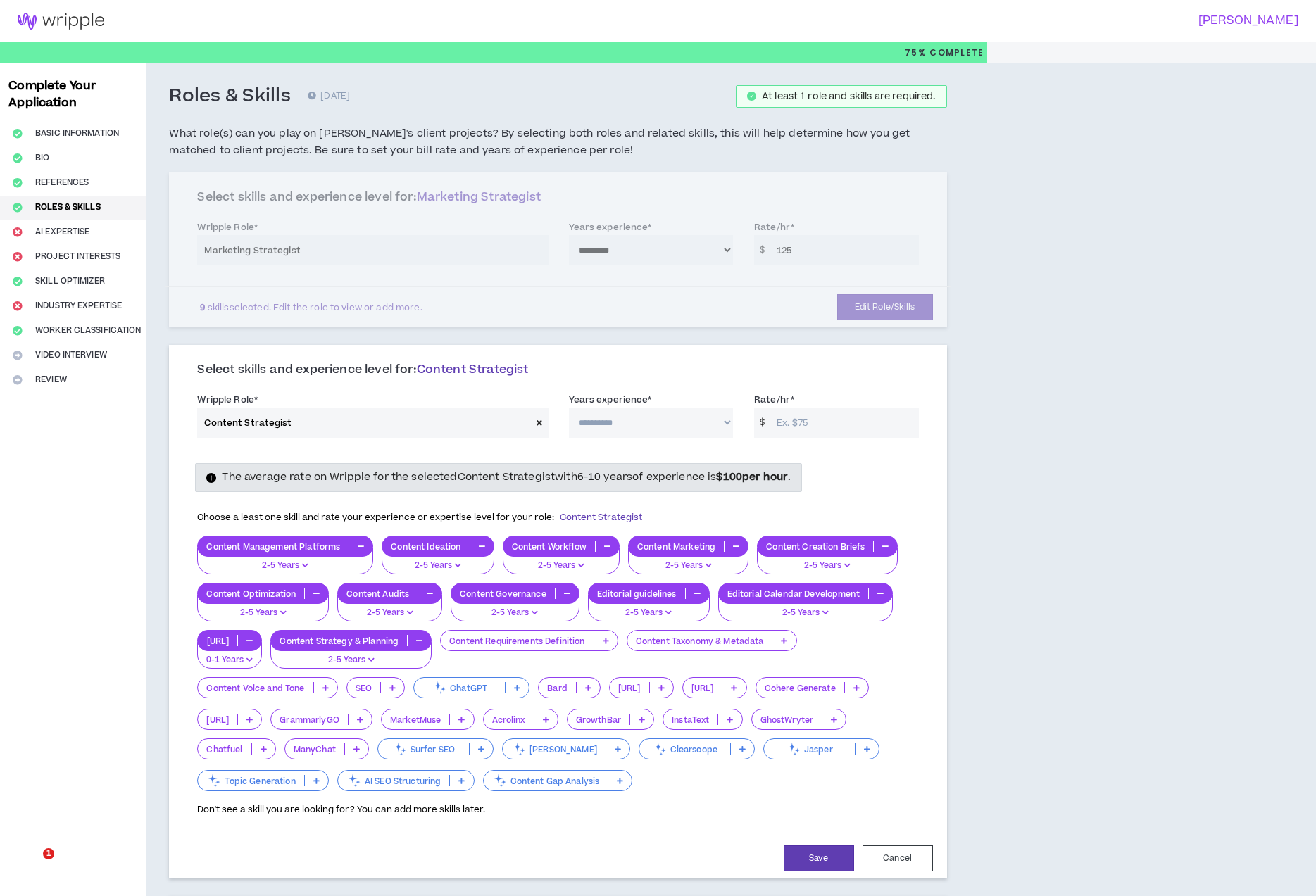
select select "***"
click at [609, 644] on icon at bounding box center [606, 641] width 6 height 7
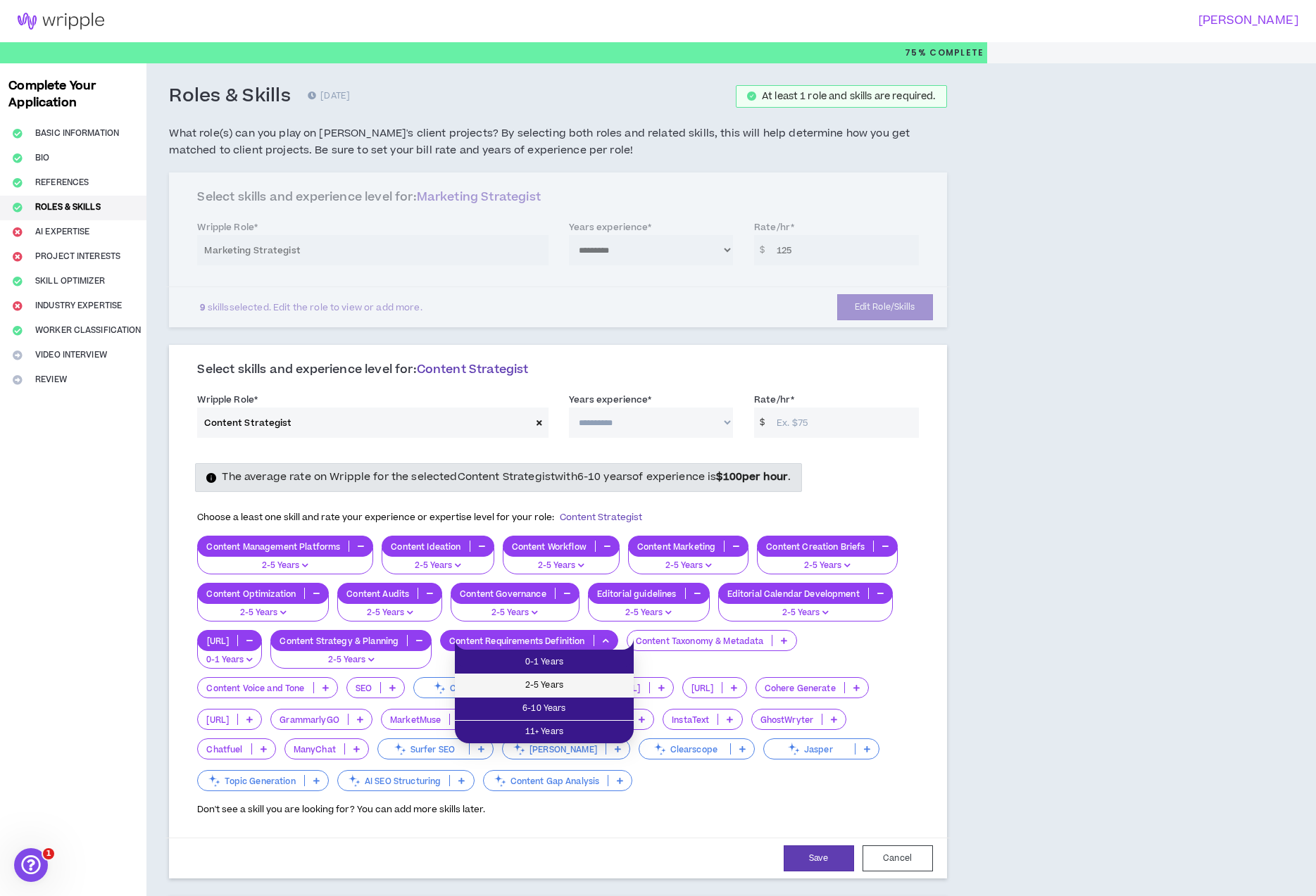
click at [590, 677] on li "2-5 Years" at bounding box center [544, 686] width 179 height 23
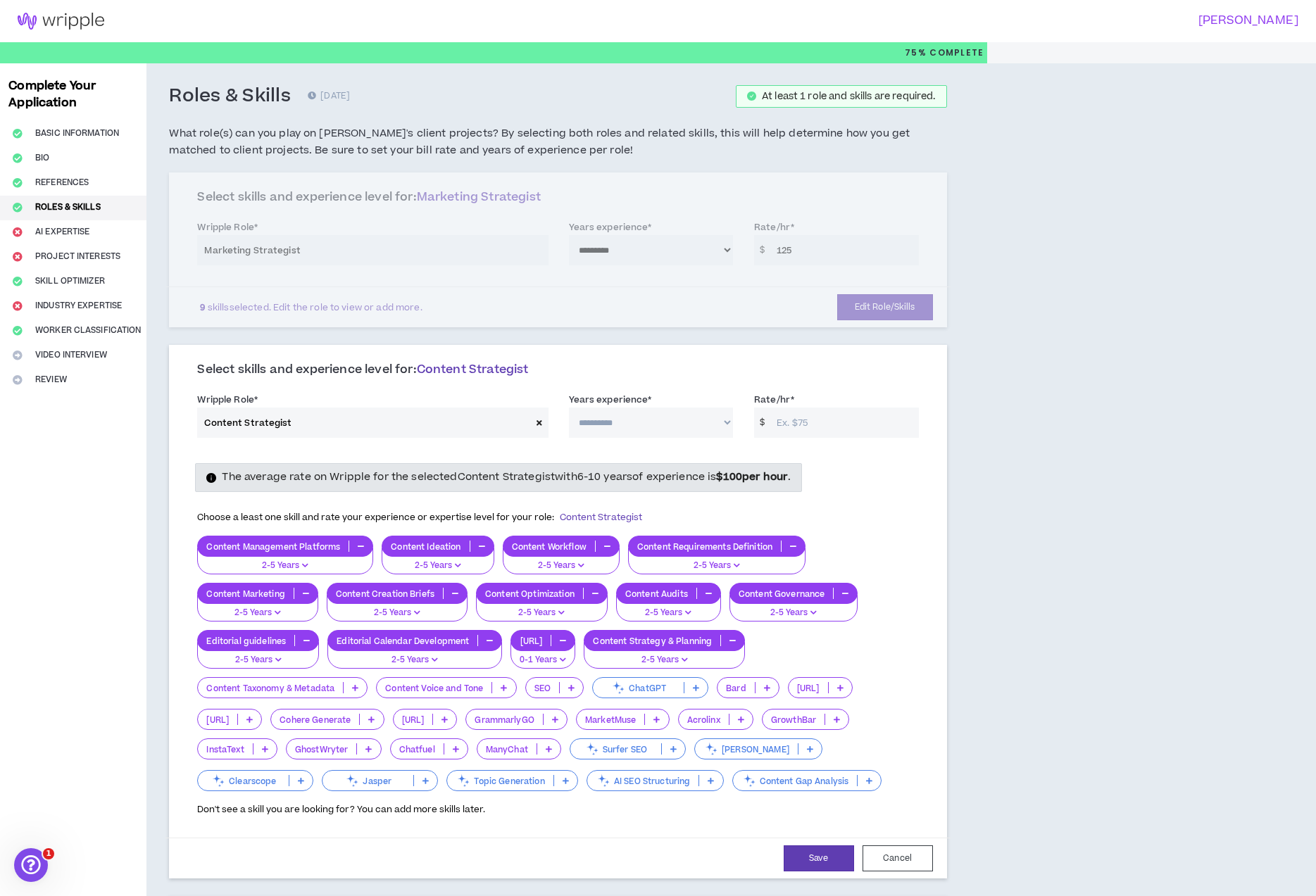
click at [356, 688] on icon at bounding box center [355, 688] width 6 height 7
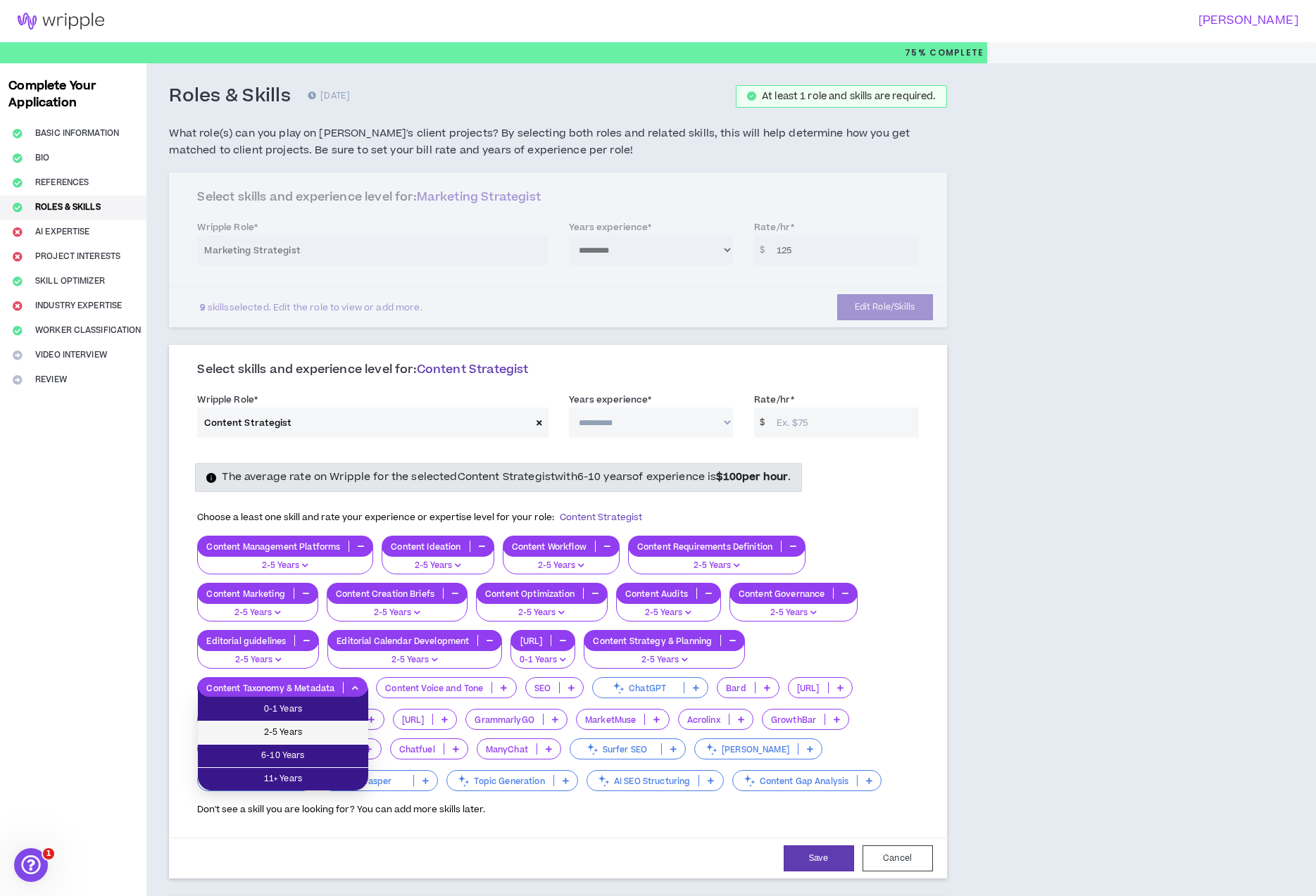
click at [335, 725] on span "2-5 Years" at bounding box center [283, 733] width 153 height 16
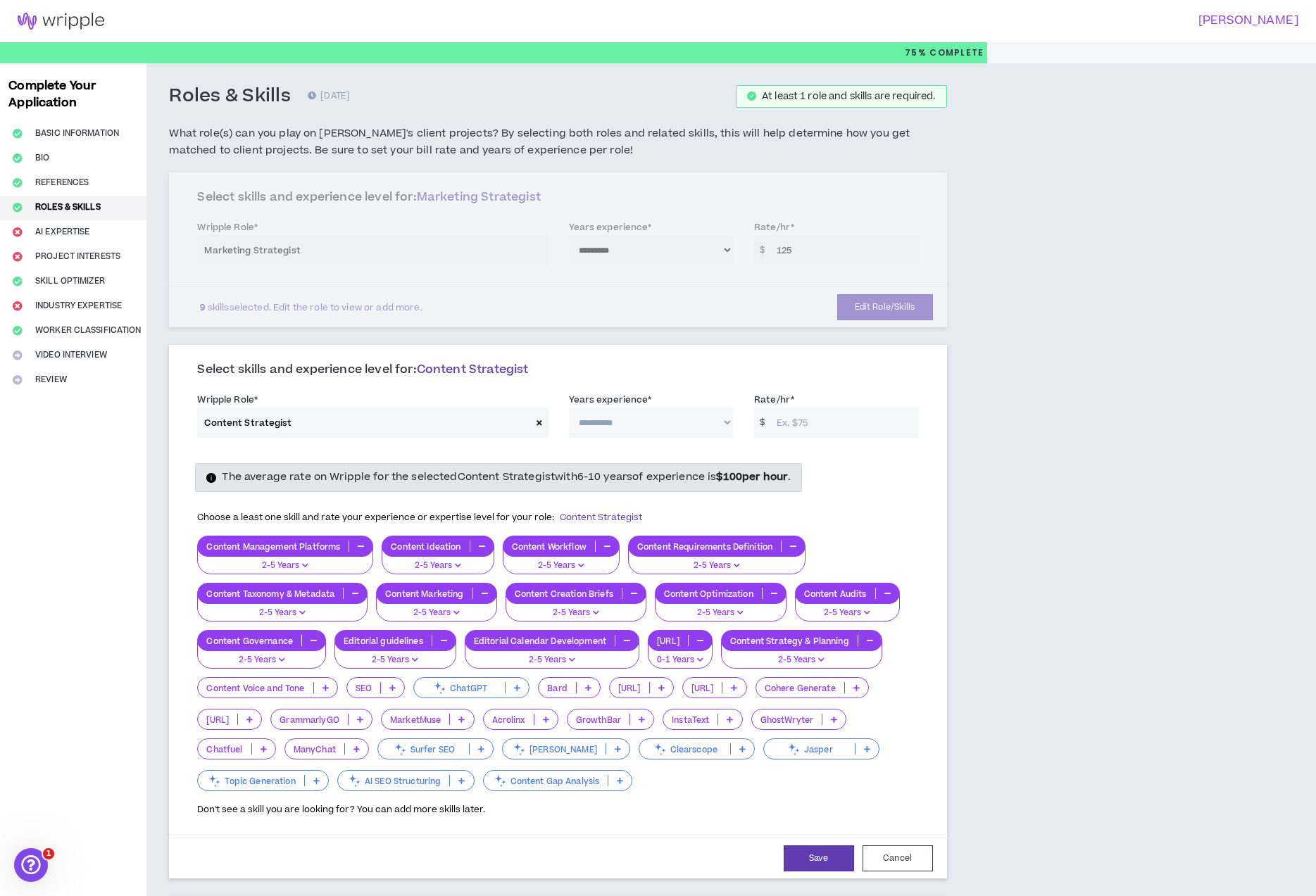
click at [324, 691] on p at bounding box center [326, 688] width 23 height 11
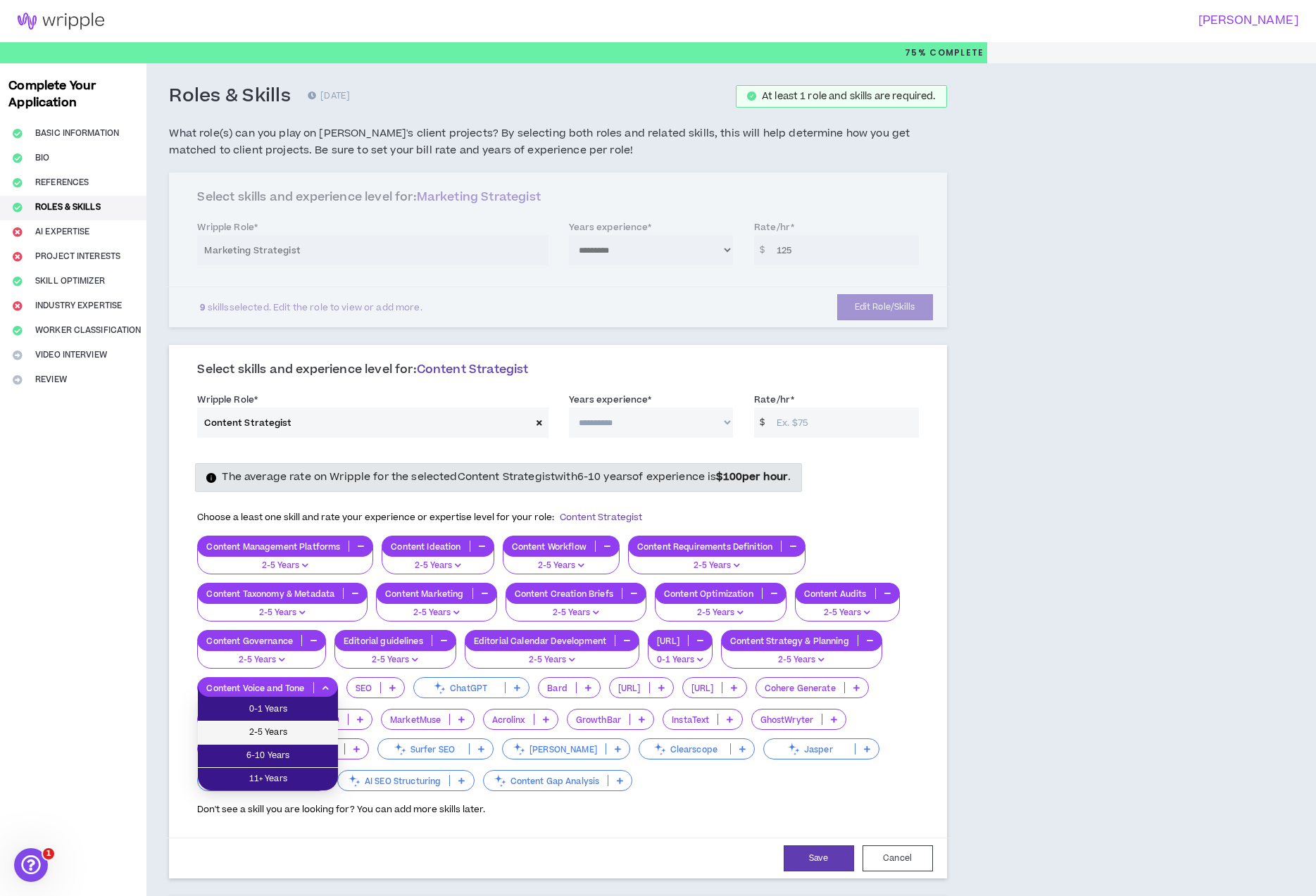
click at [313, 728] on span "2-5 Years" at bounding box center [268, 733] width 123 height 16
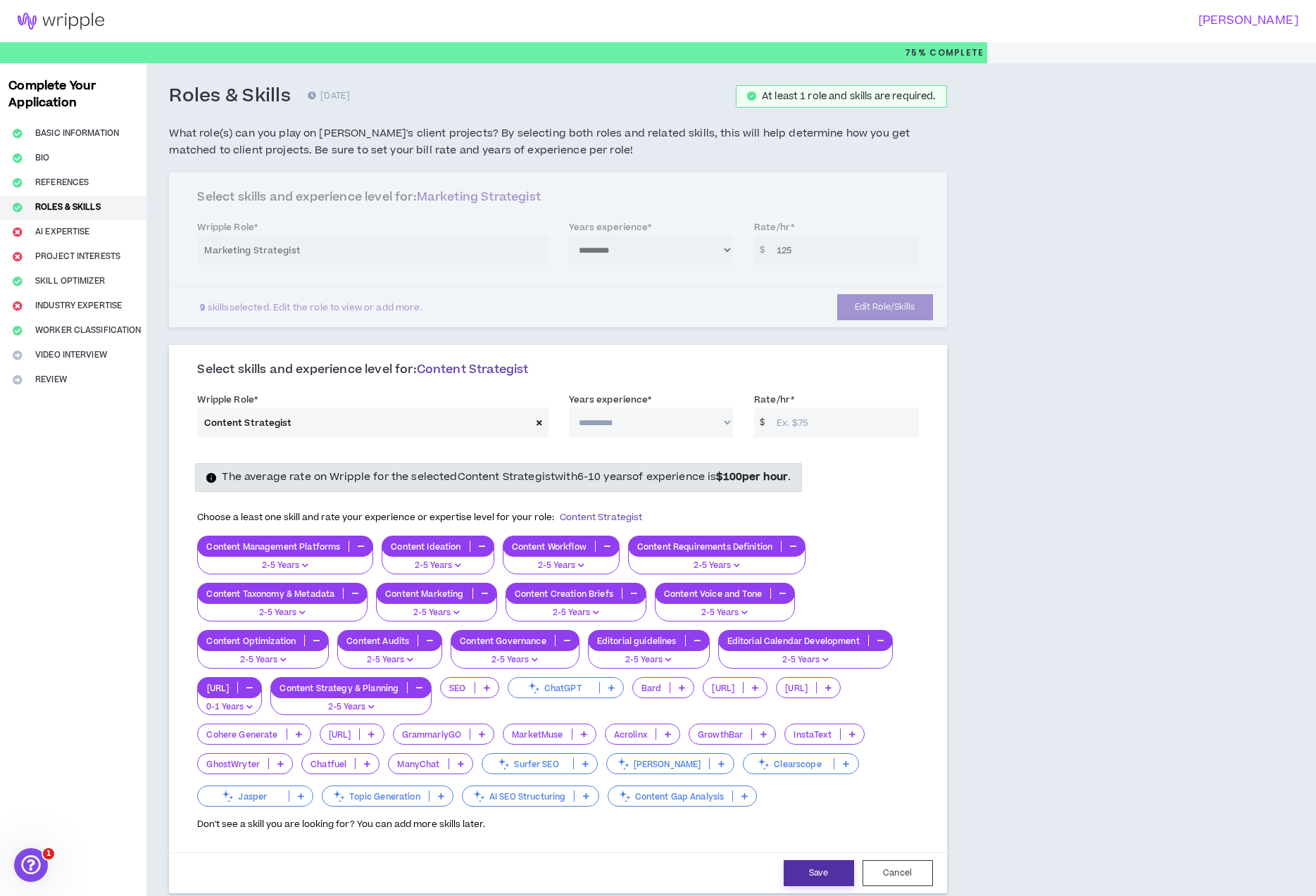
click at [809, 869] on button "Save" at bounding box center [819, 873] width 70 height 26
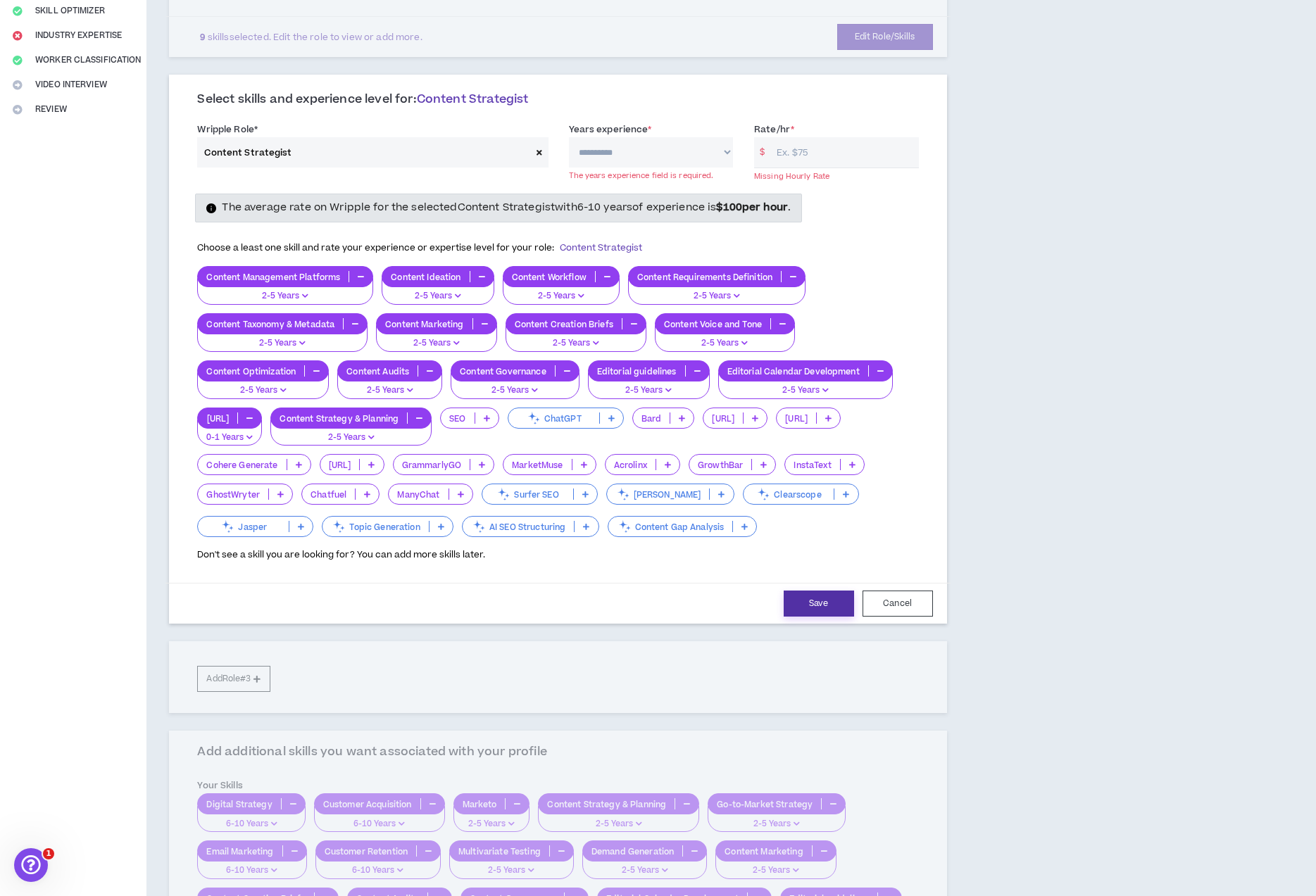
scroll to position [67, 0]
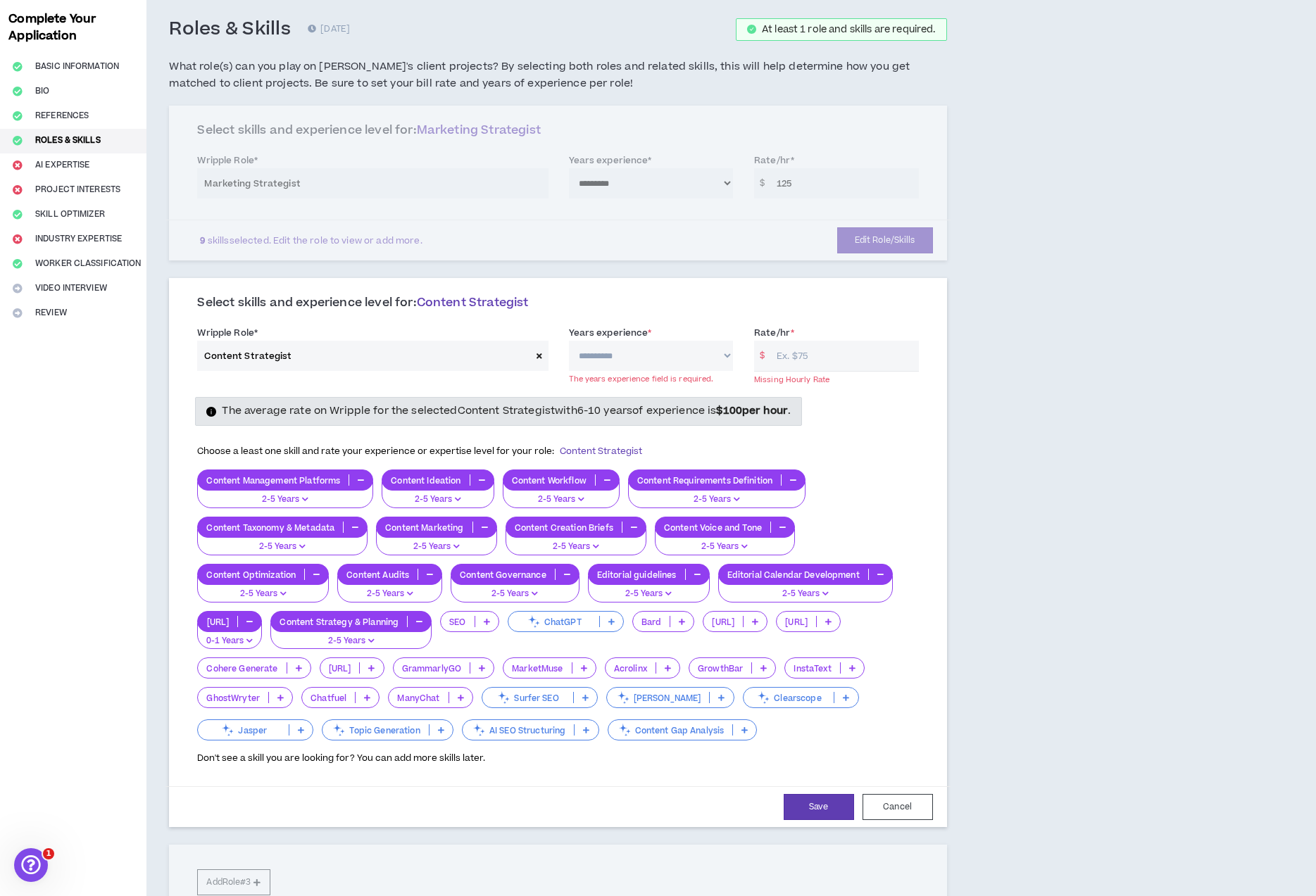
click at [638, 356] on select "**********" at bounding box center [651, 356] width 165 height 30
select select "**"
click at [569, 340] on select "**********" at bounding box center [651, 356] width 165 height 30
click at [803, 353] on input "Rate/hr *" at bounding box center [843, 356] width 148 height 30
type input "100"
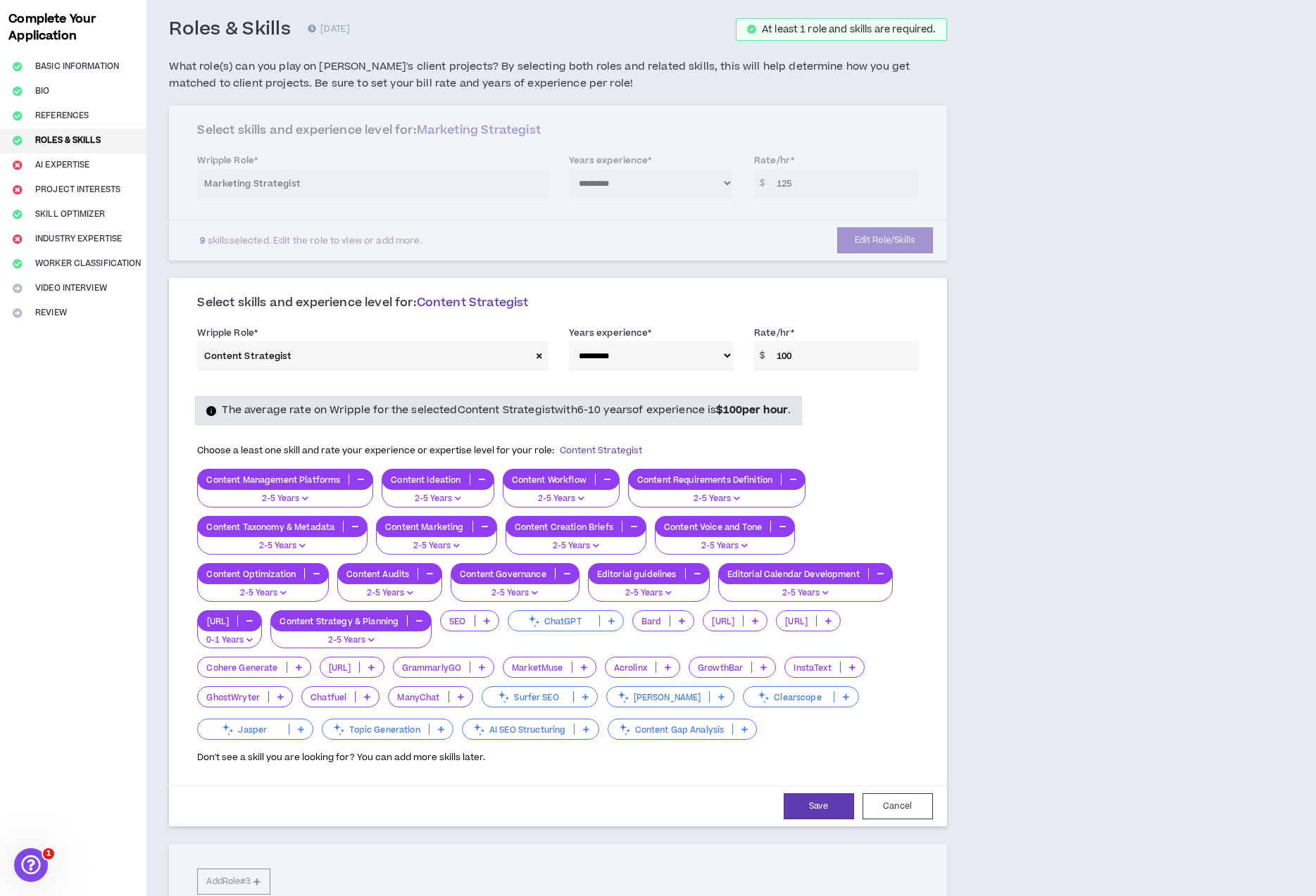
click at [858, 385] on div "The average rate on Wripple for the selected Content Strategist with 6-10 years…" at bounding box center [557, 574] width 742 height 379
click at [818, 808] on button "Save" at bounding box center [819, 806] width 70 height 26
select select "**"
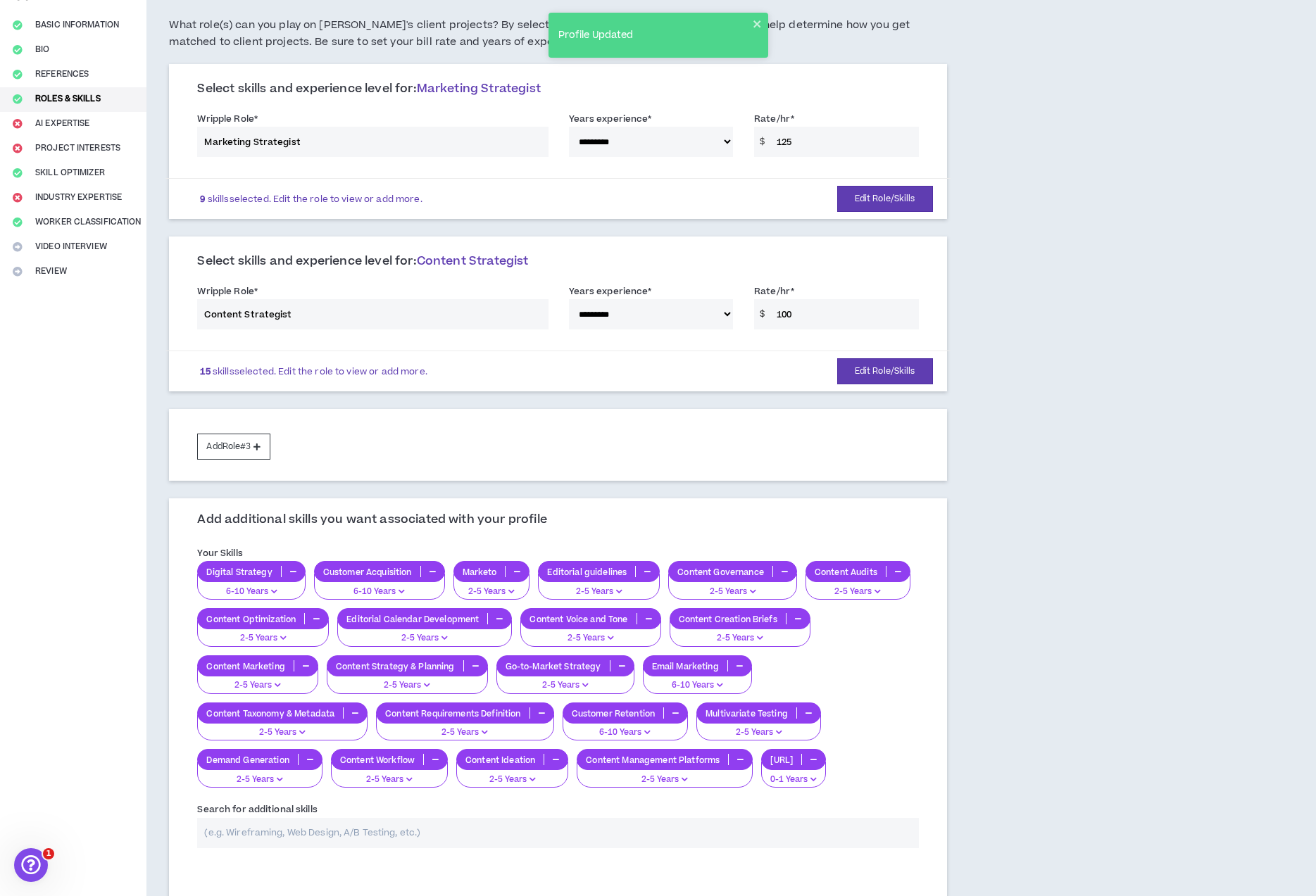
scroll to position [239, 0]
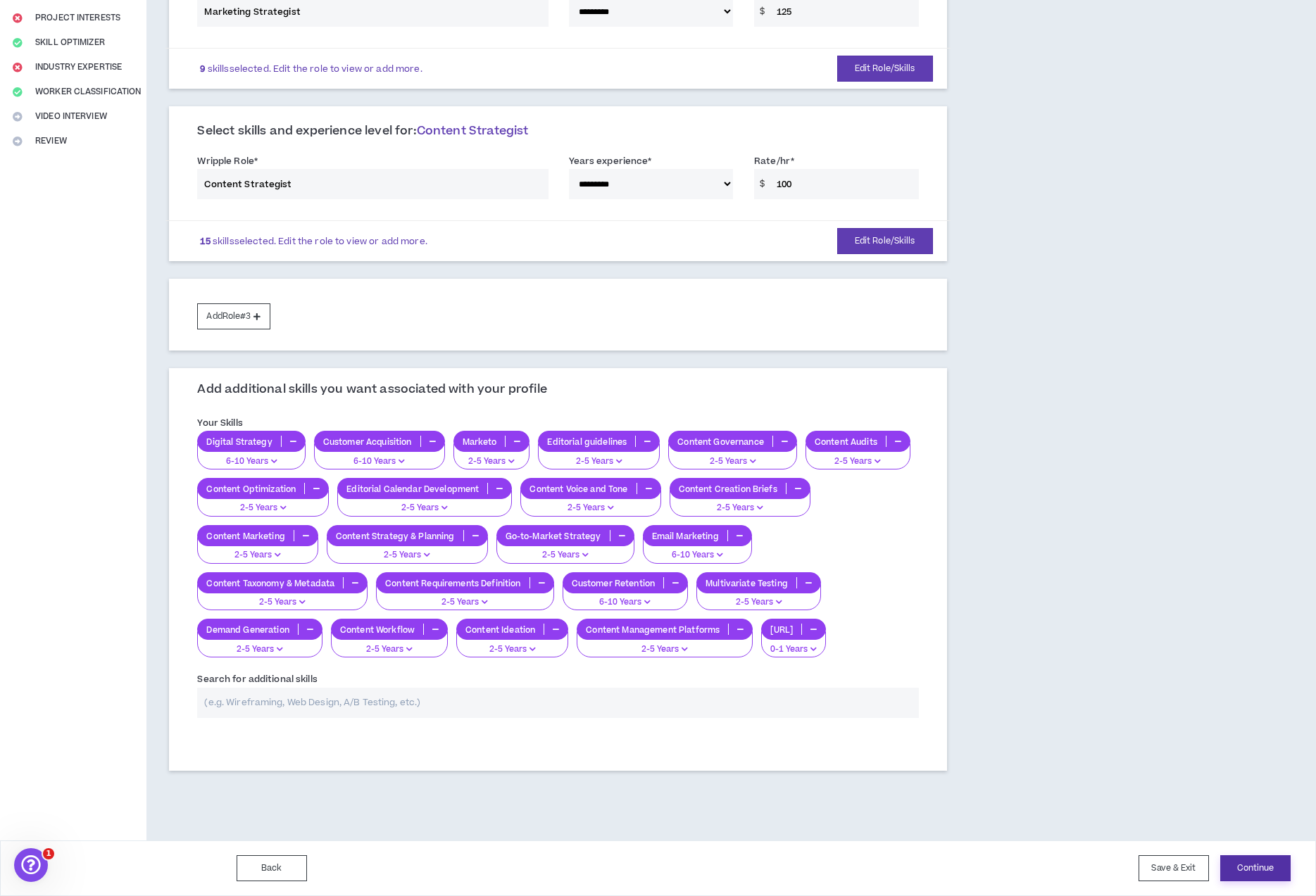
click at [1262, 867] on button "Continue" at bounding box center [1256, 868] width 70 height 26
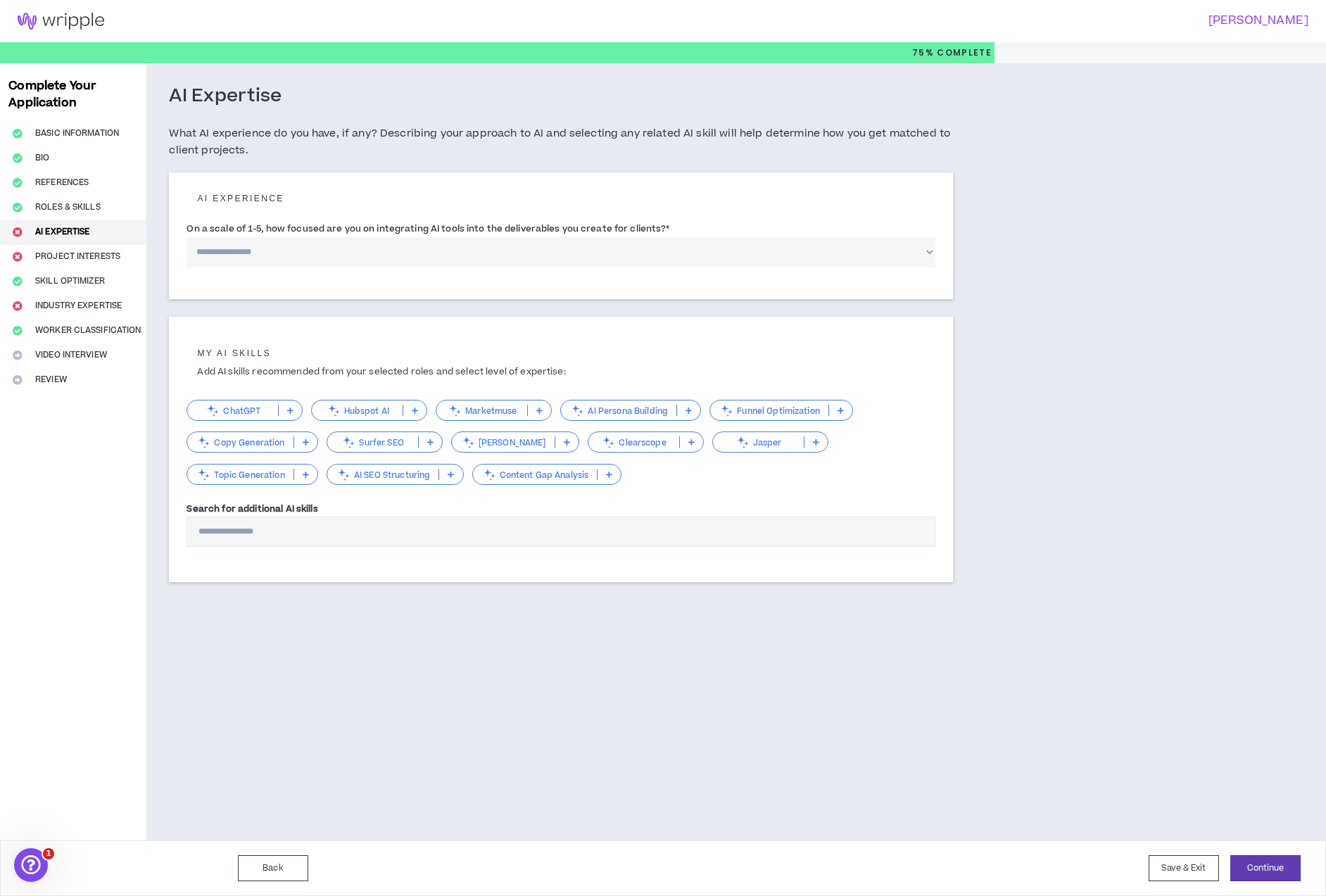
click at [266, 250] on select "**********" at bounding box center [561, 252] width 749 height 30
select select "*"
click at [186, 237] on select "**********" at bounding box center [561, 252] width 749 height 30
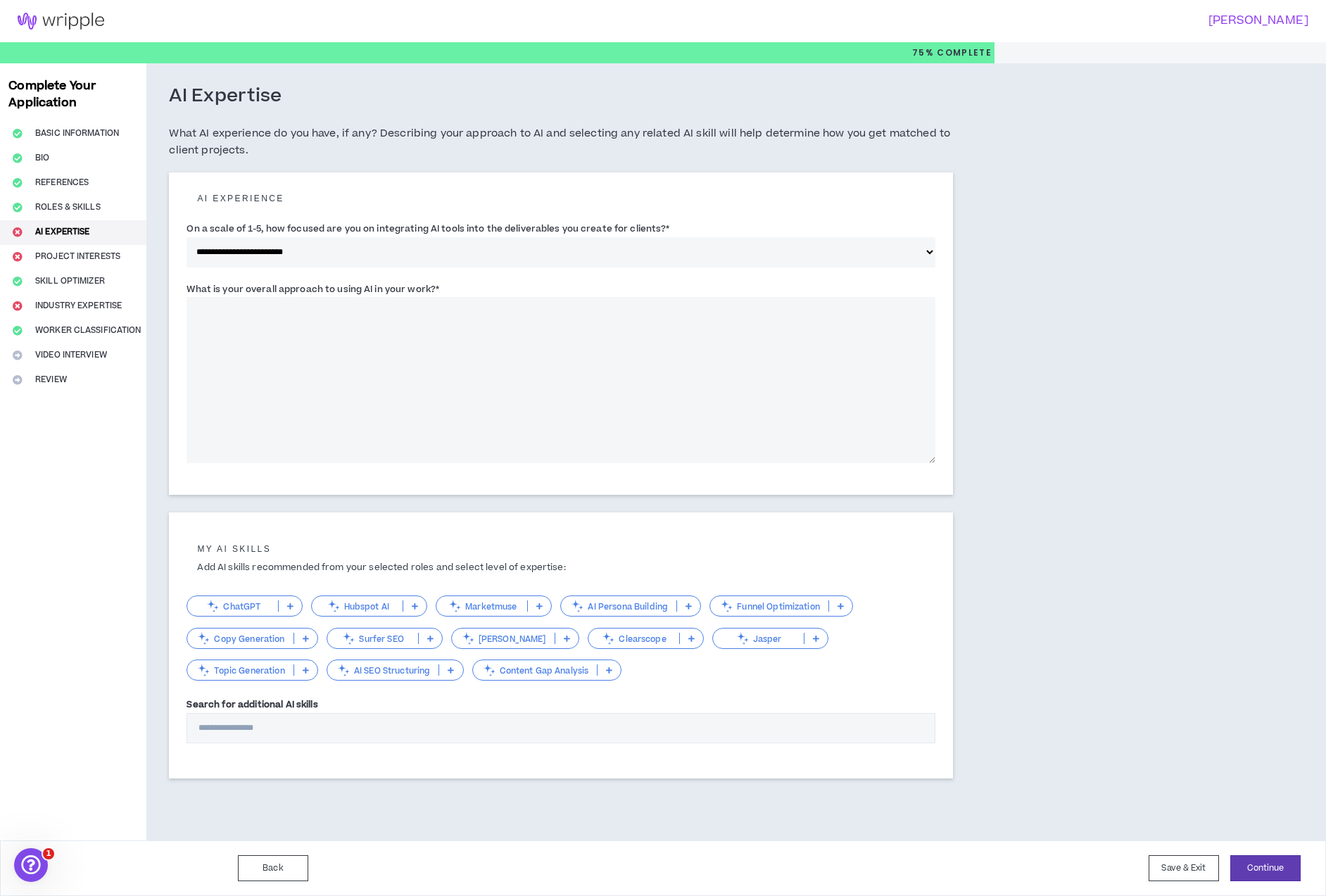
drag, startPoint x: 473, startPoint y: 284, endPoint x: 189, endPoint y: 274, distance: 284.2
click at [189, 274] on form "**********" at bounding box center [561, 330] width 749 height 287
click at [657, 225] on label "On a scale of 1-5, how focused are you on integrating AI tools into the deliver…" at bounding box center [428, 228] width 483 height 22
click at [657, 237] on select "**********" at bounding box center [561, 252] width 749 height 30
drag, startPoint x: 674, startPoint y: 225, endPoint x: 166, endPoint y: 230, distance: 508.0
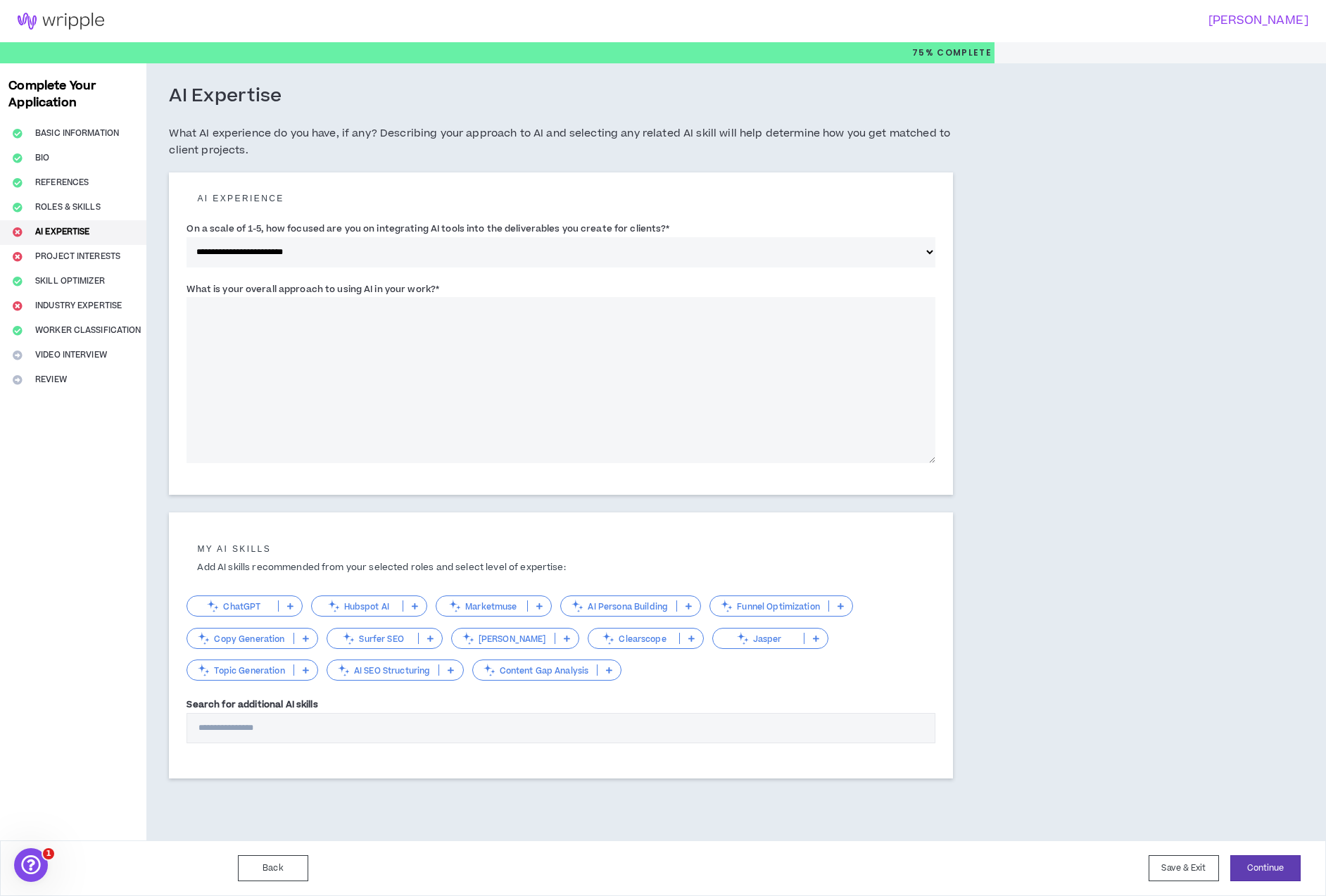
click at [165, 230] on div "**********" at bounding box center [561, 444] width 829 height 762
copy label "On a scale of 1-5, how focused are you on integrating AI tools into the deliver…"
click at [370, 249] on select "**********" at bounding box center [561, 252] width 749 height 30
click at [186, 237] on select "**********" at bounding box center [561, 252] width 749 height 30
drag, startPoint x: 467, startPoint y: 292, endPoint x: 183, endPoint y: 295, distance: 284.0
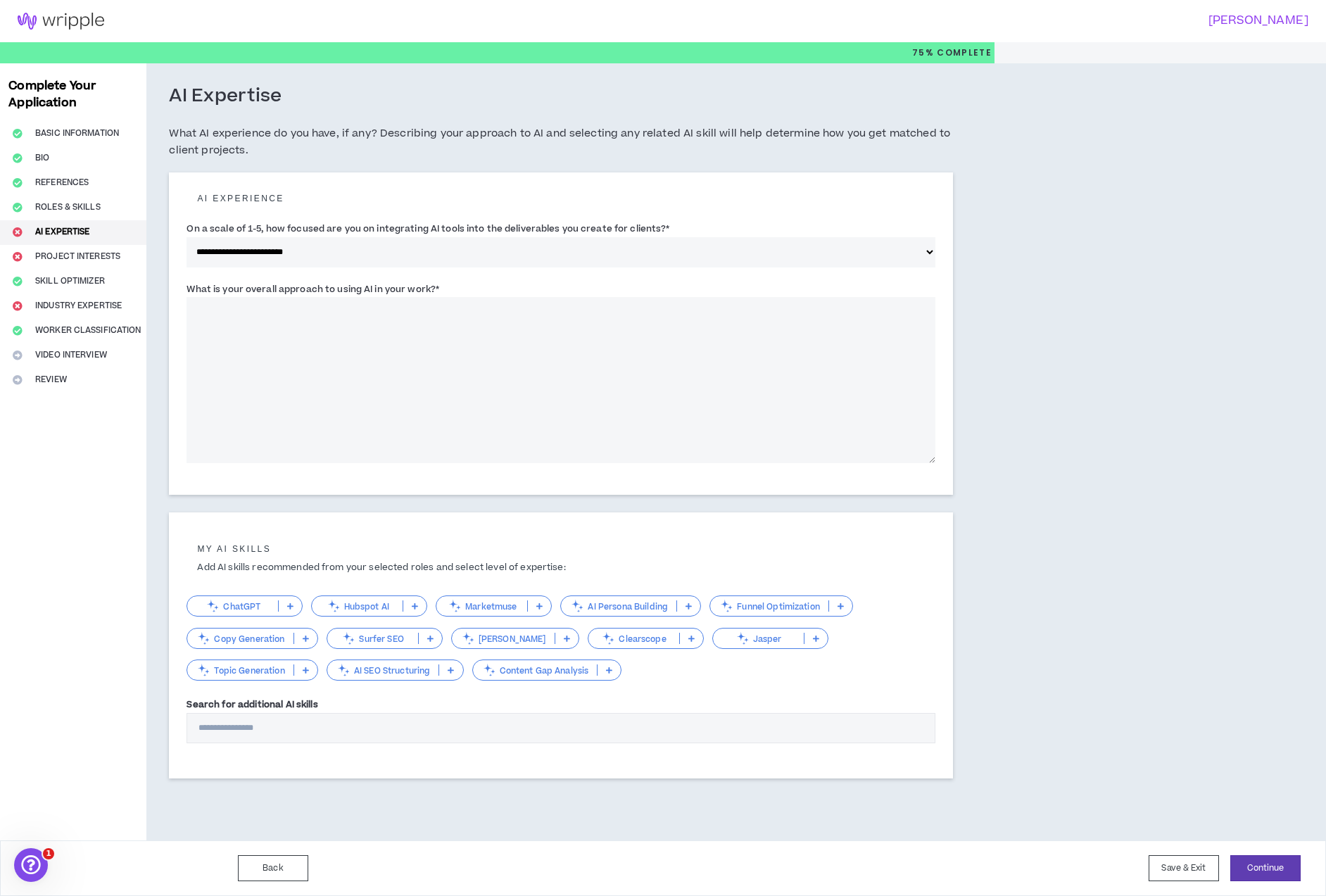
click at [183, 295] on div "**********" at bounding box center [561, 334] width 784 height 323
copy label "What is your overall approach to using AI in your work? *"
click at [310, 363] on textarea "What is your overall approach to using AI in your work? *" at bounding box center [561, 380] width 749 height 166
paste textarea "**********"
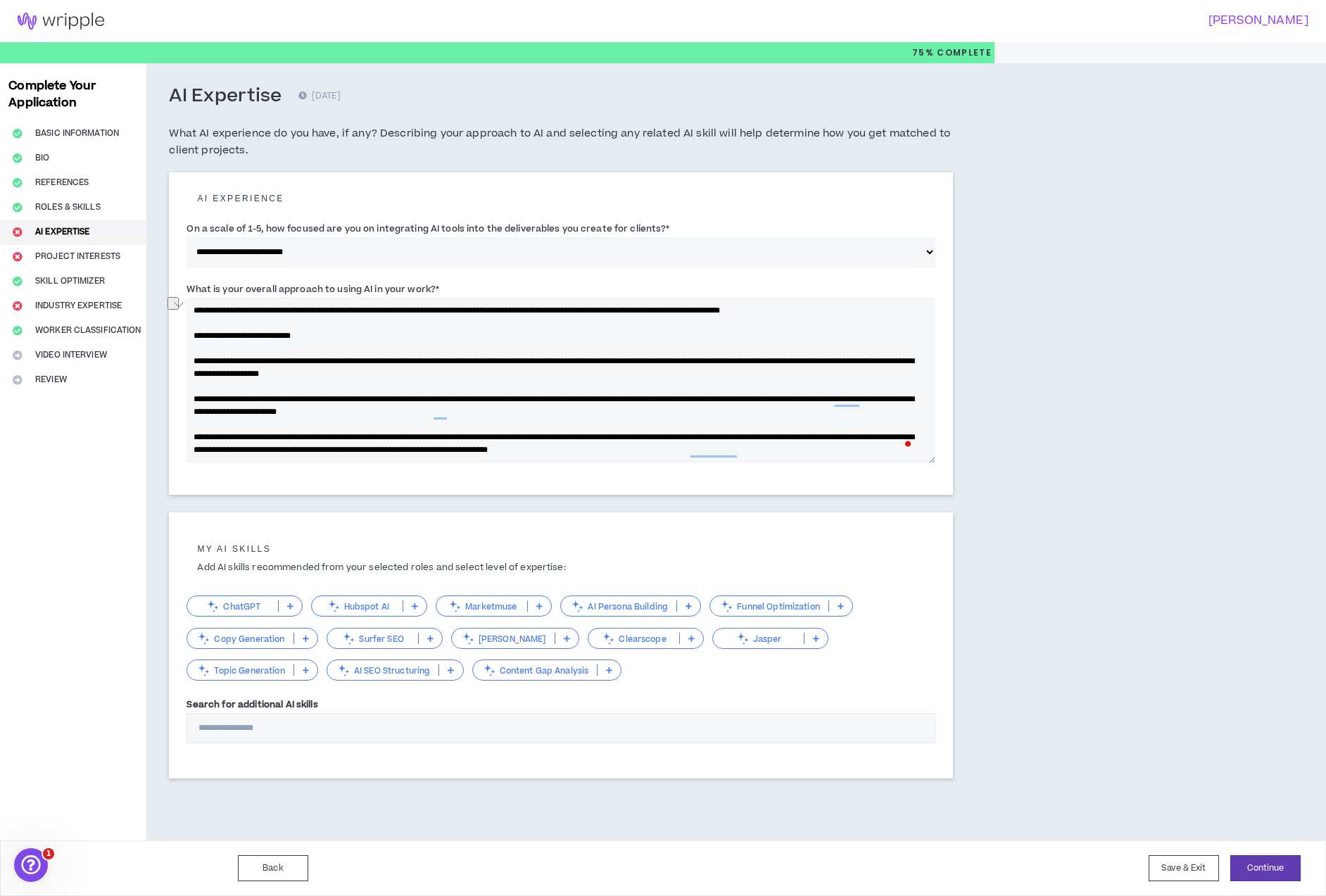
drag, startPoint x: 328, startPoint y: 312, endPoint x: 405, endPoint y: 311, distance: 77.0
click at [405, 311] on textarea "What is your overall approach to using AI in your work? *" at bounding box center [561, 380] width 749 height 166
drag, startPoint x: 370, startPoint y: 311, endPoint x: 406, endPoint y: 312, distance: 36.0
click at [406, 312] on textarea "What is your overall approach to using AI in your work? *" at bounding box center [561, 380] width 749 height 166
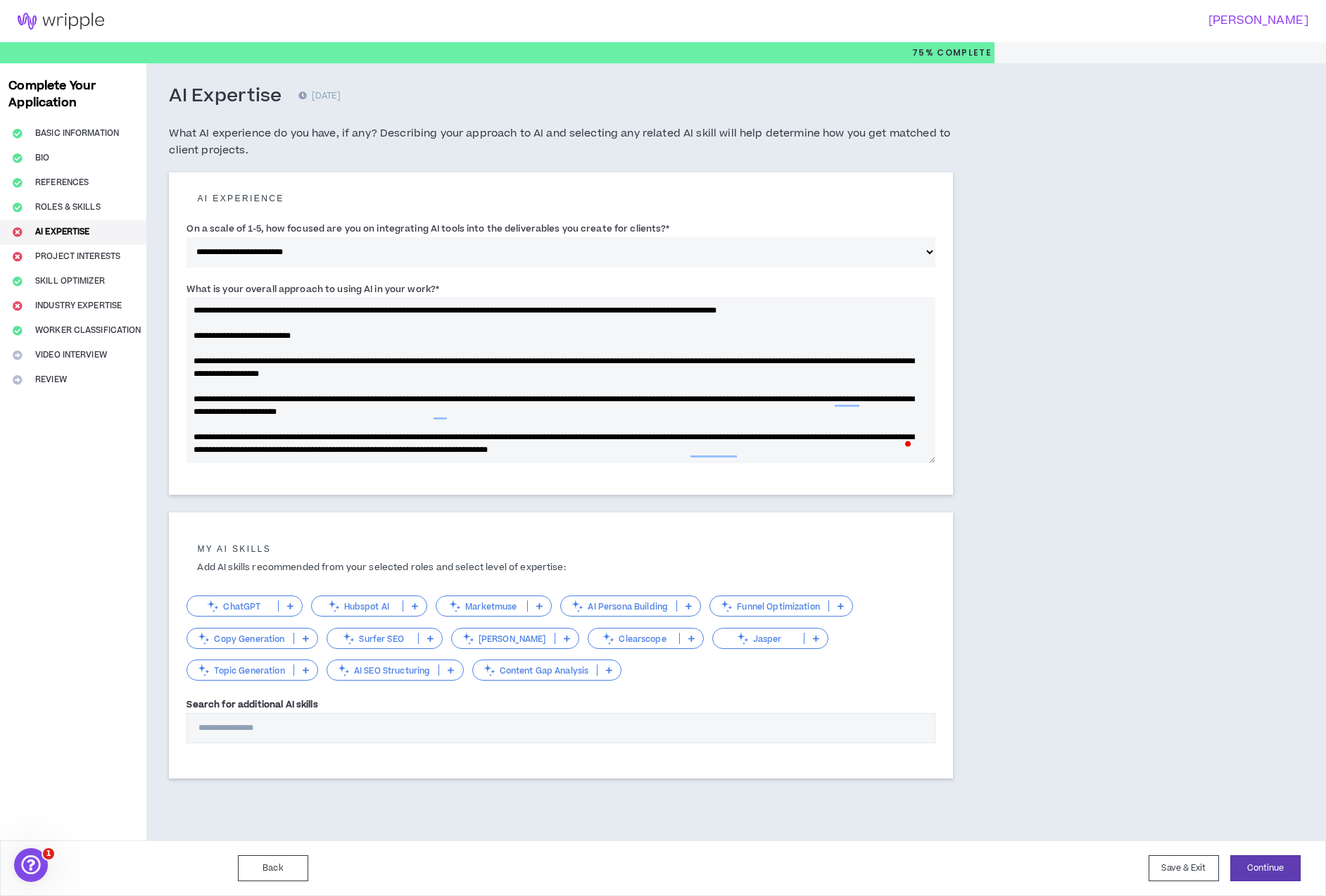
click at [872, 311] on textarea "What is your overall approach to using AI in your work? *" at bounding box center [561, 380] width 749 height 166
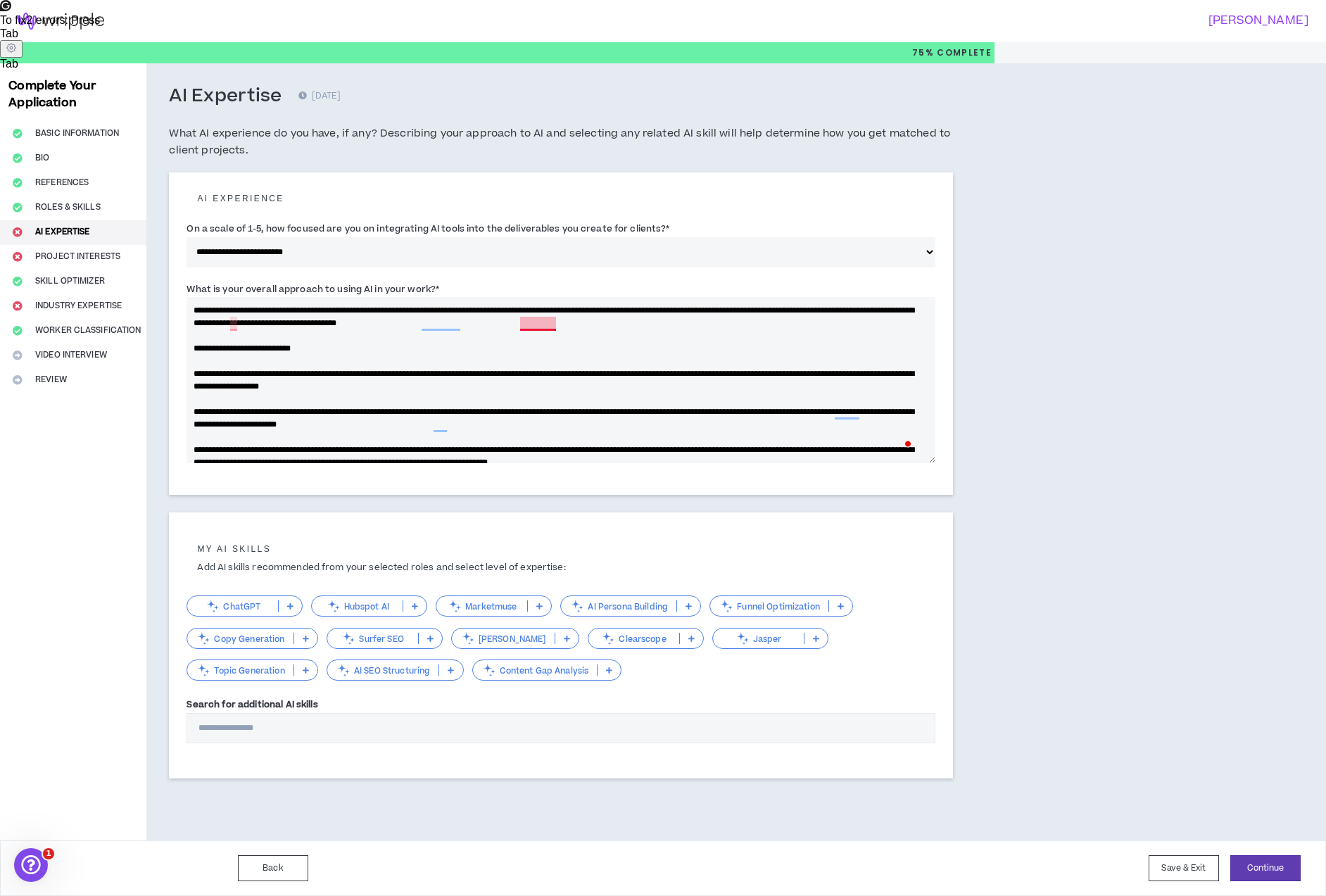
click at [542, 328] on textarea "What is your overall approach to using AI in your work? *" at bounding box center [561, 380] width 749 height 166
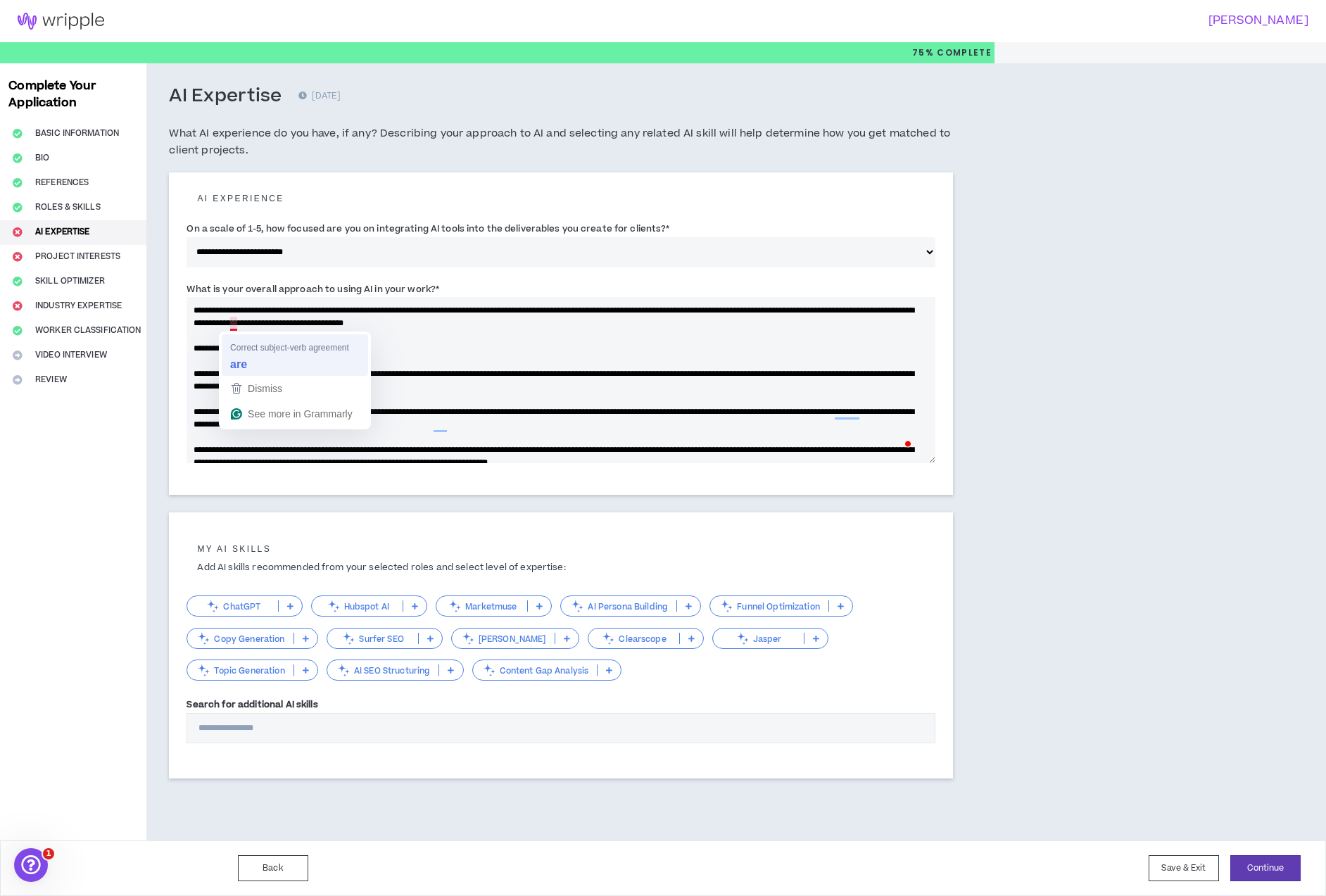
scroll to position [38, 0]
click at [322, 349] on textarea "What is your overall approach to using AI in your work? *" at bounding box center [561, 380] width 749 height 166
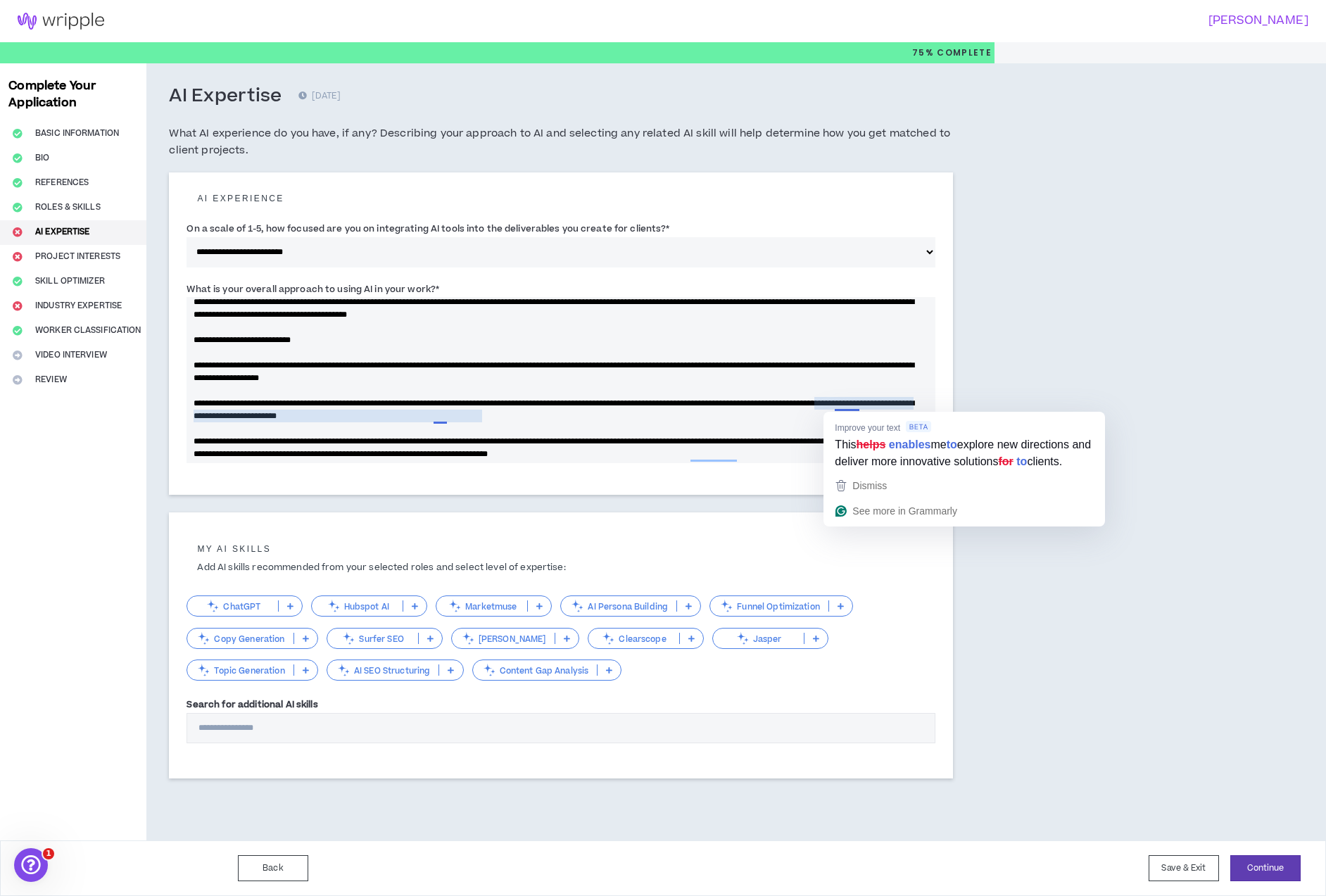
click at [772, 406] on textarea "What is your overall approach to using AI in your work? *" at bounding box center [561, 380] width 749 height 166
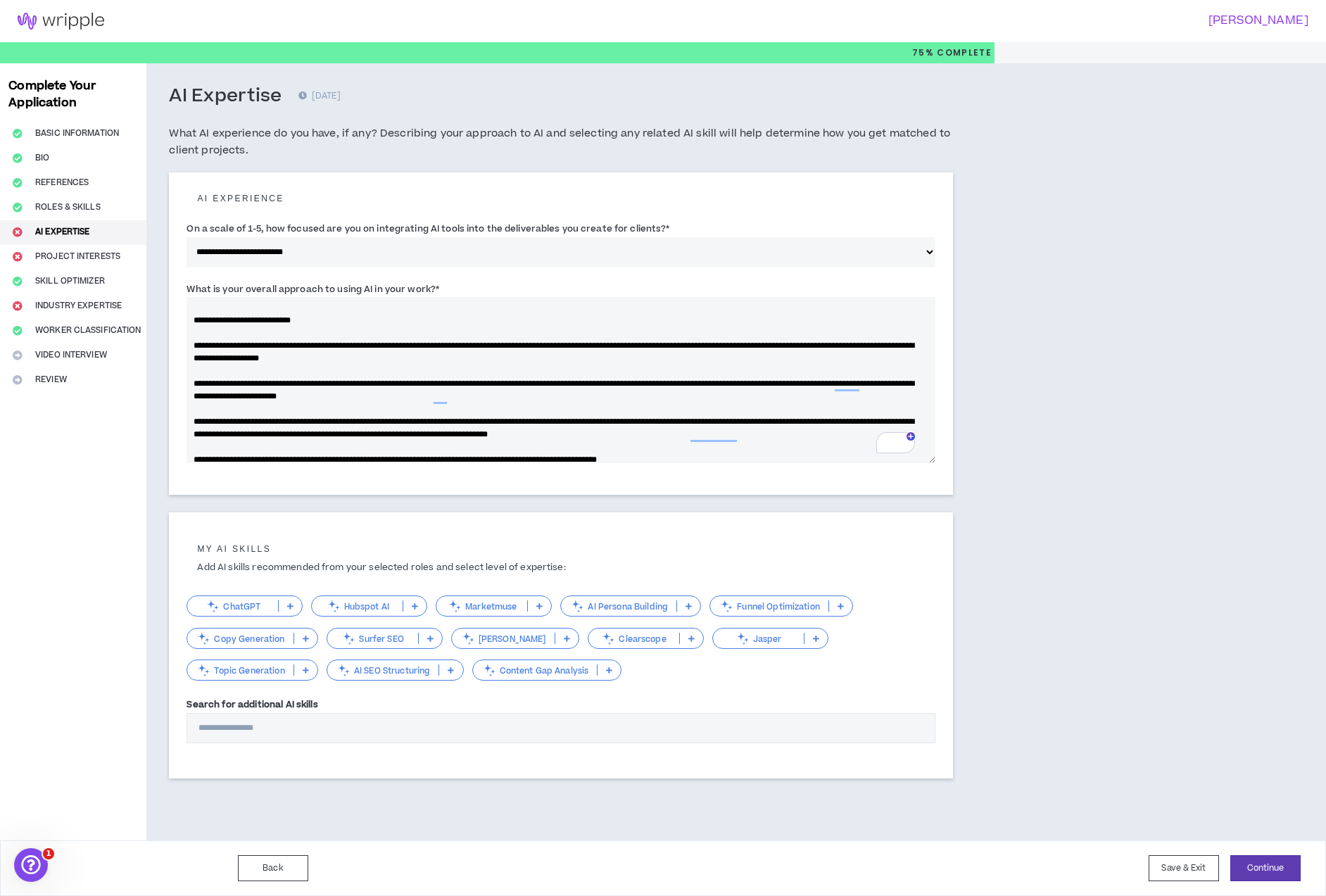
drag, startPoint x: 435, startPoint y: 399, endPoint x: 477, endPoint y: 399, distance: 42.0
click at [477, 399] on textarea "What is your overall approach to using AI in your work? *" at bounding box center [561, 380] width 749 height 166
click at [479, 397] on textarea "What is your overall approach to using AI in your work? *" at bounding box center [561, 380] width 749 height 166
drag, startPoint x: 479, startPoint y: 397, endPoint x: 434, endPoint y: 396, distance: 45.0
click at [434, 396] on textarea "What is your overall approach to using AI in your work? *" at bounding box center [561, 380] width 749 height 166
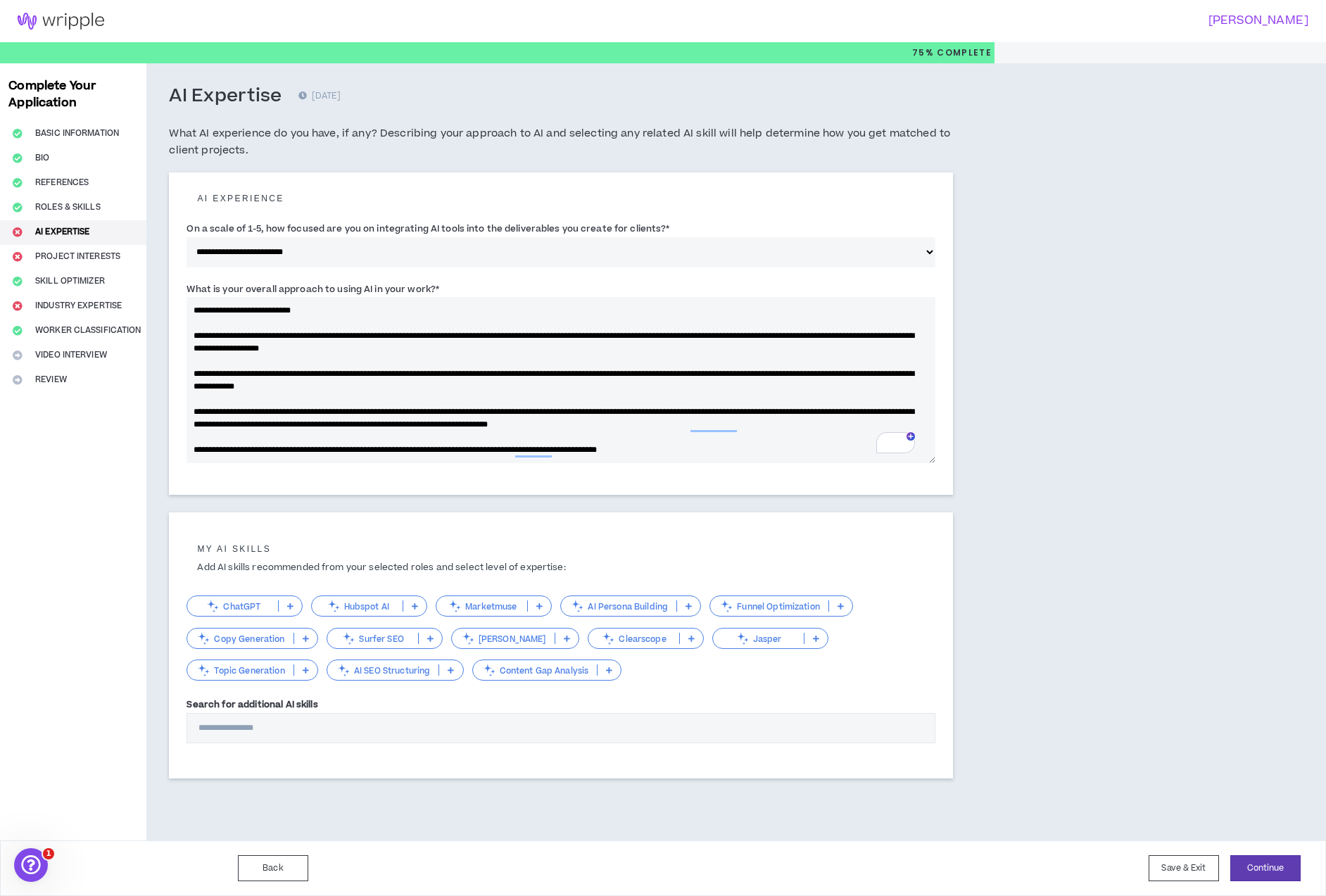
drag, startPoint x: 650, startPoint y: 425, endPoint x: 759, endPoint y: 427, distance: 109.0
click at [759, 427] on textarea "What is your overall approach to using AI in your work? *" at bounding box center [561, 380] width 749 height 166
drag, startPoint x: 249, startPoint y: 450, endPoint x: 210, endPoint y: 449, distance: 39.0
click at [210, 449] on textarea "What is your overall approach to using AI in your work? *" at bounding box center [561, 380] width 749 height 166
click at [326, 447] on textarea "What is your overall approach to using AI in your work? *" at bounding box center [561, 380] width 749 height 166
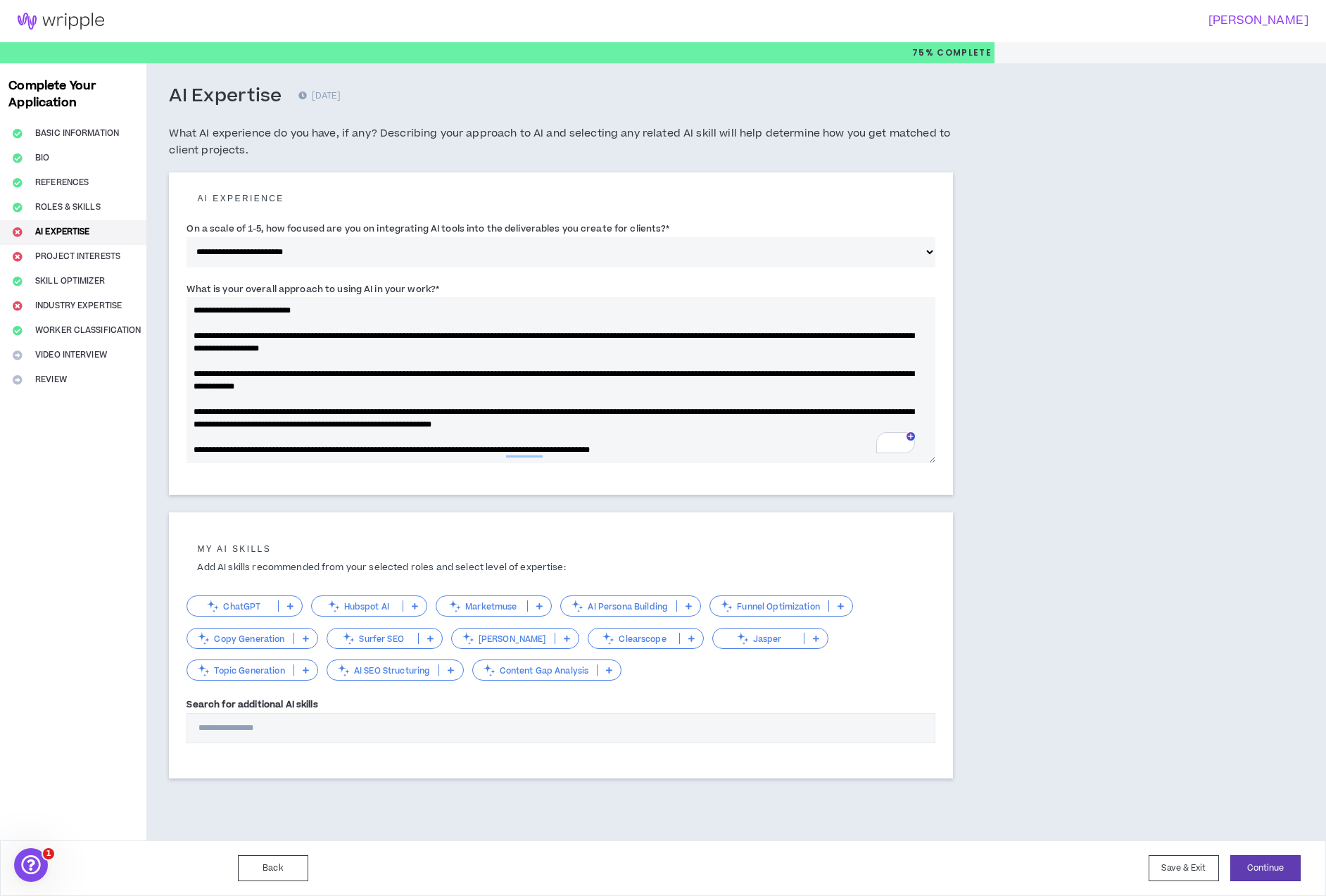
click at [442, 450] on textarea "What is your overall approach to using AI in your work? *" at bounding box center [561, 380] width 749 height 166
drag, startPoint x: 717, startPoint y: 449, endPoint x: 193, endPoint y: 438, distance: 524.1
click at [193, 438] on textarea "What is your overall approach to using AI in your work? *" at bounding box center [561, 380] width 749 height 166
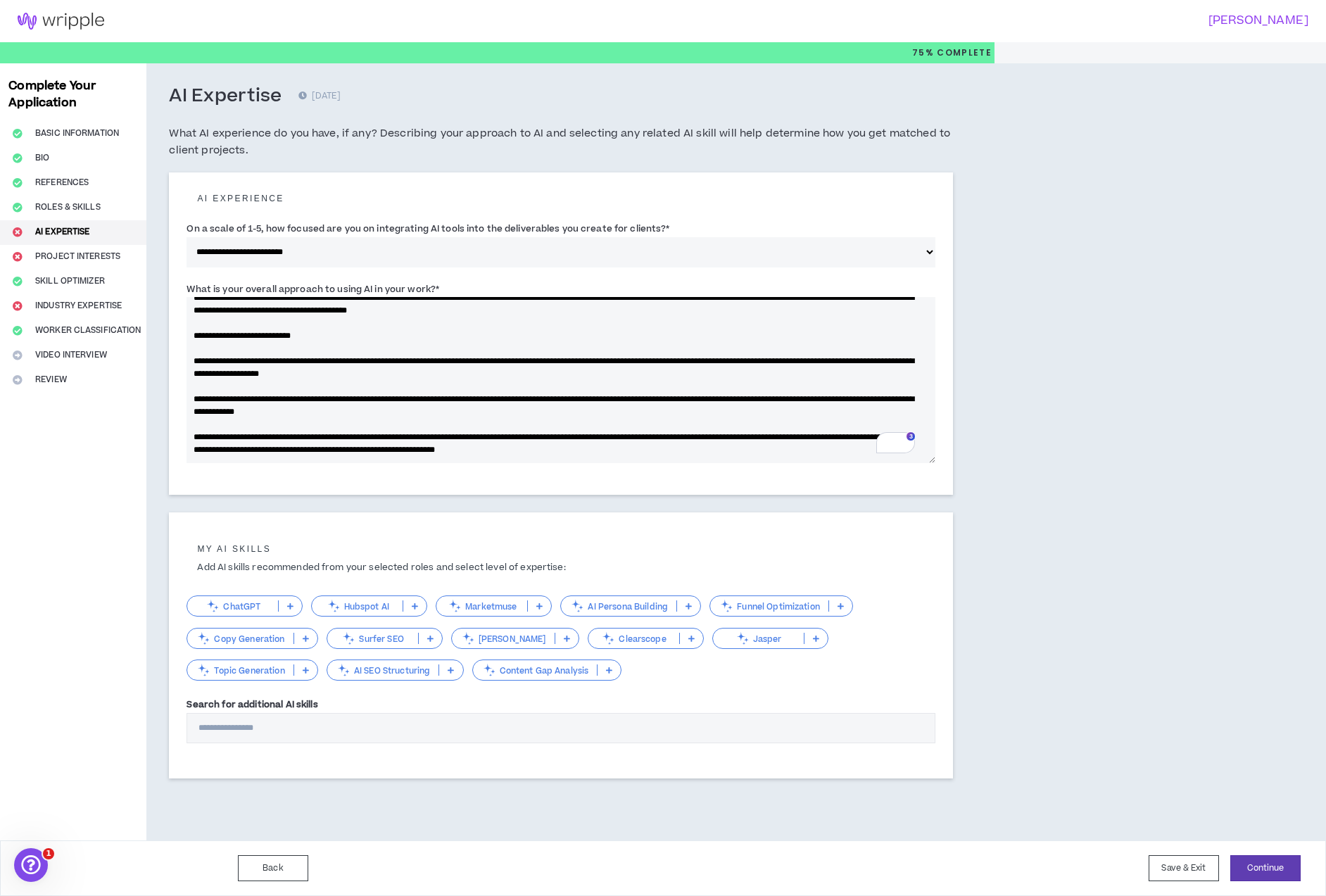
type textarea "**********"
click at [286, 606] on p at bounding box center [290, 606] width 23 height 11
click at [267, 652] on span "Functional/Applying" at bounding box center [244, 652] width 98 height 16
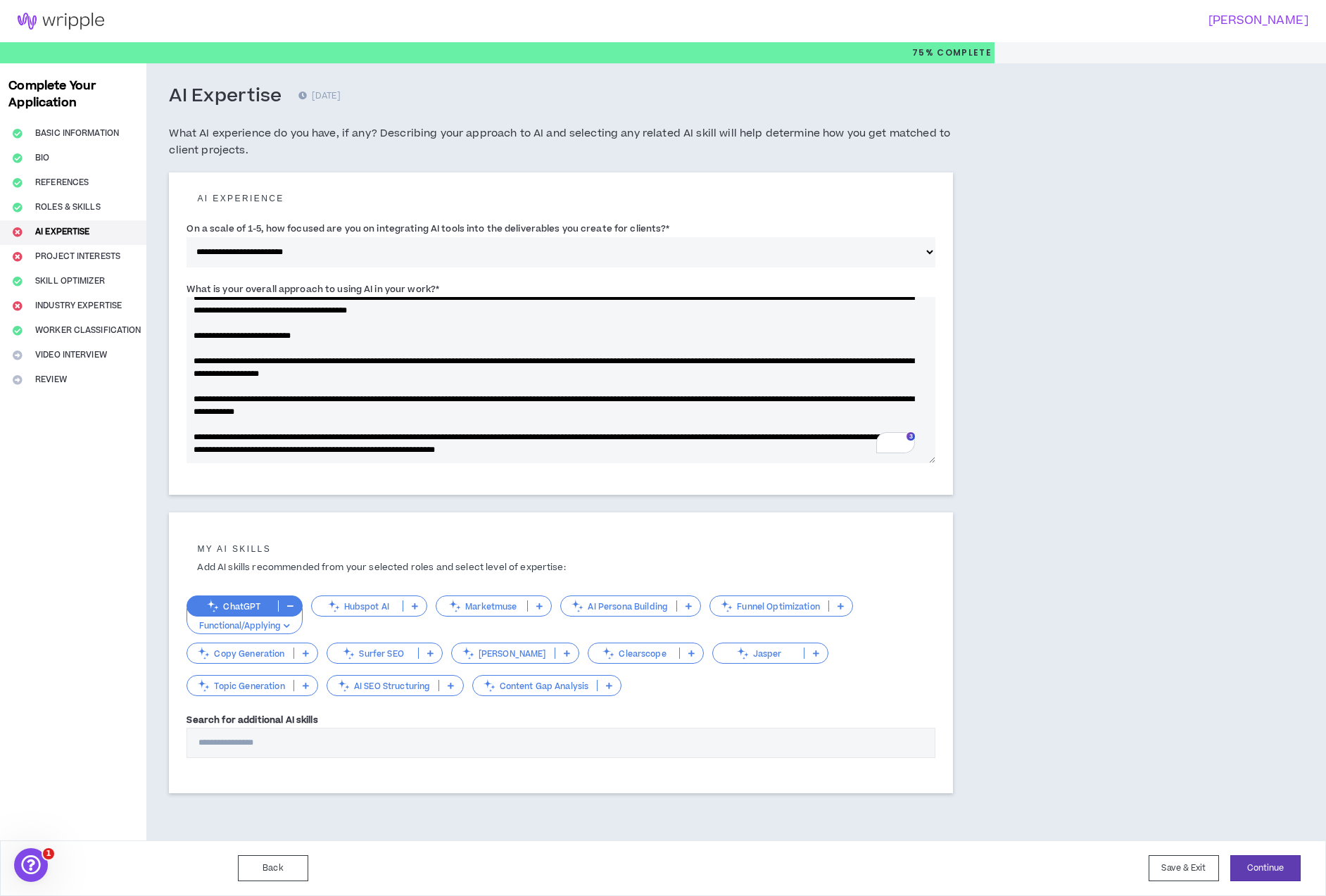
click at [804, 652] on p at bounding box center [816, 653] width 23 height 11
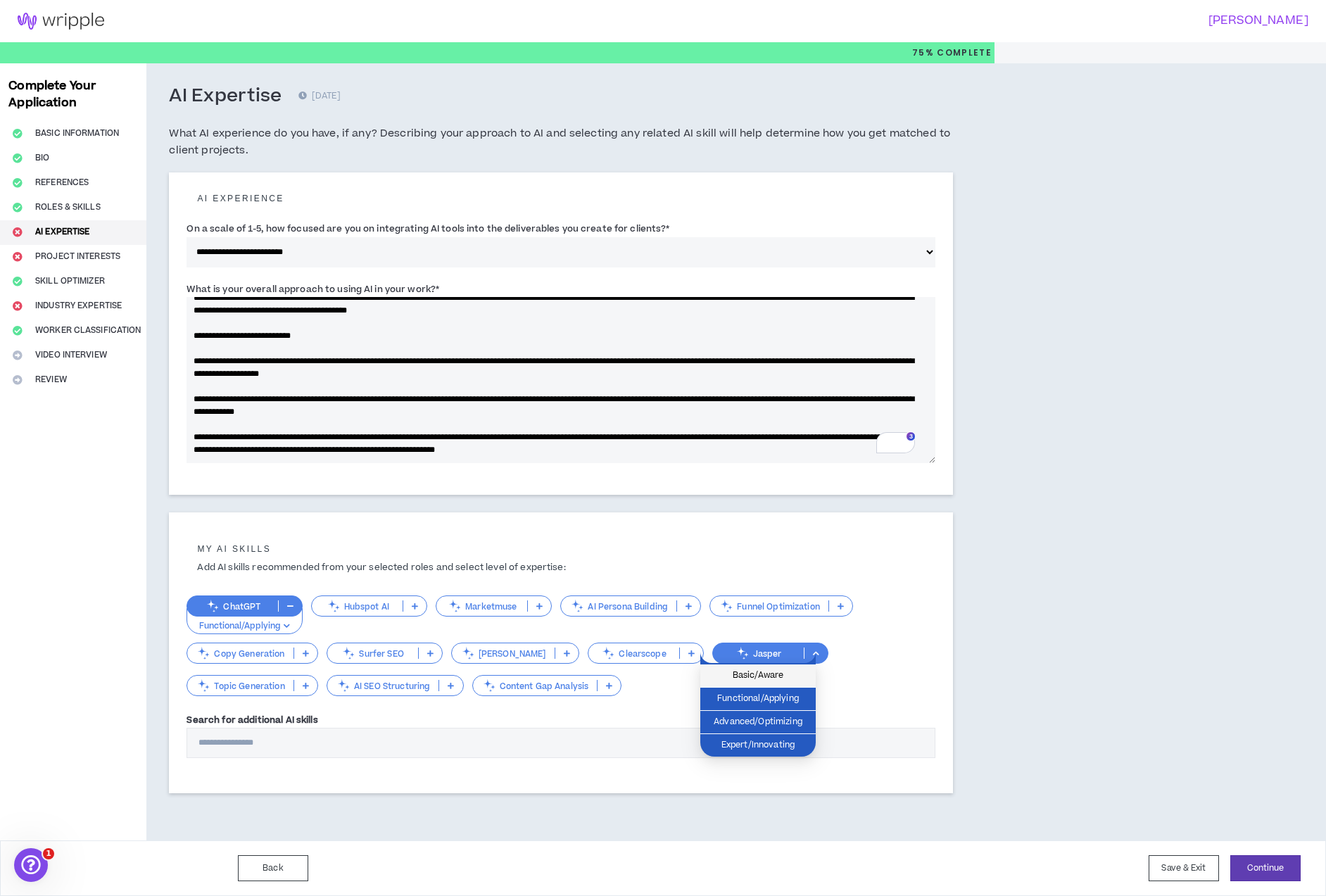
click at [780, 668] on span "Basic/Aware" at bounding box center [758, 676] width 98 height 16
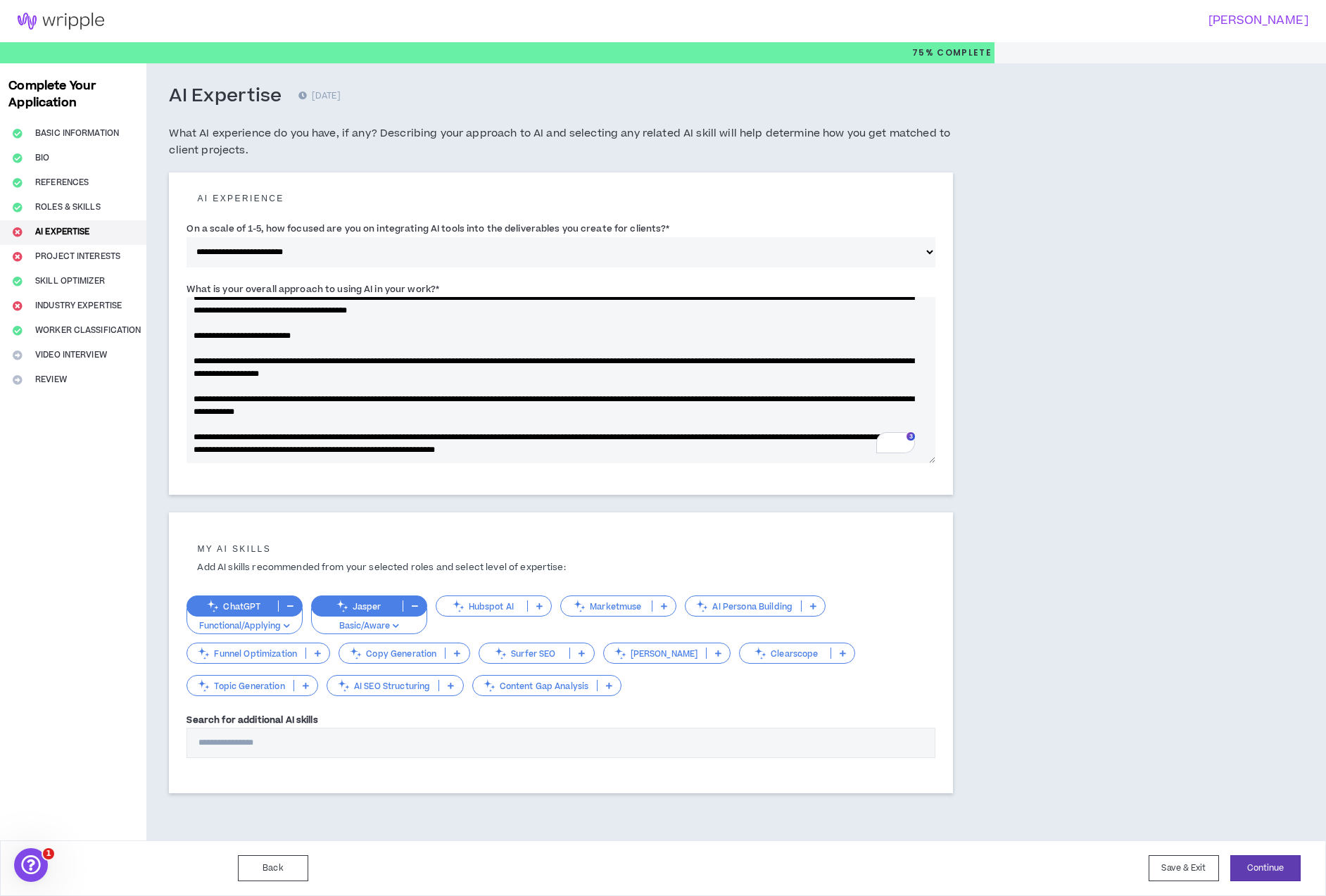
click at [310, 689] on p at bounding box center [305, 686] width 23 height 11
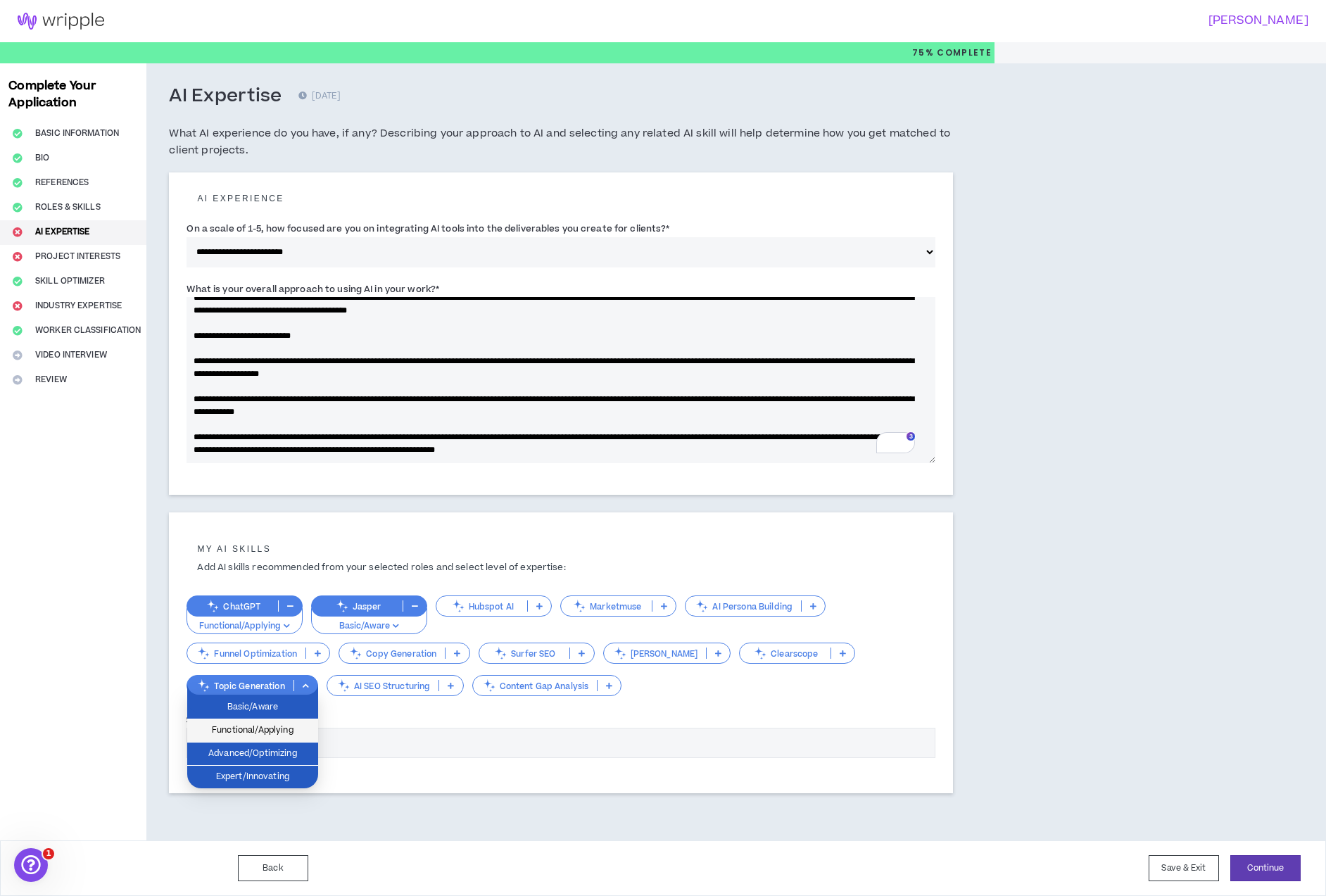
click at [297, 724] on span "Functional/Applying" at bounding box center [252, 731] width 114 height 16
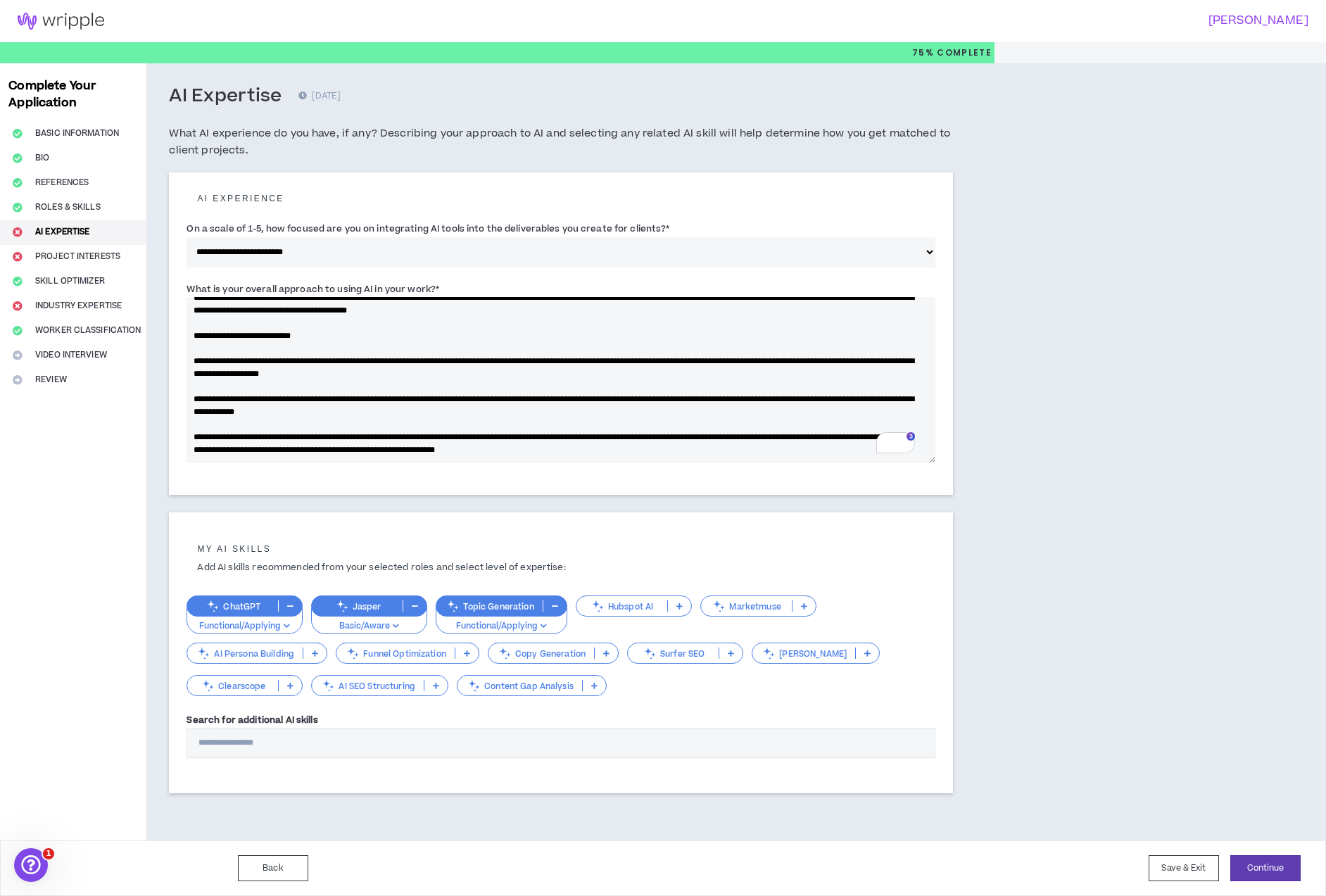
click at [614, 649] on p at bounding box center [606, 653] width 23 height 11
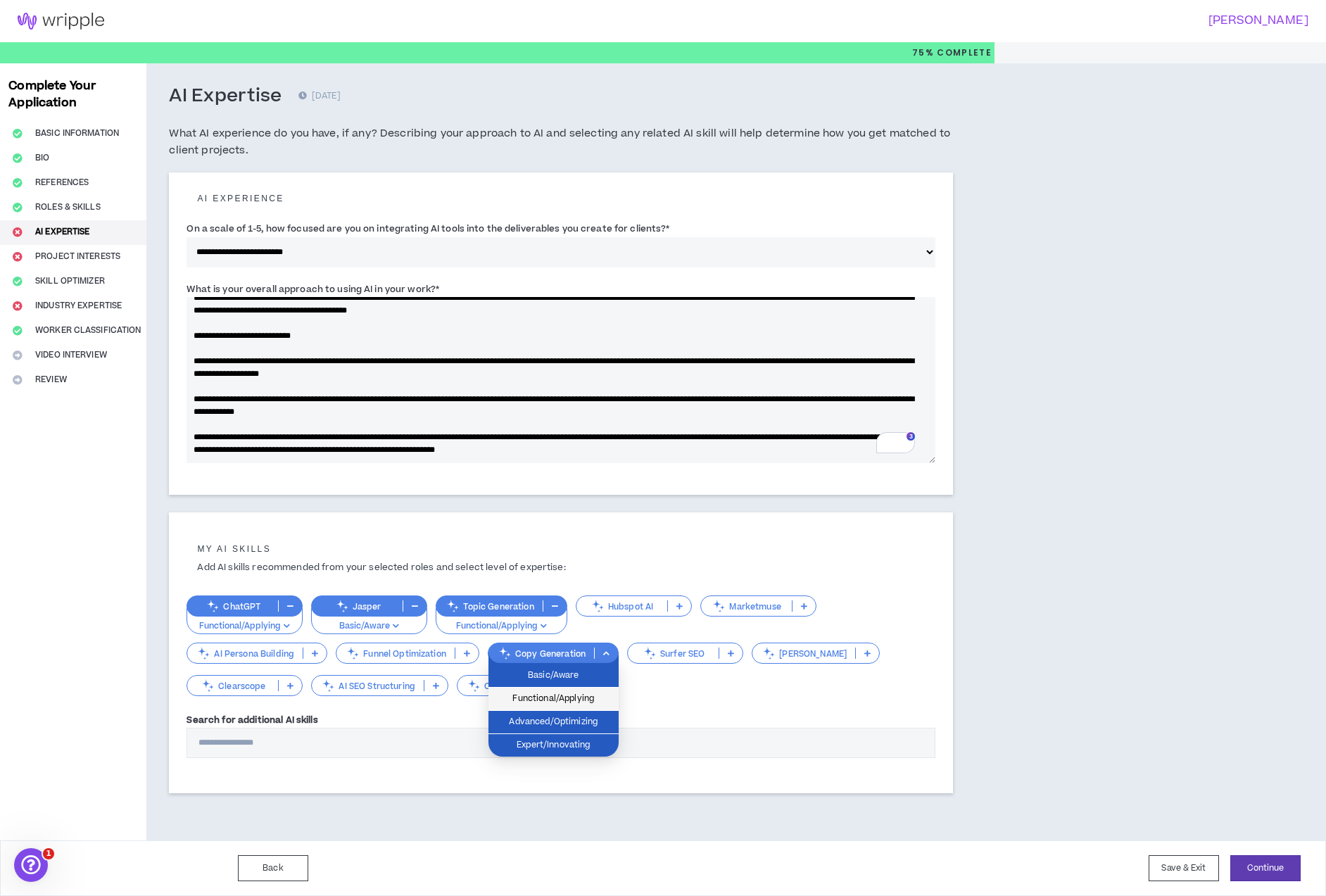
click at [588, 693] on span "Functional/Applying" at bounding box center [553, 699] width 113 height 16
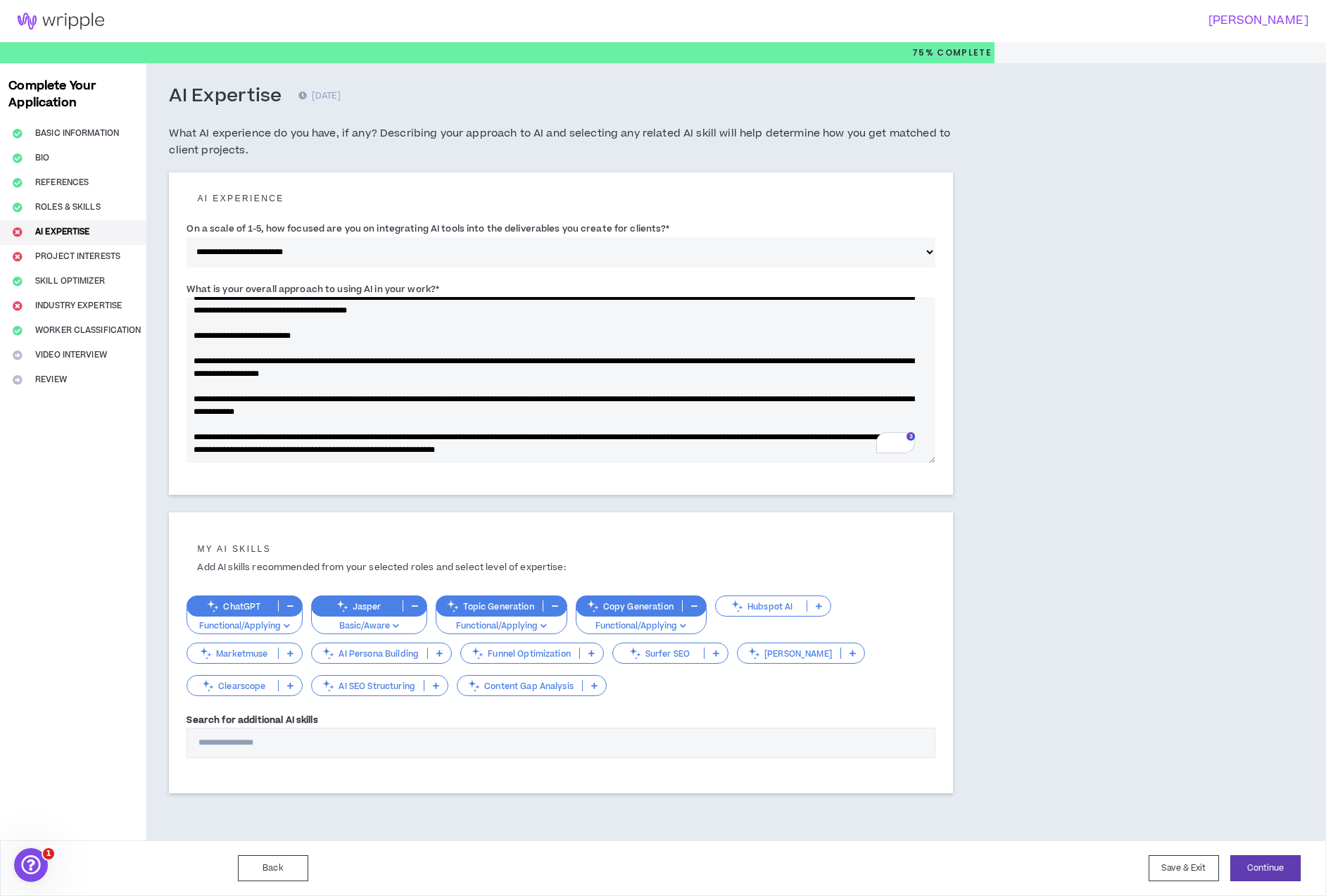
click at [589, 687] on p at bounding box center [594, 686] width 23 height 11
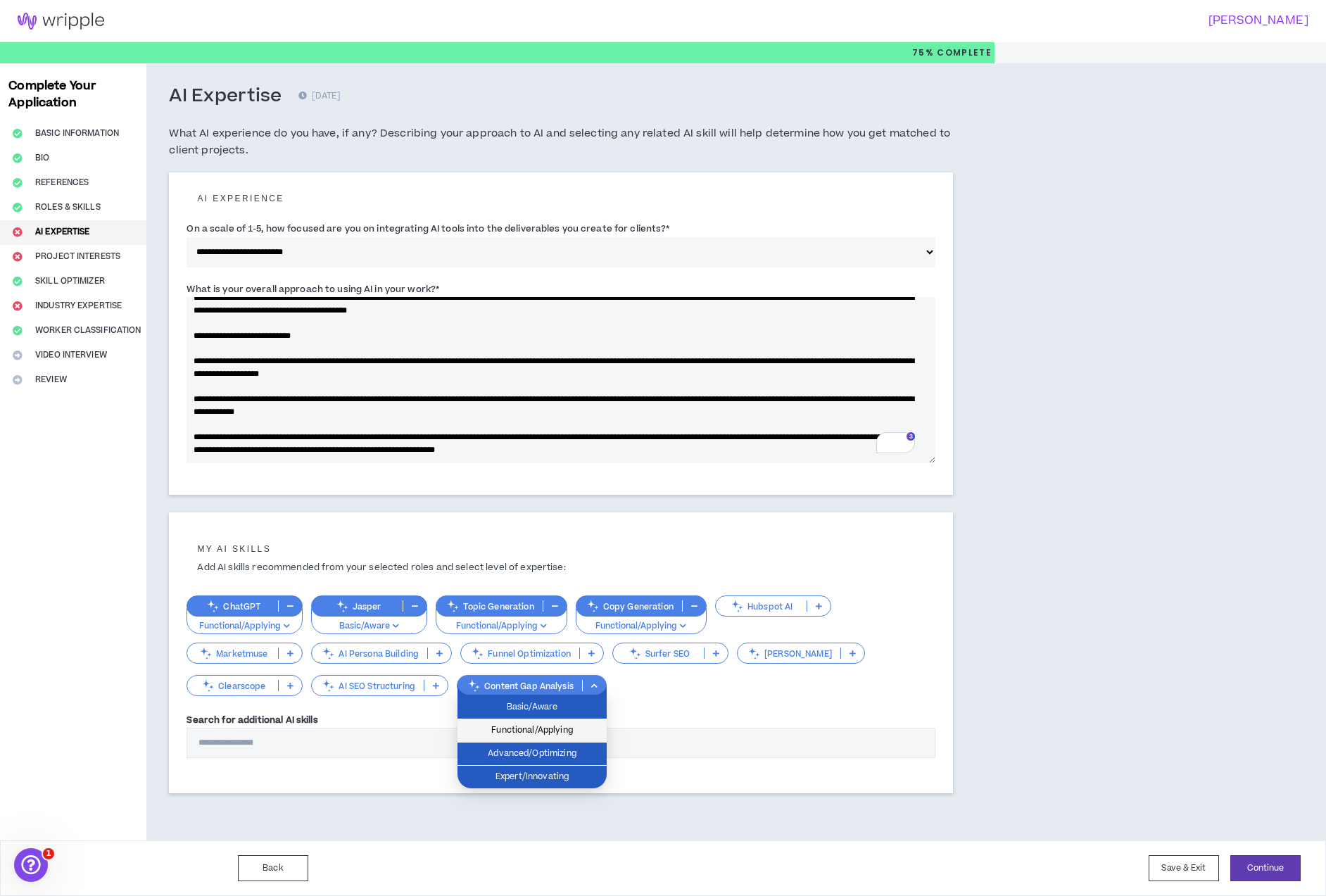
click at [573, 725] on span "Functional/Applying" at bounding box center [532, 731] width 133 height 16
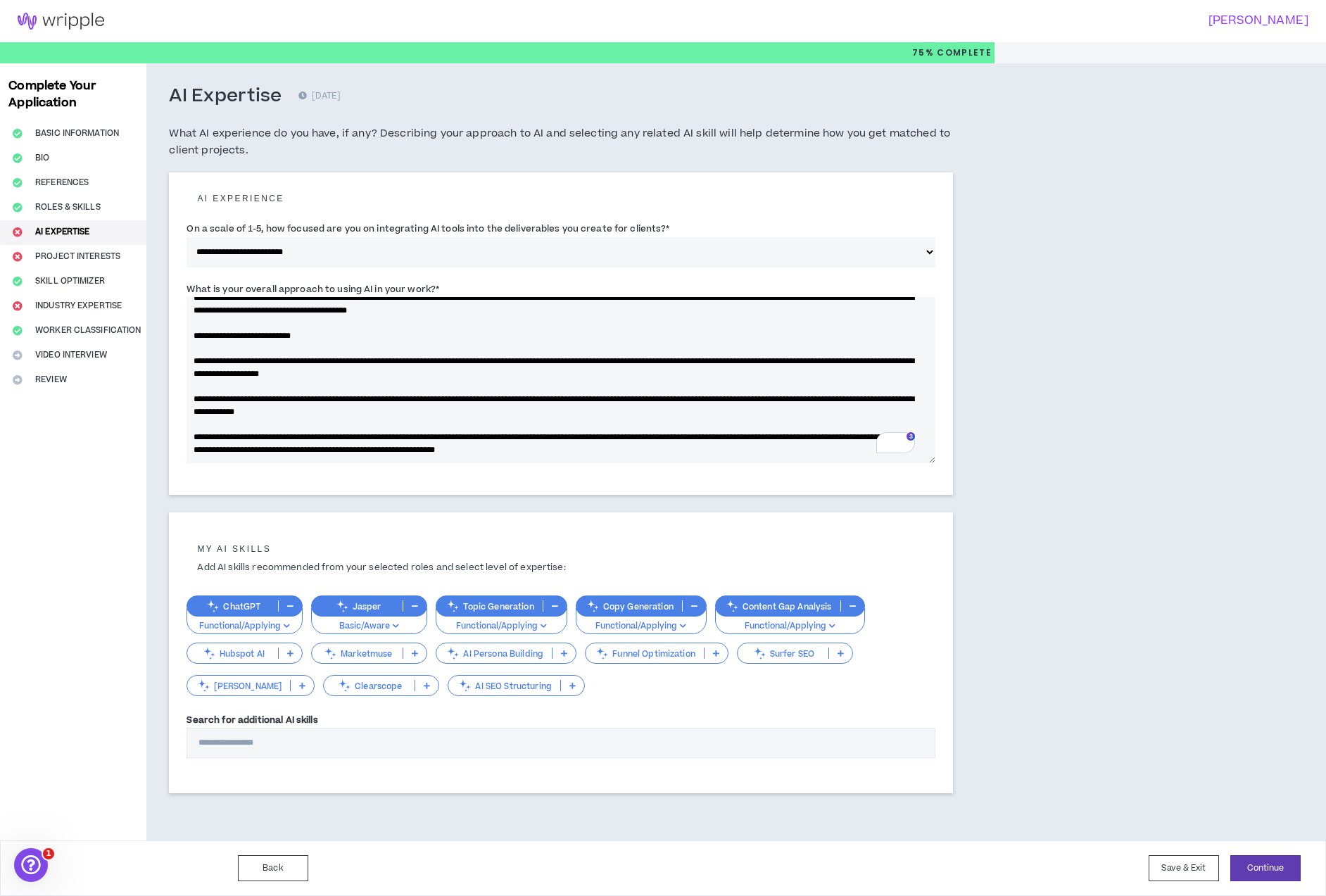
click at [566, 690] on p at bounding box center [573, 686] width 23 height 11
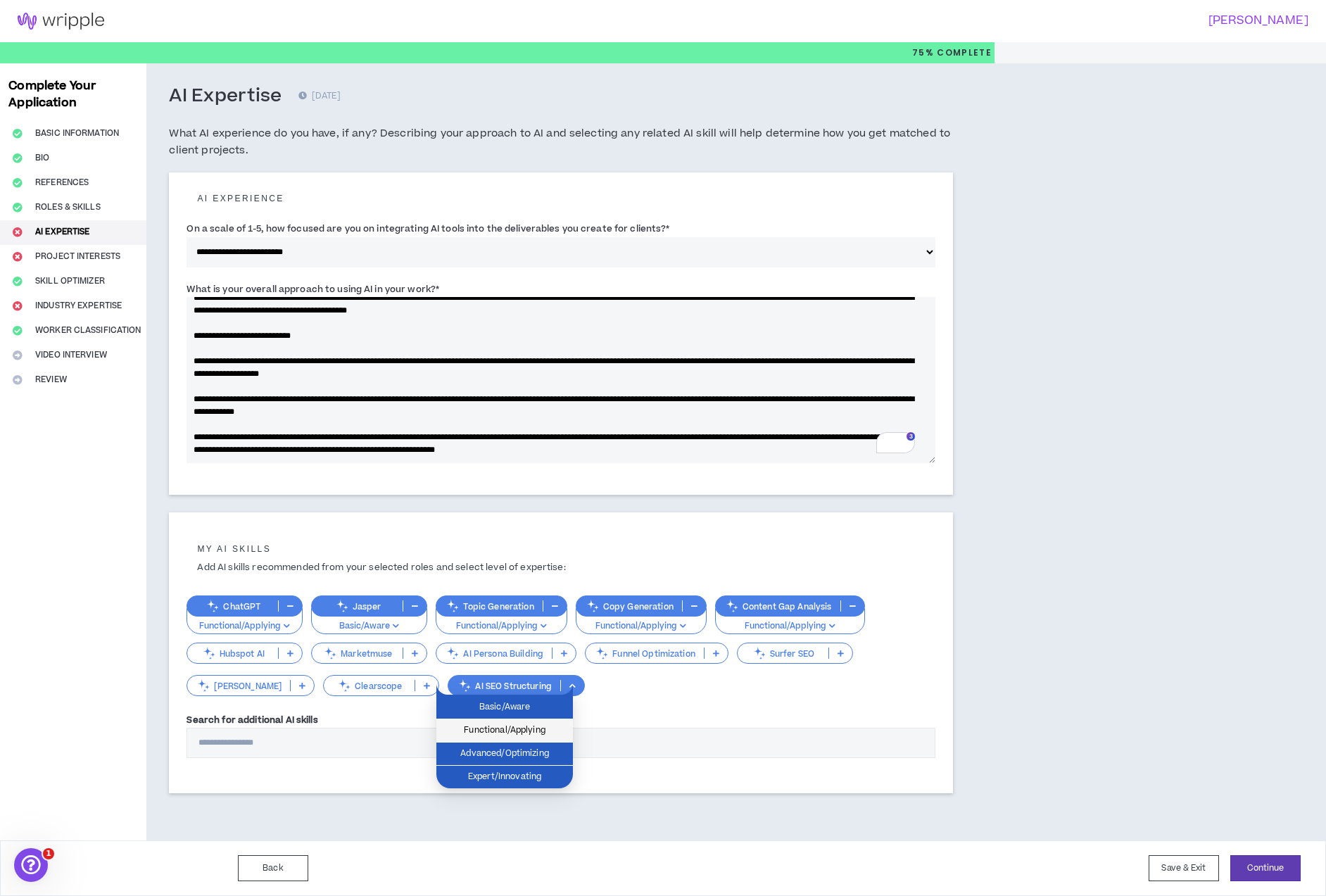
click at [536, 724] on span "Functional/Applying" at bounding box center [505, 731] width 120 height 16
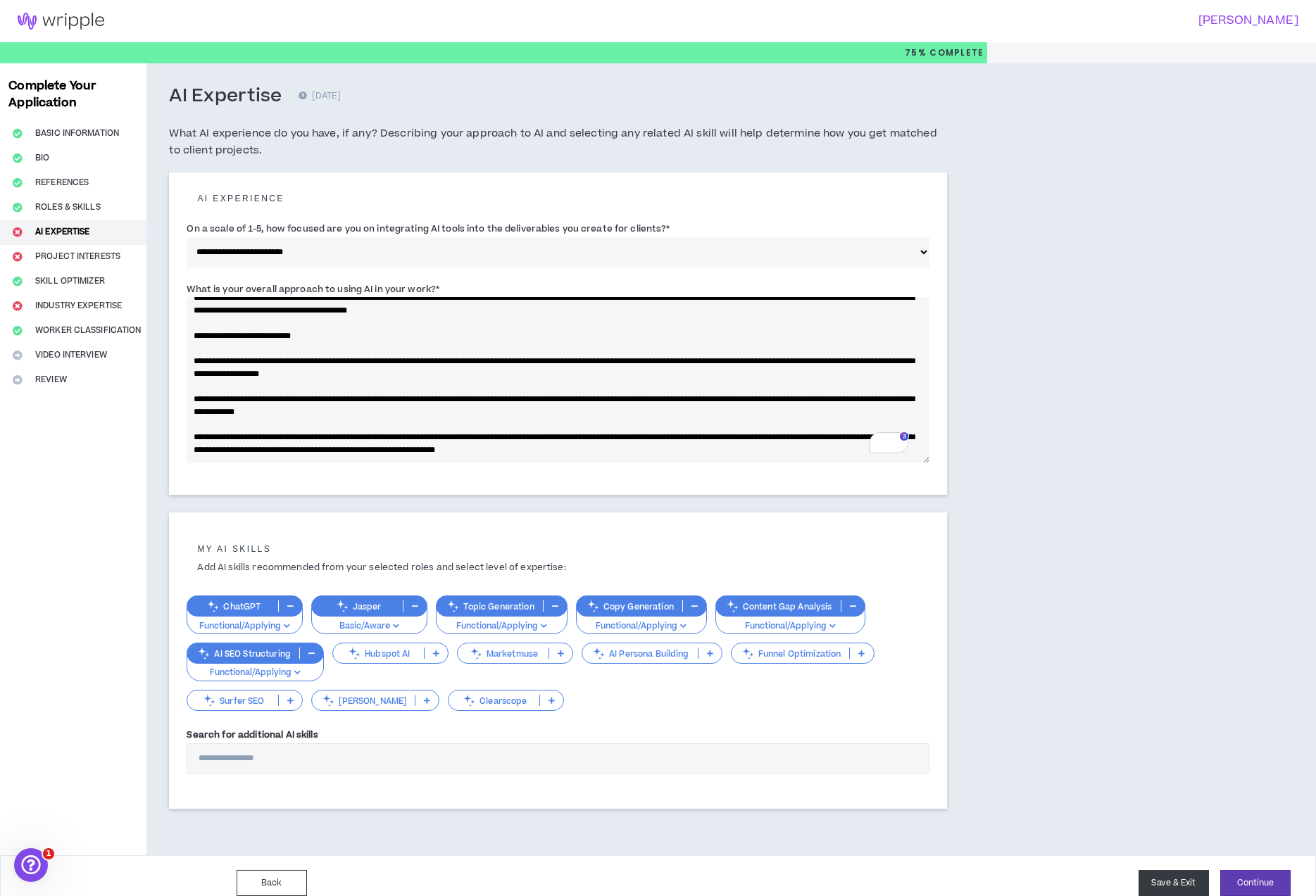
scroll to position [3, 0]
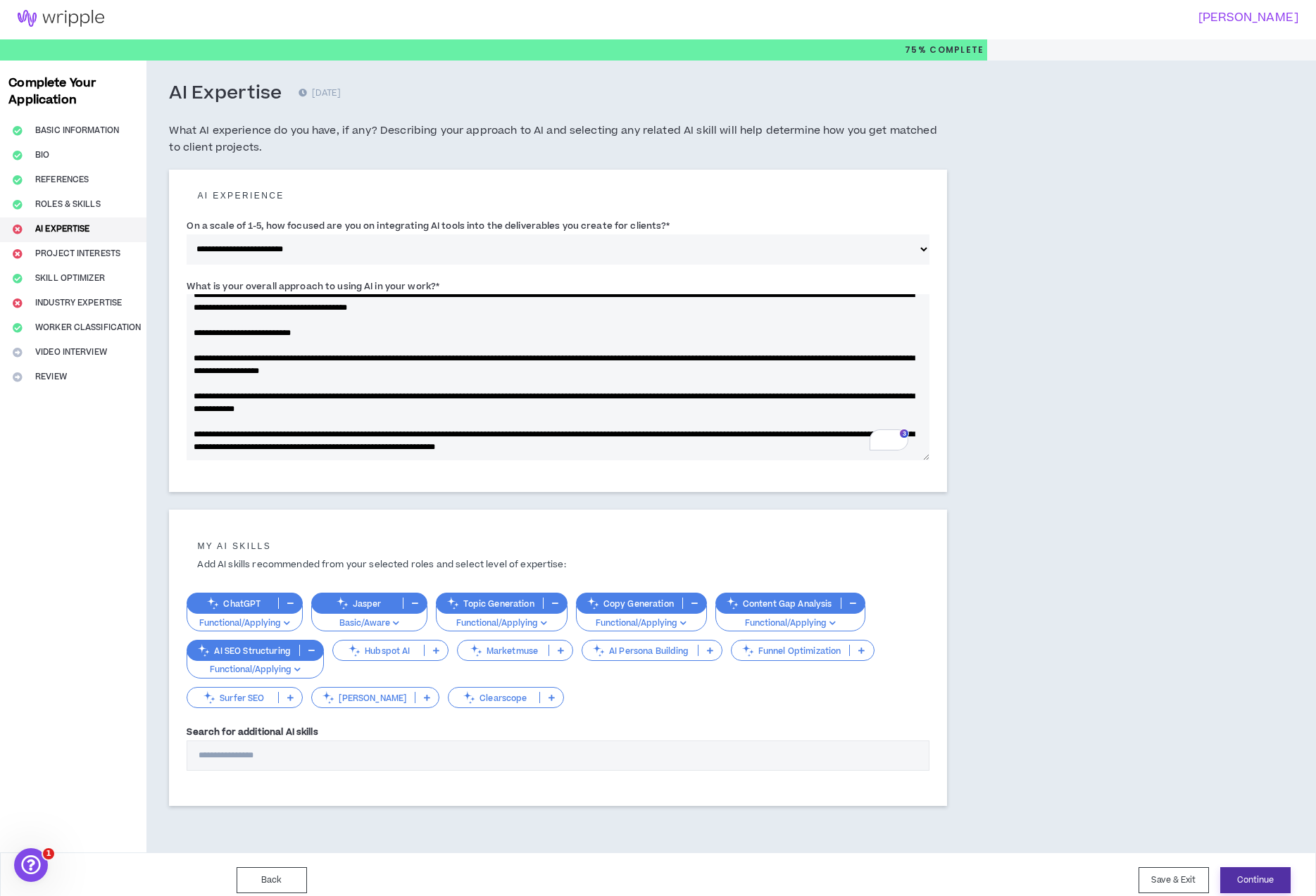
click at [1256, 882] on button "Continue" at bounding box center [1256, 880] width 70 height 26
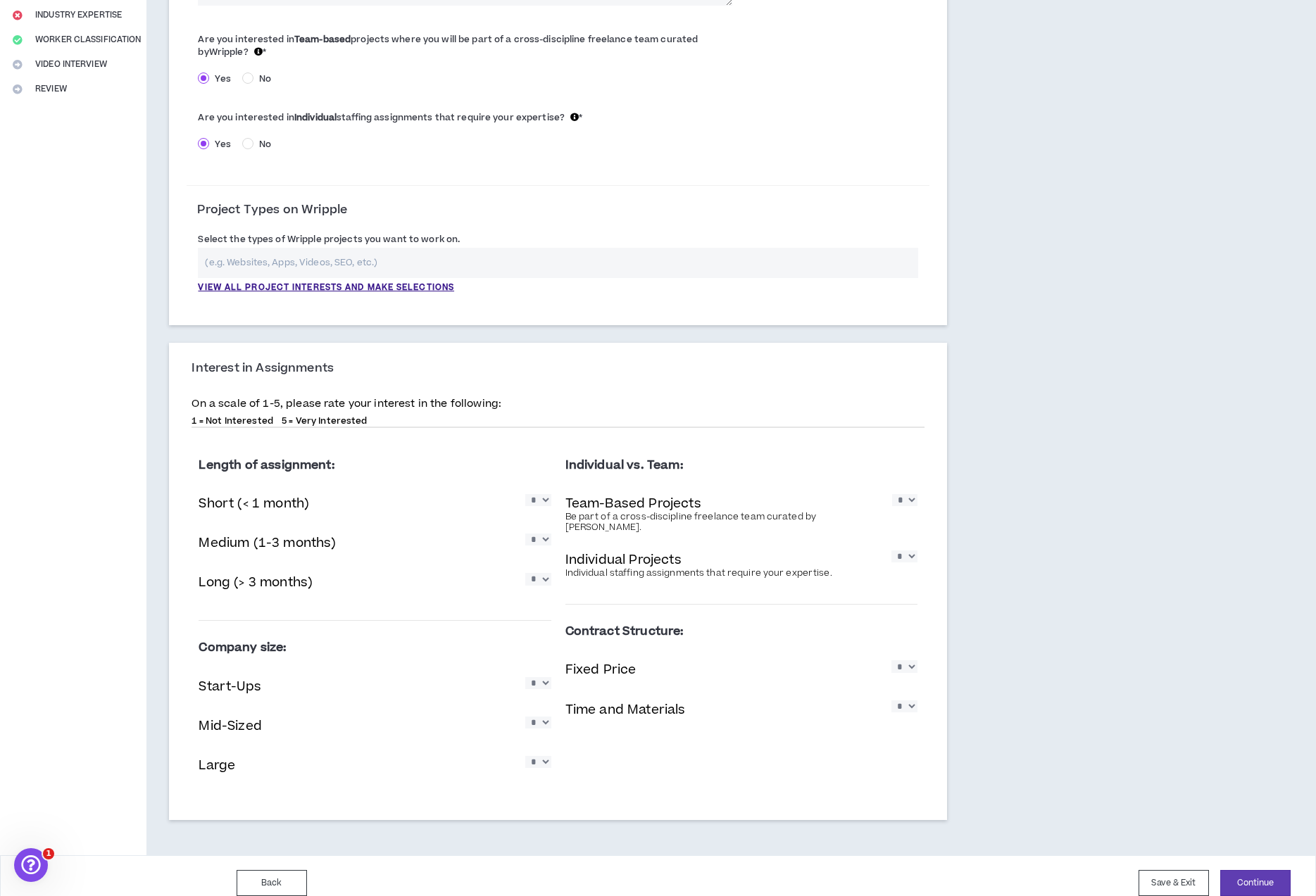
scroll to position [305, 0]
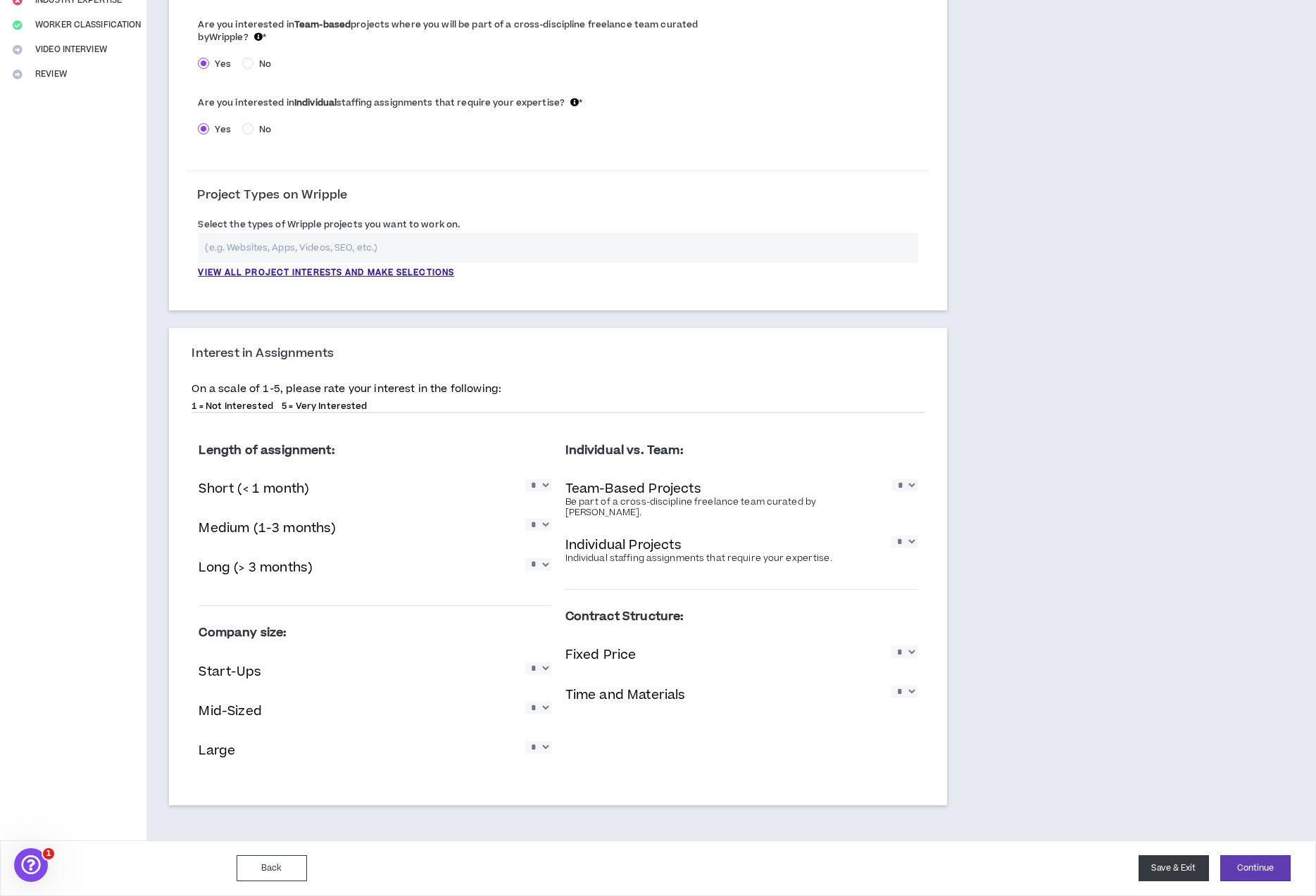
click at [1174, 873] on button "Save & Exit" at bounding box center [1174, 868] width 70 height 26
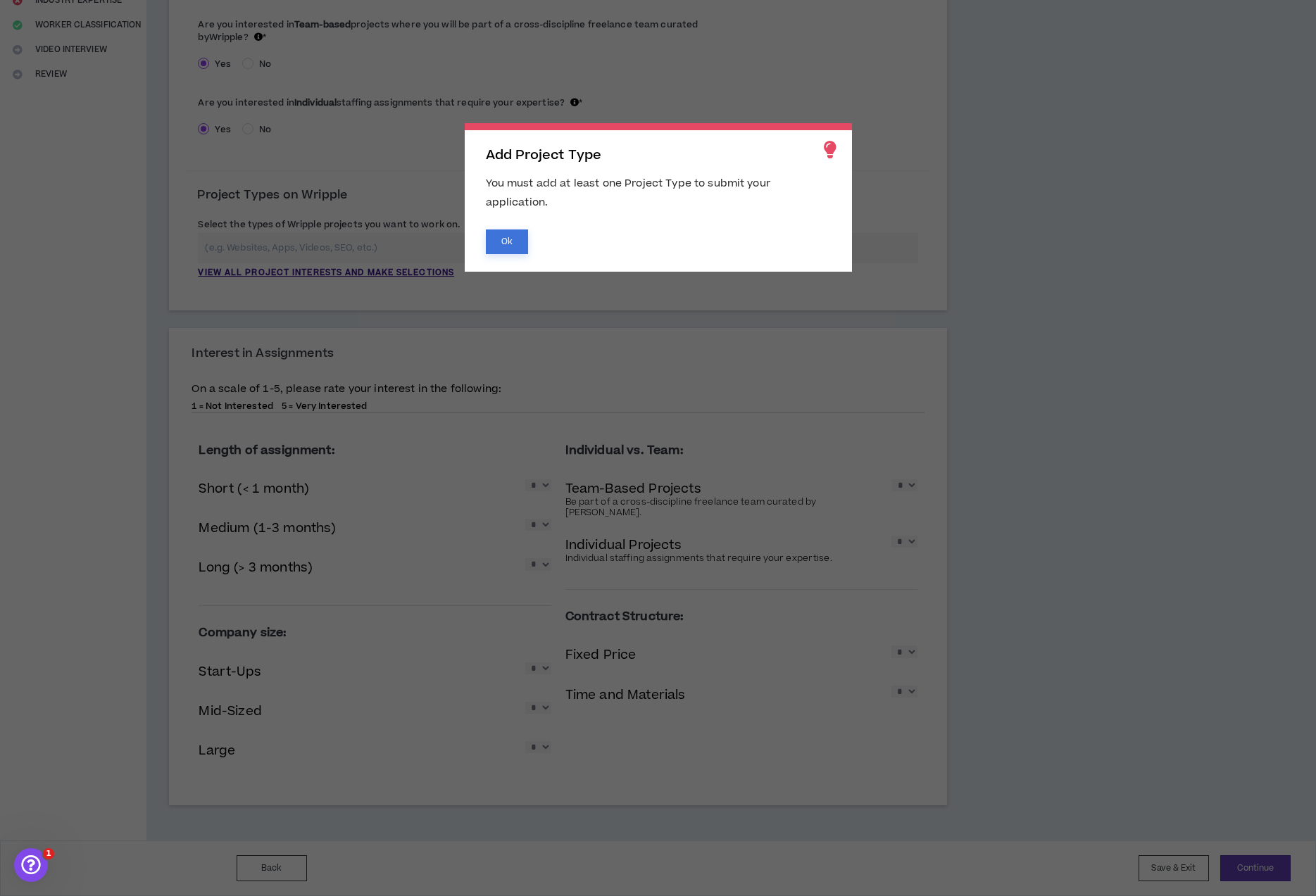
click at [509, 242] on button "Ok" at bounding box center [507, 242] width 42 height 24
click at [598, 247] on button "Cancel" at bounding box center [610, 242] width 61 height 26
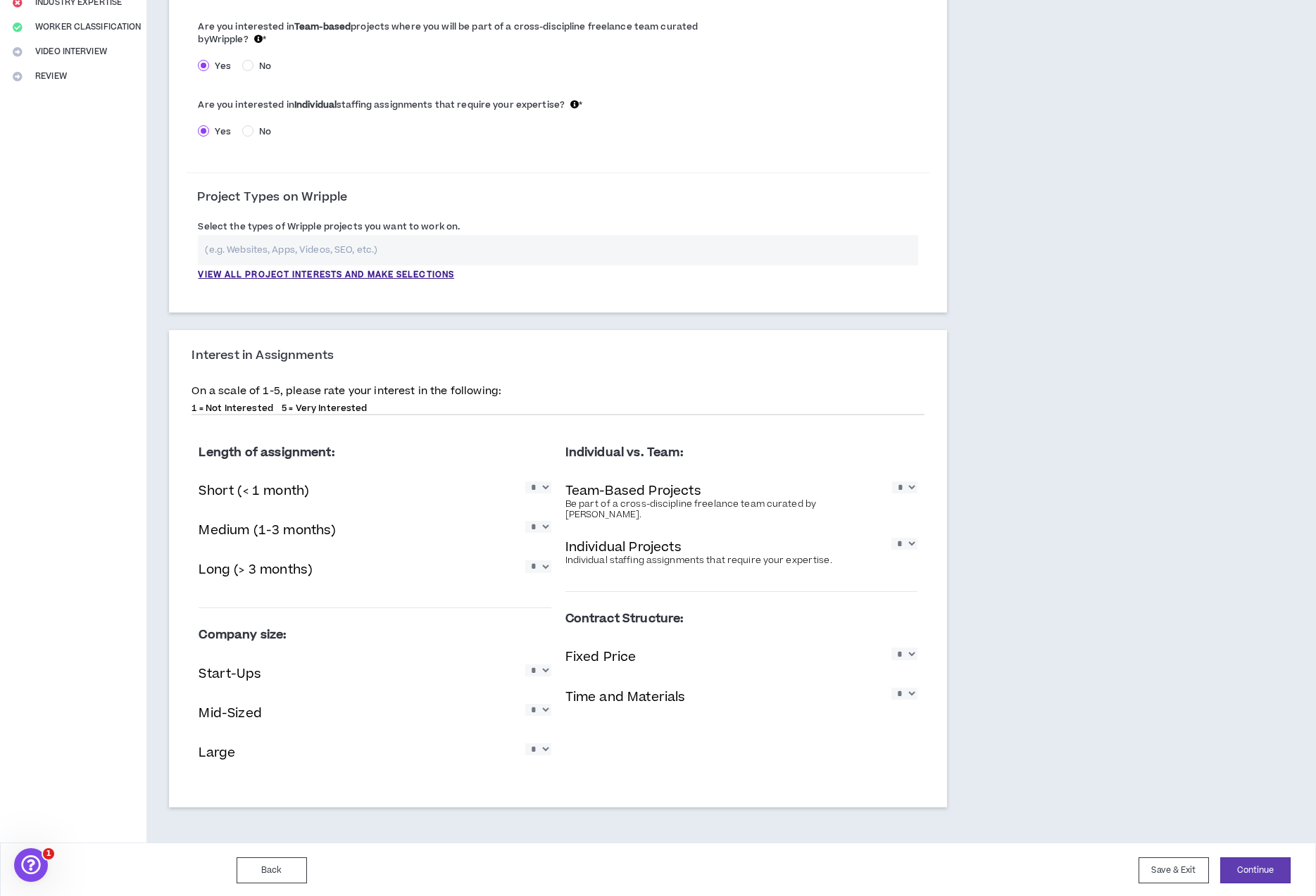
scroll to position [302, 0]
click at [257, 871] on button "Back" at bounding box center [272, 871] width 70 height 26
select select "*"
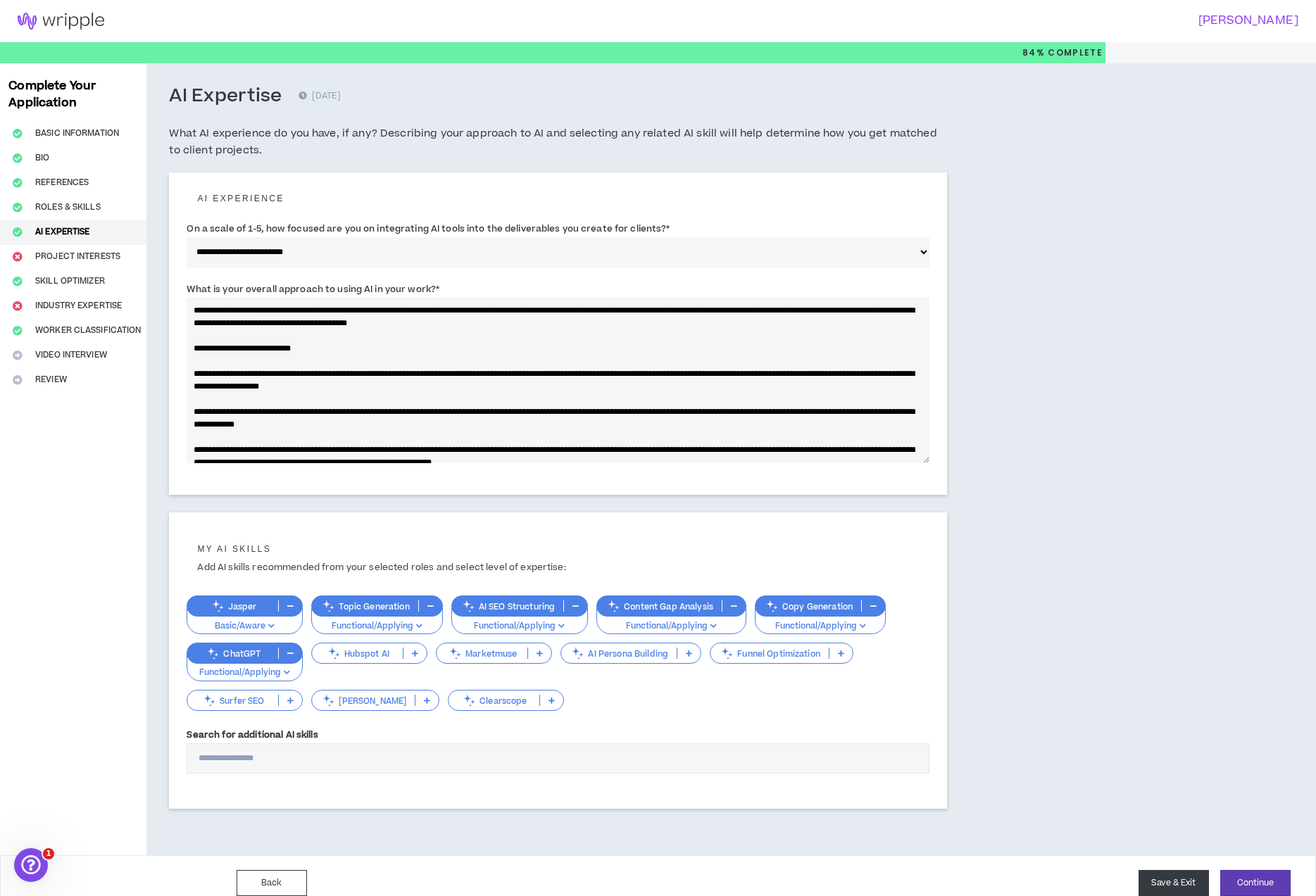
click at [1180, 890] on button "Save & Exit" at bounding box center [1174, 883] width 70 height 26
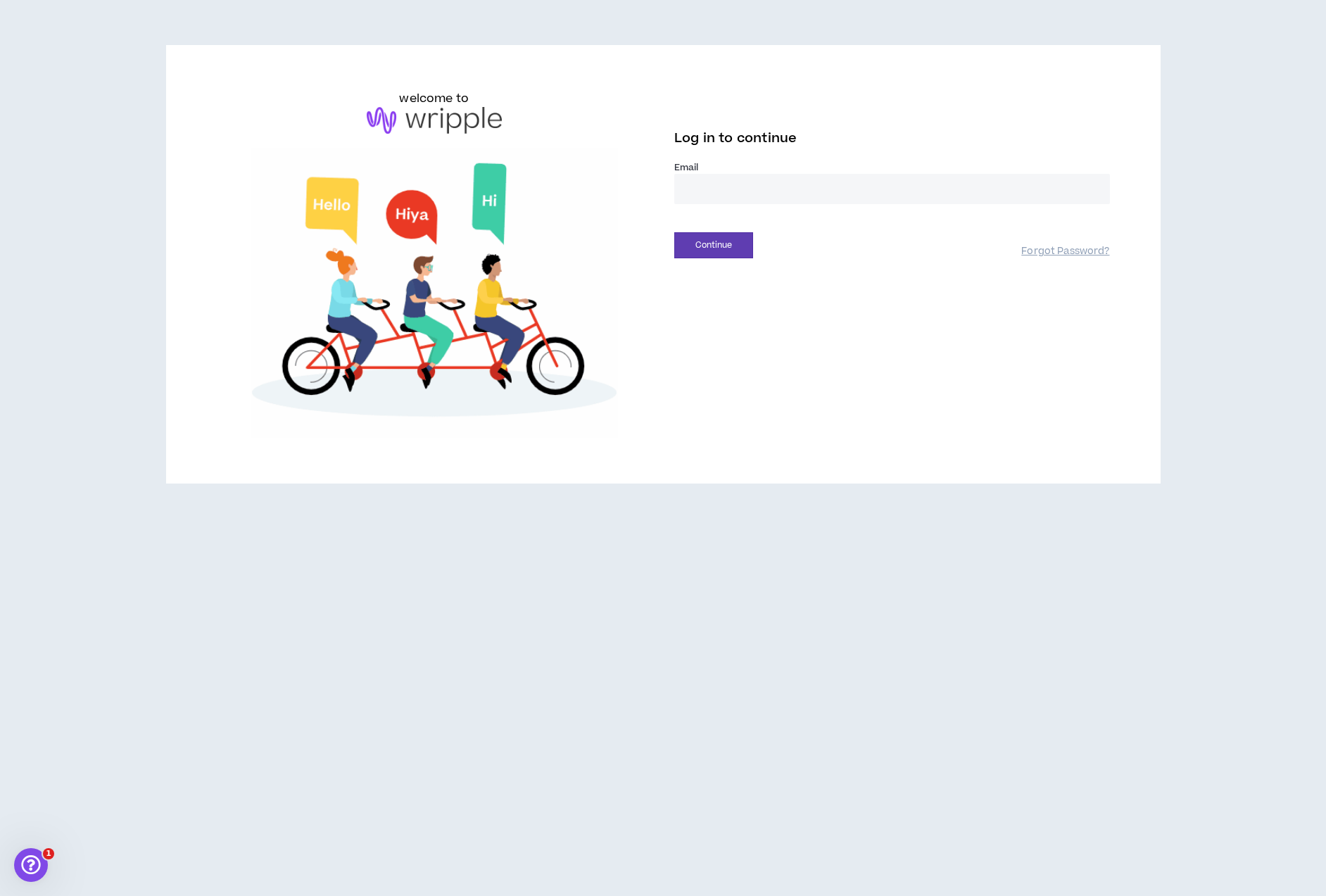
type input "**********"
click at [707, 240] on button "Continue" at bounding box center [714, 245] width 79 height 26
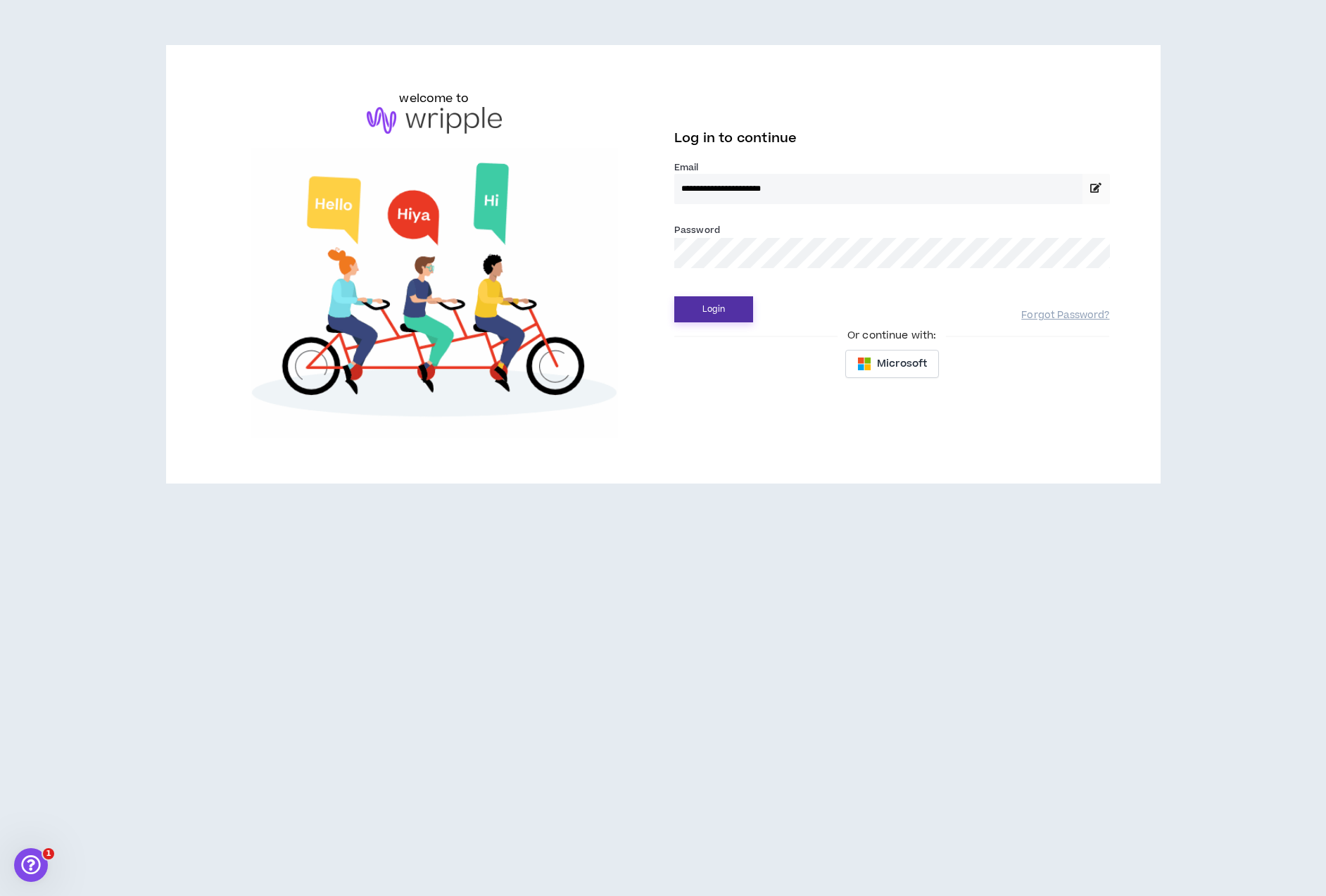
click at [704, 300] on button "Login" at bounding box center [714, 309] width 79 height 26
